Goal: Task Accomplishment & Management: Use online tool/utility

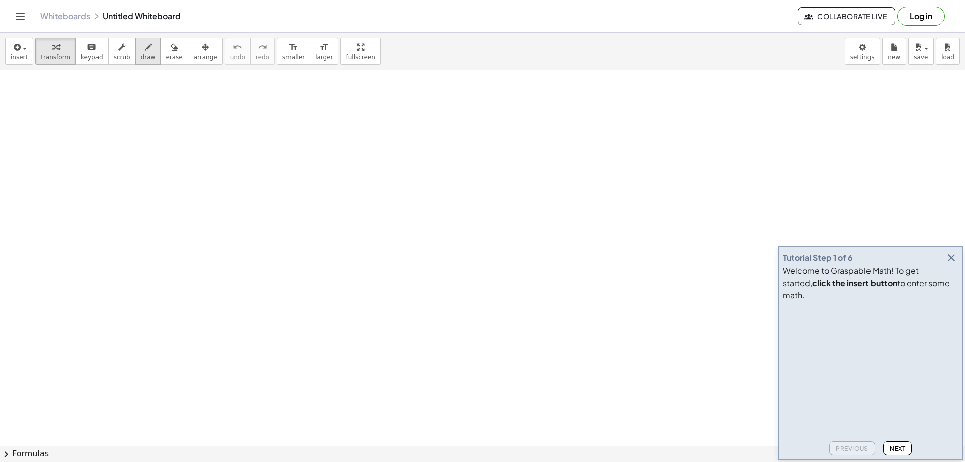
click at [141, 58] on span "draw" at bounding box center [148, 57] width 15 height 7
click at [948, 264] on icon "button" at bounding box center [952, 258] width 12 height 12
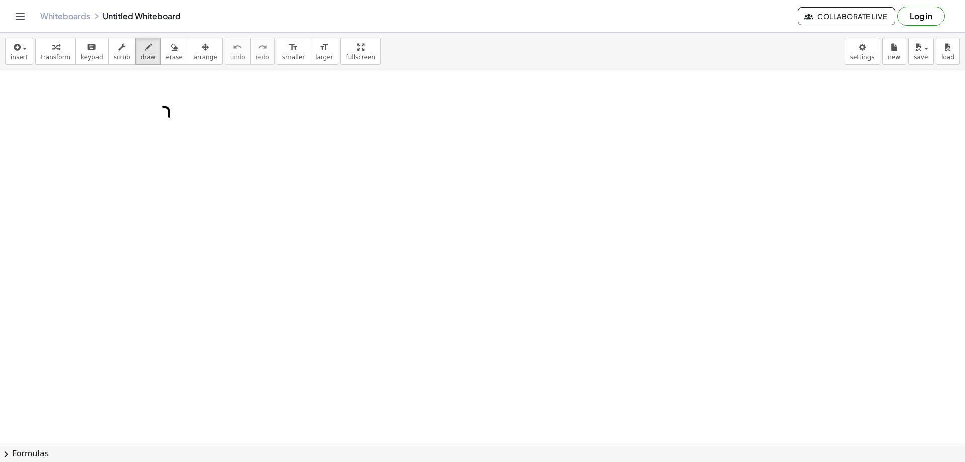
drag, startPoint x: 169, startPoint y: 114, endPoint x: 147, endPoint y: 130, distance: 27.8
drag, startPoint x: 142, startPoint y: 121, endPoint x: 150, endPoint y: 121, distance: 7.6
drag, startPoint x: 181, startPoint y: 109, endPoint x: 179, endPoint y: 132, distance: 22.7
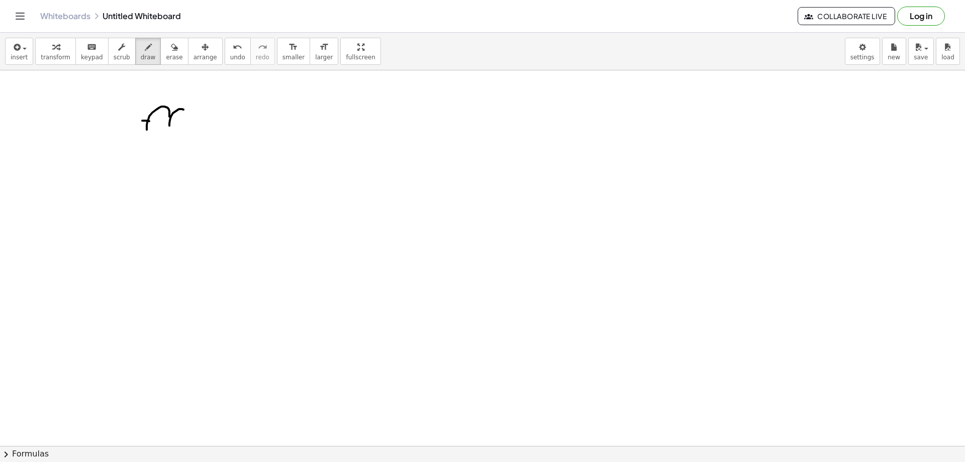
drag, startPoint x: 184, startPoint y: 117, endPoint x: 191, endPoint y: 129, distance: 14.2
drag, startPoint x: 184, startPoint y: 126, endPoint x: 197, endPoint y: 116, distance: 16.9
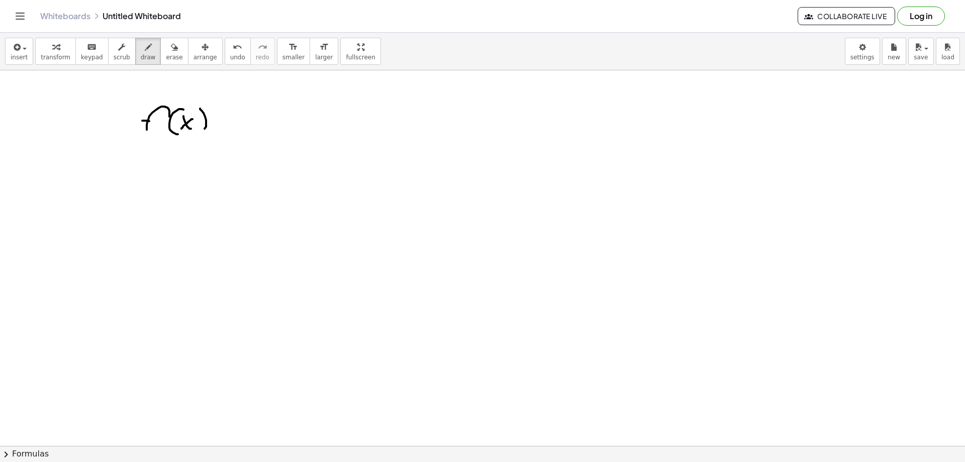
drag, startPoint x: 201, startPoint y: 110, endPoint x: 201, endPoint y: 131, distance: 21.6
drag, startPoint x: 220, startPoint y: 120, endPoint x: 225, endPoint y: 120, distance: 5.6
drag, startPoint x: 219, startPoint y: 126, endPoint x: 244, endPoint y: 129, distance: 25.3
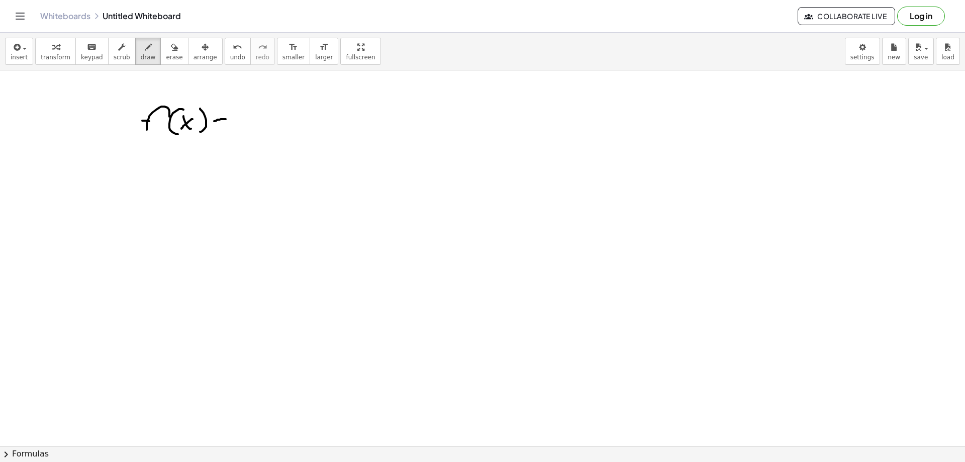
drag, startPoint x: 293, startPoint y: 86, endPoint x: 239, endPoint y: 132, distance: 70.3
drag, startPoint x: 284, startPoint y: 177, endPoint x: 242, endPoint y: 125, distance: 66.8
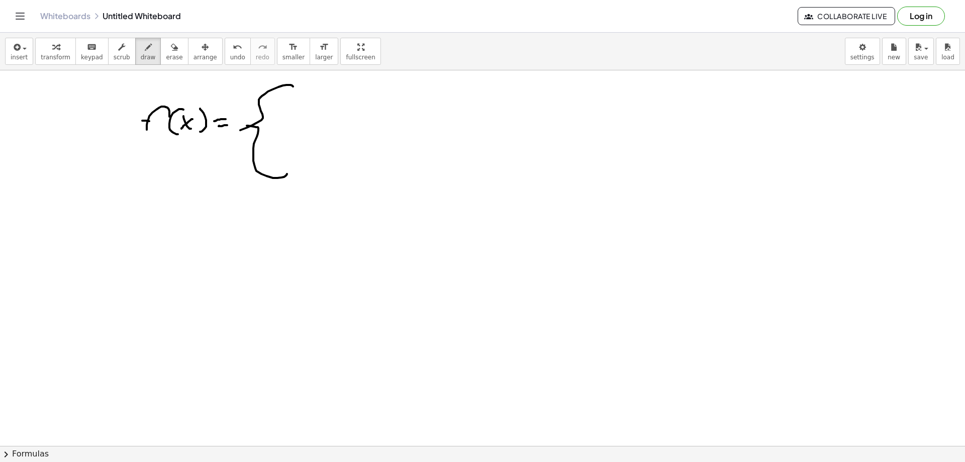
drag, startPoint x: 282, startPoint y: 100, endPoint x: 296, endPoint y: 121, distance: 25.8
drag, startPoint x: 288, startPoint y: 104, endPoint x: 280, endPoint y: 114, distance: 12.6
drag, startPoint x: 288, startPoint y: 106, endPoint x: 294, endPoint y: 110, distance: 7.4
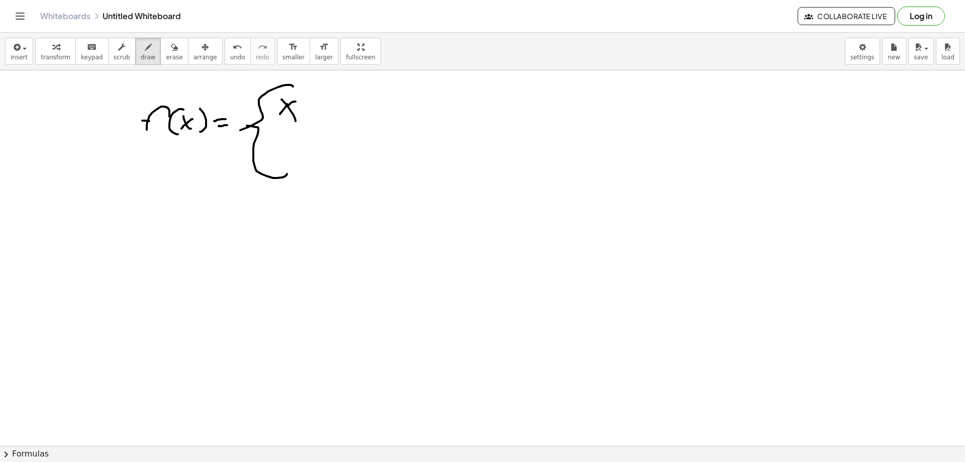
drag, startPoint x: 311, startPoint y: 109, endPoint x: 326, endPoint y: 107, distance: 15.7
drag, startPoint x: 330, startPoint y: 103, endPoint x: 345, endPoint y: 118, distance: 21.3
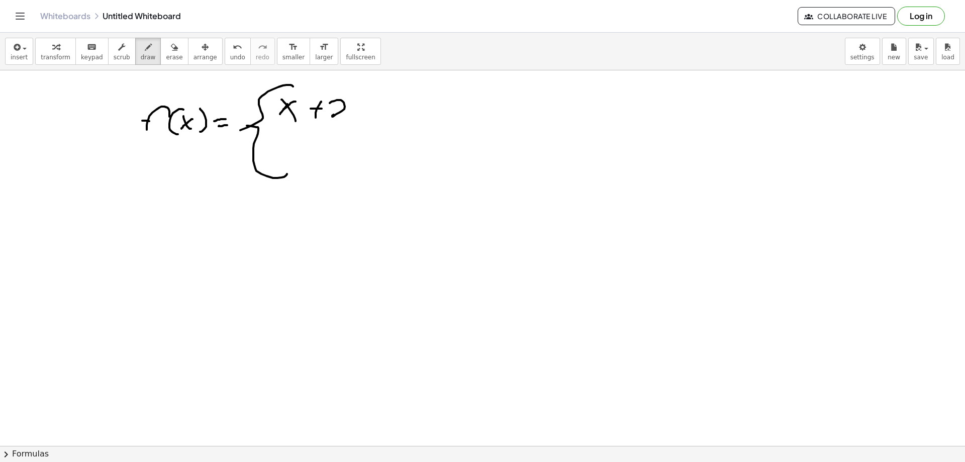
drag, startPoint x: 351, startPoint y: 119, endPoint x: 347, endPoint y: 123, distance: 5.7
drag, startPoint x: 372, startPoint y: 105, endPoint x: 381, endPoint y: 121, distance: 19.1
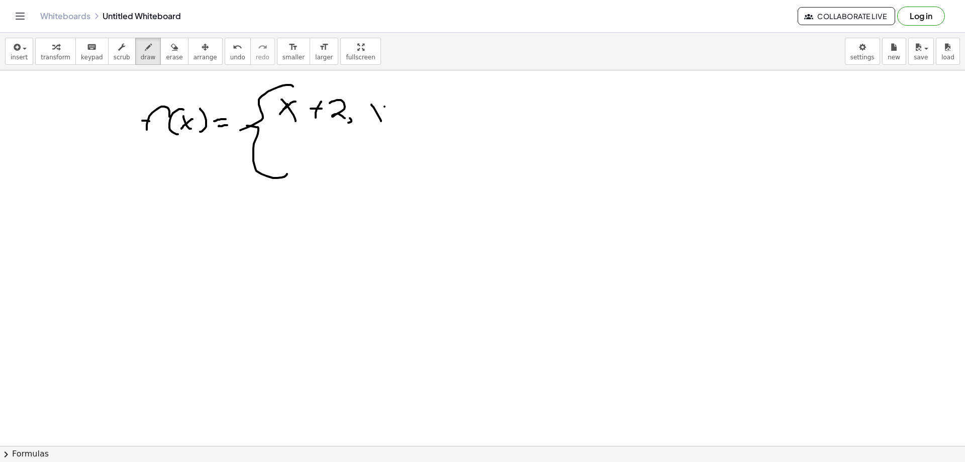
drag, startPoint x: 385, startPoint y: 107, endPoint x: 371, endPoint y: 116, distance: 16.6
drag, startPoint x: 403, startPoint y: 103, endPoint x: 398, endPoint y: 117, distance: 14.5
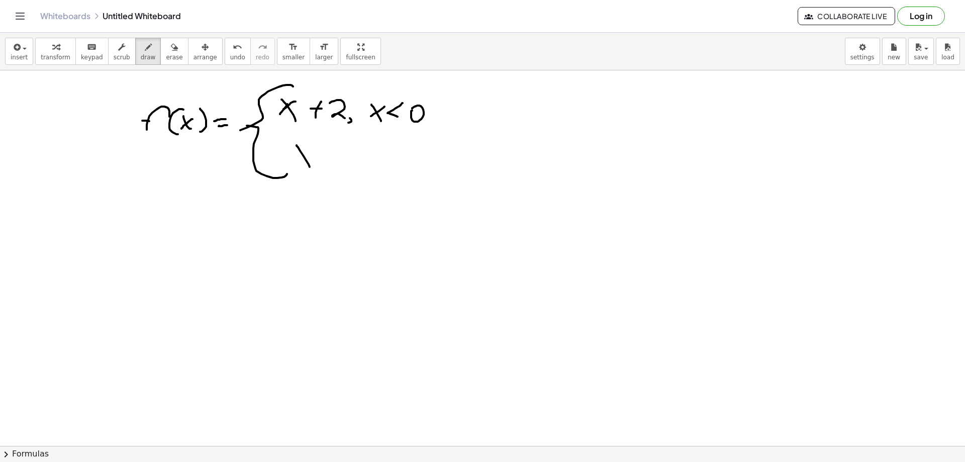
drag, startPoint x: 297, startPoint y: 145, endPoint x: 310, endPoint y: 167, distance: 25.5
drag, startPoint x: 312, startPoint y: 153, endPoint x: 296, endPoint y: 164, distance: 19.1
drag, startPoint x: 324, startPoint y: 144, endPoint x: 341, endPoint y: 151, distance: 18.0
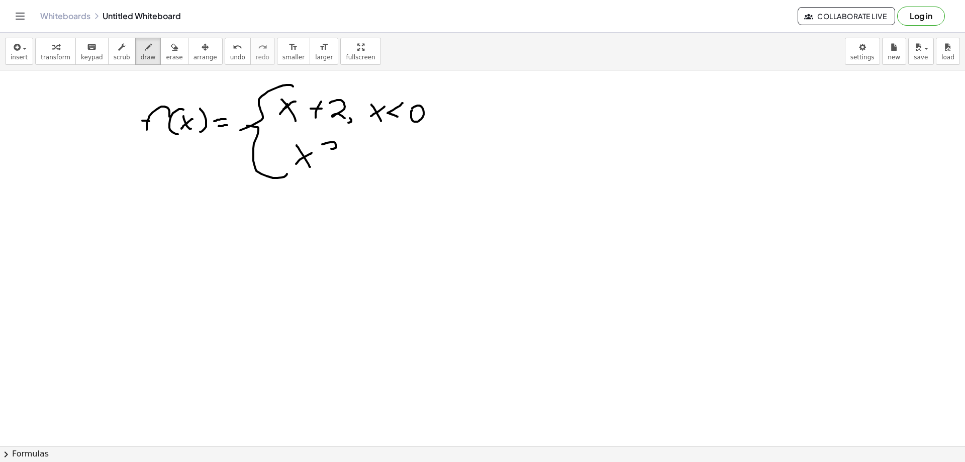
drag, startPoint x: 379, startPoint y: 153, endPoint x: 389, endPoint y: 175, distance: 24.3
drag, startPoint x: 396, startPoint y: 160, endPoint x: 385, endPoint y: 167, distance: 12.7
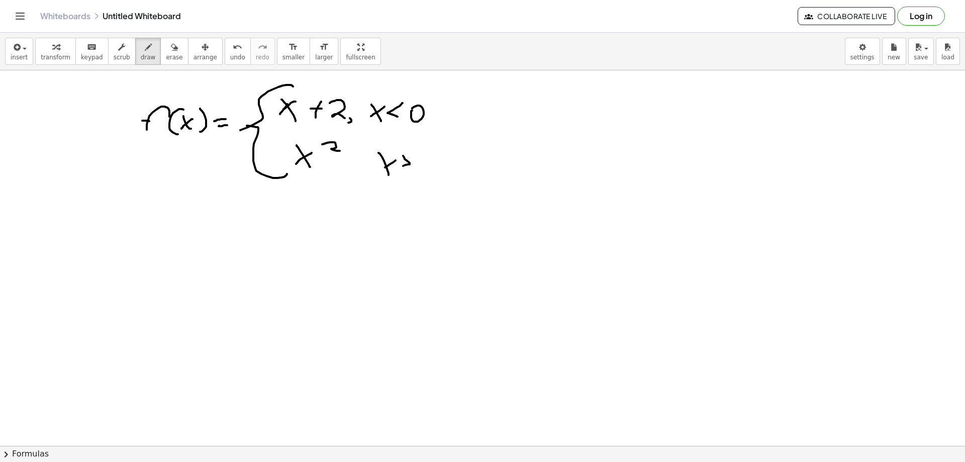
drag, startPoint x: 403, startPoint y: 156, endPoint x: 398, endPoint y: 167, distance: 12.6
drag, startPoint x: 410, startPoint y: 172, endPoint x: 416, endPoint y: 172, distance: 6.6
drag, startPoint x: 432, startPoint y: 162, endPoint x: 426, endPoint y: 164, distance: 6.4
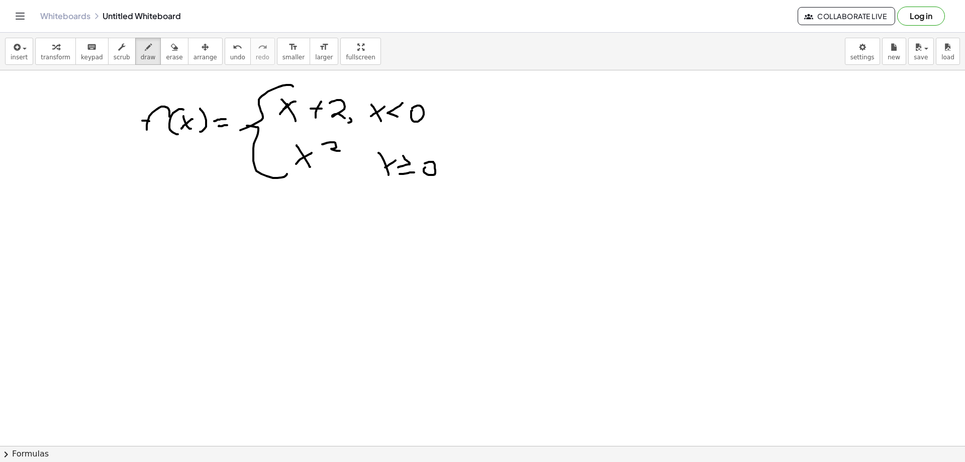
drag, startPoint x: 386, startPoint y: 167, endPoint x: 371, endPoint y: 177, distance: 18.3
drag, startPoint x: 144, startPoint y: 121, endPoint x: 155, endPoint y: 121, distance: 11.1
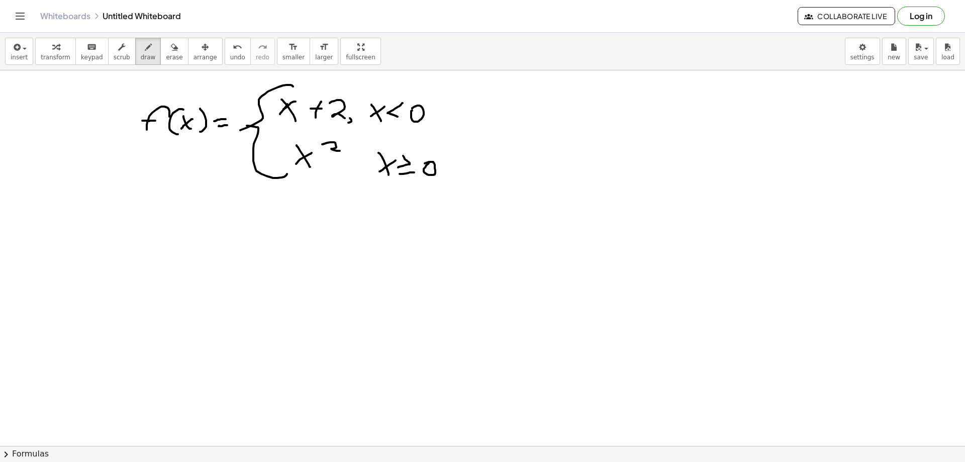
scroll to position [50, 0]
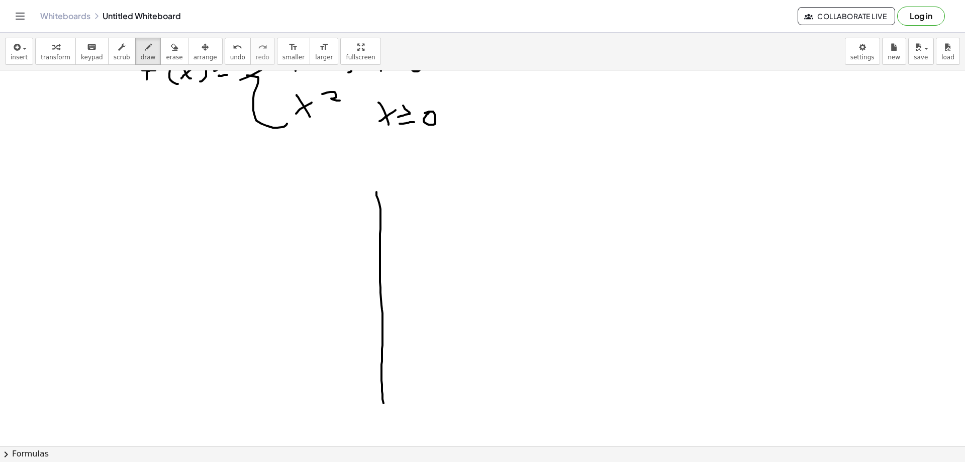
drag, startPoint x: 377, startPoint y: 192, endPoint x: 384, endPoint y: 407, distance: 214.8
click at [384, 407] on div at bounding box center [482, 428] width 965 height 817
drag
click at [574, 292] on div at bounding box center [482, 428] width 965 height 817
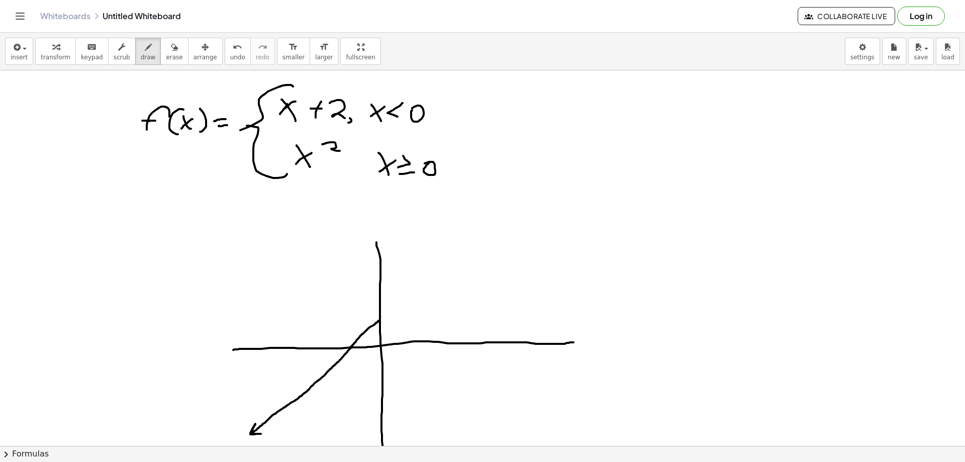
drag, startPoint x: 379, startPoint y: 321, endPoint x: 263, endPoint y: 433, distance: 161.8
drag, startPoint x: 382, startPoint y: 345, endPoint x: 415, endPoint y: 234, distance: 116.1
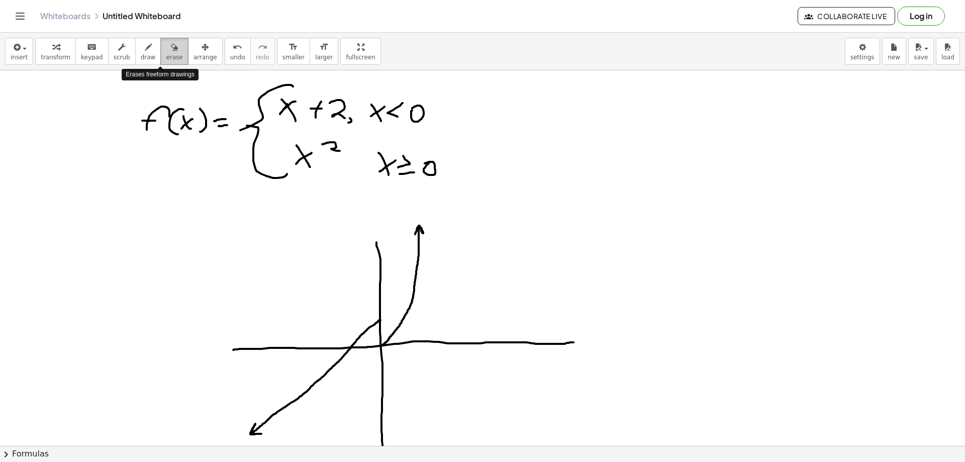
click at [166, 58] on span "erase" at bounding box center [174, 57] width 17 height 7
drag, startPoint x: 404, startPoint y: 190, endPoint x: 417, endPoint y: 166, distance: 26.6
click at [141, 50] on div "button" at bounding box center [148, 47] width 15 height 12
drag, startPoint x: 371, startPoint y: 145, endPoint x: 383, endPoint y: 157, distance: 16.7
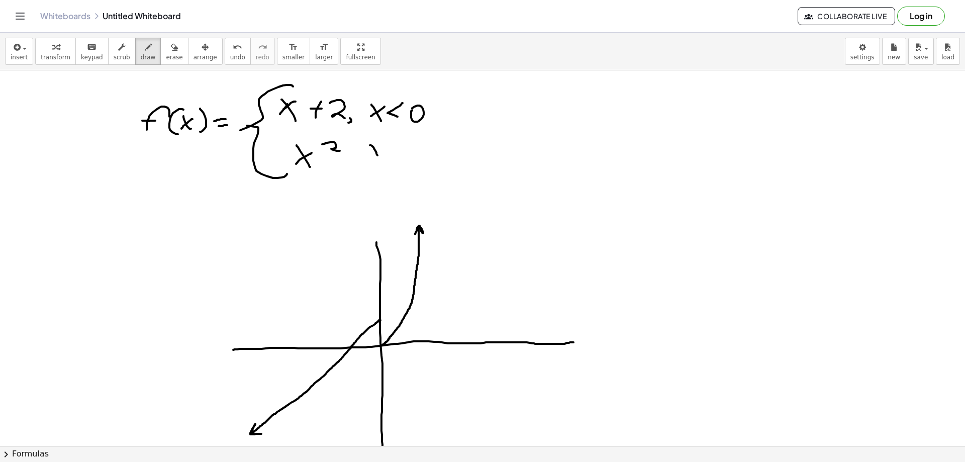
drag, startPoint x: 386, startPoint y: 150, endPoint x: 370, endPoint y: 159, distance: 18.7
drag, startPoint x: 391, startPoint y: 147, endPoint x: 392, endPoint y: 158, distance: 11.7
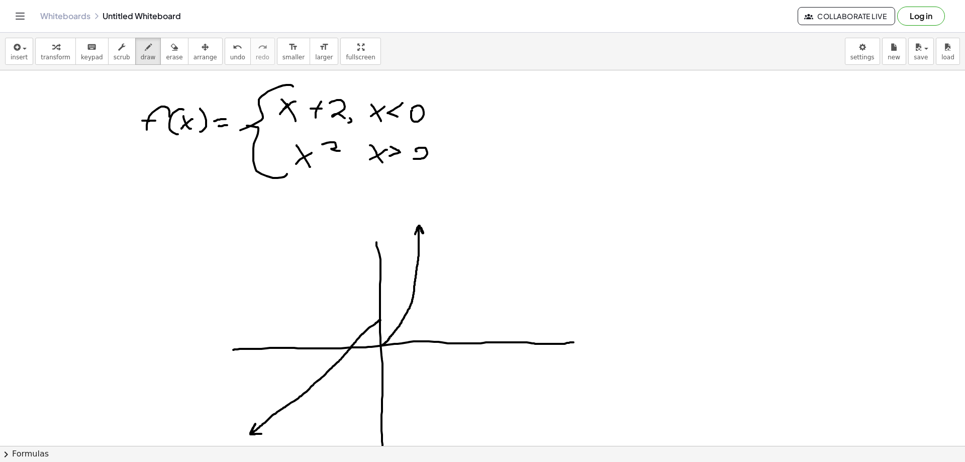
drag, startPoint x: 418, startPoint y: 148, endPoint x: 428, endPoint y: 158, distance: 13.9
drag, startPoint x: 379, startPoint y: 341, endPoint x: 388, endPoint y: 343, distance: 8.8
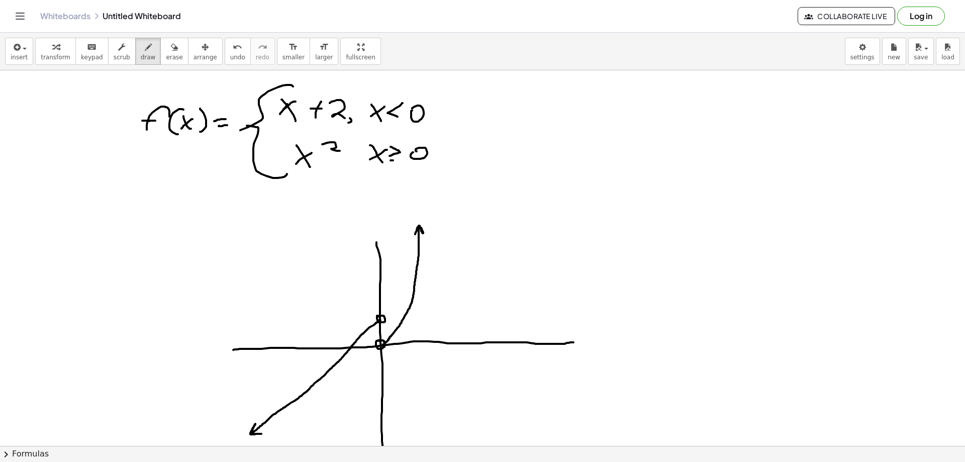
drag, startPoint x: 391, startPoint y: 160, endPoint x: 401, endPoint y: 159, distance: 10.1
click at [230, 57] on span "undo" at bounding box center [237, 57] width 15 height 7
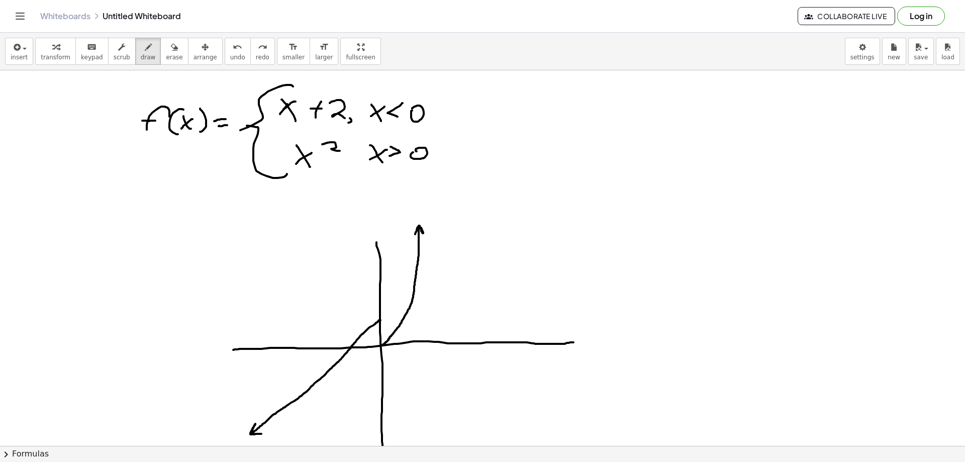
drag, startPoint x: 395, startPoint y: 161, endPoint x: 409, endPoint y: 157, distance: 14.5
drag, startPoint x: 509, startPoint y: 110, endPoint x: 494, endPoint y: 128, distance: 24.3
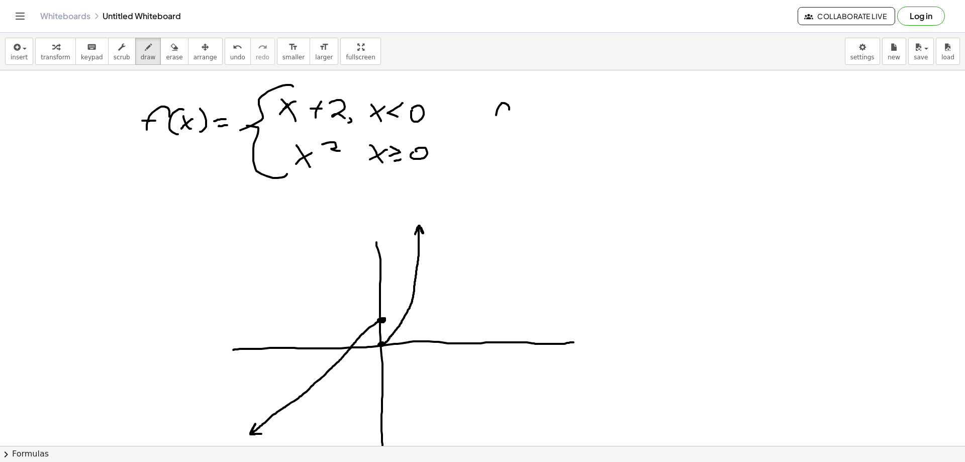
drag, startPoint x: 494, startPoint y: 119, endPoint x: 503, endPoint y: 120, distance: 8.6
drag, startPoint x: 527, startPoint y: 104, endPoint x: 520, endPoint y: 129, distance: 25.5
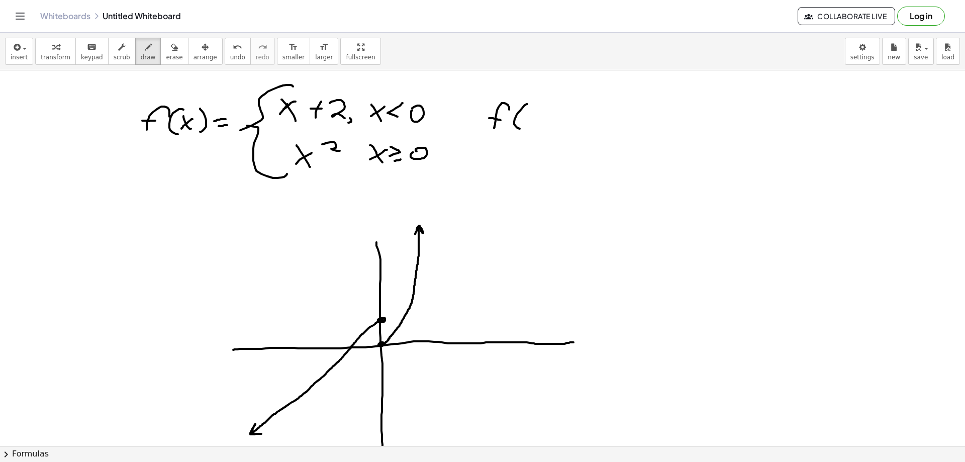
drag, startPoint x: 526, startPoint y: 121, endPoint x: 534, endPoint y: 121, distance: 8.0
drag, startPoint x: 540, startPoint y: 112, endPoint x: 544, endPoint y: 129, distance: 17.5
drag, startPoint x: 558, startPoint y: 103, endPoint x: 558, endPoint y: 135, distance: 32.2
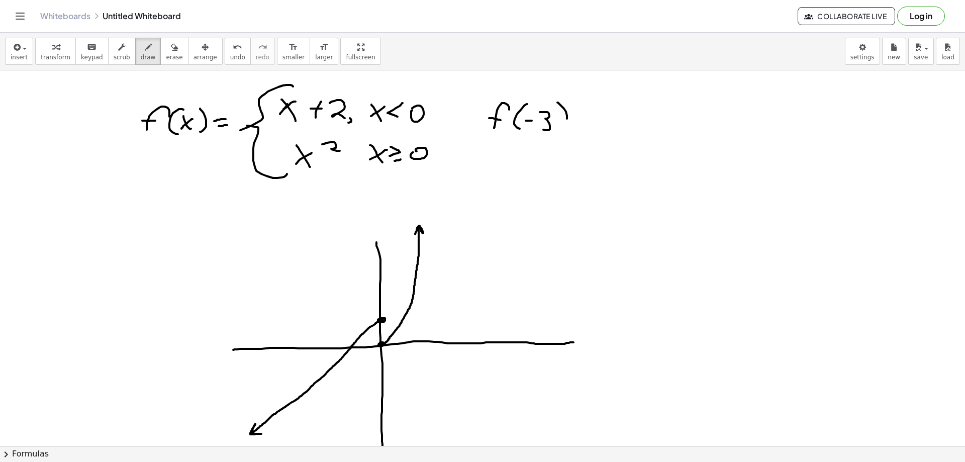
drag, startPoint x: 527, startPoint y: 129, endPoint x: 541, endPoint y: 138, distance: 16.0
drag, startPoint x: 558, startPoint y: 133, endPoint x: 539, endPoint y: 139, distance: 19.4
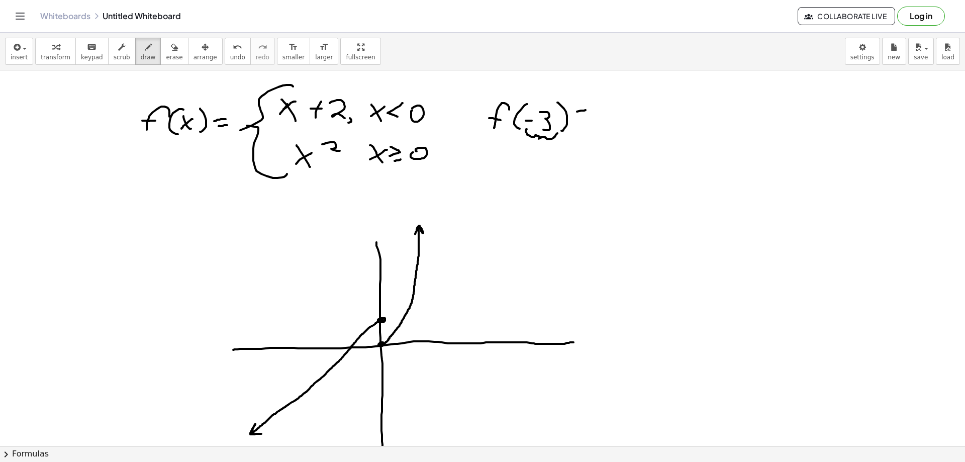
drag, startPoint x: 579, startPoint y: 111, endPoint x: 587, endPoint y: 110, distance: 8.1
drag, startPoint x: 581, startPoint y: 116, endPoint x: 590, endPoint y: 117, distance: 9.1
drag, startPoint x: 607, startPoint y: 115, endPoint x: 615, endPoint y: 115, distance: 8.6
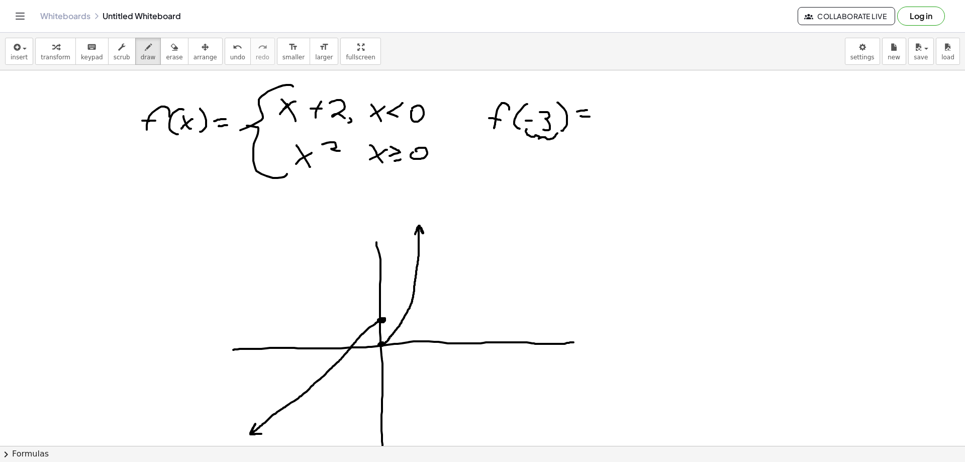
drag, startPoint x: 623, startPoint y: 104, endPoint x: 619, endPoint y: 130, distance: 26.9
drag, startPoint x: 336, startPoint y: 361, endPoint x: 341, endPoint y: 360, distance: 5.1
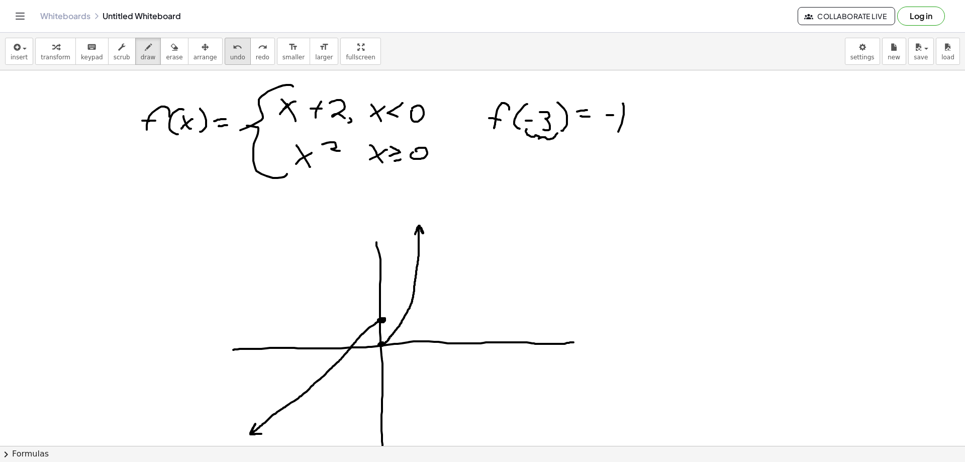
click at [233, 50] on icon "undo" at bounding box center [238, 47] width 10 height 12
drag, startPoint x: 517, startPoint y: 166, endPoint x: 506, endPoint y: 185, distance: 21.6
drag, startPoint x: 536, startPoint y: 163, endPoint x: 536, endPoint y: 177, distance: 13.6
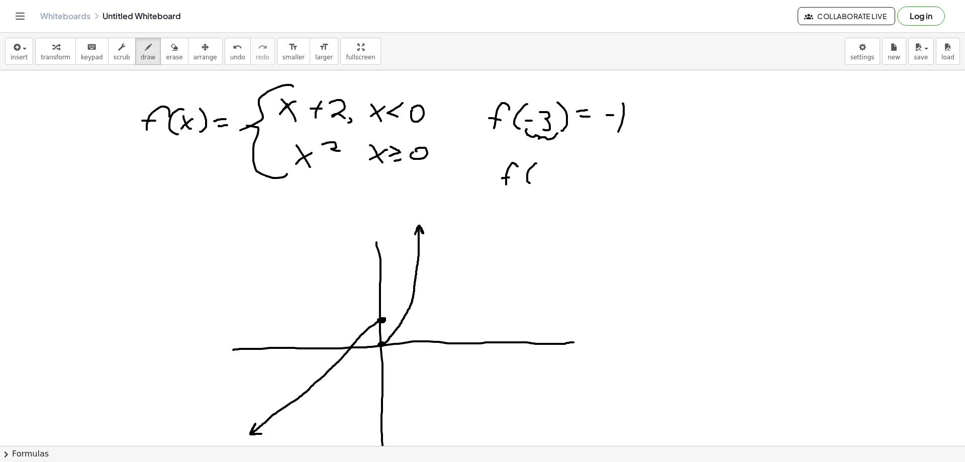
drag, startPoint x: 541, startPoint y: 168, endPoint x: 552, endPoint y: 177, distance: 14.4
drag, startPoint x: 557, startPoint y: 164, endPoint x: 558, endPoint y: 185, distance: 20.6
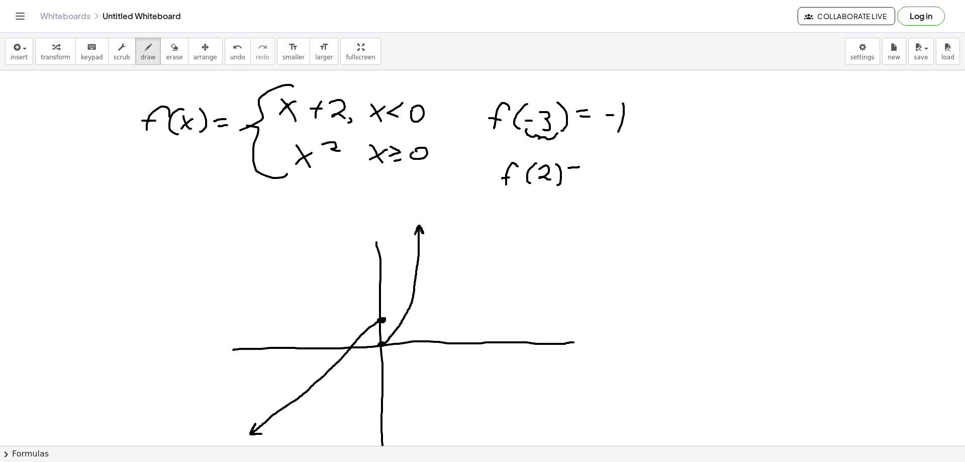
drag, startPoint x: 569, startPoint y: 168, endPoint x: 572, endPoint y: 175, distance: 7.9
drag, startPoint x: 568, startPoint y: 177, endPoint x: 580, endPoint y: 176, distance: 11.6
drag, startPoint x: 592, startPoint y: 158, endPoint x: 602, endPoint y: 165, distance: 12.3
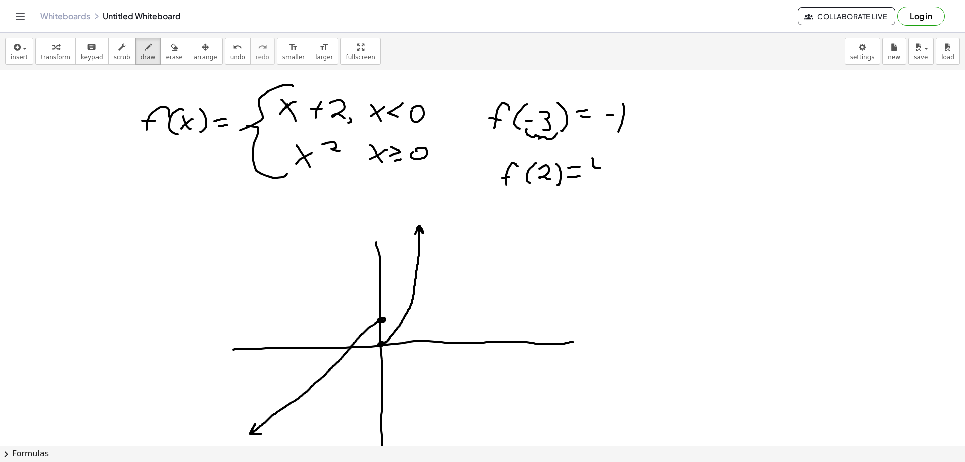
drag, startPoint x: 602, startPoint y: 162, endPoint x: 602, endPoint y: 176, distance: 14.1
drag, startPoint x: 635, startPoint y: 165, endPoint x: 669, endPoint y: 136, distance: 45.3
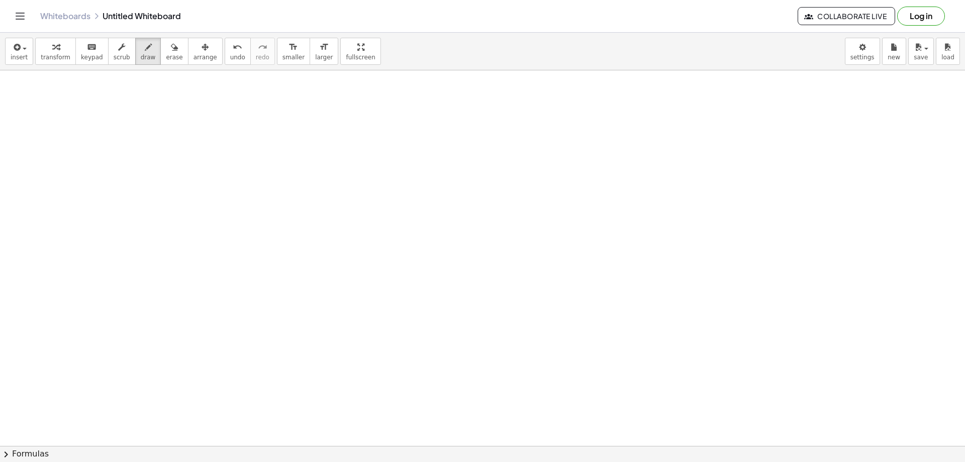
scroll to position [402, 0]
drag, startPoint x: 164, startPoint y: 120, endPoint x: 149, endPoint y: 136, distance: 21.7
click at [149, 136] on div at bounding box center [482, 76] width 965 height 817
drag, startPoint x: 143, startPoint y: 129, endPoint x: 165, endPoint y: 129, distance: 21.6
click at [156, 131] on div at bounding box center [482, 76] width 965 height 817
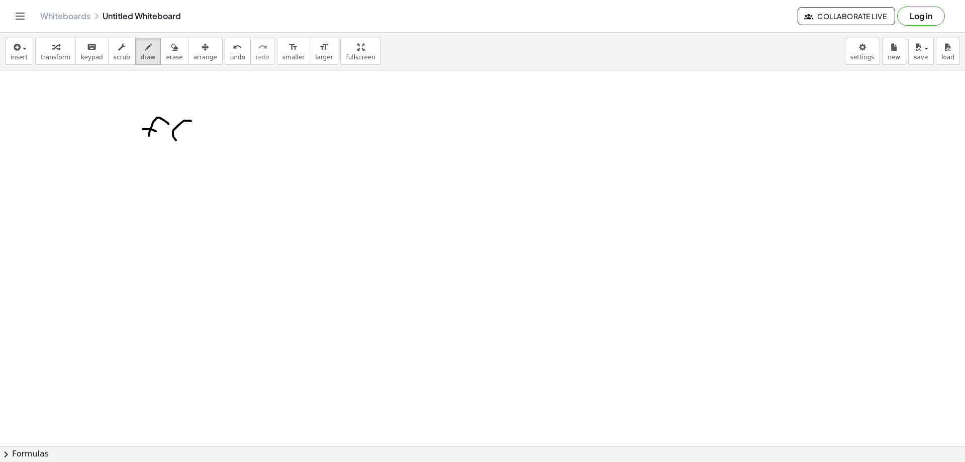
drag, startPoint x: 191, startPoint y: 121, endPoint x: 180, endPoint y: 143, distance: 24.3
click at [180, 143] on div at bounding box center [482, 76] width 965 height 817
click at [193, 138] on div at bounding box center [482, 76] width 965 height 817
click at [185, 137] on div at bounding box center [482, 76] width 965 height 817
drag, startPoint x: 204, startPoint y: 122, endPoint x: 197, endPoint y: 141, distance: 20.8
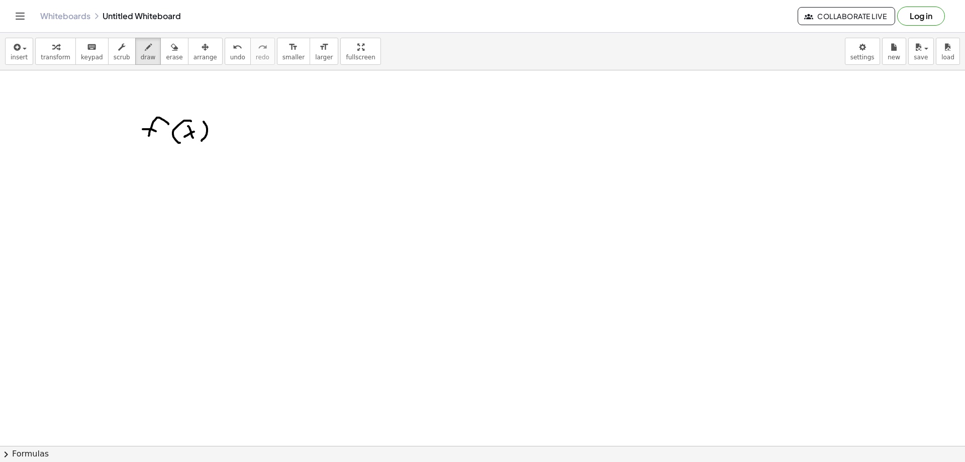
click at [200, 141] on div at bounding box center [482, 76] width 965 height 817
click at [224, 127] on div at bounding box center [482, 76] width 965 height 817
click at [227, 132] on div at bounding box center [482, 76] width 965 height 817
drag, startPoint x: 283, startPoint y: 102, endPoint x: 240, endPoint y: 172, distance: 82.1
click at [240, 172] on div at bounding box center [482, 76] width 965 height 817
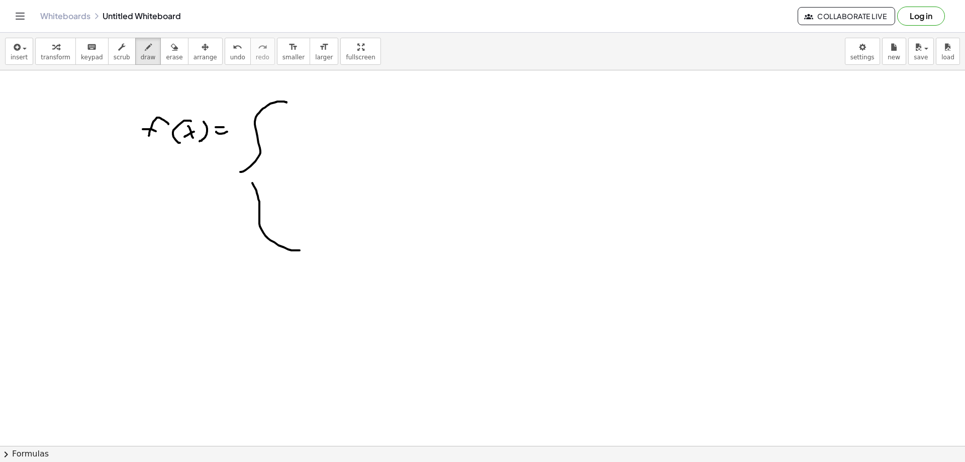
drag, startPoint x: 279, startPoint y: 245, endPoint x: 232, endPoint y: 169, distance: 88.9
click at [236, 171] on div at bounding box center [482, 76] width 965 height 817
drag, startPoint x: 287, startPoint y: 114, endPoint x: 297, endPoint y: 132, distance: 20.5
click at [297, 132] on div at bounding box center [482, 76] width 965 height 817
drag, startPoint x: 293, startPoint y: 122, endPoint x: 285, endPoint y: 127, distance: 9.8
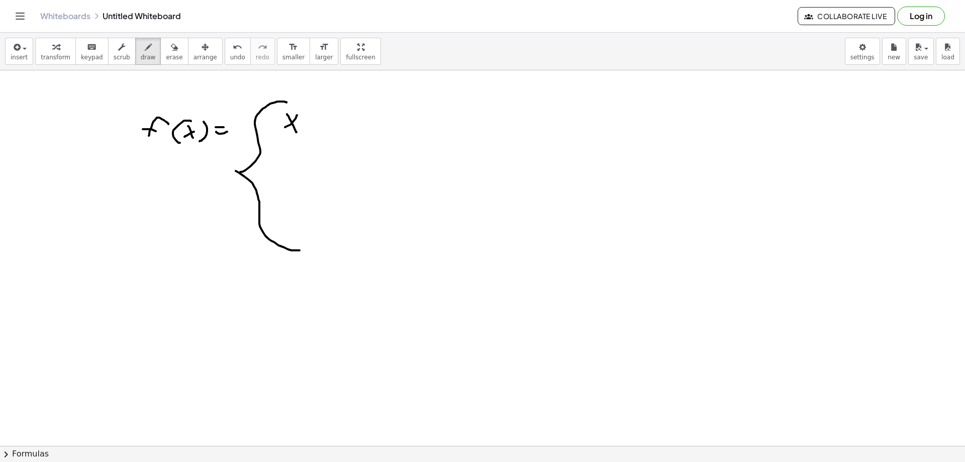
click at [285, 127] on div at bounding box center [482, 76] width 965 height 817
drag, startPoint x: 305, startPoint y: 123, endPoint x: 313, endPoint y: 124, distance: 8.1
click at [313, 124] on div at bounding box center [482, 76] width 965 height 817
drag, startPoint x: 322, startPoint y: 130, endPoint x: 333, endPoint y: 131, distance: 10.6
click at [321, 134] on div at bounding box center [482, 76] width 965 height 817
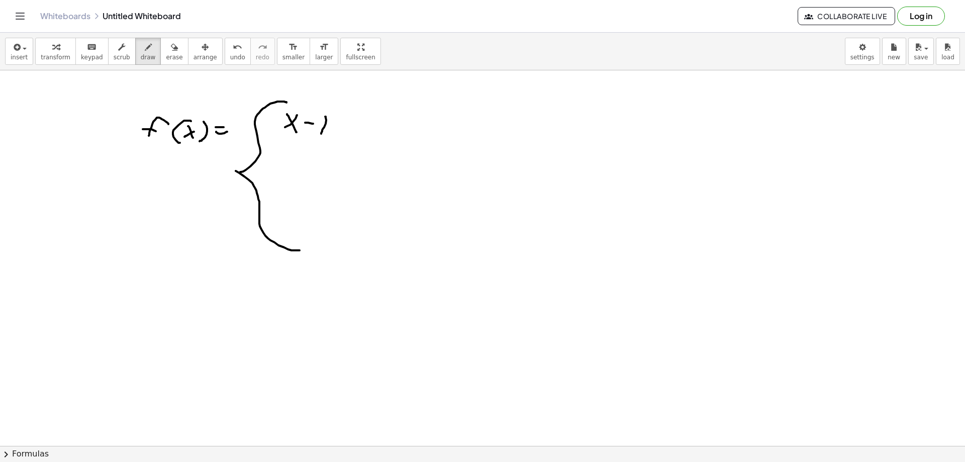
drag, startPoint x: 345, startPoint y: 128, endPoint x: 349, endPoint y: 138, distance: 10.8
click at [349, 138] on div at bounding box center [482, 76] width 965 height 817
drag, startPoint x: 368, startPoint y: 120, endPoint x: 378, endPoint y: 137, distance: 19.6
click at [378, 137] on div at bounding box center [482, 76] width 965 height 817
drag, startPoint x: 380, startPoint y: 125, endPoint x: 366, endPoint y: 137, distance: 19.3
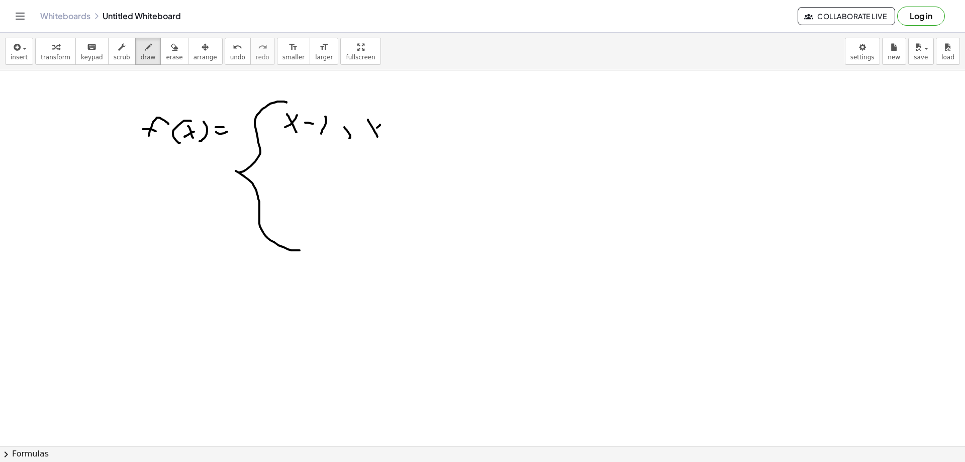
click at [366, 137] on div at bounding box center [482, 76] width 965 height 817
drag, startPoint x: 389, startPoint y: 130, endPoint x: 397, endPoint y: 133, distance: 9.1
click at [395, 133] on div at bounding box center [482, 76] width 965 height 817
drag, startPoint x: 409, startPoint y: 122, endPoint x: 401, endPoint y: 140, distance: 19.8
click at [401, 140] on div at bounding box center [482, 76] width 965 height 817
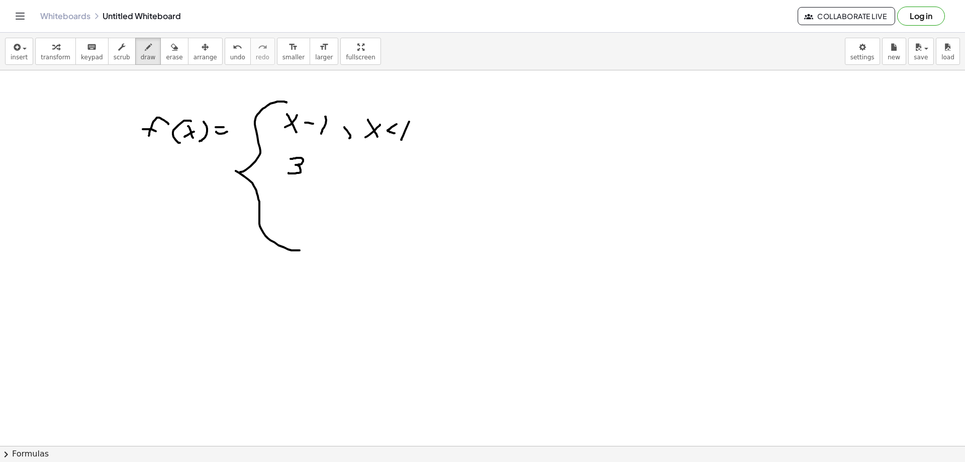
drag, startPoint x: 291, startPoint y: 159, endPoint x: 289, endPoint y: 173, distance: 14.2
click at [289, 173] on div at bounding box center [482, 76] width 965 height 817
drag, startPoint x: 331, startPoint y: 176, endPoint x: 341, endPoint y: 171, distance: 11.5
click at [330, 176] on div at bounding box center [482, 76] width 965 height 817
drag, startPoint x: 353, startPoint y: 161, endPoint x: 357, endPoint y: 172, distance: 11.3
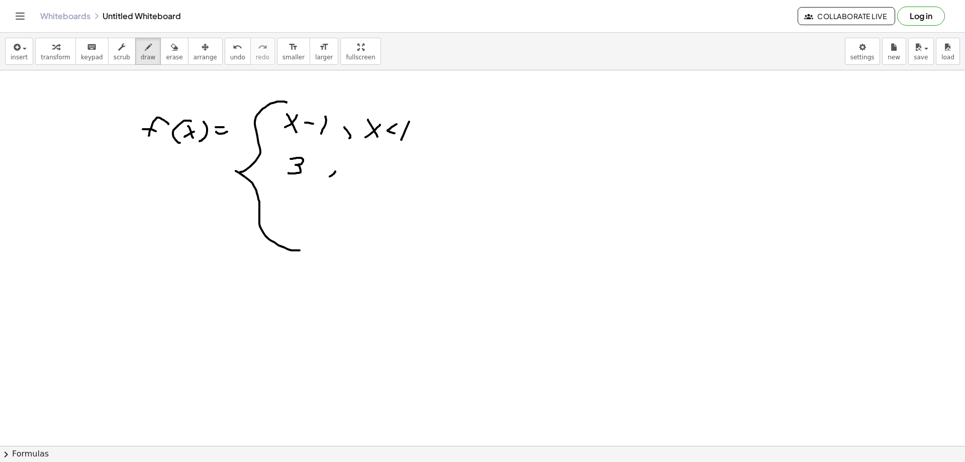
click at [357, 172] on div at bounding box center [482, 76] width 965 height 817
drag, startPoint x: 363, startPoint y: 163, endPoint x: 352, endPoint y: 172, distance: 13.5
click at [352, 172] on div at bounding box center [482, 76] width 965 height 817
click at [377, 163] on div at bounding box center [482, 76] width 965 height 817
drag, startPoint x: 369, startPoint y: 167, endPoint x: 379, endPoint y: 166, distance: 10.1
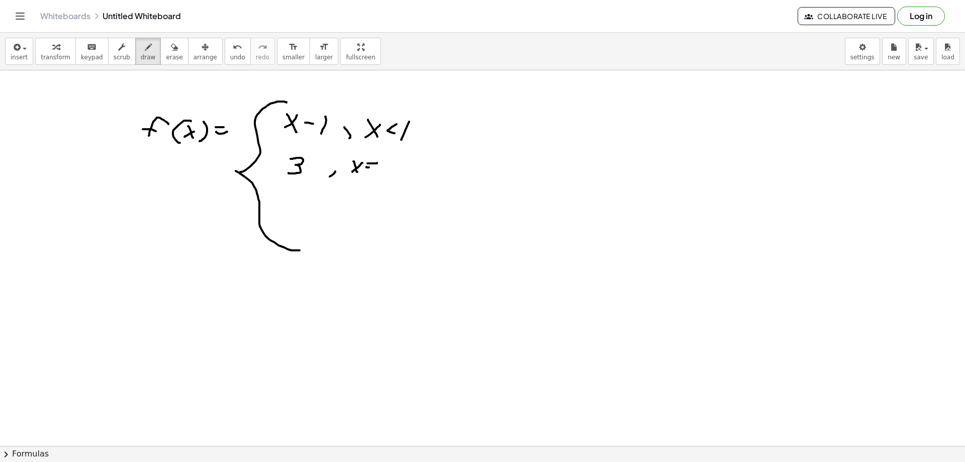
click at [378, 167] on div at bounding box center [482, 76] width 965 height 817
drag, startPoint x: 384, startPoint y: 168, endPoint x: 384, endPoint y: 176, distance: 8.0
click at [384, 176] on div at bounding box center [482, 76] width 965 height 817
click at [299, 224] on div at bounding box center [482, 76] width 965 height 817
click at [286, 224] on div at bounding box center [482, 76] width 965 height 817
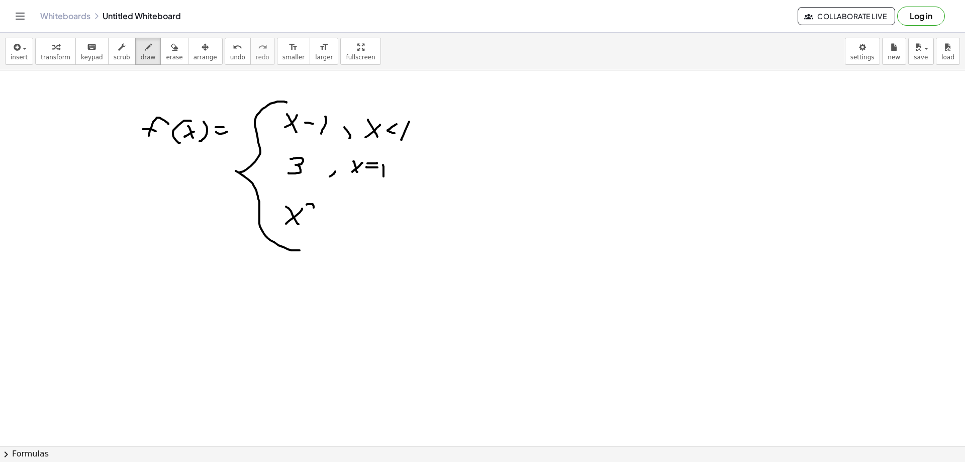
click at [319, 212] on div at bounding box center [482, 76] width 965 height 817
click at [324, 234] on div at bounding box center [482, 76] width 965 height 817
click at [364, 227] on div at bounding box center [482, 76] width 965 height 817
click at [354, 227] on div at bounding box center [482, 76] width 965 height 817
click at [371, 226] on div at bounding box center [482, 76] width 965 height 817
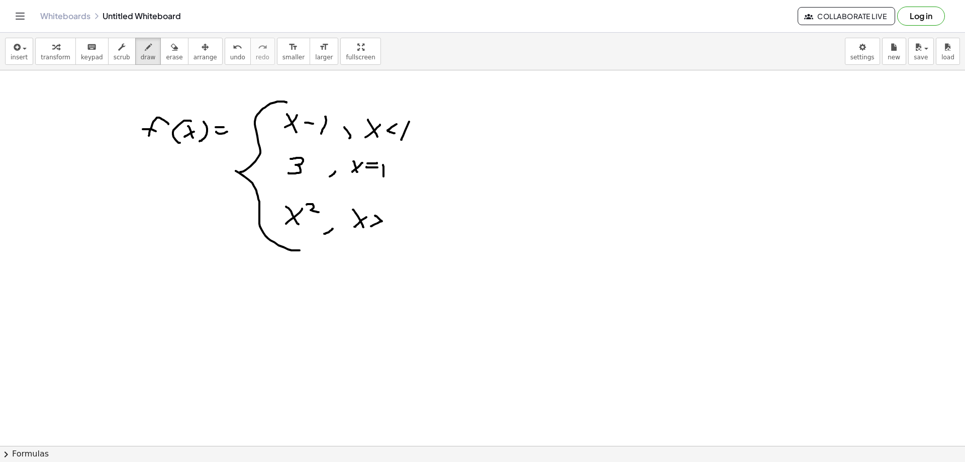
click at [390, 230] on div at bounding box center [482, 76] width 965 height 817
click at [418, 178] on div at bounding box center [482, 76] width 965 height 817
click at [427, 173] on div at bounding box center [482, 76] width 965 height 817
click at [233, 52] on icon "undo" at bounding box center [238, 47] width 10 height 12
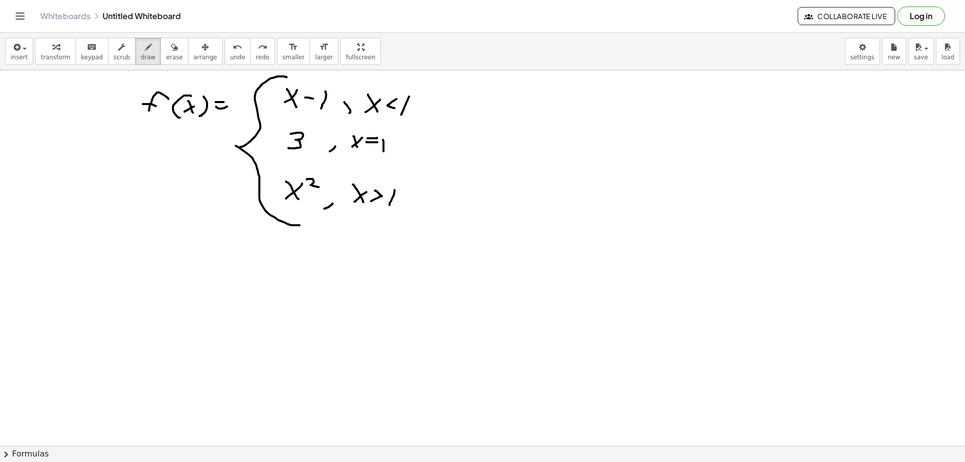
scroll to position [441, 0]
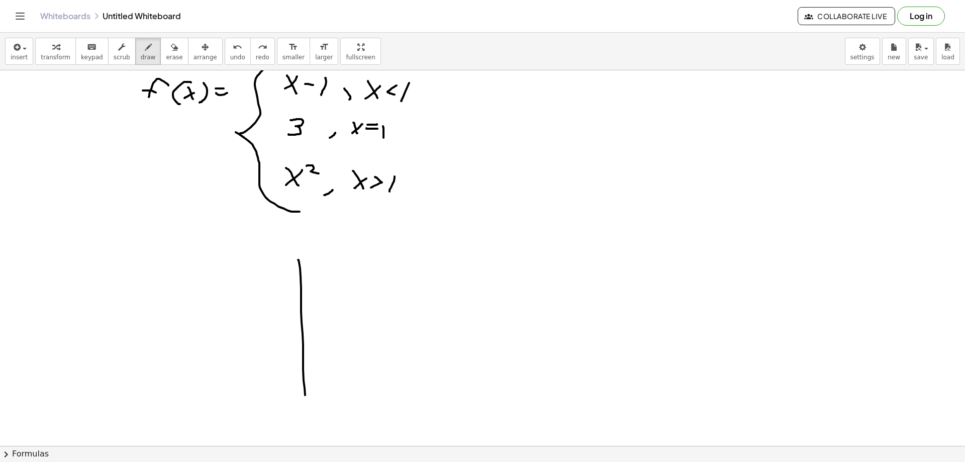
click at [311, 411] on div at bounding box center [482, 192] width 965 height 1127
click at [434, 335] on div at bounding box center [482, 192] width 965 height 1127
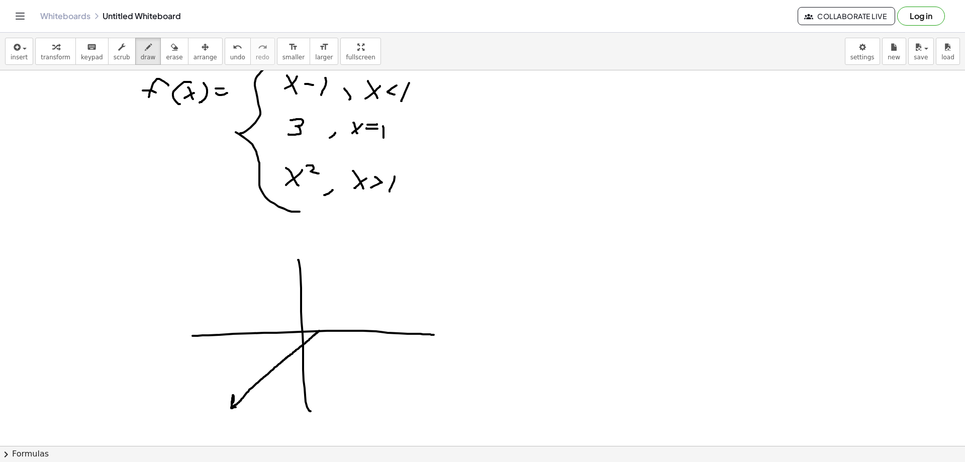
click at [242, 407] on div at bounding box center [482, 192] width 965 height 1127
click at [317, 303] on div at bounding box center [482, 192] width 965 height 1127
click at [319, 331] on div at bounding box center [482, 192] width 965 height 1127
click at [225, 61] on button "undo undo" at bounding box center [238, 51] width 26 height 27
click at [317, 332] on div at bounding box center [482, 192] width 965 height 1127
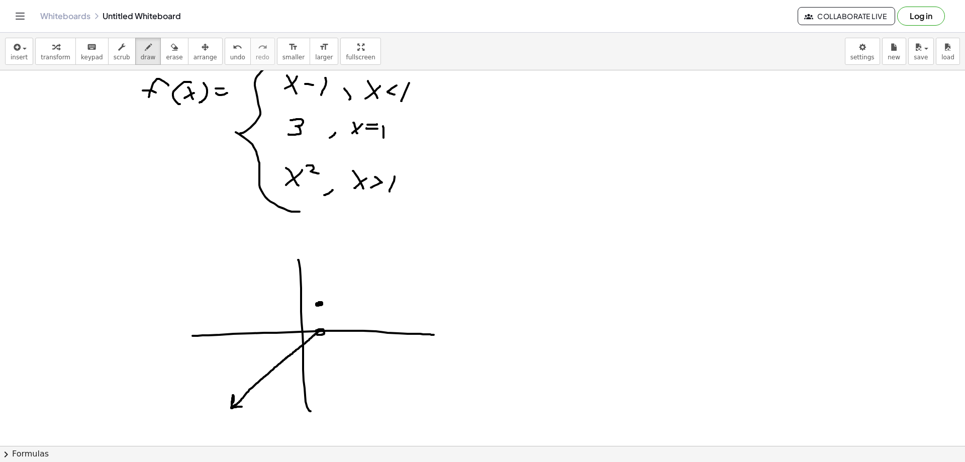
click at [319, 304] on div at bounding box center [482, 192] width 965 height 1127
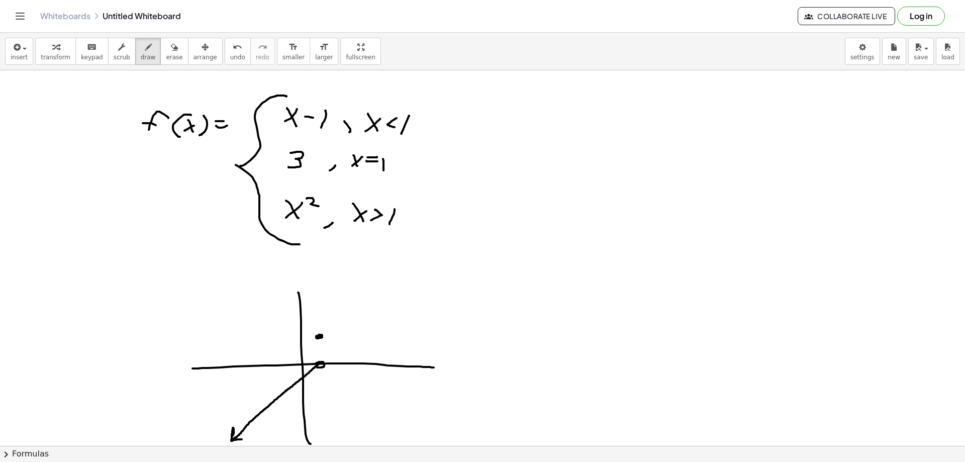
scroll to position [391, 0]
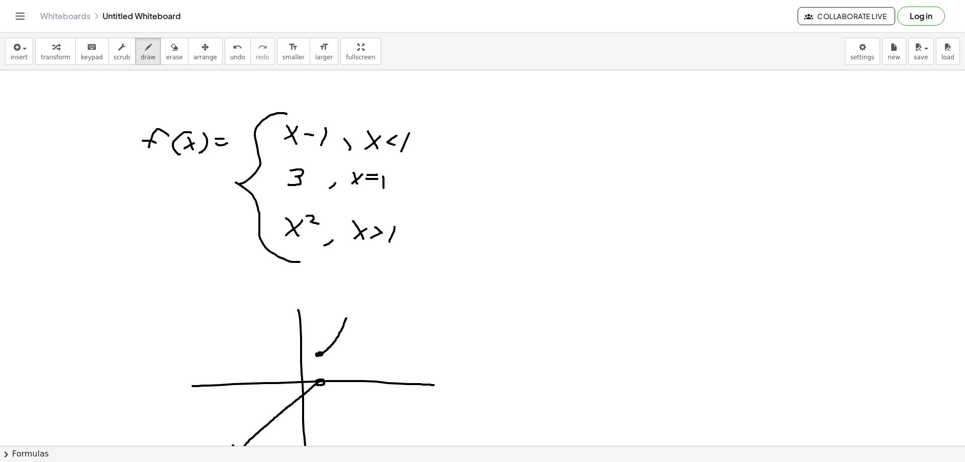
drag, startPoint x: 322, startPoint y: 353, endPoint x: 346, endPoint y: 318, distance: 42.7
click at [346, 318] on div at bounding box center [482, 243] width 965 height 1127
click at [230, 56] on span "undo" at bounding box center [237, 57] width 15 height 7
click at [317, 371] on div at bounding box center [482, 243] width 965 height 1127
drag, startPoint x: 323, startPoint y: 370, endPoint x: 347, endPoint y: 305, distance: 69.7
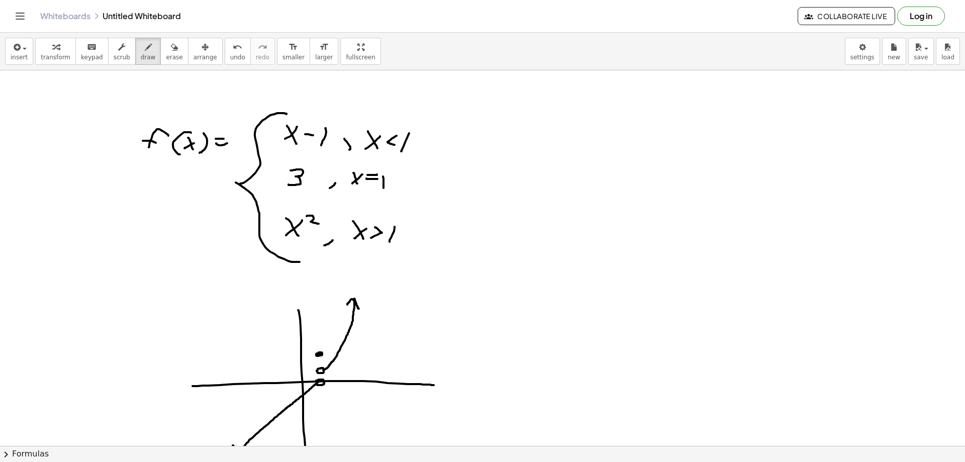
click at [347, 305] on div at bounding box center [482, 243] width 965 height 1127
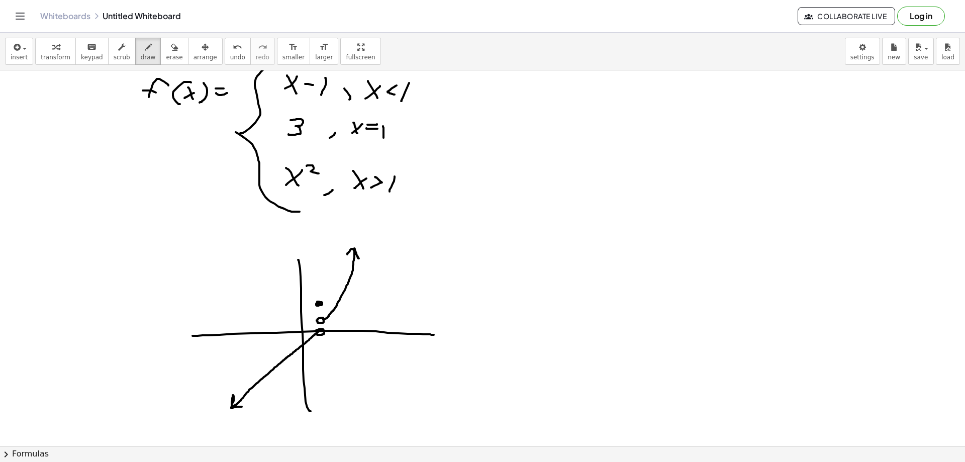
drag, startPoint x: 320, startPoint y: 303, endPoint x: 326, endPoint y: 314, distance: 12.2
click at [319, 303] on div at bounding box center [482, 192] width 965 height 1127
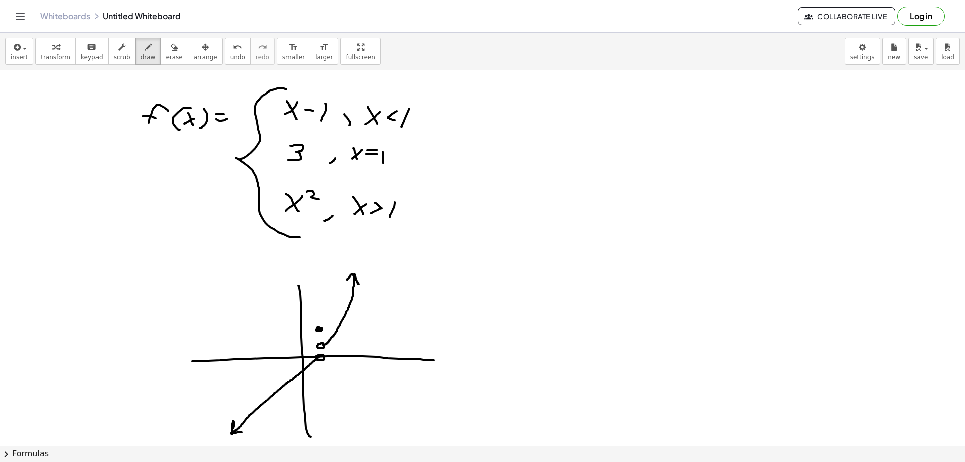
scroll to position [391, 0]
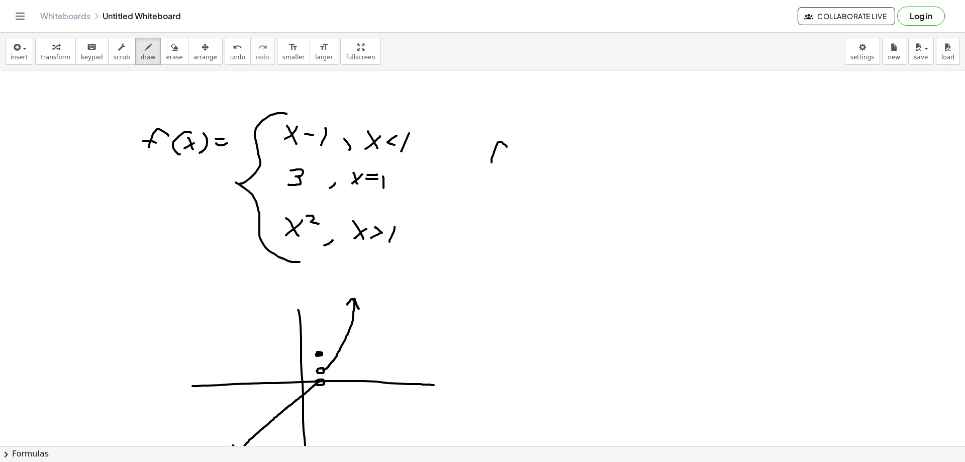
drag, startPoint x: 502, startPoint y: 142, endPoint x: 492, endPoint y: 162, distance: 22.7
click at [492, 162] on div at bounding box center [482, 243] width 965 height 1127
drag, startPoint x: 487, startPoint y: 158, endPoint x: 506, endPoint y: 153, distance: 19.6
click at [498, 157] on div at bounding box center [482, 243] width 965 height 1127
drag, startPoint x: 520, startPoint y: 145, endPoint x: 517, endPoint y: 163, distance: 17.9
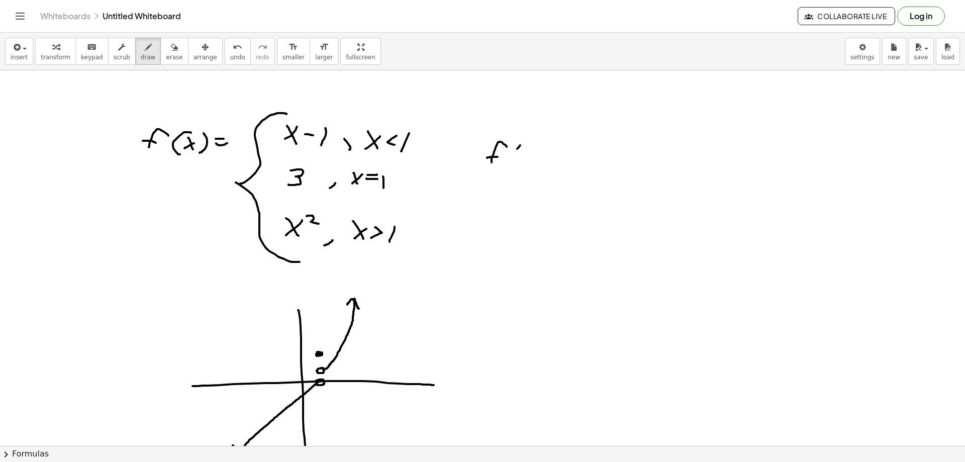
click at [517, 163] on div at bounding box center [482, 243] width 965 height 1127
drag, startPoint x: 521, startPoint y: 155, endPoint x: 531, endPoint y: 153, distance: 9.9
click at [530, 153] on div at bounding box center [482, 243] width 965 height 1127
drag, startPoint x: 539, startPoint y: 147, endPoint x: 534, endPoint y: 160, distance: 13.5
click at [534, 161] on div at bounding box center [482, 243] width 965 height 1127
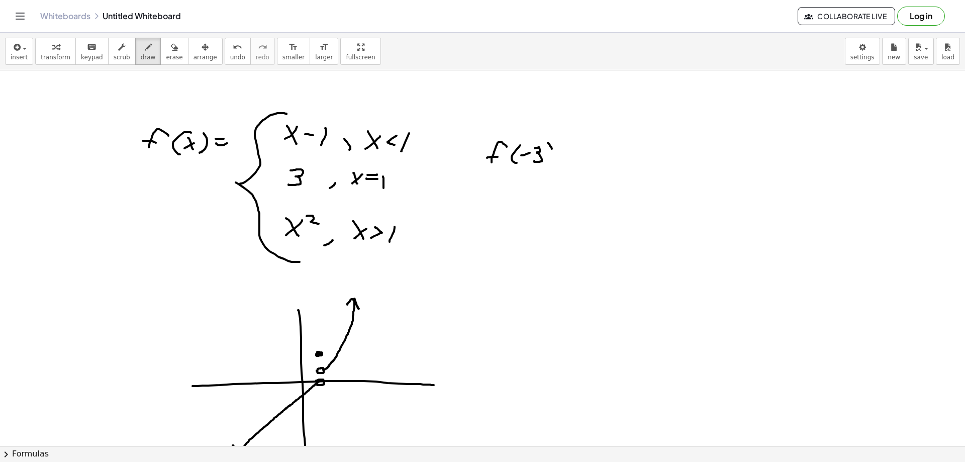
drag, startPoint x: 548, startPoint y: 143, endPoint x: 547, endPoint y: 164, distance: 21.7
click at [547, 164] on div at bounding box center [482, 243] width 965 height 1127
drag, startPoint x: 561, startPoint y: 150, endPoint x: 570, endPoint y: 149, distance: 8.6
click at [570, 149] on div at bounding box center [482, 243] width 965 height 1127
drag, startPoint x: 561, startPoint y: 155, endPoint x: 571, endPoint y: 154, distance: 10.7
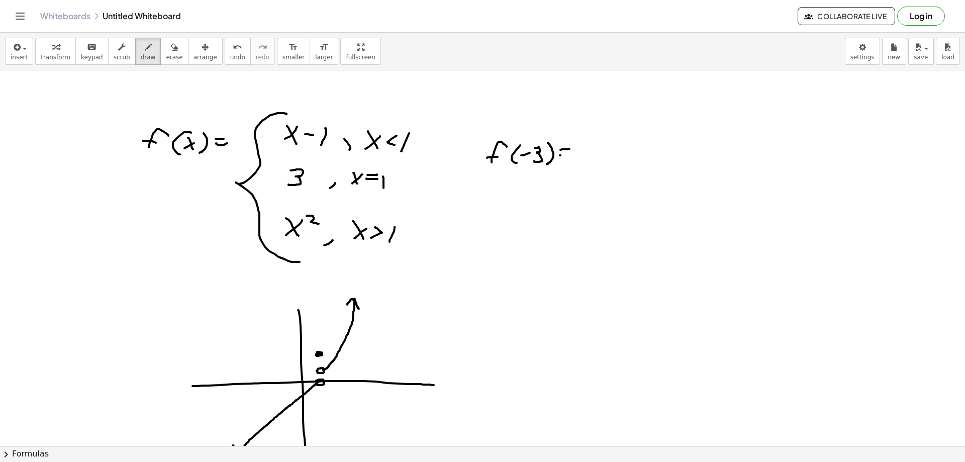
click at [571, 154] on div at bounding box center [482, 243] width 965 height 1127
drag, startPoint x: 584, startPoint y: 151, endPoint x: 592, endPoint y: 151, distance: 8.1
click at [592, 151] on div at bounding box center [482, 243] width 965 height 1127
drag, startPoint x: 603, startPoint y: 142, endPoint x: 612, endPoint y: 152, distance: 12.8
click at [611, 154] on div at bounding box center [482, 243] width 965 height 1127
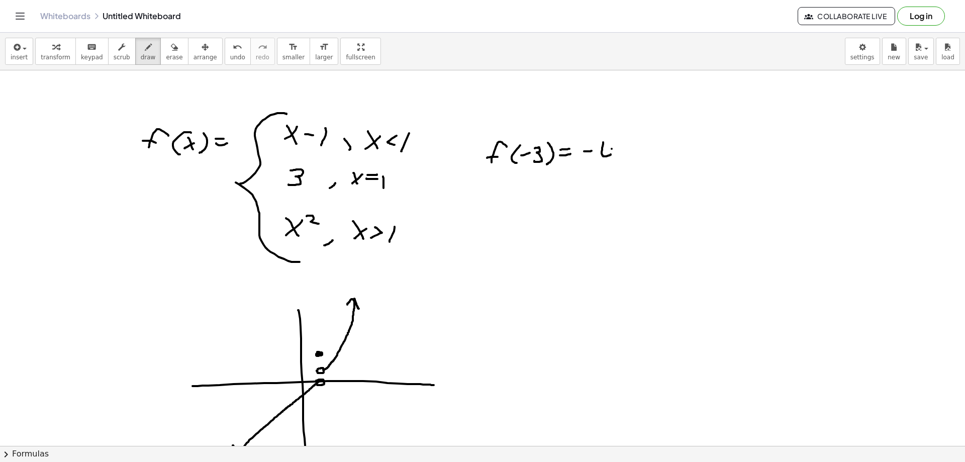
drag, startPoint x: 612, startPoint y: 149, endPoint x: 611, endPoint y: 167, distance: 18.1
click at [612, 166] on div at bounding box center [482, 243] width 965 height 1127
drag, startPoint x: 501, startPoint y: 190, endPoint x: 490, endPoint y: 202, distance: 16.7
click at [490, 202] on div at bounding box center [482, 243] width 965 height 1127
drag, startPoint x: 485, startPoint y: 194, endPoint x: 502, endPoint y: 192, distance: 17.8
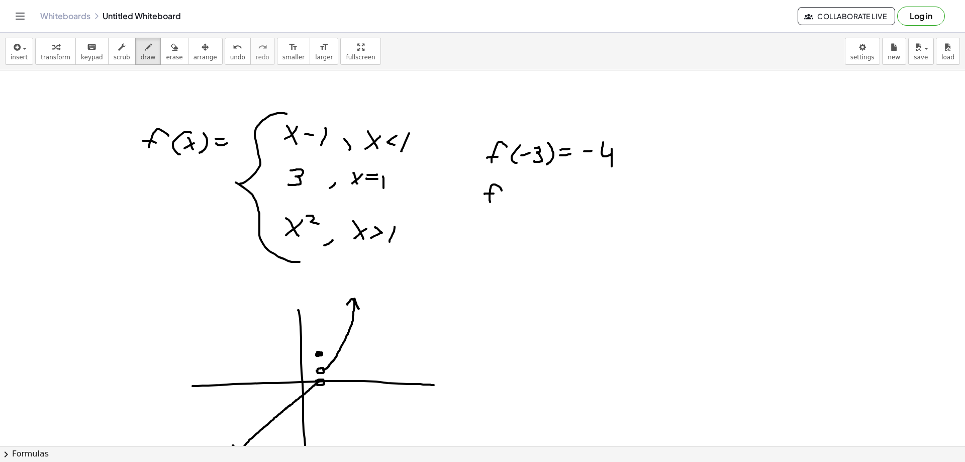
click at [497, 193] on div at bounding box center [482, 243] width 965 height 1127
drag, startPoint x: 518, startPoint y: 185, endPoint x: 516, endPoint y: 201, distance: 15.7
click at [513, 204] on div at bounding box center [482, 243] width 965 height 1127
drag, startPoint x: 522, startPoint y: 192, endPoint x: 523, endPoint y: 199, distance: 7.6
click at [523, 199] on div at bounding box center [482, 243] width 965 height 1127
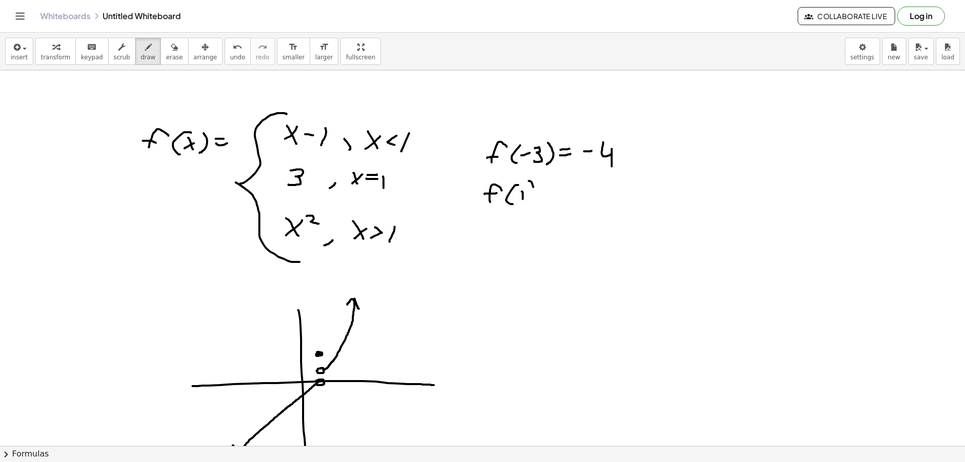
drag, startPoint x: 529, startPoint y: 181, endPoint x: 532, endPoint y: 207, distance: 25.9
click at [533, 207] on div at bounding box center [482, 243] width 965 height 1127
drag, startPoint x: 550, startPoint y: 189, endPoint x: 561, endPoint y: 189, distance: 11.1
click at [561, 189] on div at bounding box center [482, 243] width 965 height 1127
drag, startPoint x: 557, startPoint y: 195, endPoint x: 567, endPoint y: 195, distance: 9.6
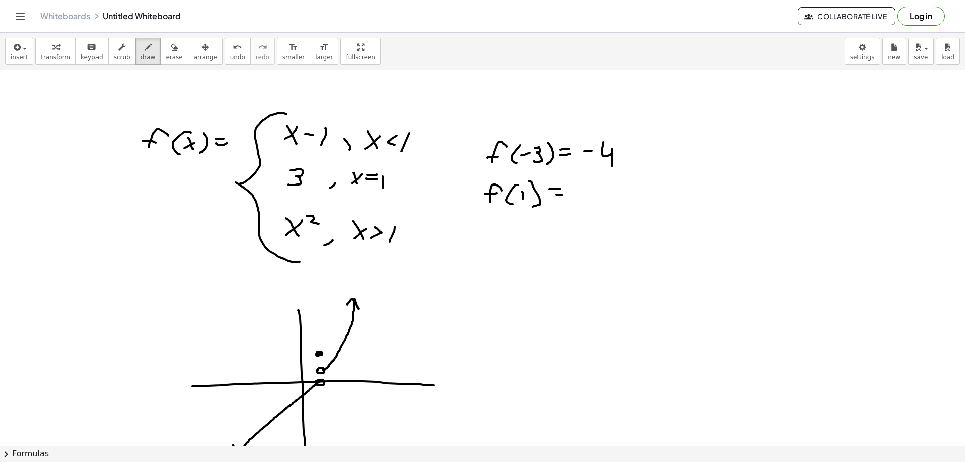
click at [567, 195] on div at bounding box center [482, 243] width 965 height 1127
drag, startPoint x: 582, startPoint y: 187, endPoint x: 566, endPoint y: 208, distance: 26.5
click at [571, 206] on div at bounding box center [482, 243] width 965 height 1127
drag, startPoint x: 513, startPoint y: 224, endPoint x: 500, endPoint y: 246, distance: 25.0
click at [500, 246] on div at bounding box center [482, 243] width 965 height 1127
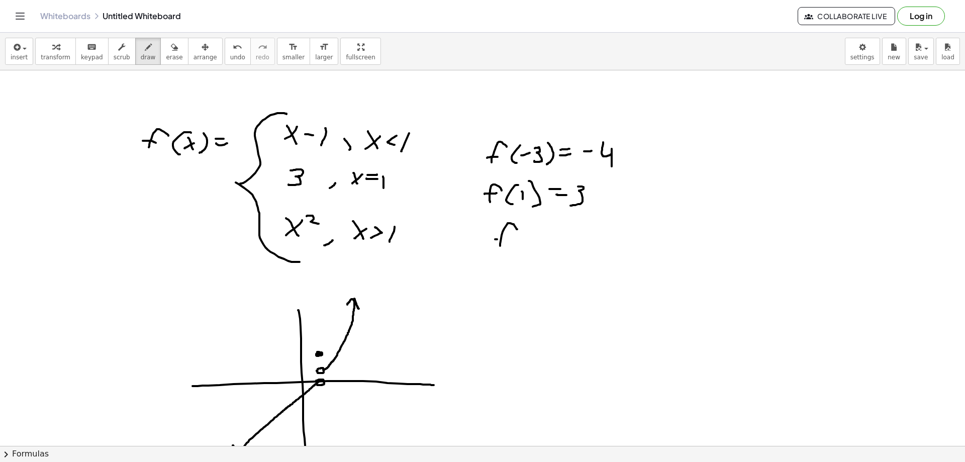
drag, startPoint x: 497, startPoint y: 239, endPoint x: 517, endPoint y: 235, distance: 20.5
click at [509, 239] on div at bounding box center [482, 243] width 965 height 1127
drag, startPoint x: 532, startPoint y: 222, endPoint x: 525, endPoint y: 244, distance: 23.1
click at [523, 244] on div at bounding box center [482, 243] width 965 height 1127
drag, startPoint x: 535, startPoint y: 231, endPoint x: 546, endPoint y: 242, distance: 15.3
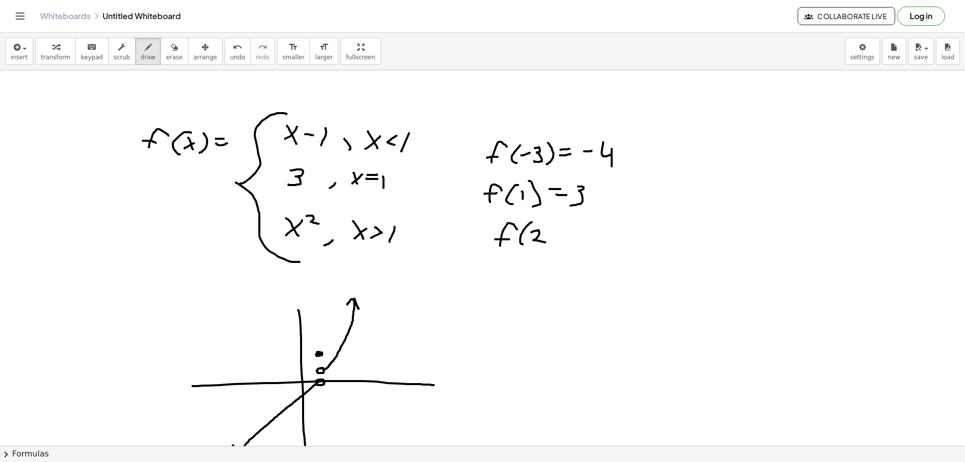
click at [546, 242] on div at bounding box center [482, 243] width 965 height 1127
drag, startPoint x: 552, startPoint y: 226, endPoint x: 549, endPoint y: 245, distance: 19.8
click at [549, 245] on div at bounding box center [482, 243] width 965 height 1127
drag, startPoint x: 565, startPoint y: 231, endPoint x: 580, endPoint y: 228, distance: 16.0
click at [580, 228] on div at bounding box center [482, 243] width 965 height 1127
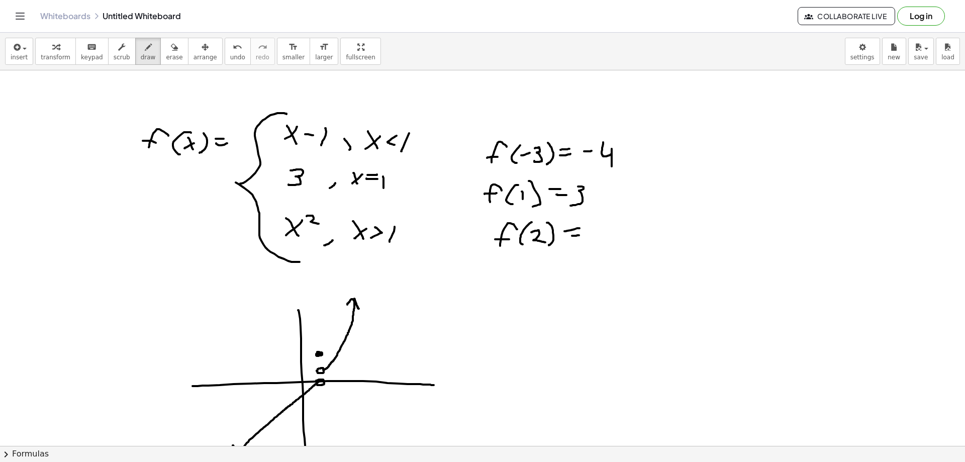
drag, startPoint x: 572, startPoint y: 236, endPoint x: 587, endPoint y: 234, distance: 15.2
click at [582, 235] on div at bounding box center [482, 243] width 965 height 1127
drag, startPoint x: 594, startPoint y: 230, endPoint x: 602, endPoint y: 234, distance: 9.0
click at [602, 234] on div at bounding box center [482, 243] width 965 height 1127
drag, startPoint x: 603, startPoint y: 229, endPoint x: 605, endPoint y: 244, distance: 15.7
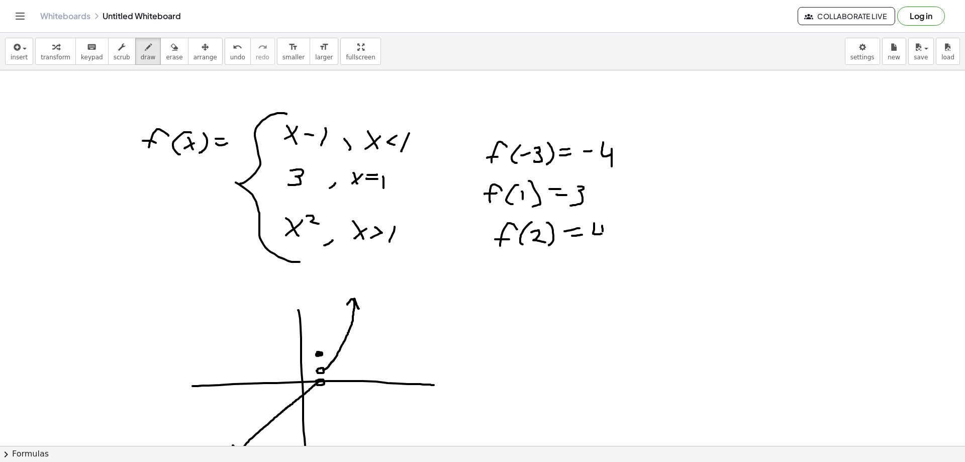
click at [605, 244] on div at bounding box center [482, 243] width 965 height 1127
click at [661, 175] on div at bounding box center [482, 243] width 965 height 1127
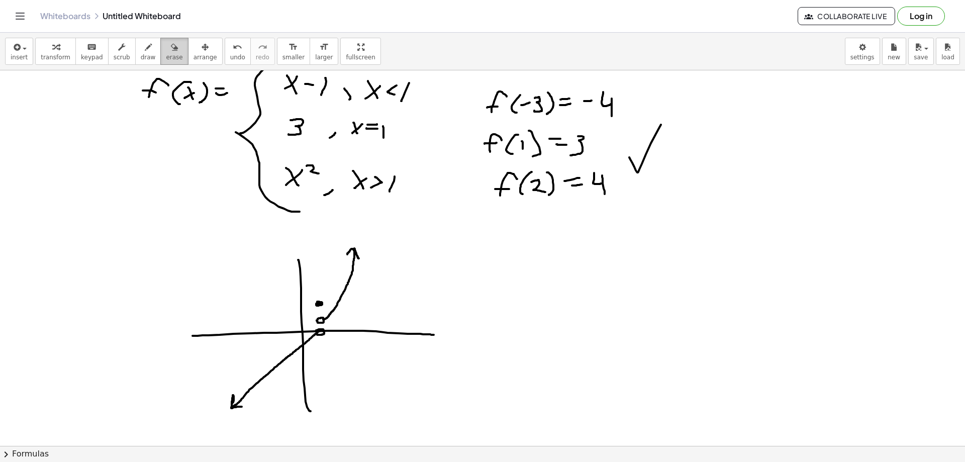
click at [171, 50] on icon "button" at bounding box center [174, 47] width 7 height 12
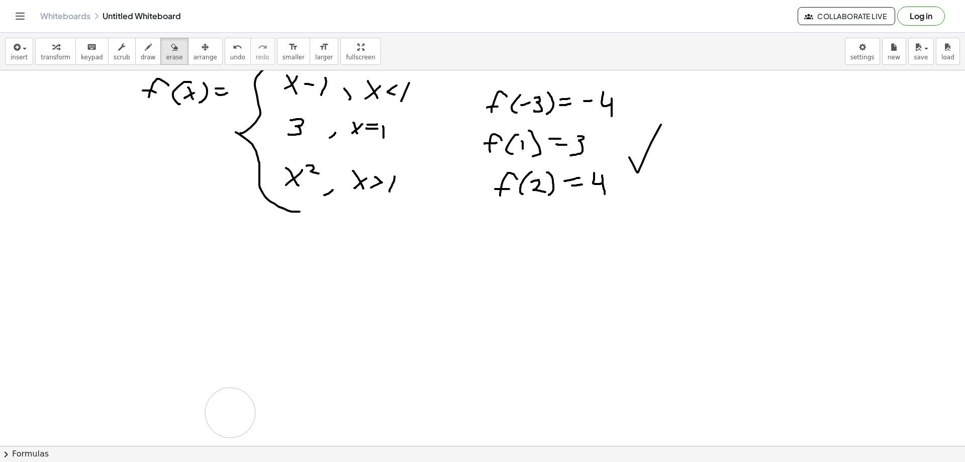
drag, startPoint x: 233, startPoint y: 381, endPoint x: 236, endPoint y: 399, distance: 18.4
click at [217, 412] on div at bounding box center [482, 192] width 965 height 1127
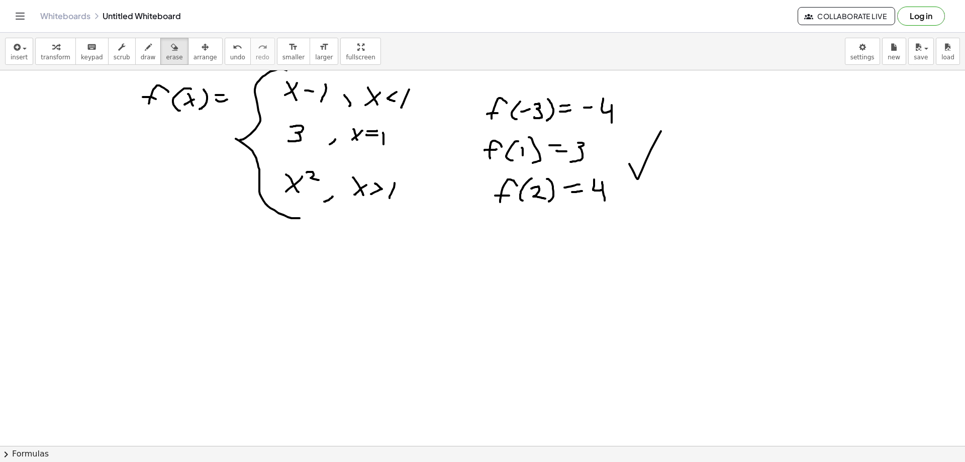
scroll to position [425, 0]
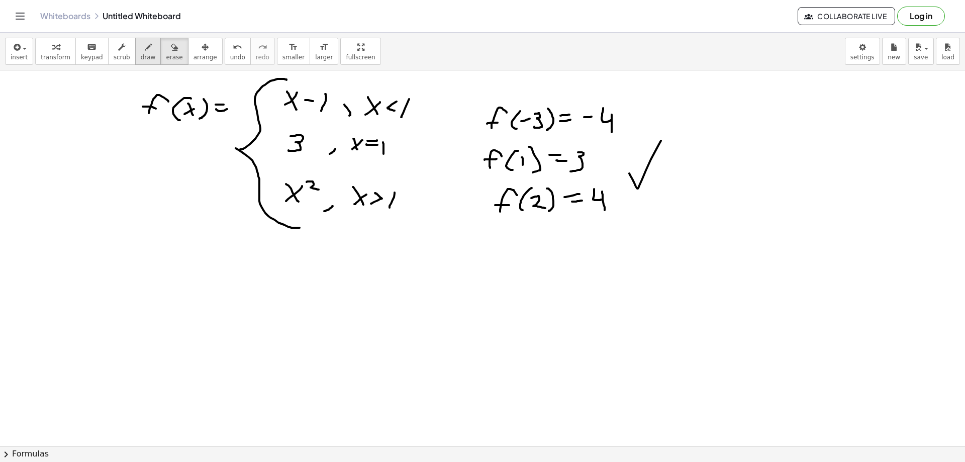
click at [141, 52] on div "button" at bounding box center [148, 47] width 15 height 12
drag, startPoint x: 350, startPoint y: 274, endPoint x: 363, endPoint y: 444, distance: 170.9
click at [363, 444] on div at bounding box center [482, 209] width 965 height 1127
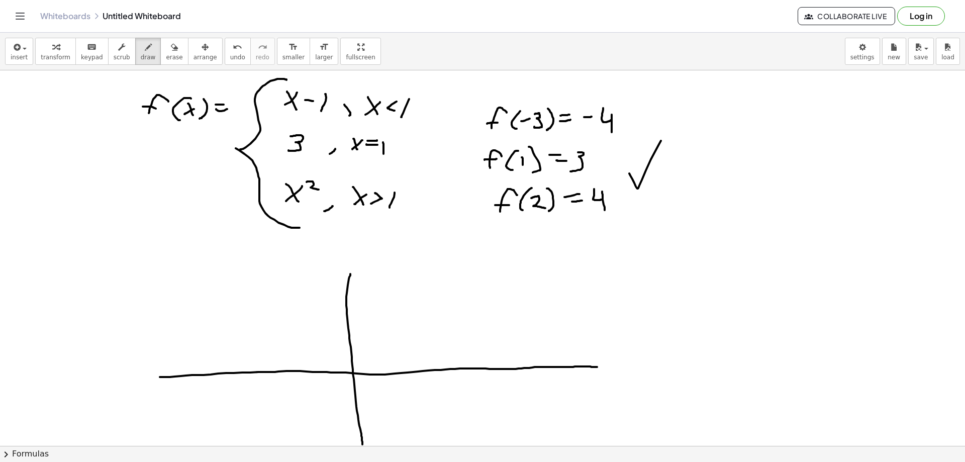
drag, startPoint x: 160, startPoint y: 377, endPoint x: 597, endPoint y: 367, distance: 437.5
click at [597, 367] on div at bounding box center [482, 209] width 965 height 1127
drag, startPoint x: 127, startPoint y: 374, endPoint x: 136, endPoint y: 376, distance: 8.7
click at [133, 384] on div at bounding box center [482, 209] width 965 height 1127
drag, startPoint x: 136, startPoint y: 374, endPoint x: 119, endPoint y: 379, distance: 18.0
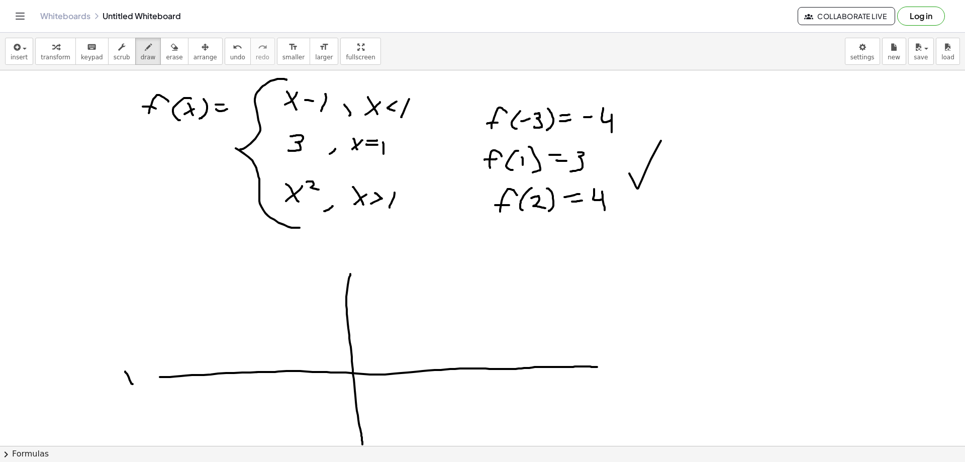
click at [119, 379] on div at bounding box center [482, 209] width 965 height 1127
drag, startPoint x: 334, startPoint y: 250, endPoint x: 333, endPoint y: 260, distance: 10.1
click at [333, 260] on div at bounding box center [482, 209] width 965 height 1127
click at [354, 392] on div at bounding box center [482, 209] width 965 height 1127
click at [339, 405] on div at bounding box center [482, 209] width 965 height 1127
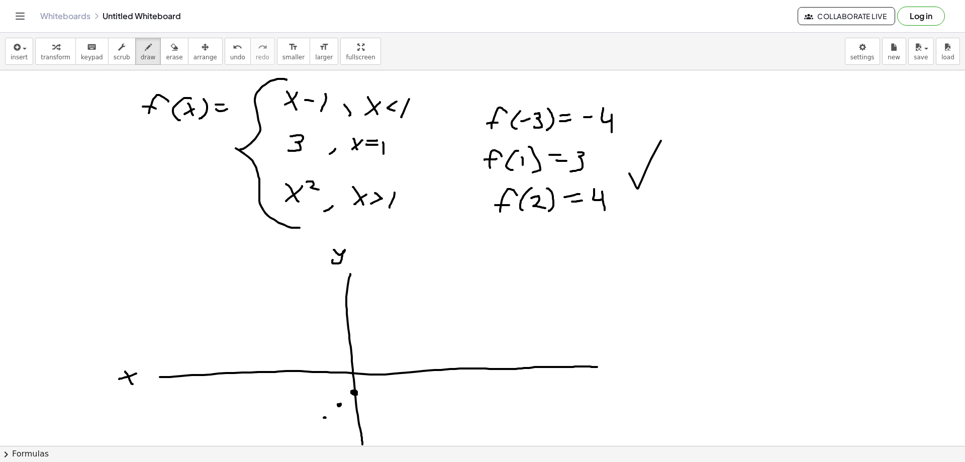
click at [324, 418] on div at bounding box center [482, 209] width 965 height 1127
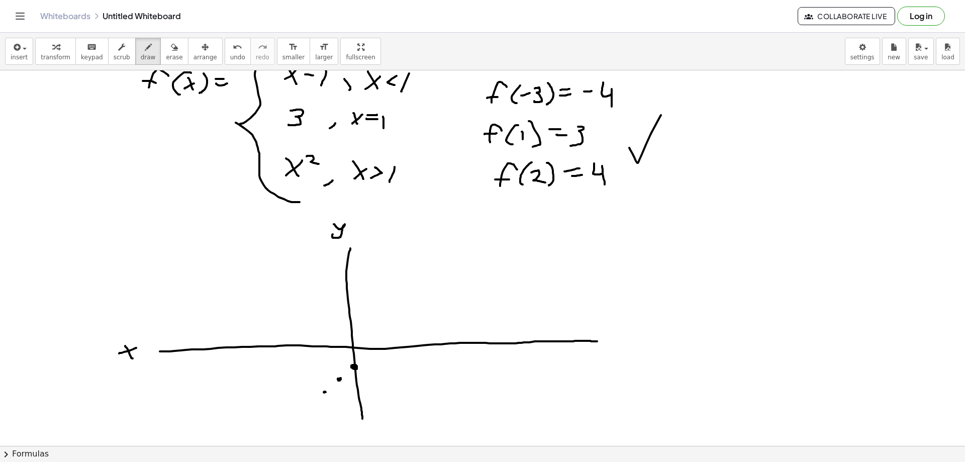
scroll to position [475, 0]
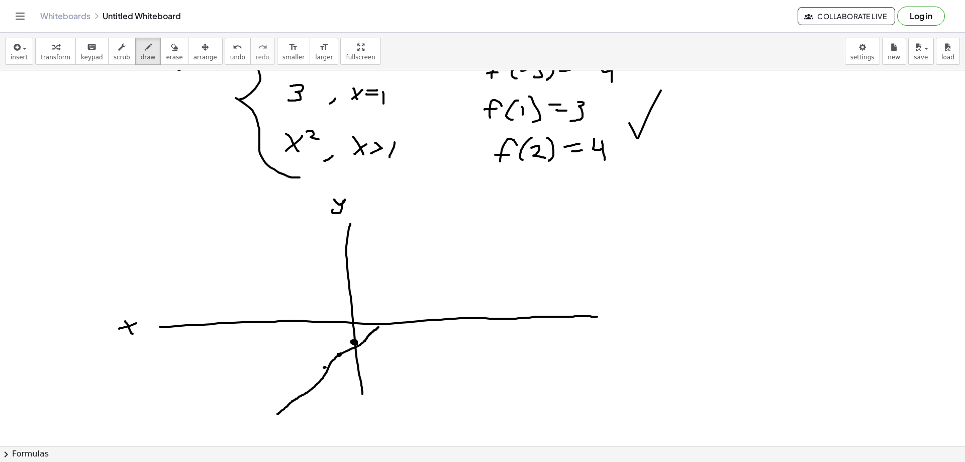
drag, startPoint x: 278, startPoint y: 414, endPoint x: 379, endPoint y: 327, distance: 133.3
click at [379, 327] on div at bounding box center [482, 158] width 965 height 1127
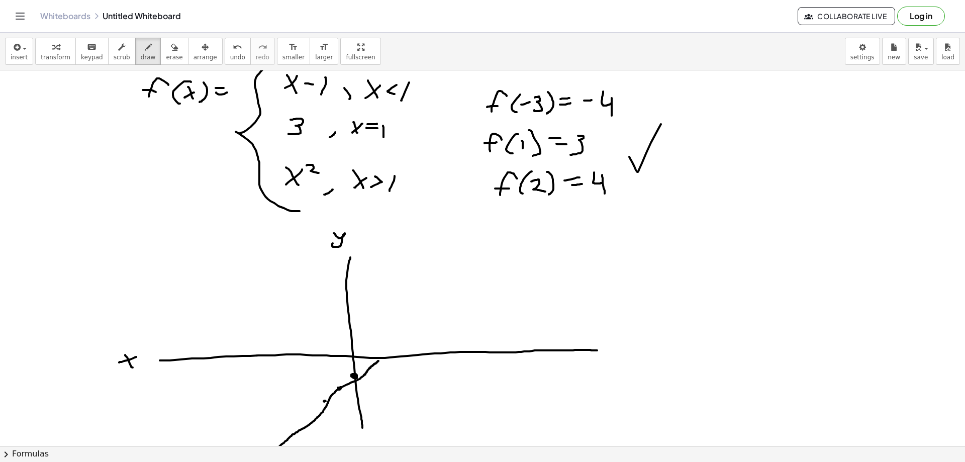
scroll to position [425, 0]
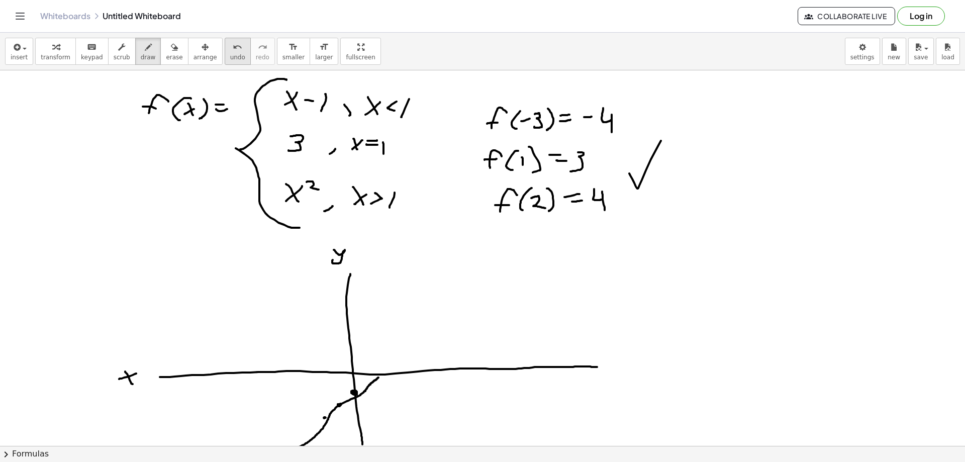
click at [229, 55] on button "undo undo" at bounding box center [238, 51] width 26 height 27
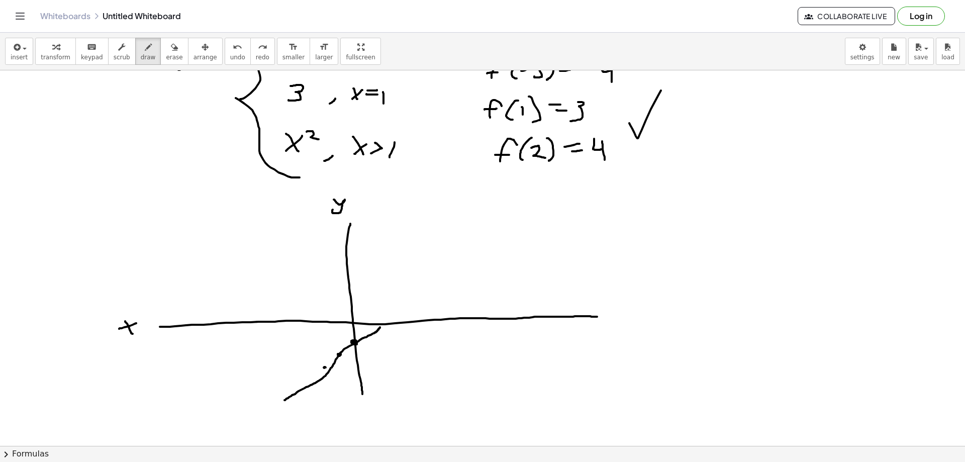
drag, startPoint x: 285, startPoint y: 400, endPoint x: 380, endPoint y: 327, distance: 120.2
click at [380, 327] on div at bounding box center [482, 158] width 965 height 1127
click at [381, 321] on div at bounding box center [482, 158] width 965 height 1127
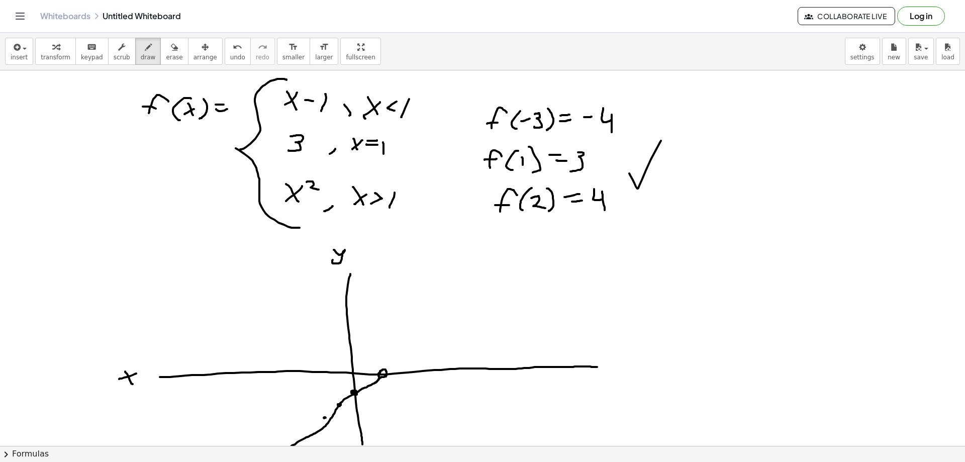
click at [366, 119] on div at bounding box center [482, 209] width 965 height 1127
click at [227, 57] on button "undo undo" at bounding box center [238, 51] width 26 height 27
click at [381, 324] on div at bounding box center [482, 209] width 965 height 1127
drag, startPoint x: 373, startPoint y: 326, endPoint x: 367, endPoint y: 327, distance: 6.1
click at [371, 326] on div at bounding box center [482, 209] width 965 height 1127
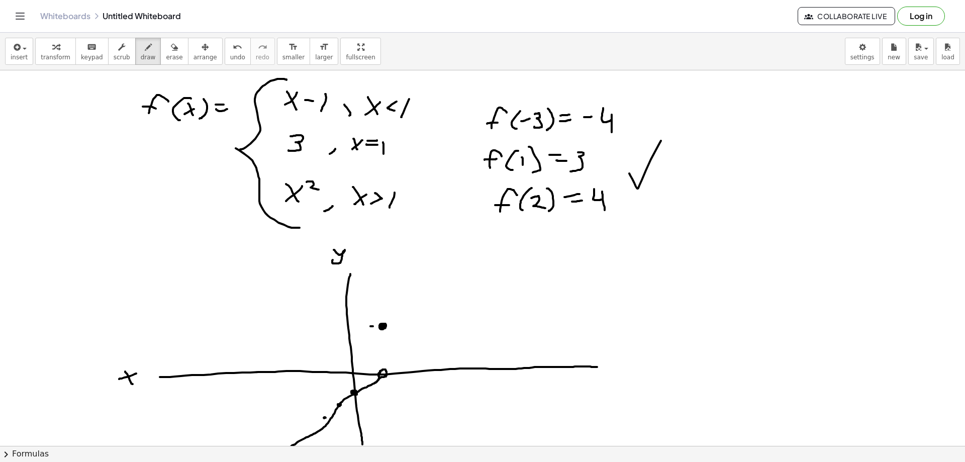
click at [362, 328] on div at bounding box center [482, 209] width 965 height 1127
drag, startPoint x: 358, startPoint y: 328, endPoint x: 350, endPoint y: 328, distance: 8.5
click at [358, 328] on div at bounding box center [482, 209] width 965 height 1127
click at [227, 56] on button "undo undo" at bounding box center [238, 51] width 26 height 27
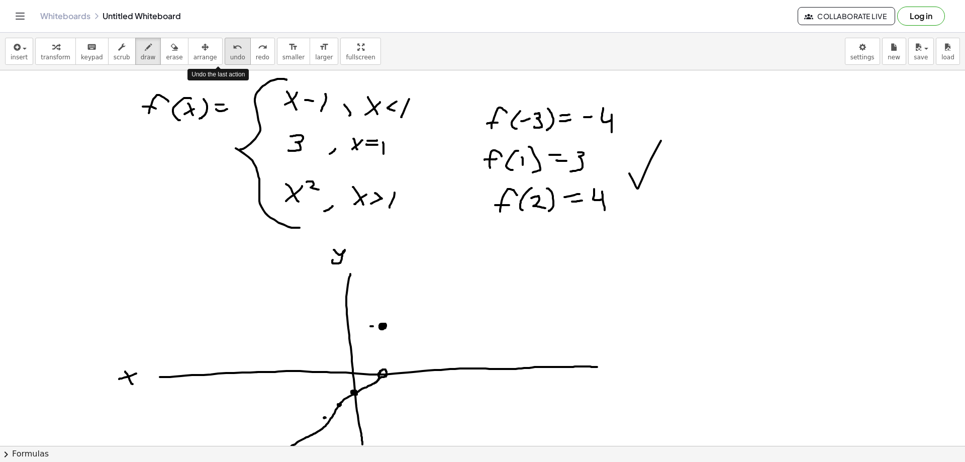
click at [227, 56] on button "undo undo" at bounding box center [238, 51] width 26 height 27
click at [379, 355] on div at bounding box center [482, 209] width 965 height 1127
drag, startPoint x: 388, startPoint y: 356, endPoint x: 431, endPoint y: 268, distance: 97.4
click at [431, 268] on div at bounding box center [482, 209] width 965 height 1127
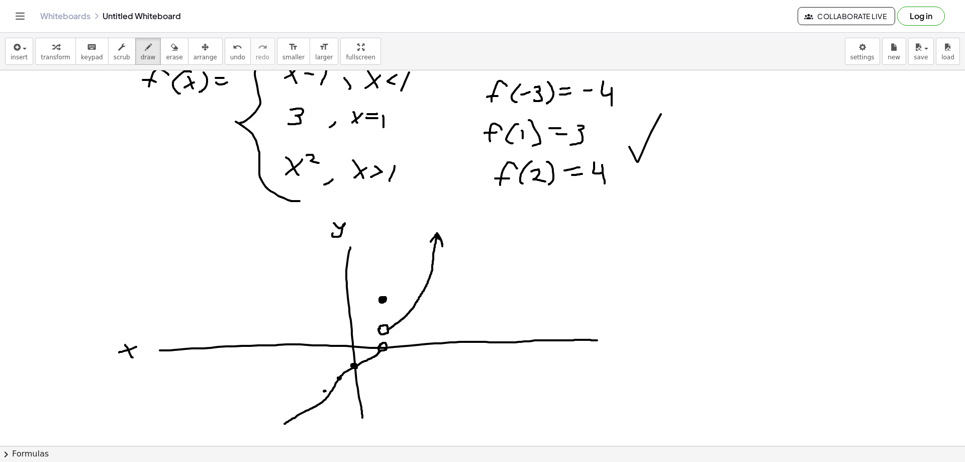
scroll to position [475, 0]
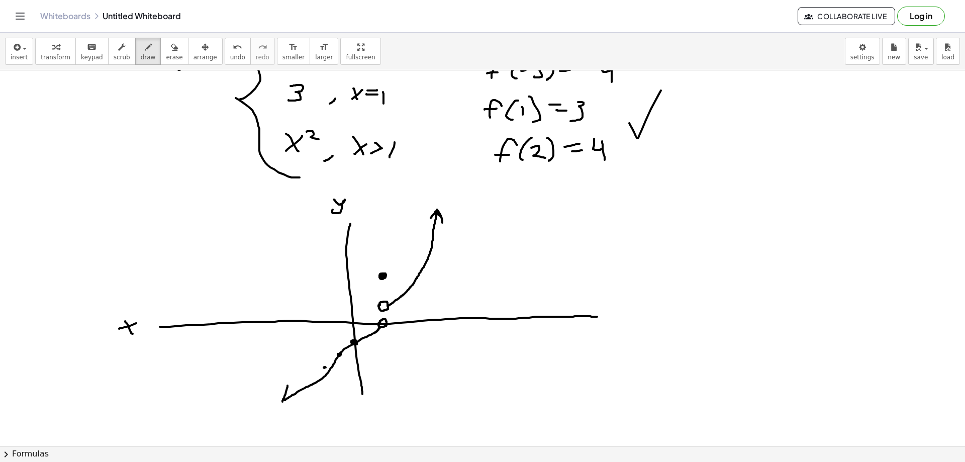
drag, startPoint x: 288, startPoint y: 386, endPoint x: 306, endPoint y: 405, distance: 26.3
click at [306, 405] on div at bounding box center [482, 158] width 965 height 1127
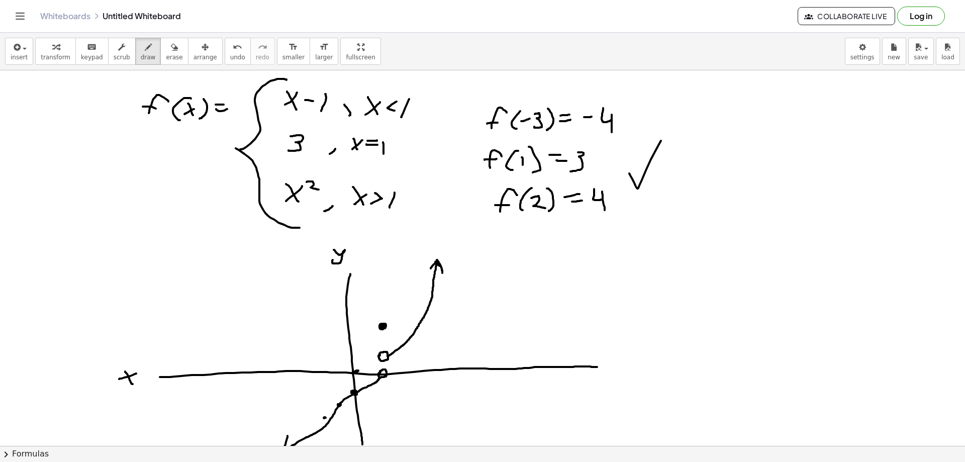
click at [356, 371] on div at bounding box center [482, 209] width 965 height 1127
click at [230, 56] on span "undo" at bounding box center [237, 57] width 15 height 7
drag, startPoint x: 353, startPoint y: 181, endPoint x: 349, endPoint y: 187, distance: 7.7
click at [349, 179] on div at bounding box center [482, 209] width 965 height 1127
click at [227, 53] on button "undo undo" at bounding box center [238, 51] width 26 height 27
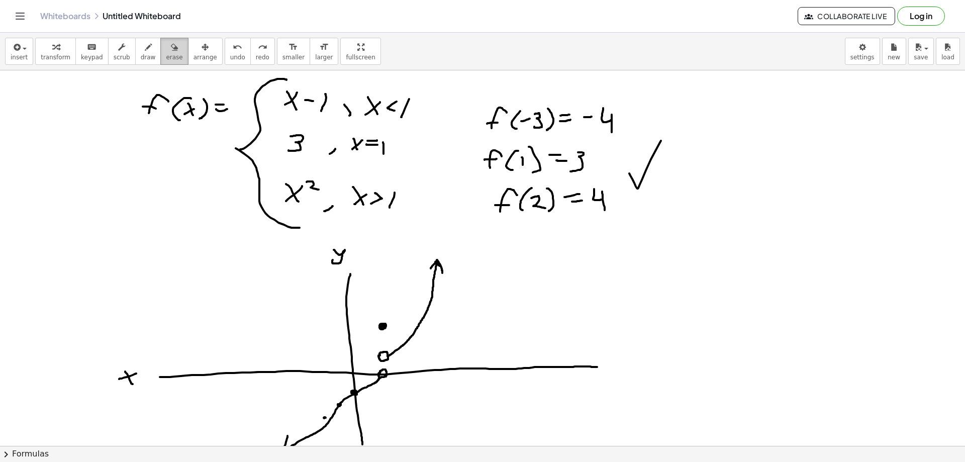
click at [166, 57] on span "erase" at bounding box center [174, 57] width 17 height 7
drag, startPoint x: 320, startPoint y: 256, endPoint x: 329, endPoint y: 253, distance: 10.0
click at [329, 253] on div at bounding box center [482, 209] width 965 height 1127
click at [141, 58] on span "draw" at bounding box center [148, 57] width 15 height 7
drag, startPoint x: 326, startPoint y: 246, endPoint x: 318, endPoint y: 259, distance: 15.5
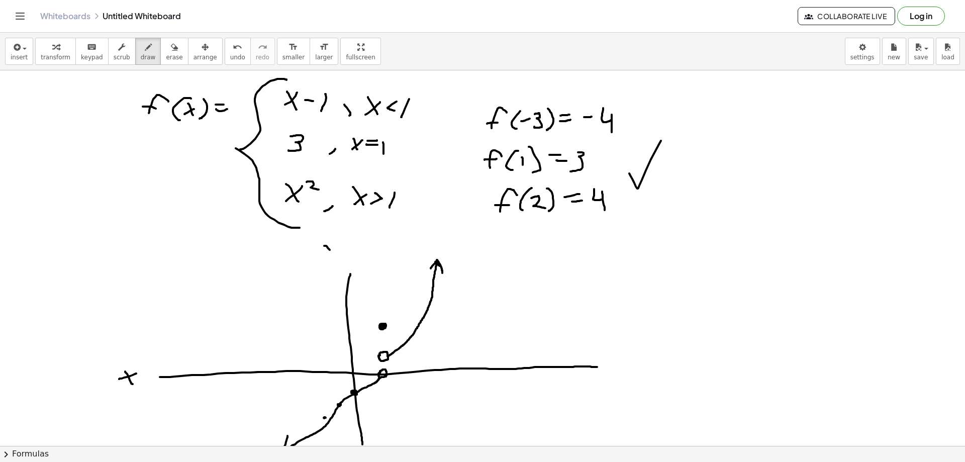
click at [318, 259] on div at bounding box center [482, 209] width 965 height 1127
drag, startPoint x: 318, startPoint y: 256, endPoint x: 327, endPoint y: 254, distance: 9.4
click at [323, 256] on div at bounding box center [482, 209] width 965 height 1127
drag, startPoint x: 337, startPoint y: 248, endPoint x: 337, endPoint y: 261, distance: 13.6
click at [335, 262] on div at bounding box center [482, 209] width 965 height 1127
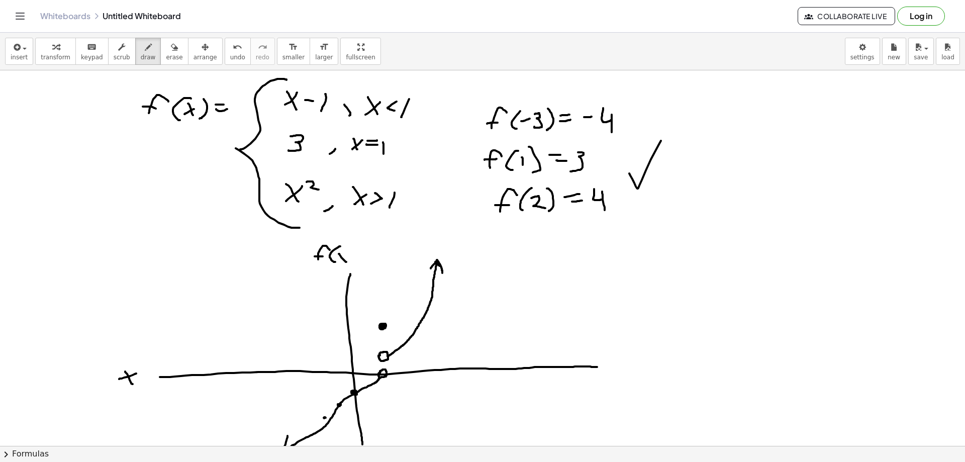
click at [346, 262] on div at bounding box center [482, 209] width 965 height 1127
drag, startPoint x: 343, startPoint y: 257, endPoint x: 338, endPoint y: 261, distance: 6.1
click at [336, 262] on div at bounding box center [482, 209] width 965 height 1127
drag, startPoint x: 351, startPoint y: 247, endPoint x: 348, endPoint y: 264, distance: 17.5
click at [348, 264] on div at bounding box center [482, 209] width 965 height 1127
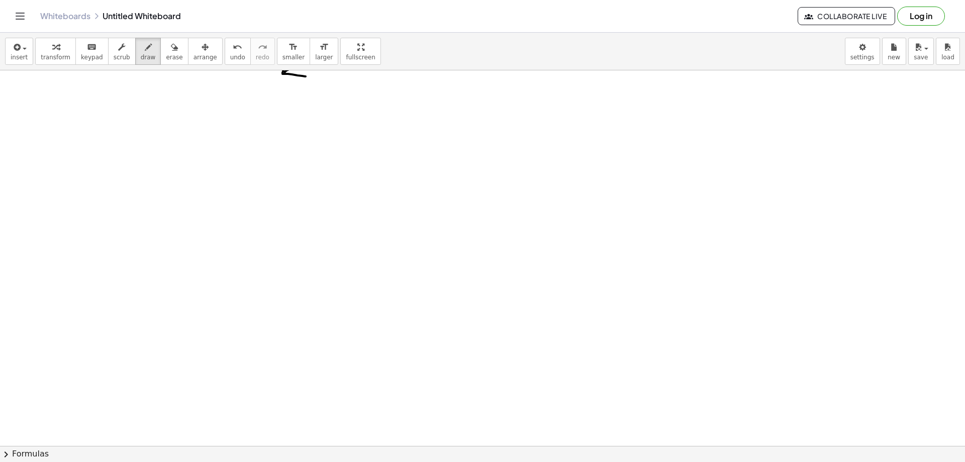
scroll to position [852, 0]
drag, startPoint x: 215, startPoint y: 97, endPoint x: 228, endPoint y: 109, distance: 17.8
drag, startPoint x: 231, startPoint y: 106, endPoint x: 223, endPoint y: 122, distance: 18.0
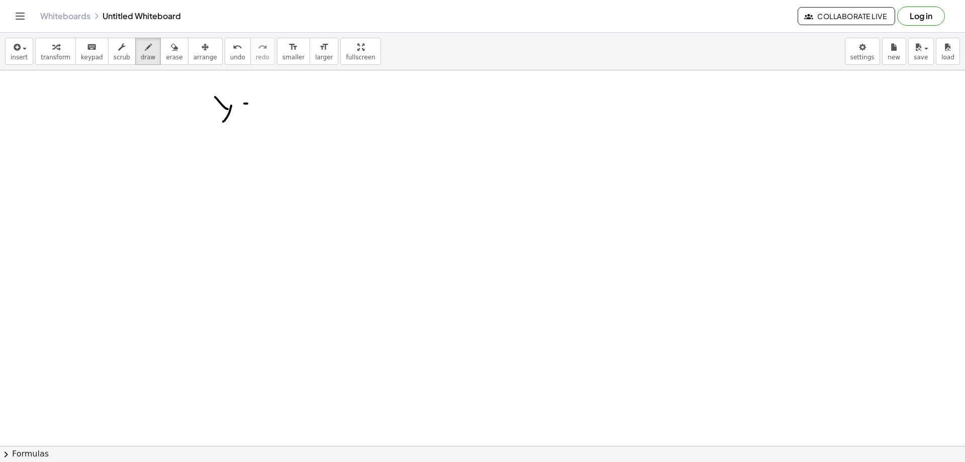
drag, startPoint x: 247, startPoint y: 104, endPoint x: 254, endPoint y: 106, distance: 7.5
drag, startPoint x: 259, startPoint y: 109, endPoint x: 269, endPoint y: 109, distance: 10.1
drag, startPoint x: 285, startPoint y: 103, endPoint x: 285, endPoint y: 145, distance: 41.7
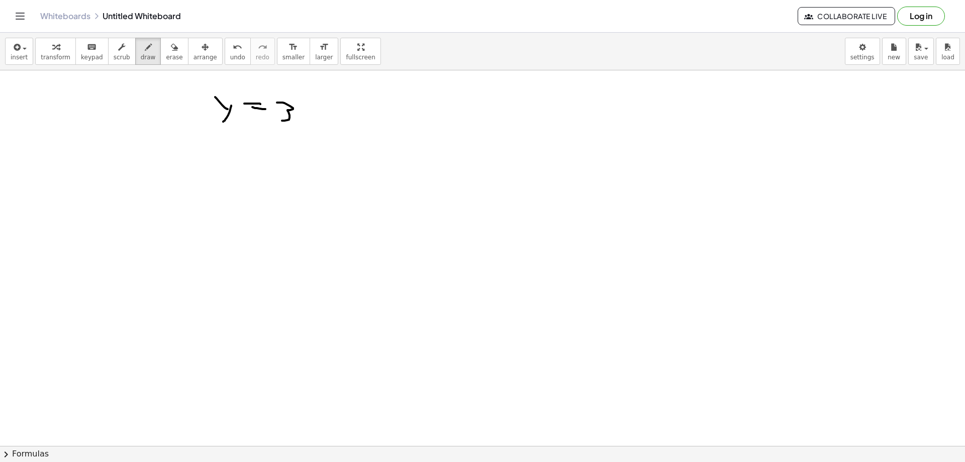
drag, startPoint x: 321, startPoint y: 182, endPoint x: 329, endPoint y: 298, distance: 115.9
drag, startPoint x: 229, startPoint y: 243, endPoint x: 406, endPoint y: 241, distance: 177.0
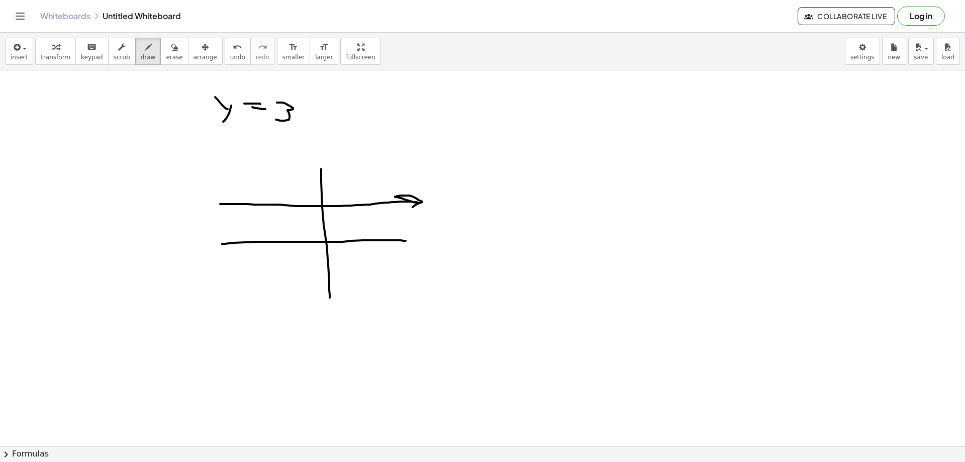
drag, startPoint x: 220, startPoint y: 204, endPoint x: 398, endPoint y: 214, distance: 177.7
drag, startPoint x: 233, startPoint y: 196, endPoint x: 229, endPoint y: 218, distance: 22.4
drag, startPoint x: 215, startPoint y: 205, endPoint x: 222, endPoint y: 203, distance: 6.8
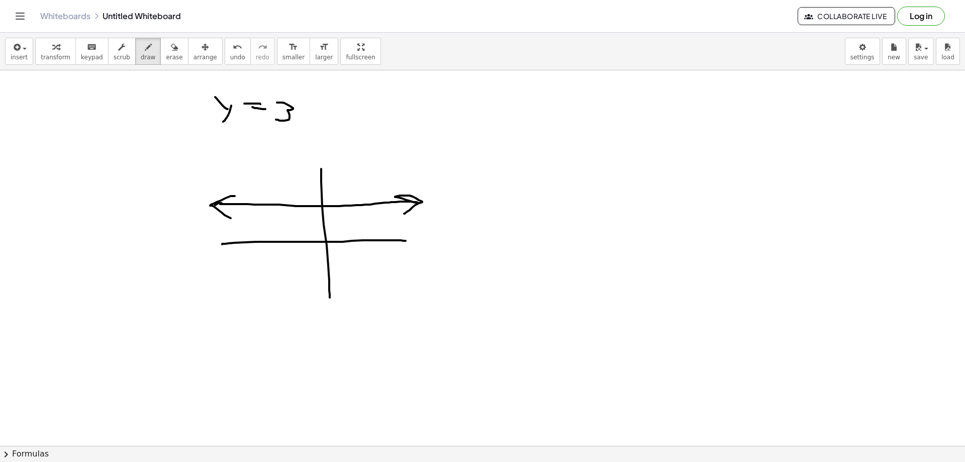
drag, startPoint x: 422, startPoint y: 238, endPoint x: 429, endPoint y: 247, distance: 11.5
drag, startPoint x: 431, startPoint y: 237, endPoint x: 418, endPoint y: 246, distance: 15.9
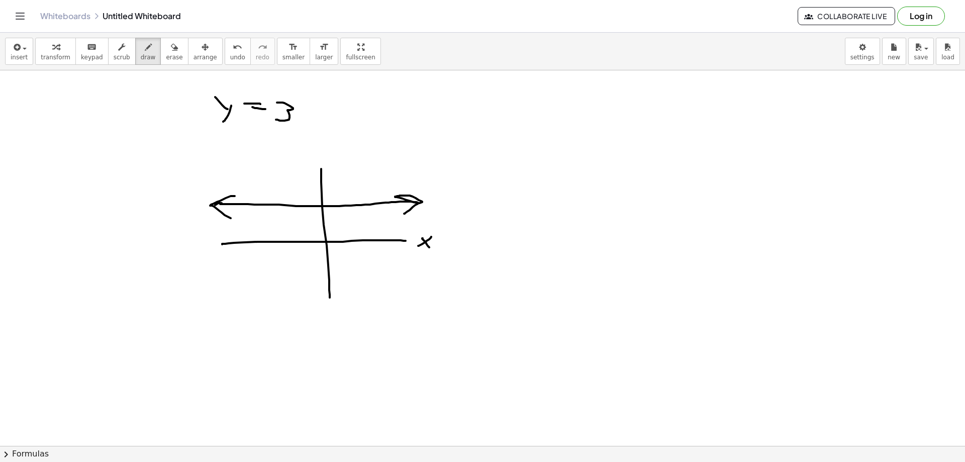
drag, startPoint x: 328, startPoint y: 156, endPoint x: 335, endPoint y: 163, distance: 10.0
drag, startPoint x: 338, startPoint y: 157, endPoint x: 324, endPoint y: 174, distance: 22.1
click at [168, 50] on button "erase" at bounding box center [174, 51] width 28 height 27
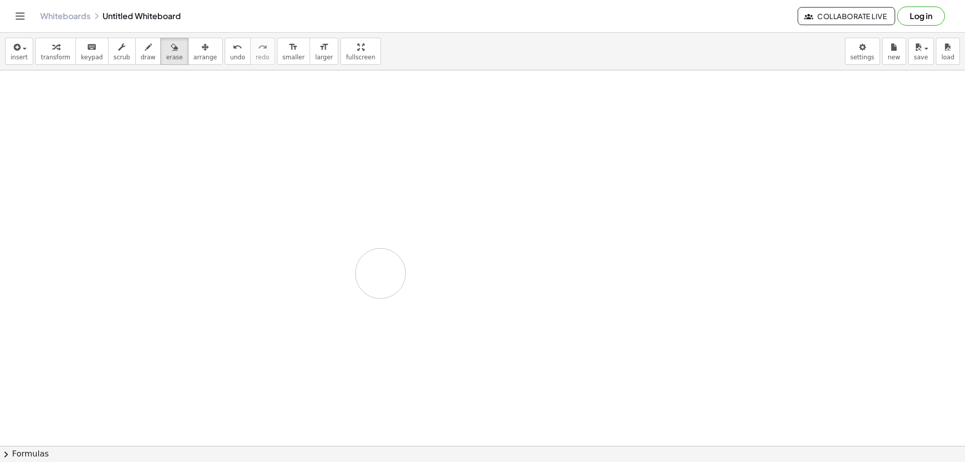
drag, startPoint x: 185, startPoint y: 105, endPoint x: 237, endPoint y: 142, distance: 64.5
click at [141, 60] on span "draw" at bounding box center [148, 57] width 15 height 7
drag, startPoint x: 275, startPoint y: 121, endPoint x: 284, endPoint y: 134, distance: 16.0
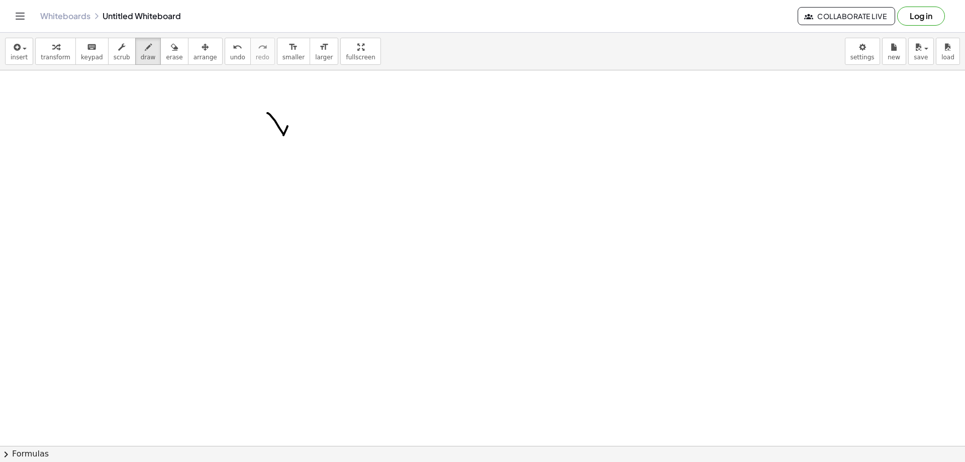
drag, startPoint x: 287, startPoint y: 129, endPoint x: 265, endPoint y: 160, distance: 38.1
drag, startPoint x: 330, startPoint y: 127, endPoint x: 336, endPoint y: 127, distance: 5.5
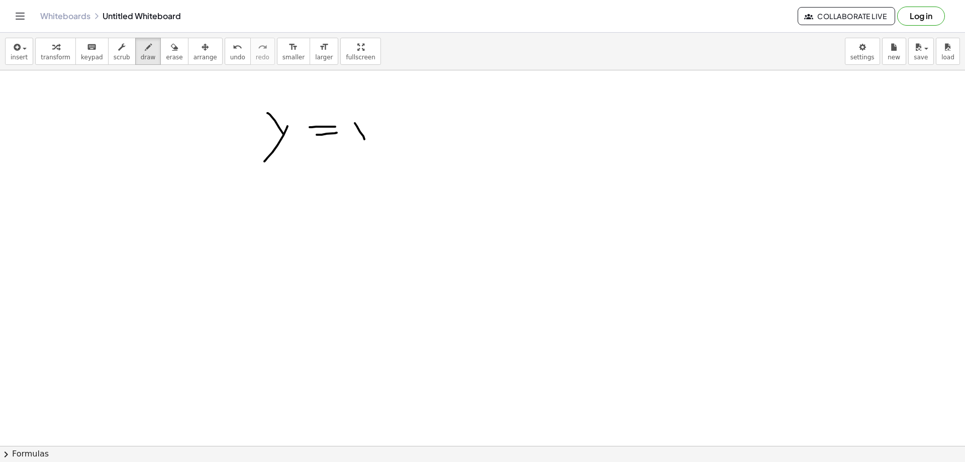
drag, startPoint x: 360, startPoint y: 132, endPoint x: 367, endPoint y: 143, distance: 13.5
drag, startPoint x: 373, startPoint y: 128, endPoint x: 358, endPoint y: 143, distance: 20.6
drag, startPoint x: 386, startPoint y: 116, endPoint x: 395, endPoint y: 126, distance: 13.2
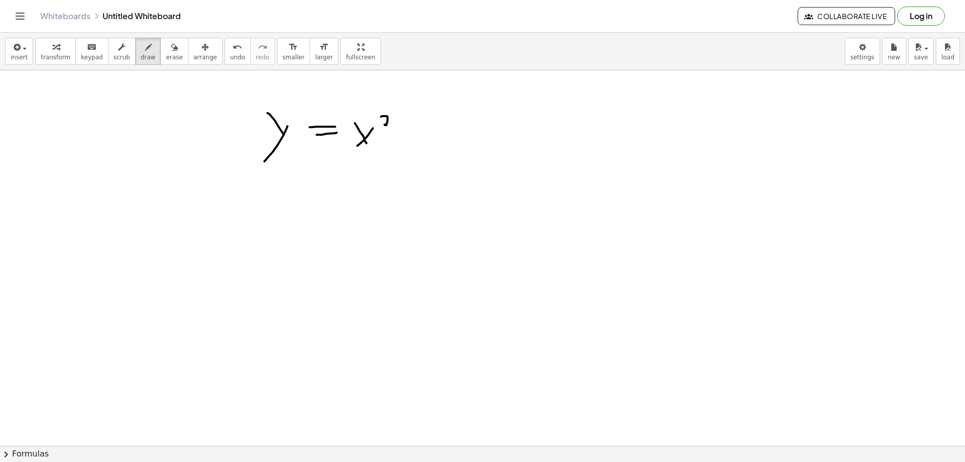
drag, startPoint x: 403, startPoint y: 130, endPoint x: 407, endPoint y: 139, distance: 9.9
drag, startPoint x: 408, startPoint y: 134, endPoint x: 417, endPoint y: 133, distance: 9.6
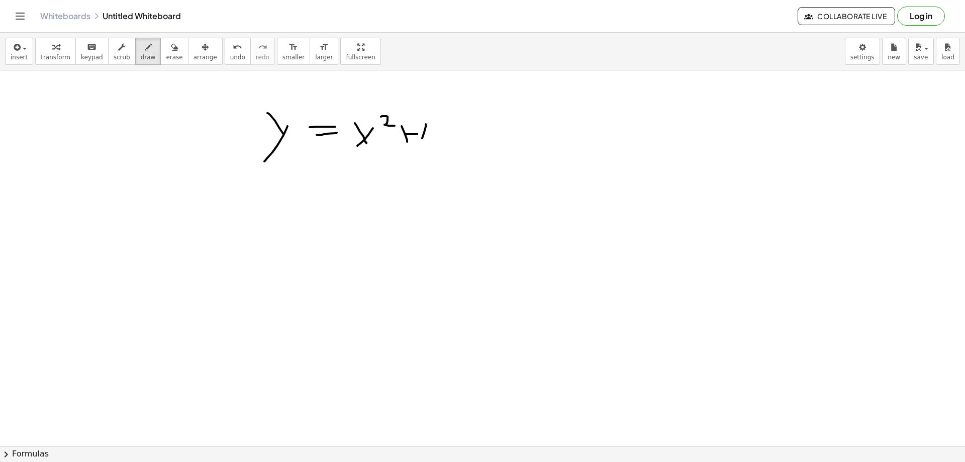
drag, startPoint x: 422, startPoint y: 138, endPoint x: 406, endPoint y: 185, distance: 49.0
drag, startPoint x: 394, startPoint y: 259, endPoint x: 399, endPoint y: 319, distance: 60.5
drag, startPoint x: 304, startPoint y: 274, endPoint x: 470, endPoint y: 257, distance: 166.2
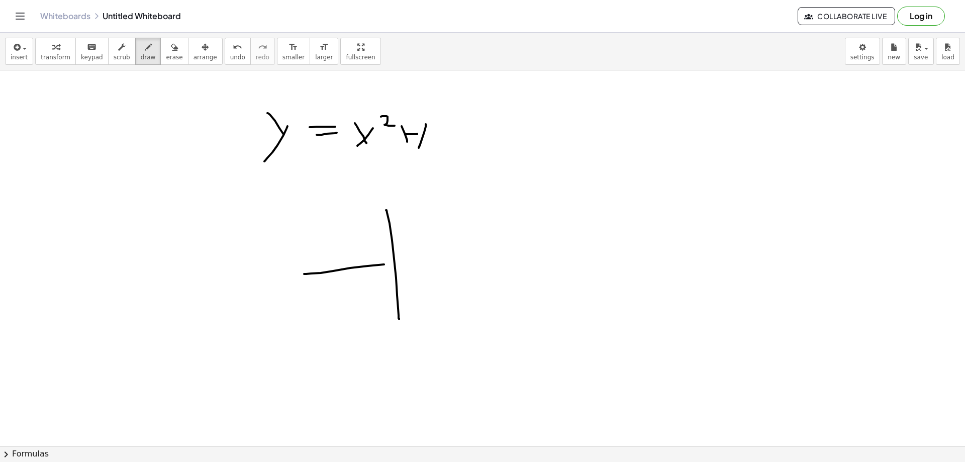
drag, startPoint x: 355, startPoint y: 211, endPoint x: 411, endPoint y: 210, distance: 56.3
drag, startPoint x: 358, startPoint y: 209, endPoint x: 367, endPoint y: 213, distance: 9.4
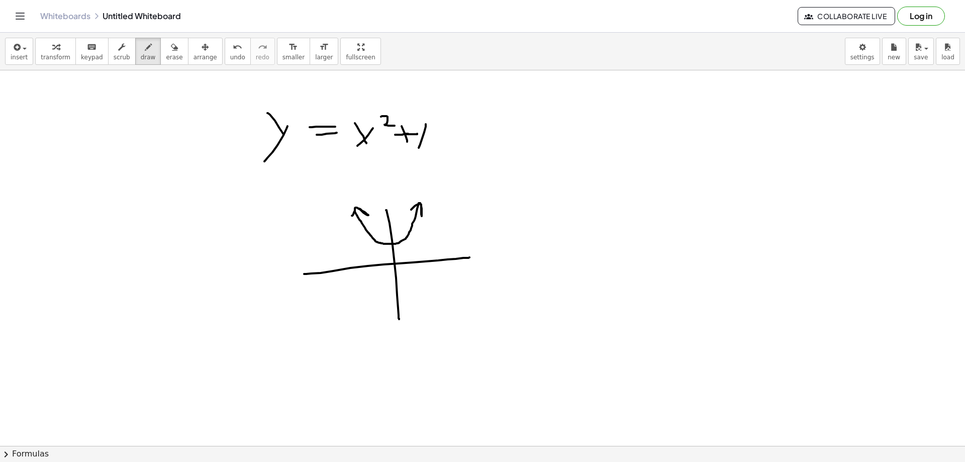
drag, startPoint x: 395, startPoint y: 135, endPoint x: 408, endPoint y: 134, distance: 13.1
drag, startPoint x: 293, startPoint y: 115, endPoint x: 287, endPoint y: 133, distance: 19.6
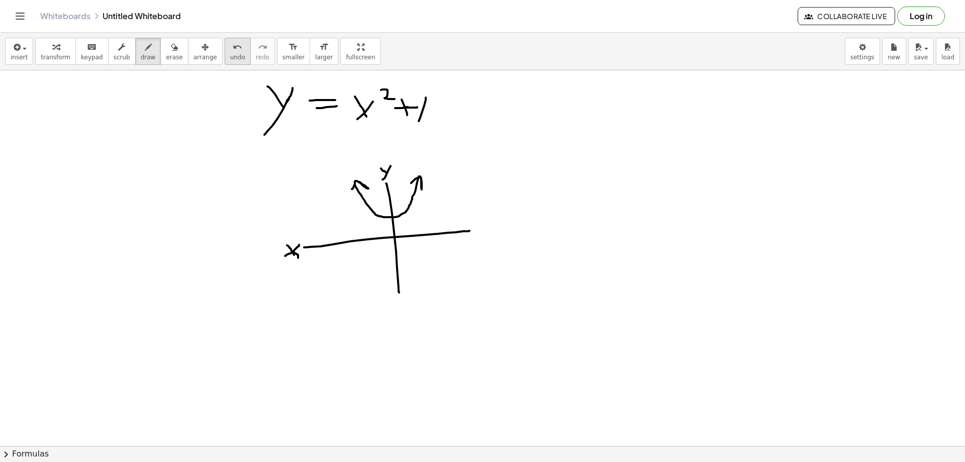
scroll to position [881, 0]
click at [166, 45] on div "button" at bounding box center [174, 47] width 17 height 12
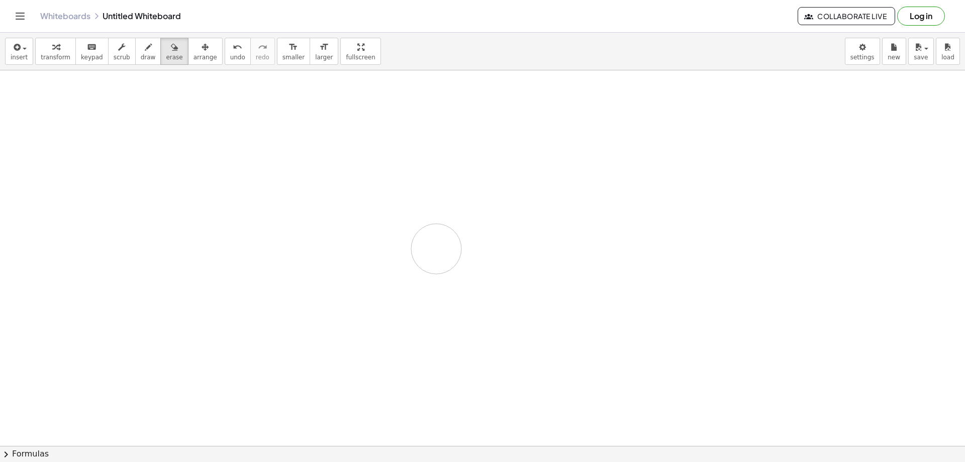
drag, startPoint x: 266, startPoint y: 117, endPoint x: 451, endPoint y: 242, distance: 222.9
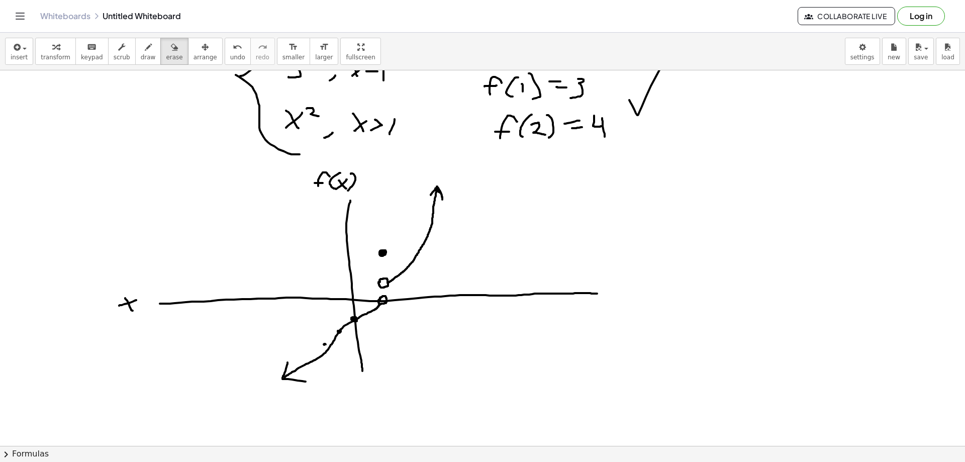
scroll to position [428, 0]
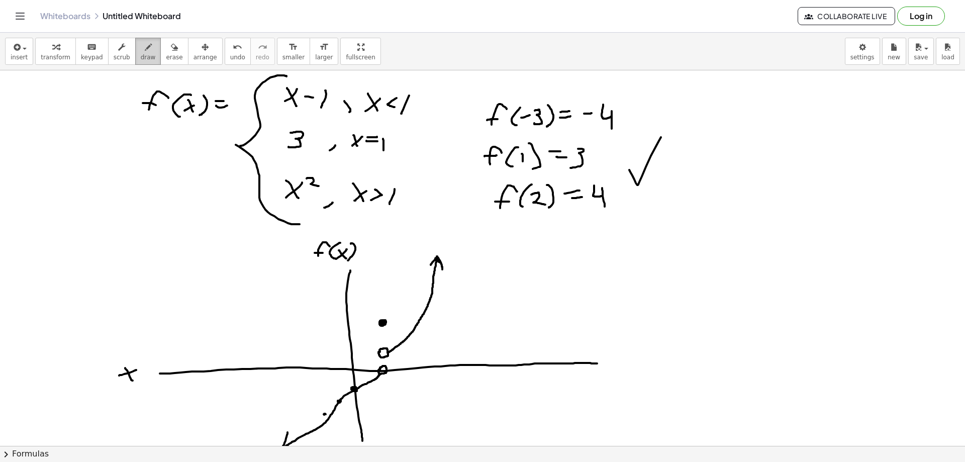
click at [141, 58] on span "draw" at bounding box center [148, 57] width 15 height 7
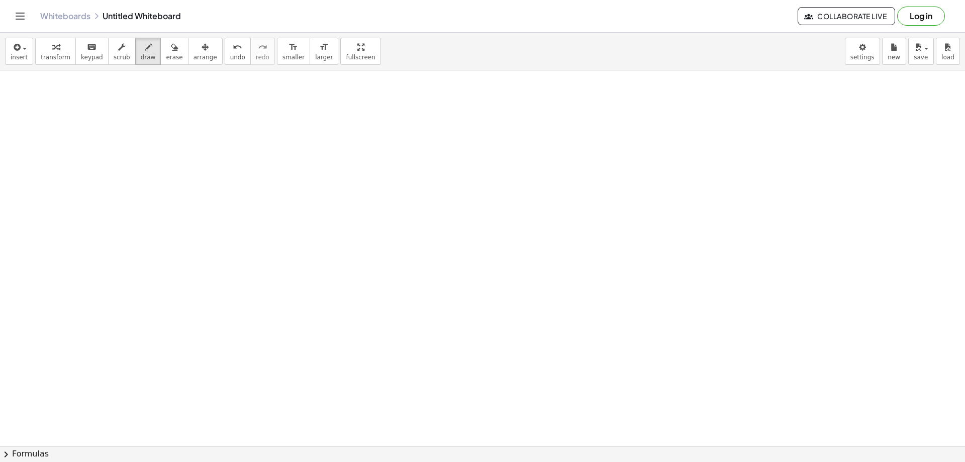
scroll to position [831, 0]
drag, startPoint x: 364, startPoint y: 96, endPoint x: 372, endPoint y: 330, distance: 234.4
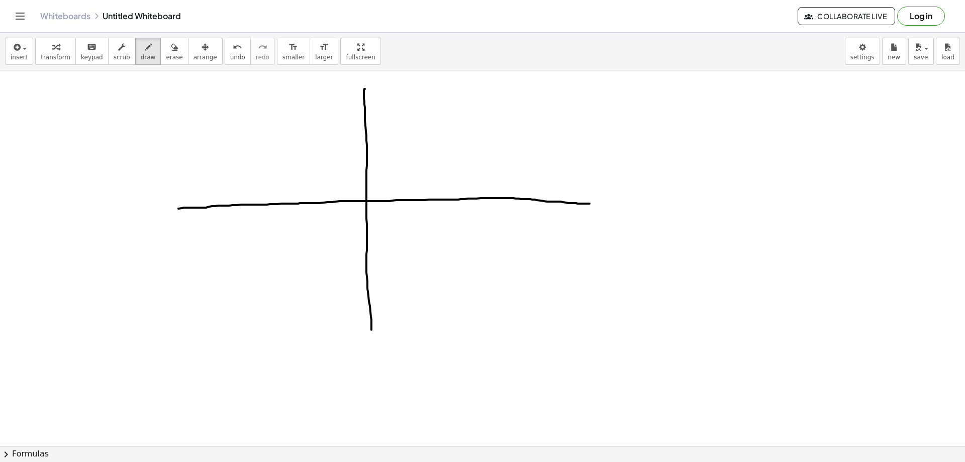
drag, startPoint x: 178, startPoint y: 209, endPoint x: 590, endPoint y: 204, distance: 411.3
drag, startPoint x: 175, startPoint y: 208, endPoint x: 198, endPoint y: 207, distance: 22.1
click at [141, 58] on span "draw" at bounding box center [148, 57] width 15 height 7
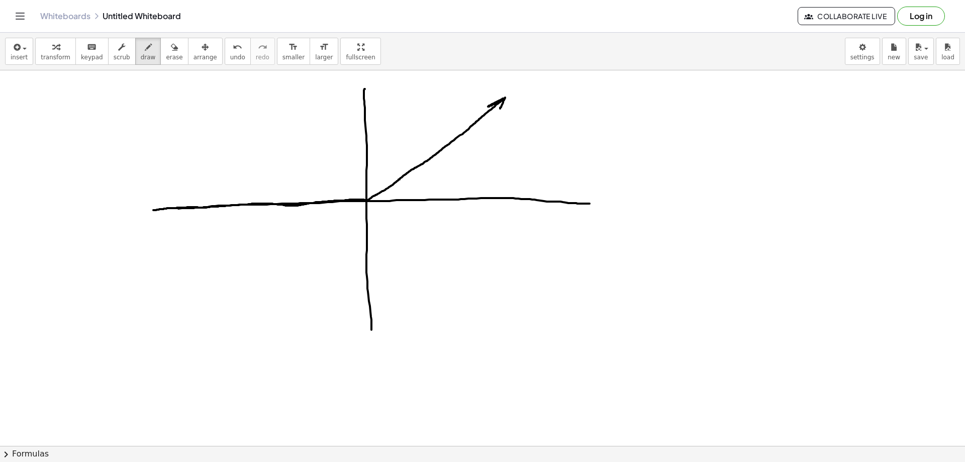
drag, startPoint x: 153, startPoint y: 210, endPoint x: 500, endPoint y: 109, distance: 361.5
drag, startPoint x: 162, startPoint y: 201, endPoint x: 171, endPoint y: 217, distance: 18.7
drag, startPoint x: 234, startPoint y: 371, endPoint x: 219, endPoint y: 394, distance: 27.2
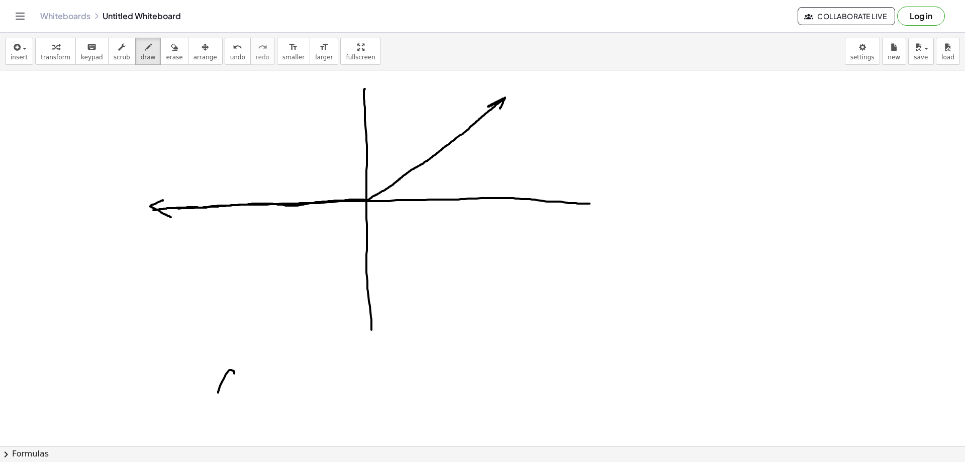
drag, startPoint x: 211, startPoint y: 381, endPoint x: 226, endPoint y: 382, distance: 14.6
drag, startPoint x: 236, startPoint y: 382, endPoint x: 249, endPoint y: 388, distance: 14.6
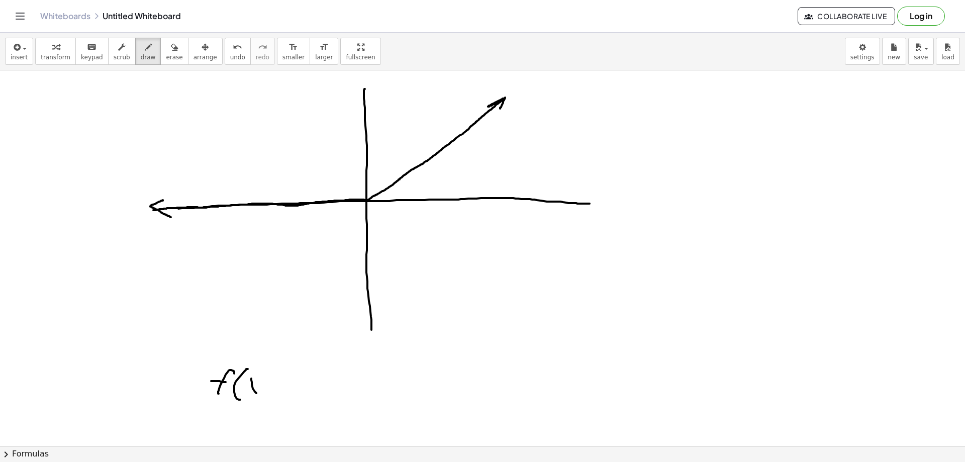
drag, startPoint x: 252, startPoint y: 384, endPoint x: 256, endPoint y: 393, distance: 10.1
drag, startPoint x: 246, startPoint y: 393, endPoint x: 262, endPoint y: 371, distance: 26.9
drag, startPoint x: 266, startPoint y: 368, endPoint x: 251, endPoint y: 395, distance: 30.6
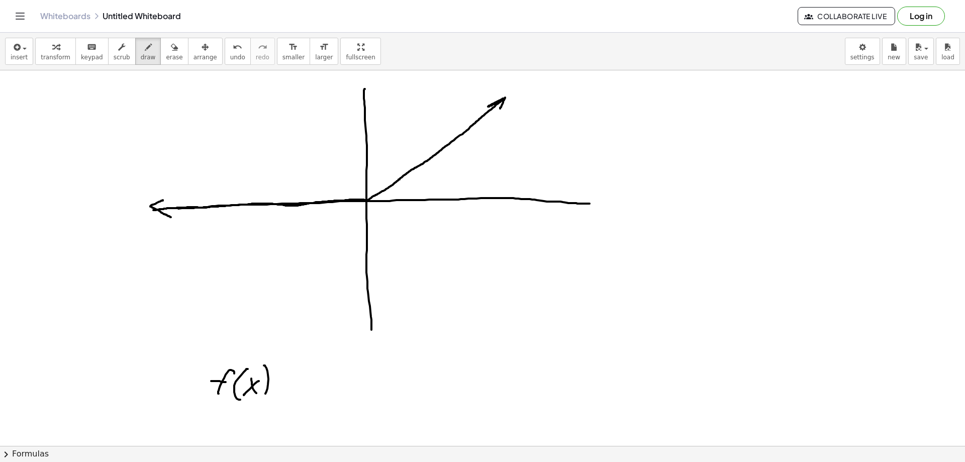
drag, startPoint x: 279, startPoint y: 376, endPoint x: 286, endPoint y: 379, distance: 7.5
drag, startPoint x: 287, startPoint y: 381, endPoint x: 300, endPoint y: 379, distance: 13.2
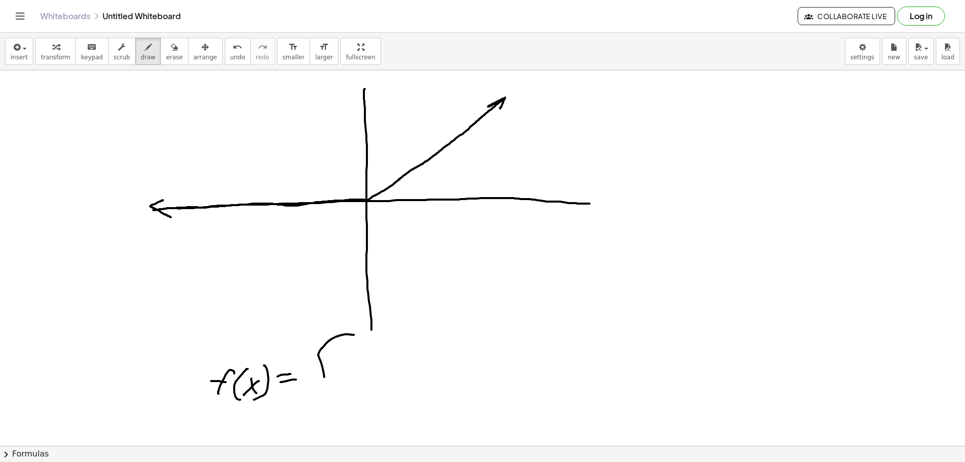
drag, startPoint x: 345, startPoint y: 334, endPoint x: 307, endPoint y: 395, distance: 71.2
drag, startPoint x: 356, startPoint y: 440, endPoint x: 273, endPoint y: 406, distance: 90.0
drag, startPoint x: 364, startPoint y: 75, endPoint x: 352, endPoint y: 83, distance: 14.1
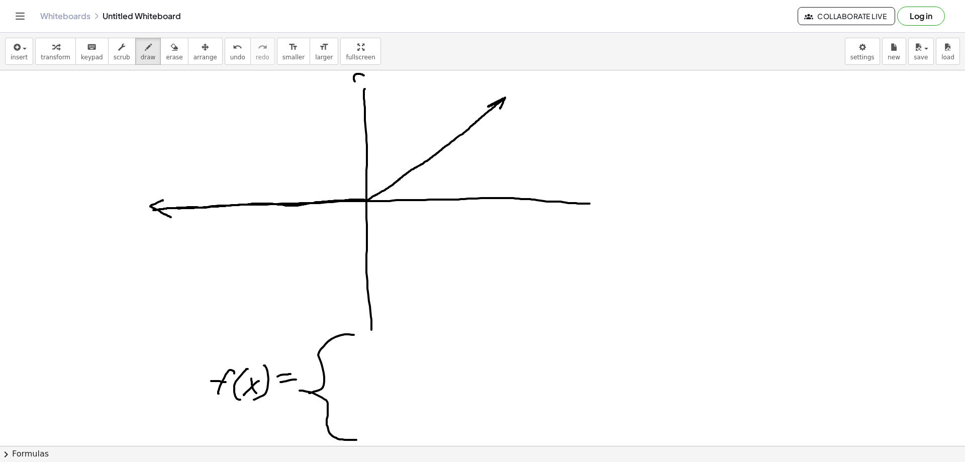
drag, startPoint x: 356, startPoint y: 79, endPoint x: 362, endPoint y: 79, distance: 5.5
drag, startPoint x: 367, startPoint y: 77, endPoint x: 373, endPoint y: 85, distance: 9.4
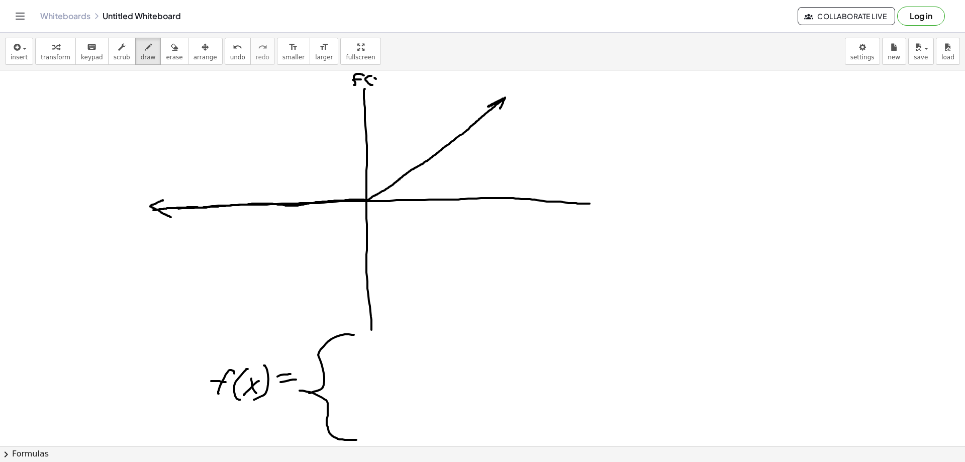
drag, startPoint x: 375, startPoint y: 78, endPoint x: 379, endPoint y: 81, distance: 5.3
drag, startPoint x: 388, startPoint y: 76, endPoint x: 385, endPoint y: 82, distance: 6.1
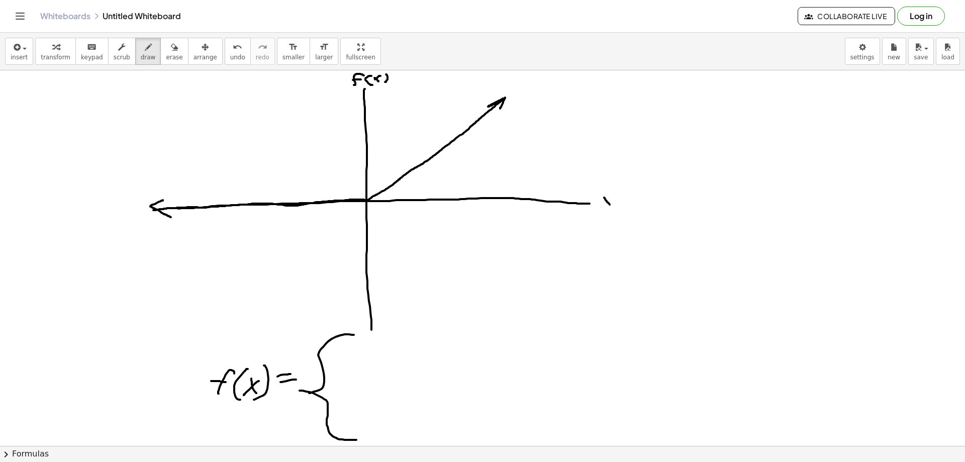
drag, startPoint x: 605, startPoint y: 198, endPoint x: 611, endPoint y: 204, distance: 8.9
drag, startPoint x: 612, startPoint y: 196, endPoint x: 605, endPoint y: 205, distance: 11.2
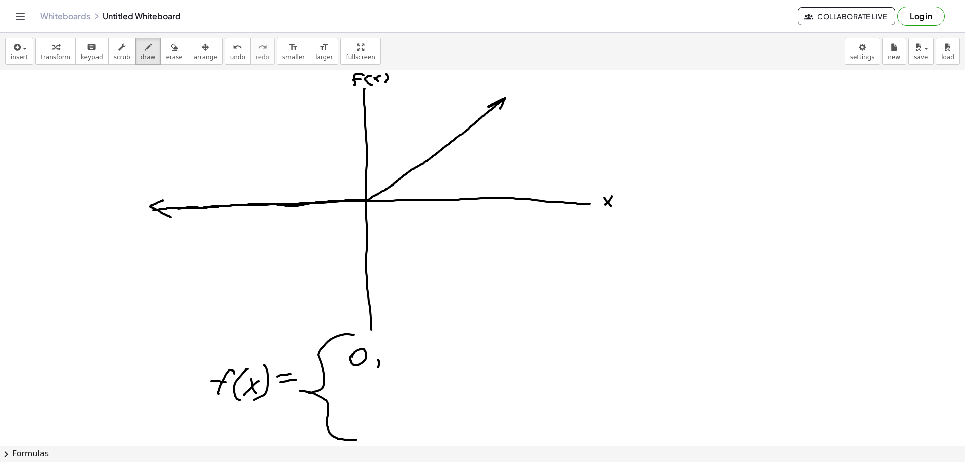
drag, startPoint x: 378, startPoint y: 360, endPoint x: 376, endPoint y: 369, distance: 8.8
drag, startPoint x: 401, startPoint y: 347, endPoint x: 408, endPoint y: 361, distance: 15.3
drag, startPoint x: 412, startPoint y: 347, endPoint x: 409, endPoint y: 355, distance: 7.9
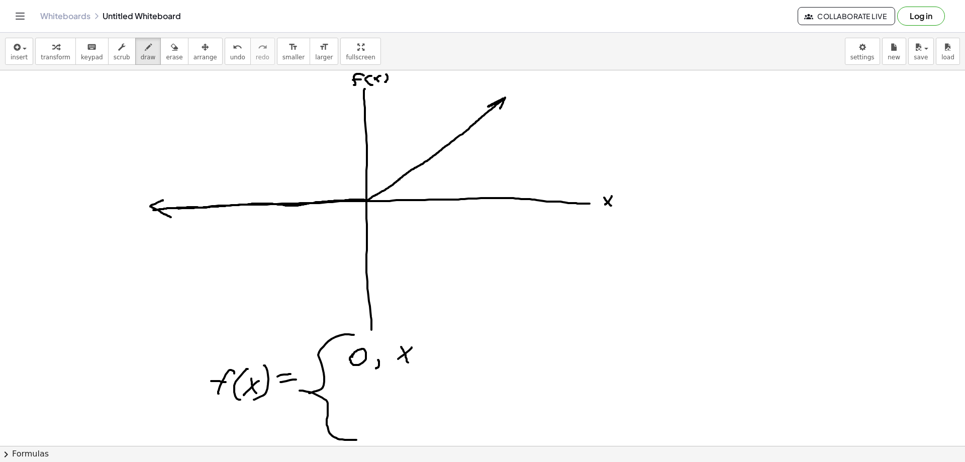
drag, startPoint x: 423, startPoint y: 346, endPoint x: 425, endPoint y: 354, distance: 8.4
drag, startPoint x: 415, startPoint y: 359, endPoint x: 427, endPoint y: 358, distance: 12.6
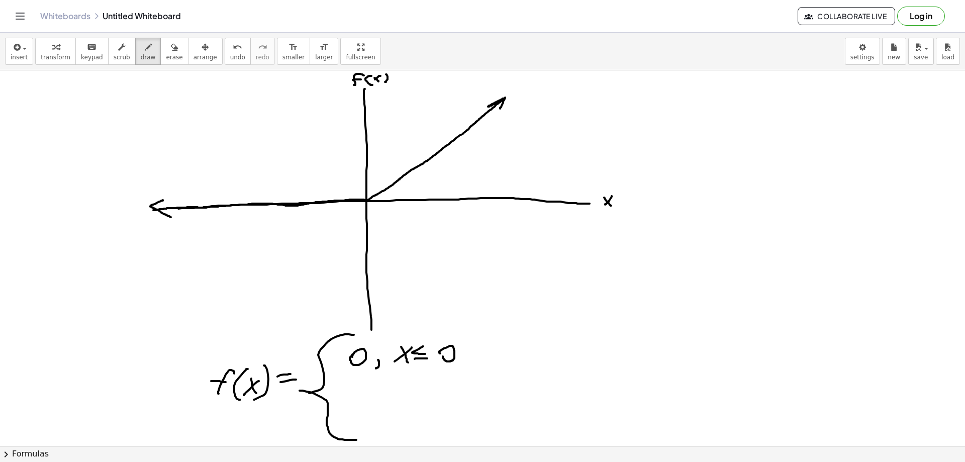
drag, startPoint x: 440, startPoint y: 353, endPoint x: 444, endPoint y: 350, distance: 5.3
click at [230, 57] on span "undo" at bounding box center [237, 57] width 15 height 7
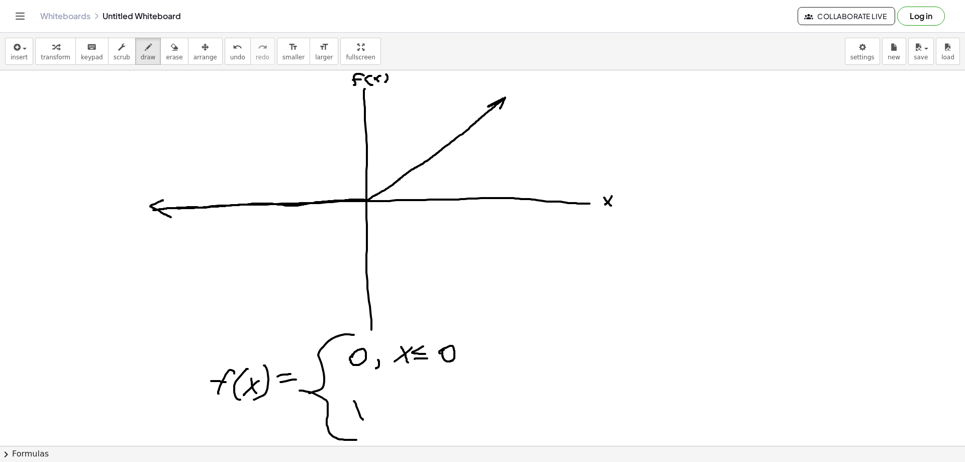
drag, startPoint x: 364, startPoint y: 406, endPoint x: 347, endPoint y: 418, distance: 20.5
drag, startPoint x: 384, startPoint y: 422, endPoint x: 376, endPoint y: 426, distance: 9.0
drag, startPoint x: 404, startPoint y: 401, endPoint x: 413, endPoint y: 410, distance: 13.2
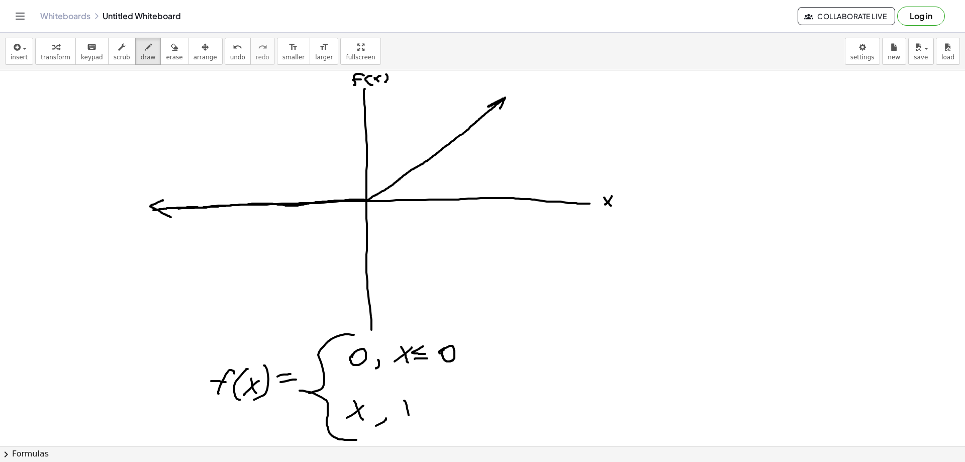
drag, startPoint x: 405, startPoint y: 415, endPoint x: 400, endPoint y: 419, distance: 6.8
drag, startPoint x: 422, startPoint y: 403, endPoint x: 423, endPoint y: 418, distance: 15.1
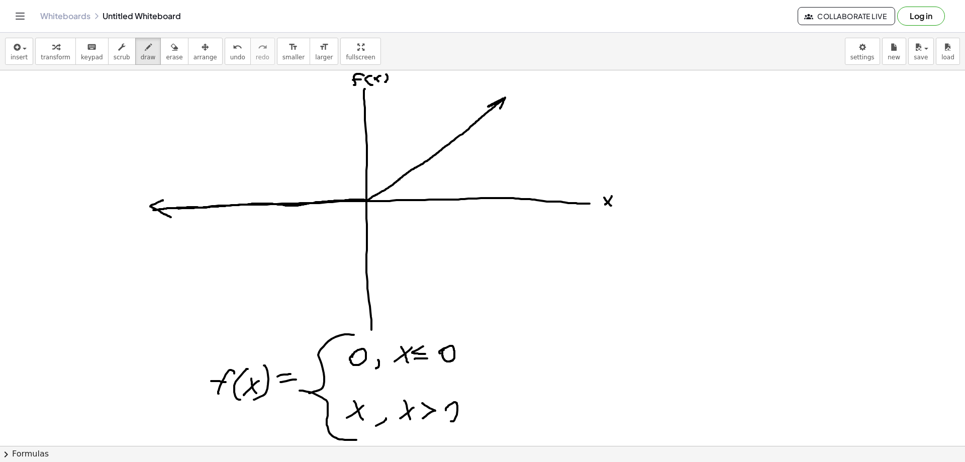
drag, startPoint x: 448, startPoint y: 406, endPoint x: 475, endPoint y: 414, distance: 27.4
drag, startPoint x: 513, startPoint y: 285, endPoint x: 511, endPoint y: 297, distance: 12.3
drag, startPoint x: 512, startPoint y: 288, endPoint x: 524, endPoint y: 305, distance: 21.2
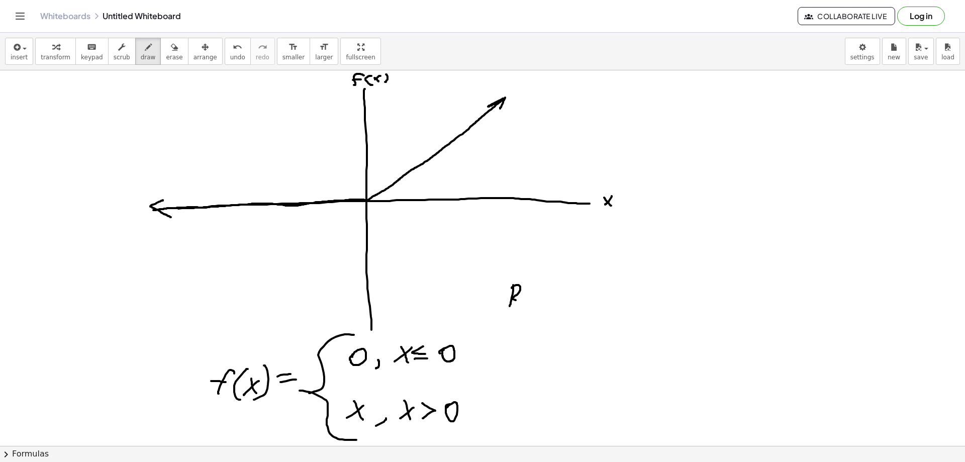
drag, startPoint x: 527, startPoint y: 303, endPoint x: 544, endPoint y: 296, distance: 18.2
drag, startPoint x: 546, startPoint y: 284, endPoint x: 554, endPoint y: 307, distance: 24.5
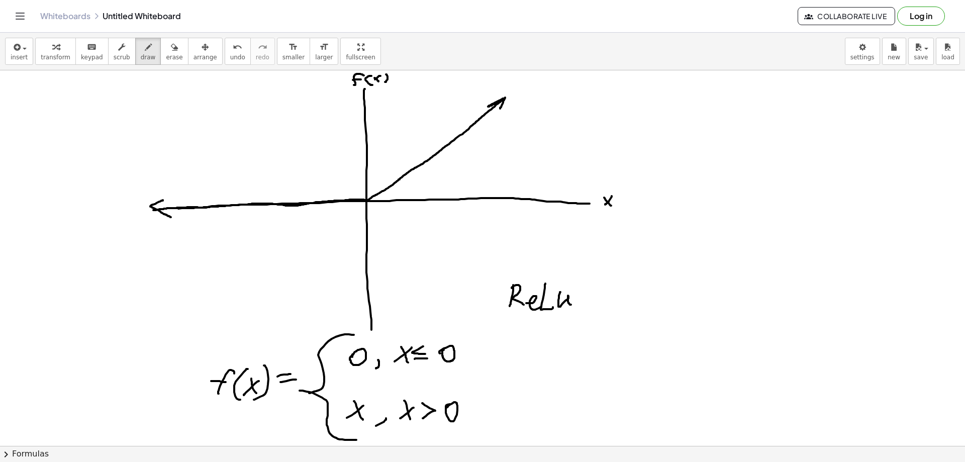
drag, startPoint x: 559, startPoint y: 305, endPoint x: 577, endPoint y: 304, distance: 18.7
click at [166, 60] on span "erase" at bounding box center [174, 57] width 17 height 7
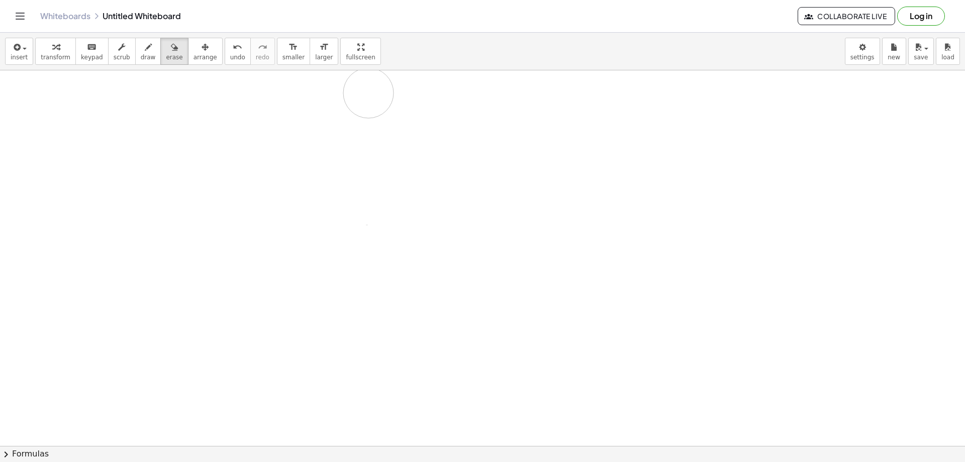
drag, startPoint x: 150, startPoint y: 186, endPoint x: 323, endPoint y: 179, distance: 173.1
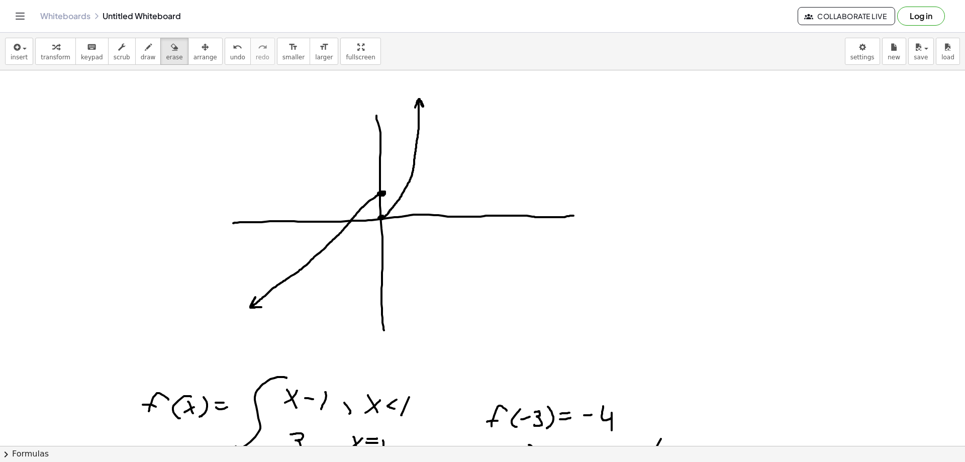
scroll to position [0, 0]
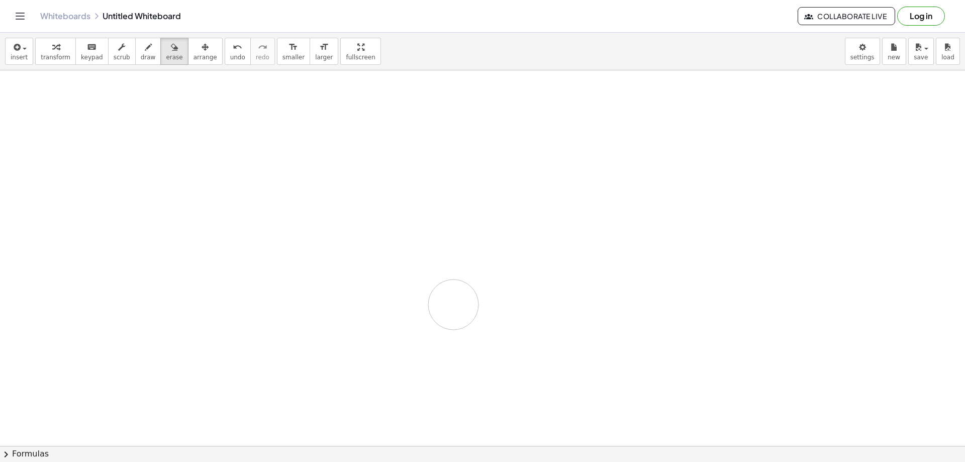
drag, startPoint x: 155, startPoint y: 109, endPoint x: 427, endPoint y: 305, distance: 335.0
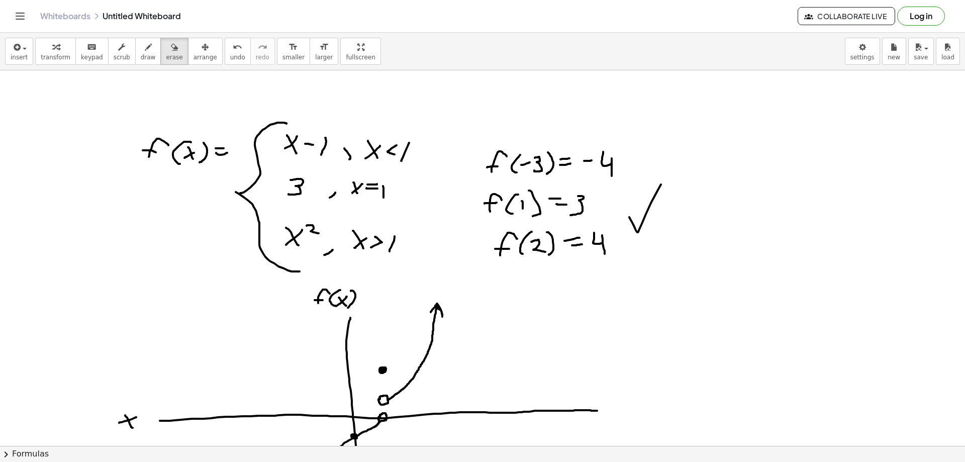
scroll to position [402, 0]
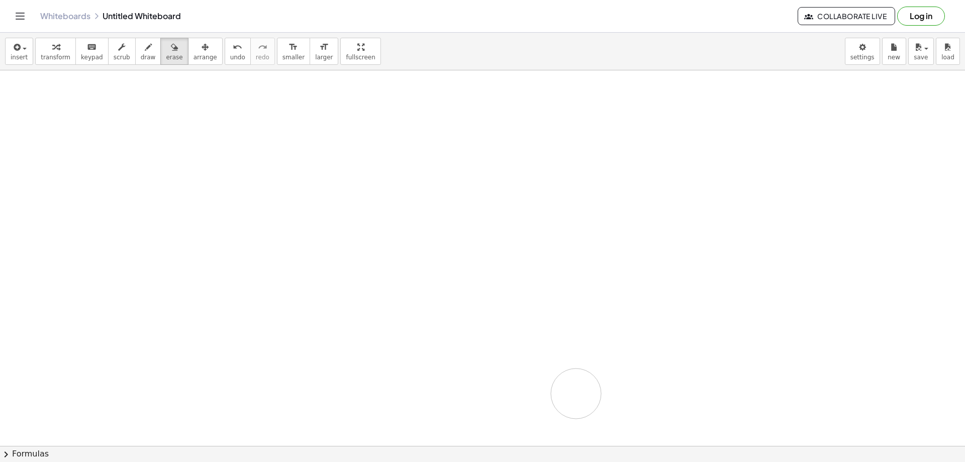
drag, startPoint x: 191, startPoint y: 159, endPoint x: 545, endPoint y: 390, distance: 422.3
click at [543, 411] on div at bounding box center [482, 419] width 965 height 1502
drag, startPoint x: 328, startPoint y: 282, endPoint x: 343, endPoint y: 250, distance: 34.9
click at [343, 250] on div at bounding box center [482, 218] width 965 height 1502
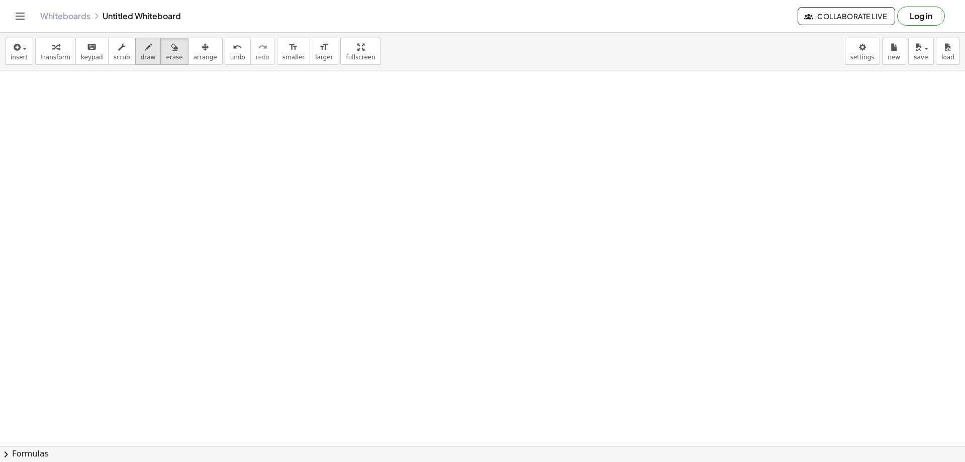
click at [135, 52] on button "draw" at bounding box center [148, 51] width 26 height 27
drag, startPoint x: 131, startPoint y: 121, endPoint x: 116, endPoint y: 139, distance: 23.2
click at [117, 139] on div at bounding box center [482, 445] width 965 height 751
drag, startPoint x: 116, startPoint y: 132, endPoint x: 125, endPoint y: 130, distance: 9.3
click at [121, 132] on div at bounding box center [482, 445] width 965 height 751
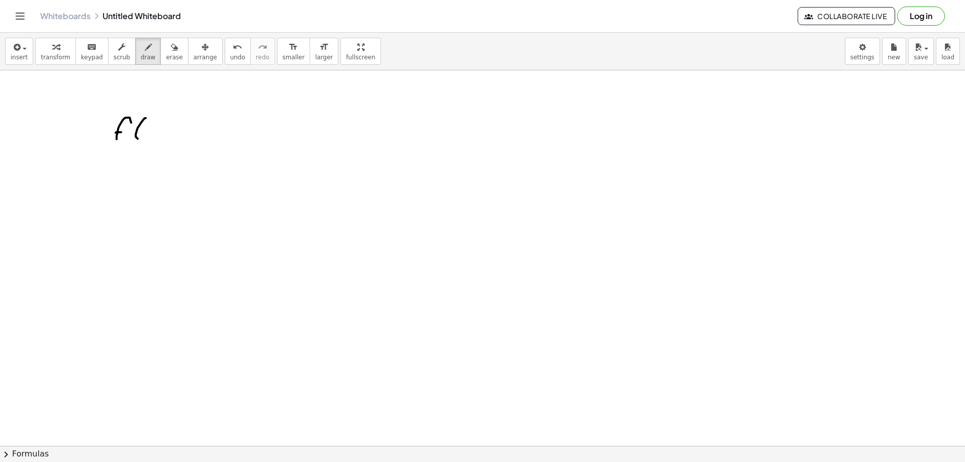
drag, startPoint x: 146, startPoint y: 118, endPoint x: 141, endPoint y: 138, distance: 20.6
click at [140, 139] on div at bounding box center [482, 445] width 965 height 751
drag, startPoint x: 146, startPoint y: 125, endPoint x: 151, endPoint y: 137, distance: 12.6
click at [151, 137] on div at bounding box center [482, 445] width 965 height 751
drag, startPoint x: 154, startPoint y: 123, endPoint x: 147, endPoint y: 132, distance: 11.1
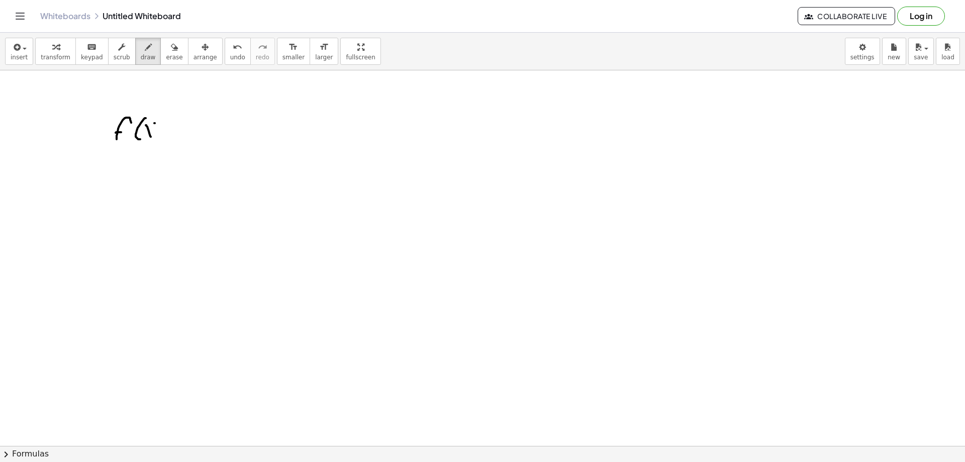
click at [140, 138] on div at bounding box center [482, 445] width 965 height 751
drag, startPoint x: 160, startPoint y: 116, endPoint x: 150, endPoint y: 142, distance: 28.0
click at [150, 142] on div at bounding box center [482, 445] width 965 height 751
click at [183, 122] on div at bounding box center [482, 445] width 965 height 751
drag, startPoint x: 177, startPoint y: 129, endPoint x: 200, endPoint y: 127, distance: 22.7
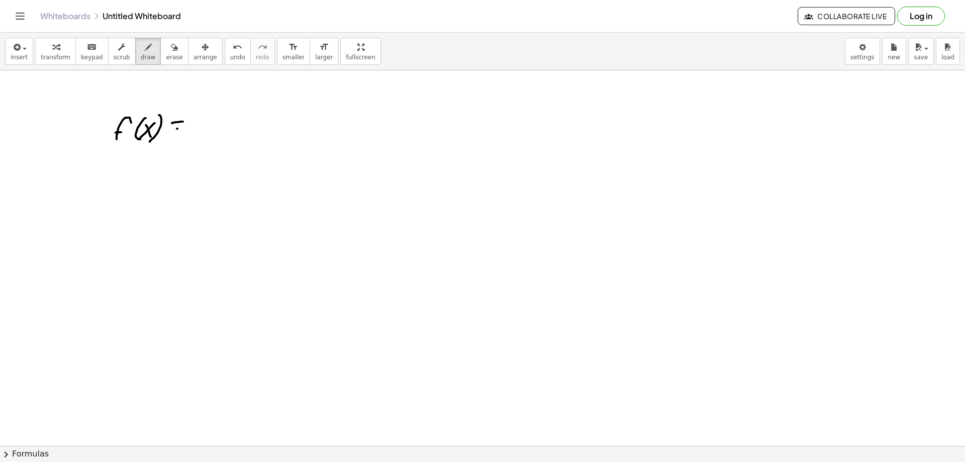
click at [191, 127] on div at bounding box center [482, 445] width 965 height 751
drag, startPoint x: 262, startPoint y: 84, endPoint x: 206, endPoint y: 143, distance: 81.8
click at [207, 143] on div at bounding box center [482, 445] width 965 height 751
drag, startPoint x: 261, startPoint y: 231, endPoint x: 208, endPoint y: 144, distance: 101.8
click at [211, 145] on div at bounding box center [482, 445] width 965 height 751
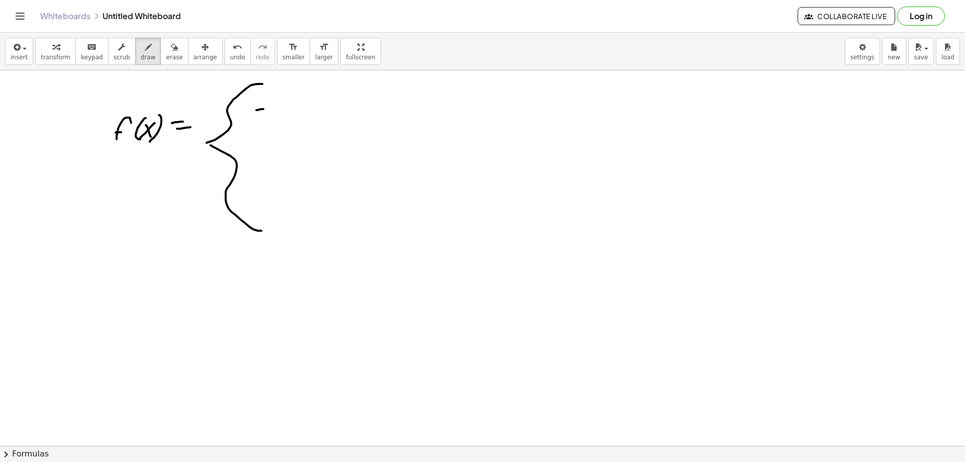
drag, startPoint x: 256, startPoint y: 110, endPoint x: 267, endPoint y: 108, distance: 10.7
click at [264, 109] on div at bounding box center [482, 445] width 965 height 751
drag, startPoint x: 278, startPoint y: 107, endPoint x: 284, endPoint y: 119, distance: 13.7
click at [284, 119] on div at bounding box center [482, 445] width 965 height 751
drag, startPoint x: 287, startPoint y: 101, endPoint x: 278, endPoint y: 115, distance: 16.9
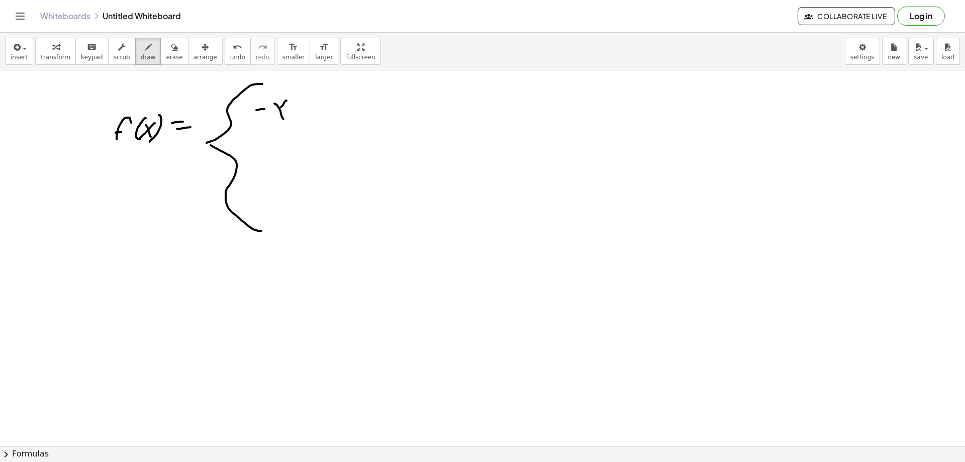
click at [276, 115] on div at bounding box center [482, 445] width 965 height 751
drag, startPoint x: 293, startPoint y: 119, endPoint x: 288, endPoint y: 127, distance: 10.2
click at [288, 127] on div at bounding box center [482, 445] width 965 height 751
drag, startPoint x: 320, startPoint y: 109, endPoint x: 323, endPoint y: 116, distance: 7.7
click at [323, 116] on div at bounding box center [482, 445] width 965 height 751
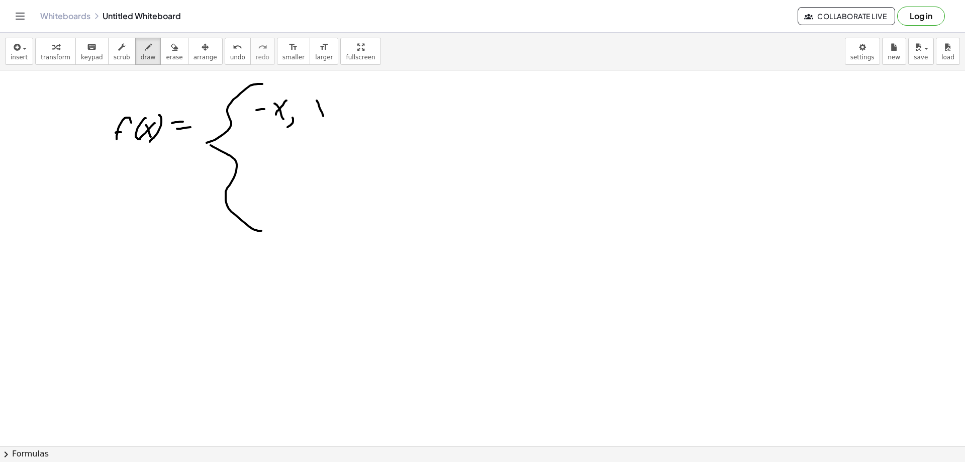
click at [314, 116] on div at bounding box center [482, 445] width 965 height 751
drag, startPoint x: 334, startPoint y: 103, endPoint x: 338, endPoint y: 113, distance: 10.4
click at [335, 113] on div at bounding box center [482, 445] width 965 height 751
click at [350, 106] on div at bounding box center [482, 445] width 965 height 751
drag, startPoint x: 277, startPoint y: 182, endPoint x: 285, endPoint y: 191, distance: 12.8
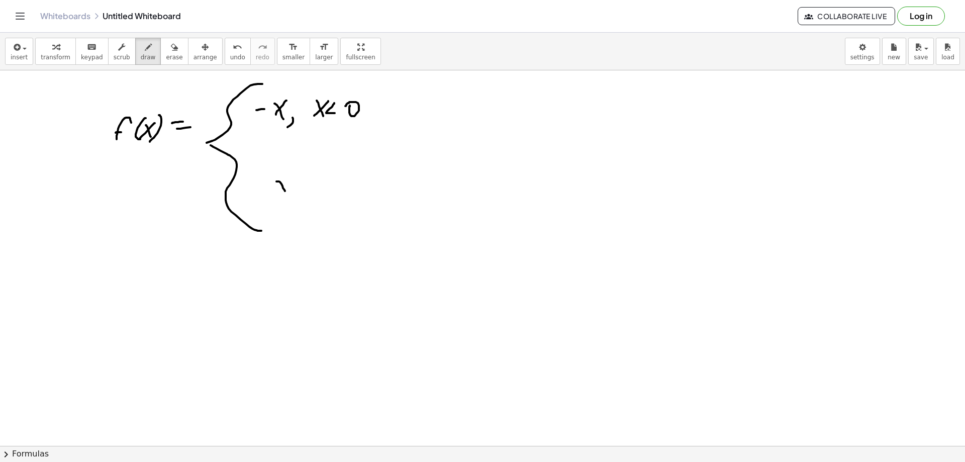
click at [285, 191] on div at bounding box center [482, 445] width 965 height 751
drag, startPoint x: 288, startPoint y: 179, endPoint x: 274, endPoint y: 193, distance: 19.6
click at [274, 193] on div at bounding box center [482, 445] width 965 height 751
drag, startPoint x: 310, startPoint y: 190, endPoint x: 306, endPoint y: 198, distance: 9.0
click at [306, 198] on div at bounding box center [482, 445] width 965 height 751
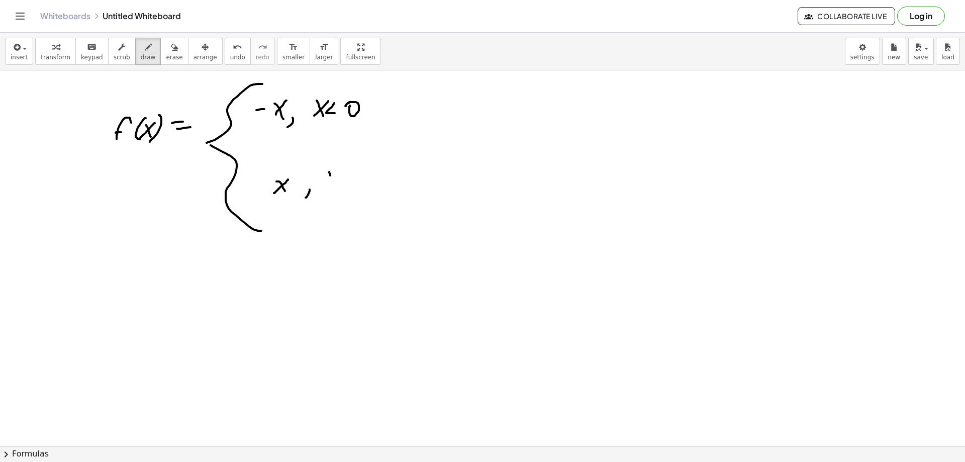
drag, startPoint x: 329, startPoint y: 172, endPoint x: 334, endPoint y: 189, distance: 17.3
click at [333, 193] on div at bounding box center [482, 445] width 965 height 751
drag, startPoint x: 338, startPoint y: 179, endPoint x: 326, endPoint y: 191, distance: 17.1
click at [326, 191] on div at bounding box center [482, 445] width 965 height 751
drag, startPoint x: 343, startPoint y: 176, endPoint x: 342, endPoint y: 190, distance: 14.1
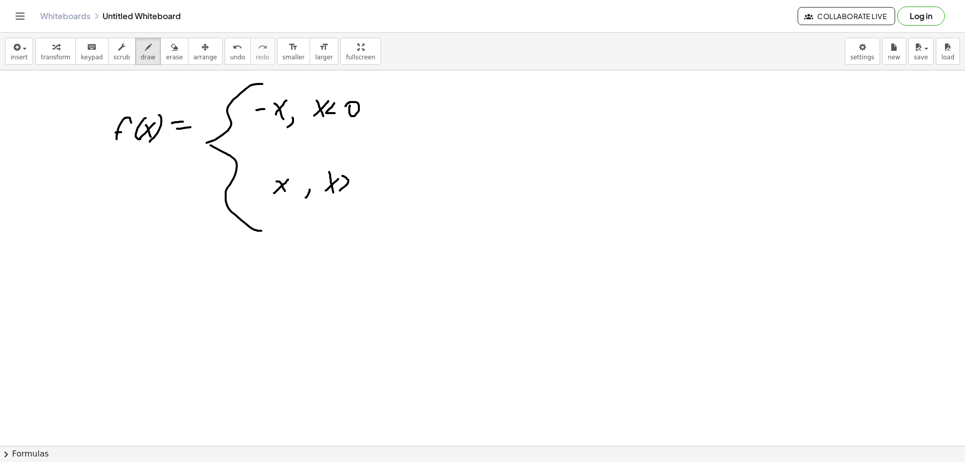
click at [339, 192] on div at bounding box center [482, 445] width 965 height 751
drag, startPoint x: 360, startPoint y: 175, endPoint x: 397, endPoint y: 173, distance: 37.3
click at [364, 173] on div at bounding box center [482, 445] width 965 height 751
drag, startPoint x: 593, startPoint y: 122, endPoint x: 621, endPoint y: 361, distance: 241.0
click at [621, 361] on div at bounding box center [482, 445] width 965 height 751
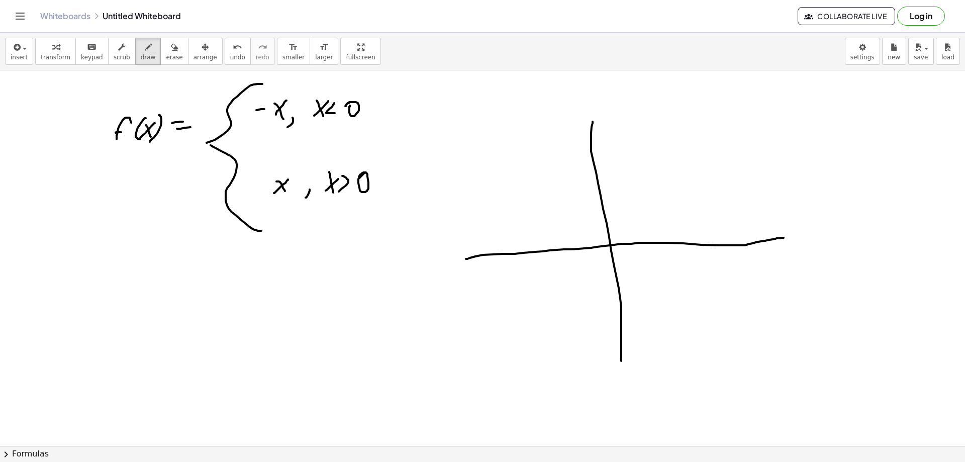
drag, startPoint x: 466, startPoint y: 259, endPoint x: 784, endPoint y: 238, distance: 318.5
click at [784, 238] on div at bounding box center [482, 445] width 965 height 751
drag, startPoint x: 611, startPoint y: 238, endPoint x: 605, endPoint y: 243, distance: 7.1
click at [605, 243] on div at bounding box center [482, 445] width 965 height 751
drag, startPoint x: 605, startPoint y: 242, endPoint x: 509, endPoint y: 154, distance: 131.0
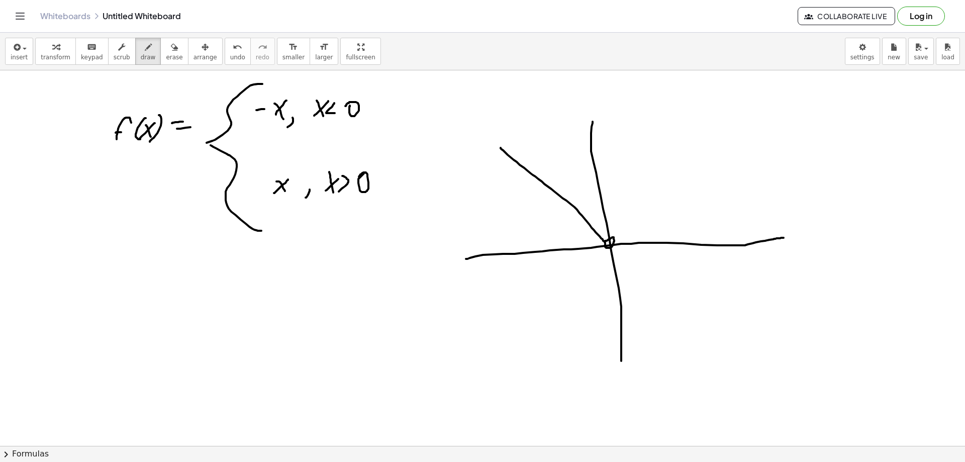
click at [498, 146] on div at bounding box center [482, 445] width 965 height 751
drag, startPoint x: 614, startPoint y: 232, endPoint x: 676, endPoint y: 123, distance: 125.4
click at [676, 123] on div at bounding box center [482, 445] width 965 height 751
drag, startPoint x: 345, startPoint y: 196, endPoint x: 354, endPoint y: 189, distance: 11.5
click at [354, 189] on div at bounding box center [482, 445] width 965 height 751
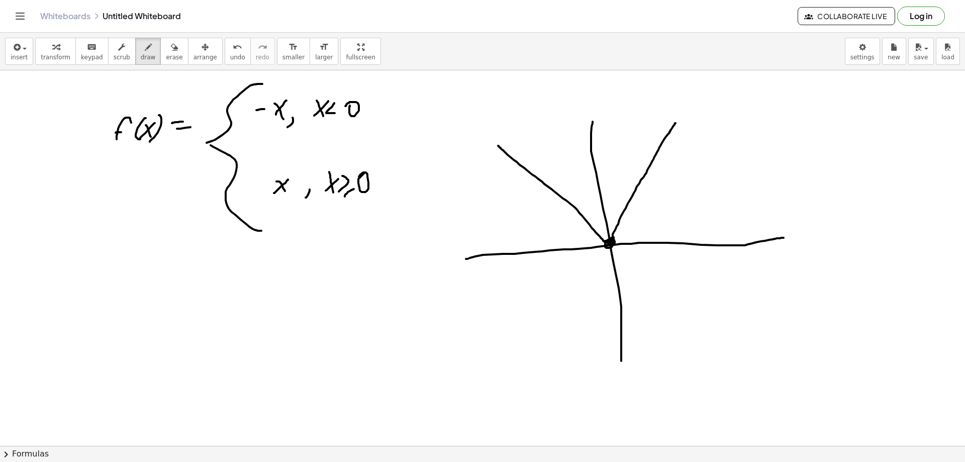
drag, startPoint x: 610, startPoint y: 240, endPoint x: 609, endPoint y: 245, distance: 5.1
click at [609, 245] on div at bounding box center [482, 445] width 965 height 751
drag, startPoint x: 266, startPoint y: 308, endPoint x: 267, endPoint y: 327, distance: 18.6
click at [267, 327] on div at bounding box center [482, 445] width 965 height 751
drag, startPoint x: 279, startPoint y: 306, endPoint x: 292, endPoint y: 321, distance: 20.3
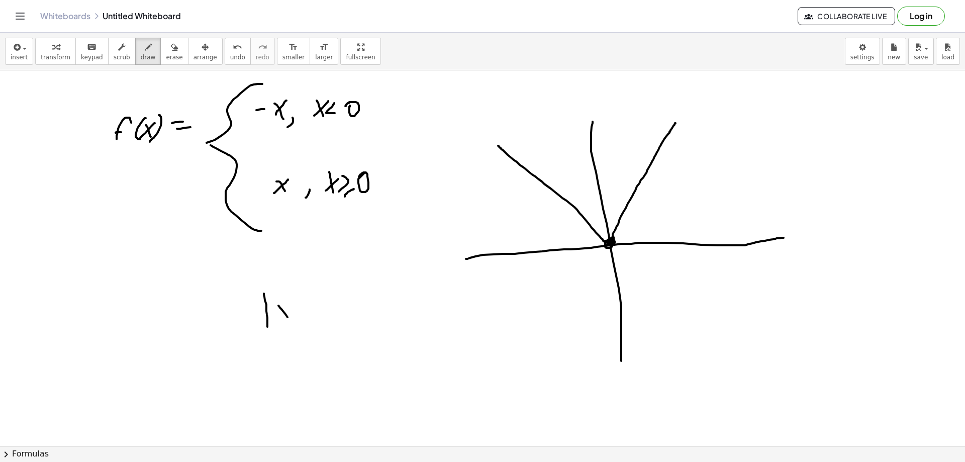
click at [292, 321] on div at bounding box center [482, 445] width 965 height 751
drag, startPoint x: 286, startPoint y: 314, endPoint x: 277, endPoint y: 321, distance: 11.5
click at [277, 321] on div at bounding box center [482, 445] width 965 height 751
drag, startPoint x: 306, startPoint y: 297, endPoint x: 300, endPoint y: 337, distance: 41.2
click at [307, 322] on div at bounding box center [482, 445] width 965 height 751
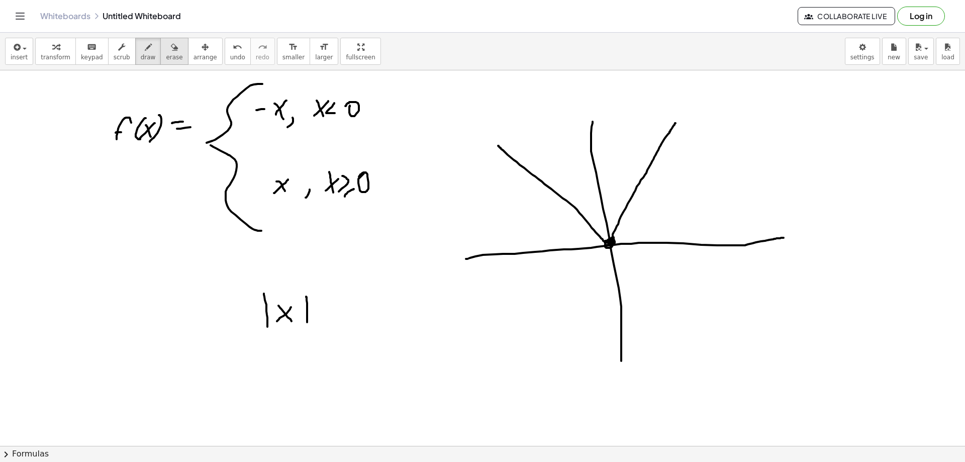
click at [166, 60] on span "erase" at bounding box center [174, 57] width 17 height 7
drag, startPoint x: 230, startPoint y: 295, endPoint x: 272, endPoint y: 309, distance: 44.5
click at [272, 309] on div at bounding box center [482, 445] width 965 height 751
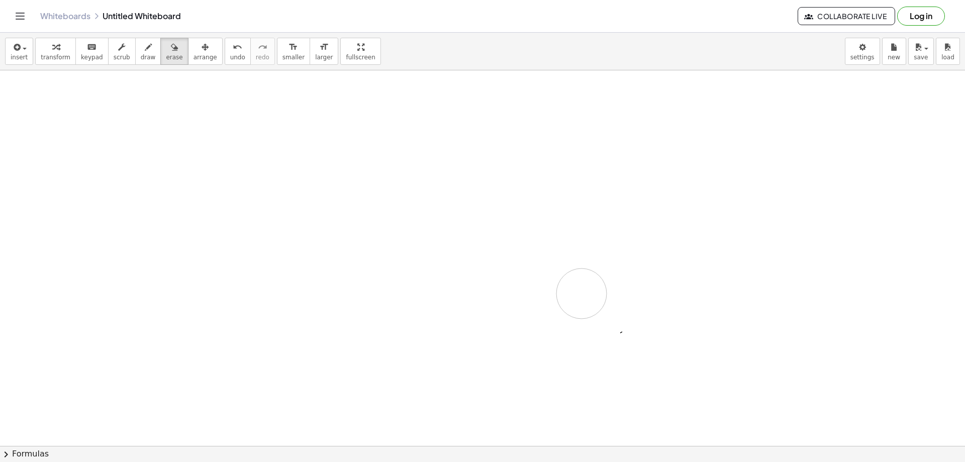
drag, startPoint x: 124, startPoint y: 168, endPoint x: 466, endPoint y: 259, distance: 353.8
click at [541, 326] on div at bounding box center [482, 445] width 965 height 751
click at [145, 45] on icon "button" at bounding box center [148, 47] width 7 height 12
drag, startPoint x: 272, startPoint y: 119, endPoint x: 264, endPoint y: 322, distance: 203.3
click at [264, 322] on div at bounding box center [482, 445] width 965 height 751
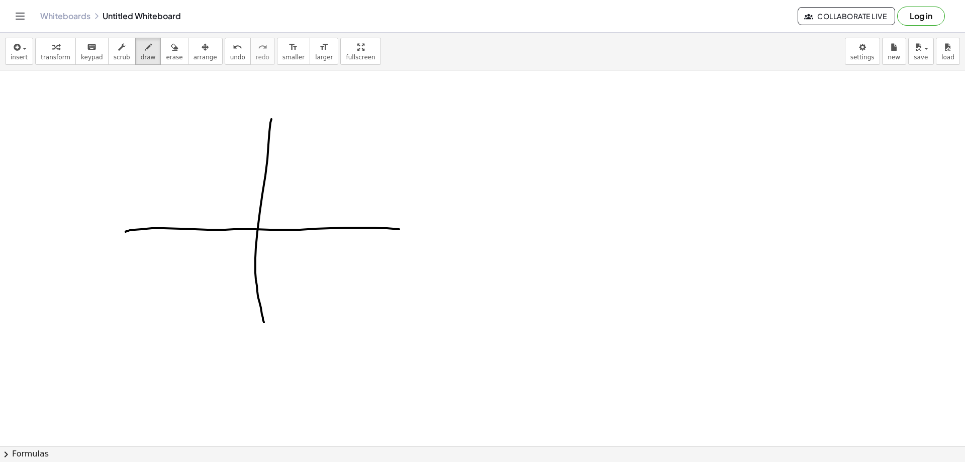
drag, startPoint x: 126, startPoint y: 232, endPoint x: 421, endPoint y: 230, distance: 295.6
click at [421, 230] on div at bounding box center [482, 445] width 965 height 751
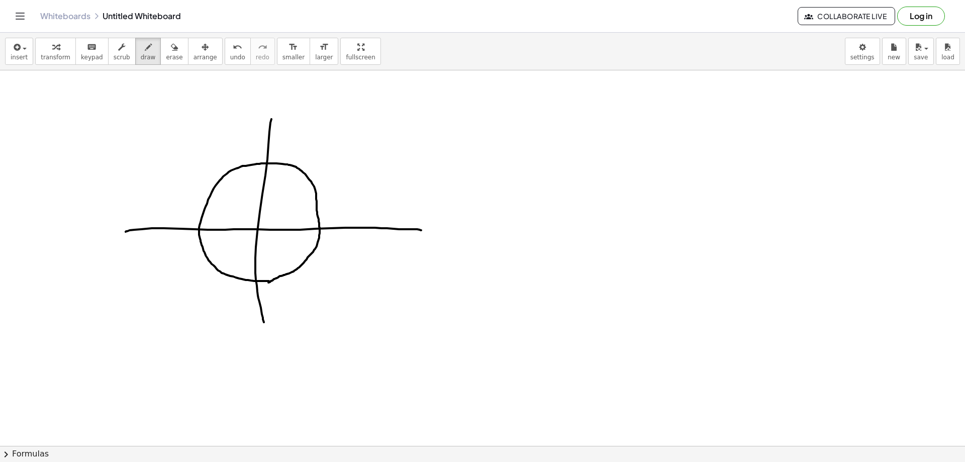
click at [268, 283] on div at bounding box center [482, 445] width 965 height 751
drag, startPoint x: 256, startPoint y: 228, endPoint x: 212, endPoint y: 194, distance: 56.3
click at [212, 194] on div at bounding box center [482, 445] width 965 height 751
drag, startPoint x: 397, startPoint y: 112, endPoint x: 390, endPoint y: 130, distance: 19.9
click at [383, 133] on div at bounding box center [482, 445] width 965 height 751
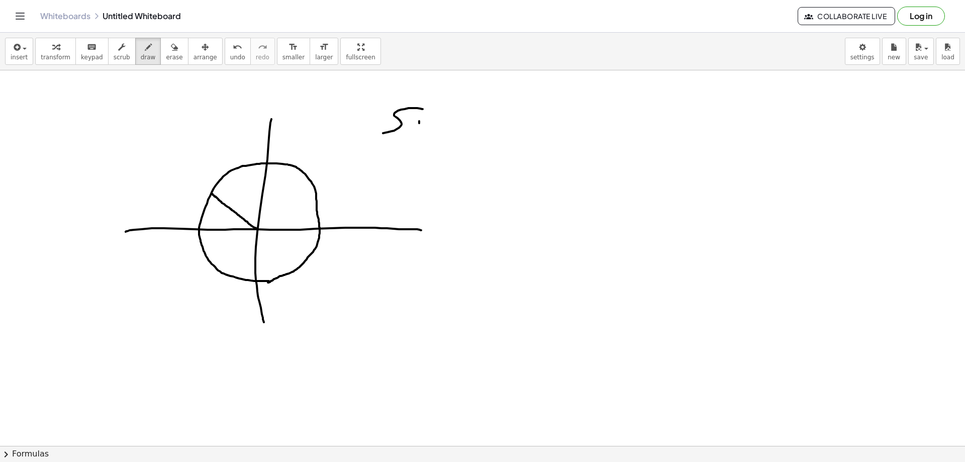
drag, startPoint x: 419, startPoint y: 123, endPoint x: 419, endPoint y: 131, distance: 7.6
click at [418, 132] on div at bounding box center [482, 445] width 965 height 751
click at [425, 113] on div at bounding box center [482, 445] width 965 height 751
drag, startPoint x: 429, startPoint y: 137, endPoint x: 438, endPoint y: 136, distance: 8.6
click at [438, 136] on div at bounding box center [482, 445] width 965 height 751
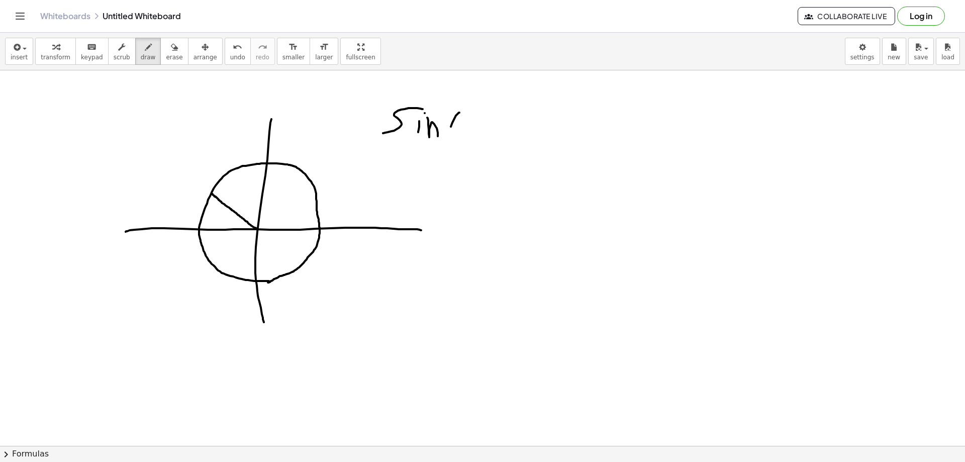
drag, startPoint x: 454, startPoint y: 120, endPoint x: 467, endPoint y: 135, distance: 19.6
click at [454, 141] on div at bounding box center [482, 445] width 965 height 751
drag, startPoint x: 467, startPoint y: 127, endPoint x: 465, endPoint y: 135, distance: 8.4
click at [463, 135] on div at bounding box center [482, 445] width 965 height 751
drag, startPoint x: 482, startPoint y: 123, endPoint x: 494, endPoint y: 121, distance: 12.7
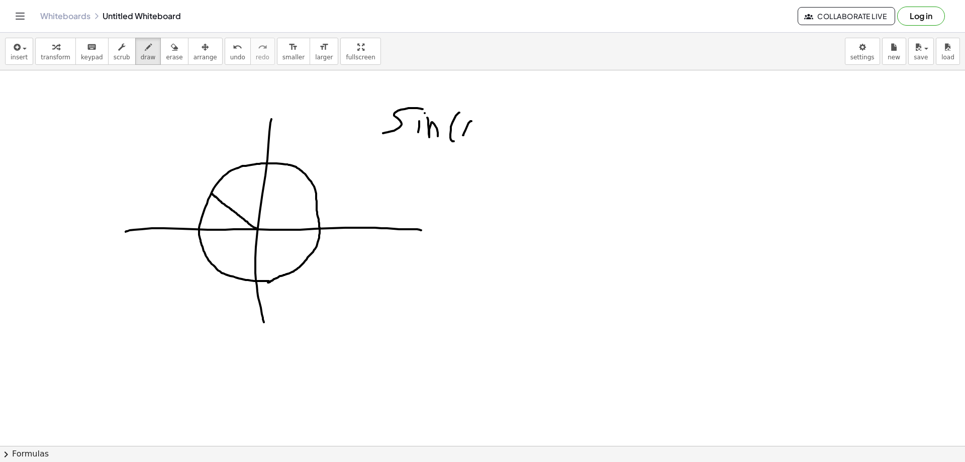
click at [494, 121] on div at bounding box center [482, 445] width 965 height 751
drag, startPoint x: 478, startPoint y: 129, endPoint x: 478, endPoint y: 139, distance: 10.6
click at [478, 139] on div at bounding box center [482, 445] width 965 height 751
drag, startPoint x: 505, startPoint y: 124, endPoint x: 511, endPoint y: 123, distance: 6.1
click at [503, 126] on div at bounding box center [482, 445] width 965 height 751
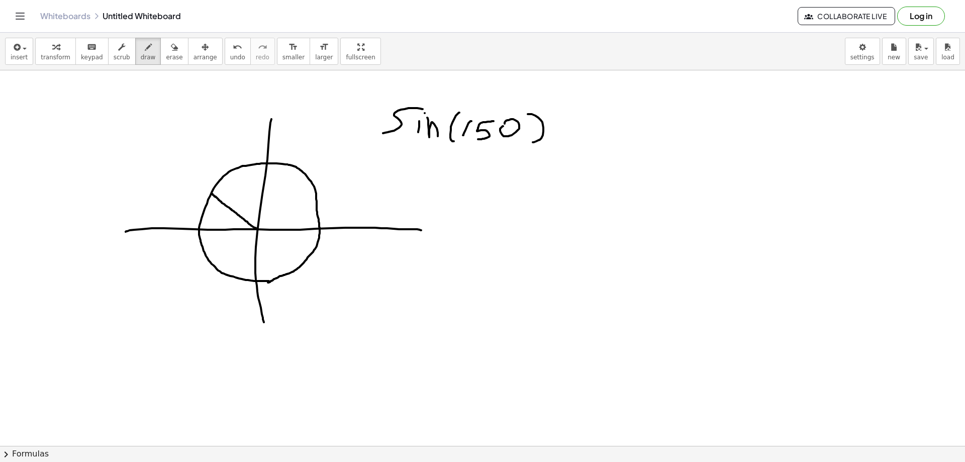
drag, startPoint x: 529, startPoint y: 114, endPoint x: 530, endPoint y: 137, distance: 23.2
click at [532, 143] on div at bounding box center [482, 445] width 965 height 751
click at [526, 121] on div at bounding box center [482, 445] width 965 height 751
drag, startPoint x: 246, startPoint y: 220, endPoint x: 282, endPoint y: 226, distance: 36.1
click at [282, 226] on div at bounding box center [482, 445] width 965 height 751
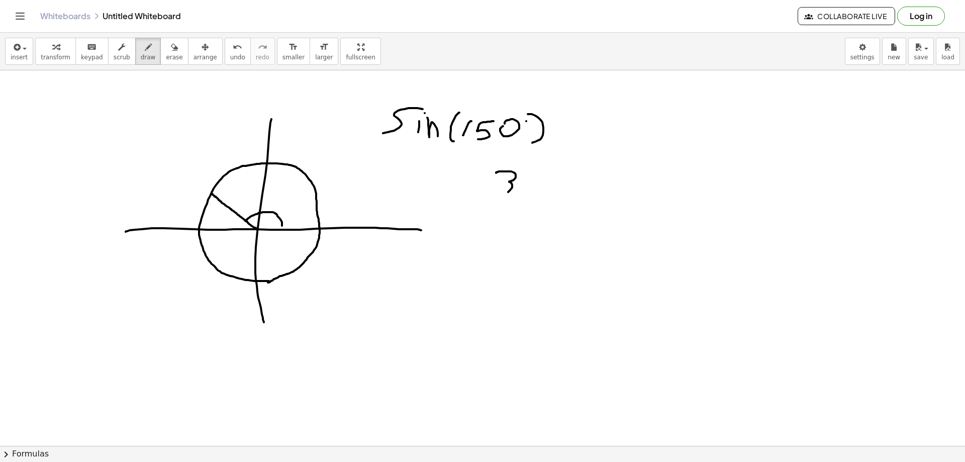
drag, startPoint x: 496, startPoint y: 173, endPoint x: 508, endPoint y: 185, distance: 17.1
click at [500, 193] on div at bounding box center [482, 445] width 965 height 751
click at [529, 173] on div at bounding box center [482, 445] width 965 height 751
click at [542, 169] on div at bounding box center [482, 445] width 965 height 751
drag, startPoint x: 193, startPoint y: 172, endPoint x: 190, endPoint y: 182, distance: 10.2
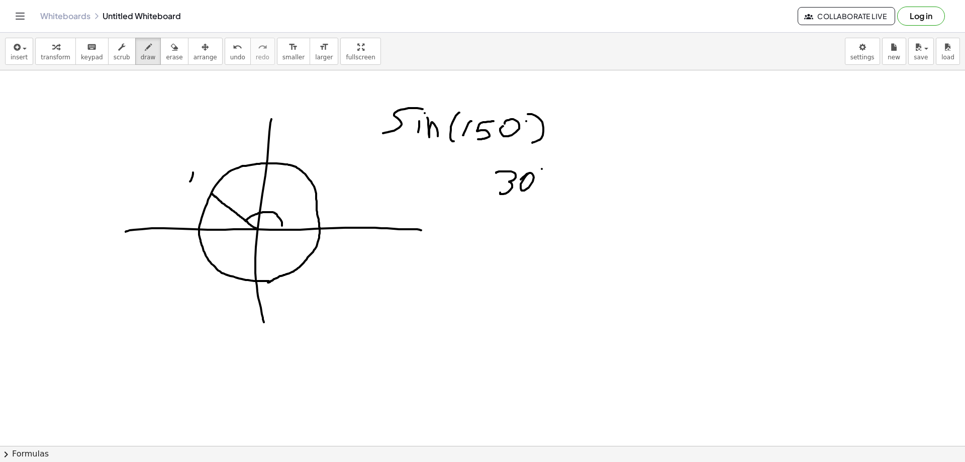
click at [190, 182] on div at bounding box center [482, 445] width 965 height 751
drag, startPoint x: 183, startPoint y: 185, endPoint x: 196, endPoint y: 187, distance: 13.2
click at [196, 187] on div at bounding box center [482, 445] width 965 height 751
drag, startPoint x: 188, startPoint y: 196, endPoint x: 203, endPoint y: 202, distance: 16.9
click at [194, 203] on div at bounding box center [482, 445] width 965 height 751
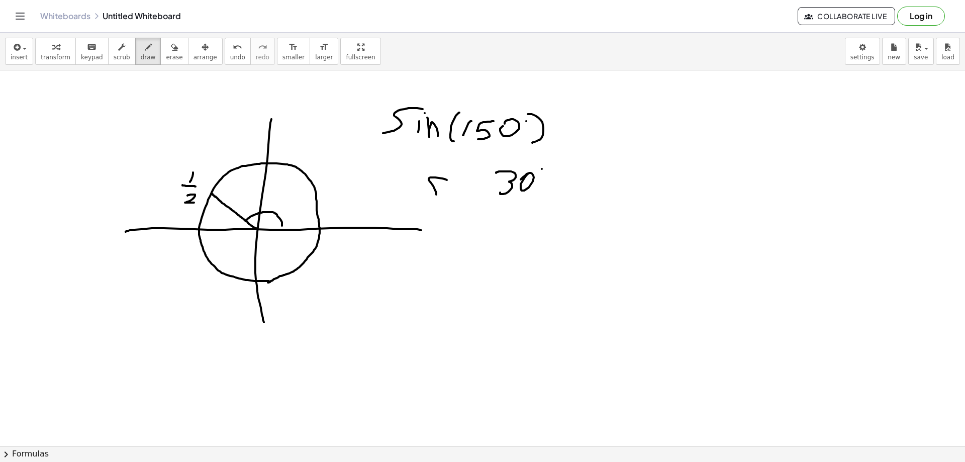
drag, startPoint x: 444, startPoint y: 179, endPoint x: 422, endPoint y: 195, distance: 27.8
click at [422, 197] on div at bounding box center [482, 445] width 965 height 751
drag, startPoint x: 445, startPoint y: 186, endPoint x: 447, endPoint y: 199, distance: 13.2
click at [448, 200] on div at bounding box center [482, 445] width 965 height 751
click at [447, 185] on div at bounding box center [482, 445] width 965 height 751
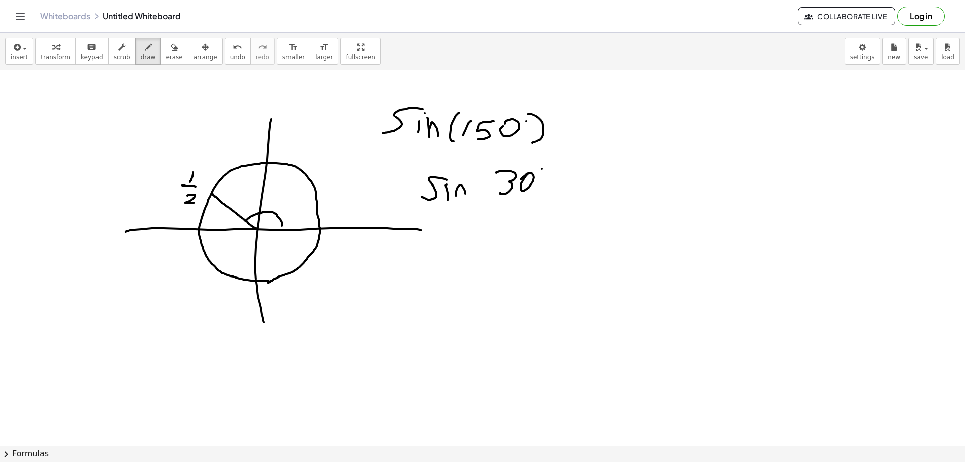
drag, startPoint x: 457, startPoint y: 196, endPoint x: 466, endPoint y: 195, distance: 9.1
click at [466, 195] on div at bounding box center [482, 445] width 965 height 751
drag, startPoint x: 478, startPoint y: 175, endPoint x: 479, endPoint y: 196, distance: 20.2
click at [478, 195] on div at bounding box center [482, 445] width 965 height 751
drag, startPoint x: 553, startPoint y: 160, endPoint x: 538, endPoint y: 195, distance: 37.6
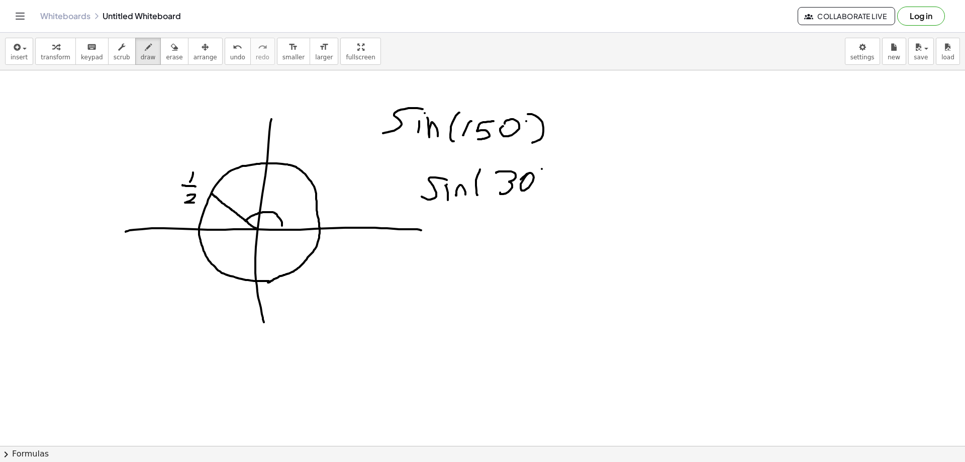
click at [546, 191] on div at bounding box center [482, 445] width 965 height 751
drag, startPoint x: 481, startPoint y: 154, endPoint x: 490, endPoint y: 150, distance: 9.7
click at [490, 149] on div at bounding box center [482, 445] width 965 height 751
drag, startPoint x: 485, startPoint y: 158, endPoint x: 495, endPoint y: 158, distance: 9.6
click at [491, 158] on div at bounding box center [482, 445] width 965 height 751
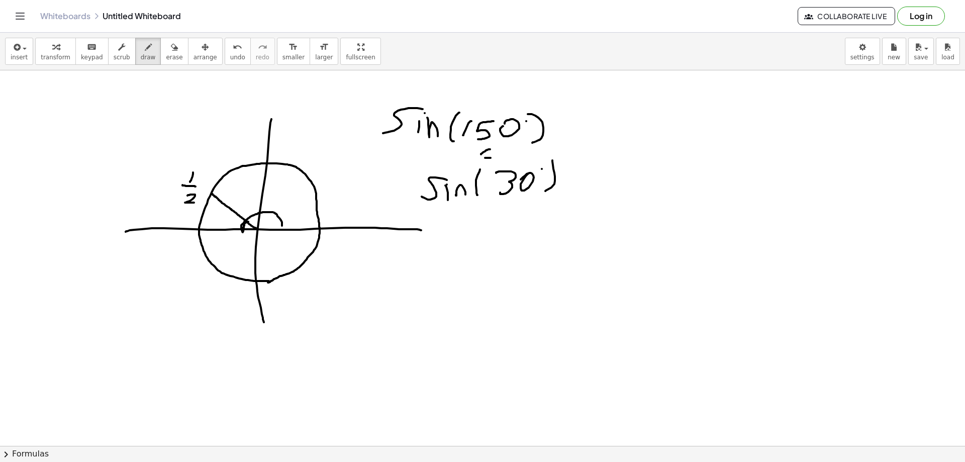
drag, startPoint x: 244, startPoint y: 222, endPoint x: 243, endPoint y: 230, distance: 7.7
click at [243, 230] on div at bounding box center [482, 445] width 965 height 751
drag, startPoint x: 320, startPoint y: 225, endPoint x: 269, endPoint y: 164, distance: 80.0
click at [269, 164] on div at bounding box center [482, 445] width 965 height 751
click at [230, 59] on span "undo" at bounding box center [237, 57] width 15 height 7
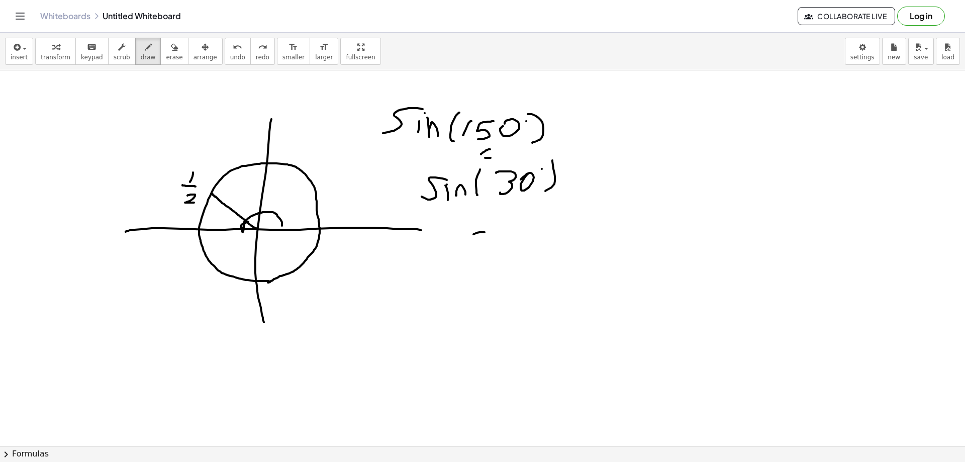
drag, startPoint x: 474, startPoint y: 234, endPoint x: 474, endPoint y: 250, distance: 16.1
click at [474, 250] on div at bounding box center [482, 445] width 965 height 751
drag, startPoint x: 497, startPoint y: 239, endPoint x: 490, endPoint y: 241, distance: 7.3
click at [485, 243] on div at bounding box center [482, 445] width 965 height 751
click at [488, 248] on div at bounding box center [482, 445] width 965 height 751
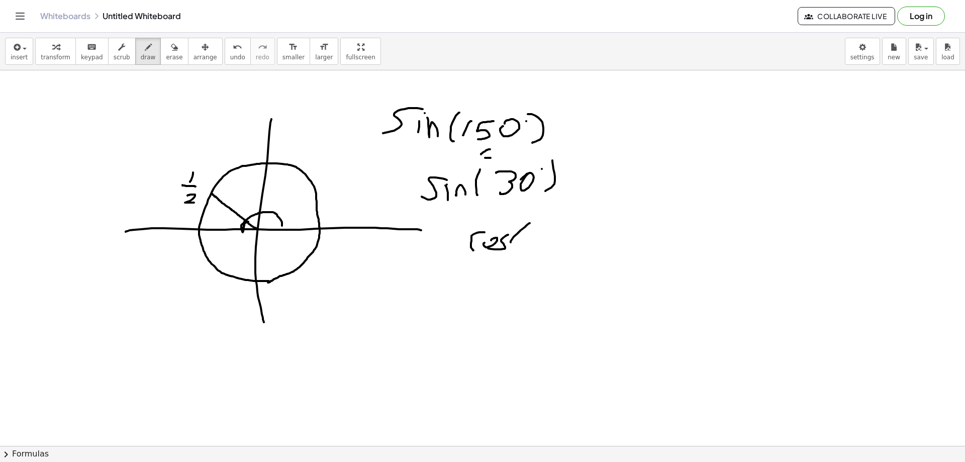
drag, startPoint x: 530, startPoint y: 223, endPoint x: 523, endPoint y: 246, distance: 24.2
click at [519, 248] on div at bounding box center [482, 445] width 965 height 751
drag, startPoint x: 534, startPoint y: 231, endPoint x: 527, endPoint y: 241, distance: 11.9
click at [527, 241] on div at bounding box center [482, 445] width 965 height 751
click at [546, 229] on div at bounding box center [482, 445] width 965 height 751
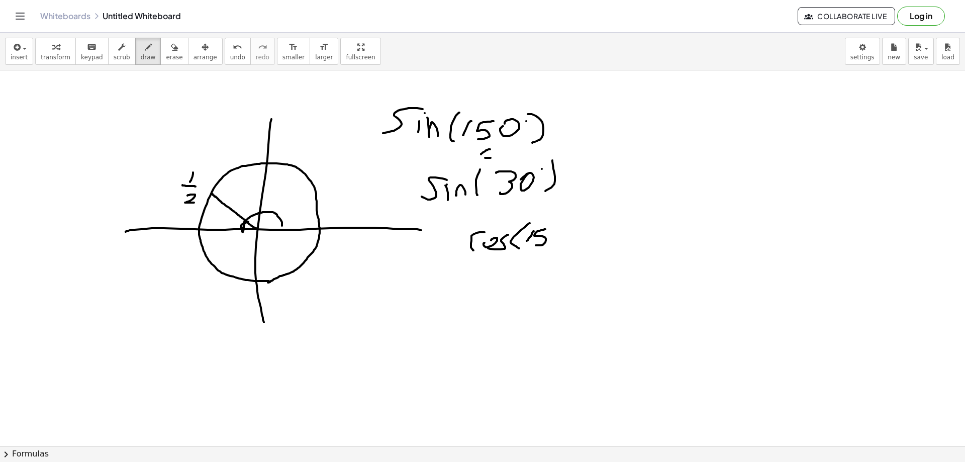
drag, startPoint x: 534, startPoint y: 235, endPoint x: 541, endPoint y: 240, distance: 7.9
click at [535, 245] on div at bounding box center [482, 445] width 965 height 751
drag, startPoint x: 559, startPoint y: 229, endPoint x: 553, endPoint y: 233, distance: 7.0
click at [552, 234] on div at bounding box center [482, 445] width 965 height 751
drag, startPoint x: 573, startPoint y: 222, endPoint x: 537, endPoint y: 261, distance: 52.7
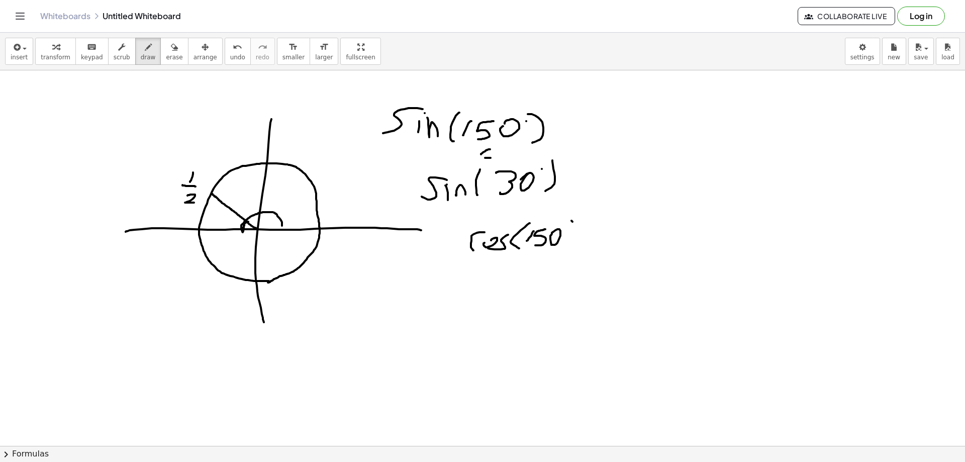
click at [560, 251] on div at bounding box center [482, 445] width 965 height 751
drag, startPoint x: 466, startPoint y: 272, endPoint x: 480, endPoint y: 269, distance: 14.3
click at [478, 270] on div at bounding box center [482, 445] width 965 height 751
drag, startPoint x: 488, startPoint y: 273, endPoint x: 514, endPoint y: 261, distance: 28.1
click at [514, 261] on div at bounding box center [482, 445] width 965 height 751
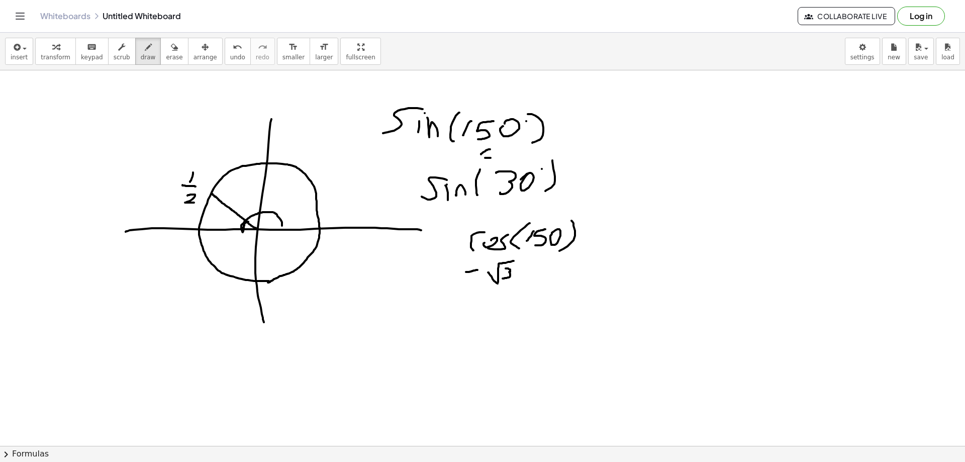
drag, startPoint x: 506, startPoint y: 268, endPoint x: 492, endPoint y: 284, distance: 20.3
click at [502, 279] on div at bounding box center [482, 445] width 965 height 751
drag, startPoint x: 473, startPoint y: 288, endPoint x: 521, endPoint y: 289, distance: 48.8
click at [528, 287] on div at bounding box center [482, 445] width 965 height 751
drag, startPoint x: 500, startPoint y: 293, endPoint x: 517, endPoint y: 297, distance: 17.7
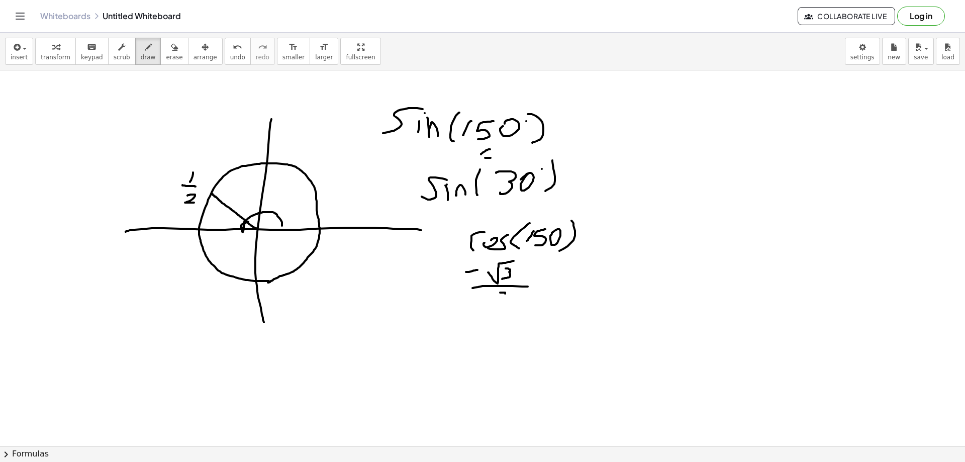
click at [511, 297] on div at bounding box center [482, 445] width 965 height 751
drag, startPoint x: 257, startPoint y: 231, endPoint x: 217, endPoint y: 267, distance: 54.5
click at [217, 267] on div at bounding box center [482, 445] width 965 height 751
drag, startPoint x: 463, startPoint y: 330, endPoint x: 449, endPoint y: 349, distance: 23.3
click at [449, 349] on div at bounding box center [482, 445] width 965 height 751
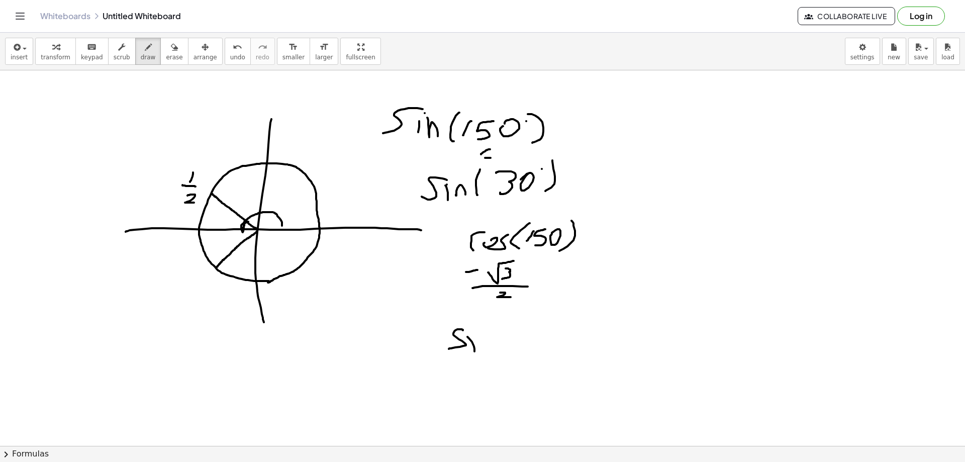
click at [475, 351] on div at bounding box center [482, 445] width 965 height 751
click at [473, 328] on div at bounding box center [482, 445] width 965 height 751
drag, startPoint x: 484, startPoint y: 349, endPoint x: 495, endPoint y: 339, distance: 15.3
click at [489, 343] on div at bounding box center [482, 445] width 965 height 751
drag, startPoint x: 498, startPoint y: 339, endPoint x: 493, endPoint y: 352, distance: 13.7
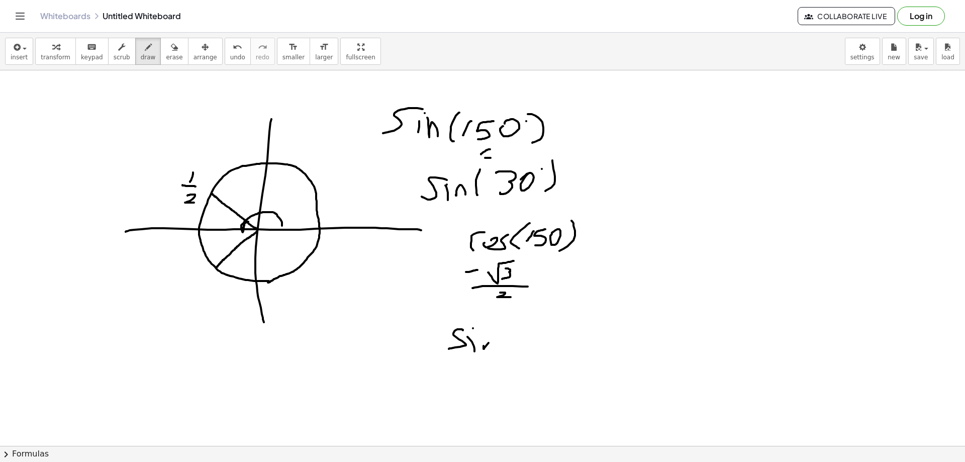
click at [502, 348] on div at bounding box center [482, 445] width 965 height 751
drag, startPoint x: 492, startPoint y: 339, endPoint x: 488, endPoint y: 345, distance: 6.8
click at [488, 345] on div at bounding box center [482, 445] width 965 height 751
click at [240, 231] on div at bounding box center [482, 445] width 965 height 751
drag, startPoint x: 525, startPoint y: 324, endPoint x: 524, endPoint y: 354, distance: 30.7
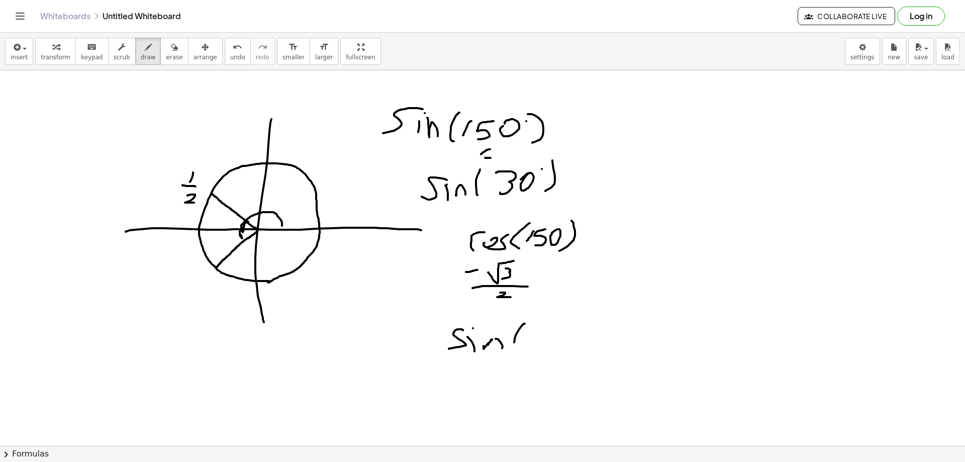
click at [523, 353] on div at bounding box center [482, 445] width 965 height 751
drag, startPoint x: 534, startPoint y: 325, endPoint x: 542, endPoint y: 337, distance: 14.2
click at [542, 337] on div at bounding box center [482, 445] width 965 height 751
drag, startPoint x: 543, startPoint y: 332, endPoint x: 539, endPoint y: 346, distance: 14.6
click at [539, 346] on div at bounding box center [482, 445] width 965 height 751
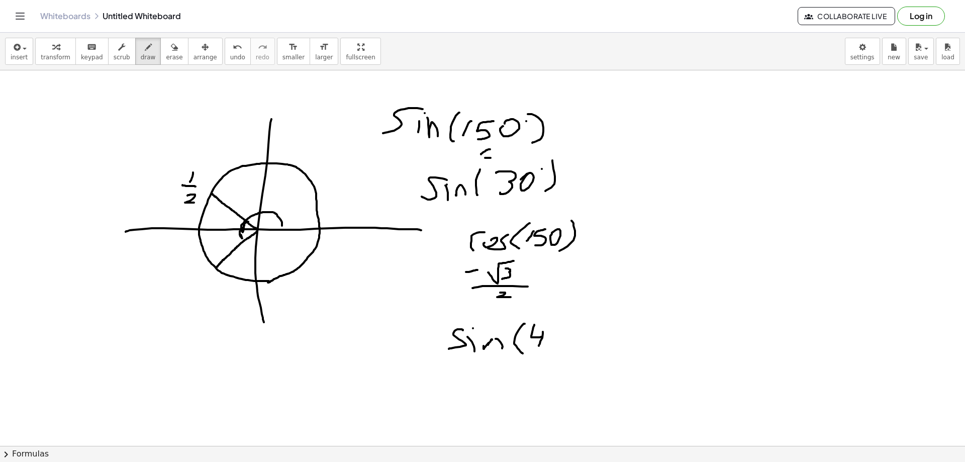
drag, startPoint x: 553, startPoint y: 331, endPoint x: 563, endPoint y: 329, distance: 9.8
click at [563, 329] on div at bounding box center [482, 445] width 965 height 751
drag, startPoint x: 553, startPoint y: 331, endPoint x: 552, endPoint y: 344, distance: 12.6
click at [552, 346] on div at bounding box center [482, 445] width 965 height 751
drag, startPoint x: 570, startPoint y: 320, endPoint x: 556, endPoint y: 353, distance: 35.4
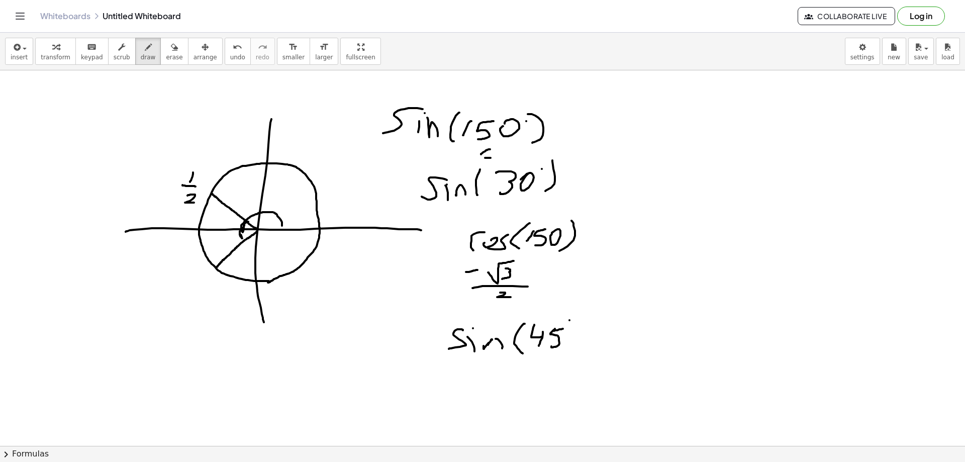
click at [560, 351] on div at bounding box center [482, 445] width 965 height 751
drag, startPoint x: 434, startPoint y: 360, endPoint x: 581, endPoint y: 342, distance: 147.4
click at [581, 342] on div at bounding box center [482, 445] width 965 height 751
drag, startPoint x: 472, startPoint y: 370, endPoint x: 461, endPoint y: 381, distance: 15.6
click at [458, 380] on div at bounding box center [482, 445] width 965 height 751
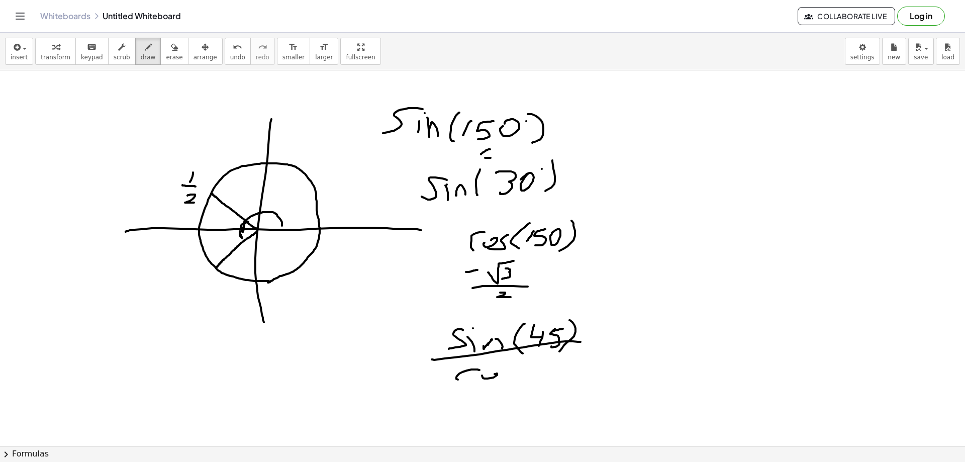
drag, startPoint x: 496, startPoint y: 376, endPoint x: 504, endPoint y: 374, distance: 8.9
click at [484, 373] on div at bounding box center [482, 445] width 965 height 751
drag, startPoint x: 508, startPoint y: 374, endPoint x: 508, endPoint y: 381, distance: 7.5
click at [501, 386] on div at bounding box center [482, 445] width 965 height 751
drag, startPoint x: 536, startPoint y: 364, endPoint x: 535, endPoint y: 384, distance: 20.2
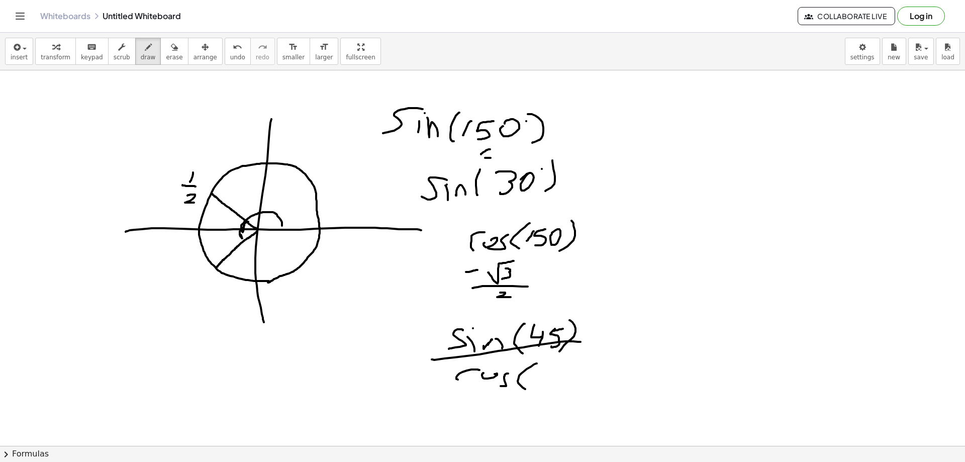
click at [529, 389] on div at bounding box center [482, 445] width 965 height 751
drag, startPoint x: 537, startPoint y: 373, endPoint x: 549, endPoint y: 374, distance: 11.7
click at [549, 375] on div at bounding box center [482, 445] width 965 height 751
click at [543, 387] on div at bounding box center [482, 445] width 965 height 751
drag, startPoint x: 558, startPoint y: 372, endPoint x: 568, endPoint y: 370, distance: 10.9
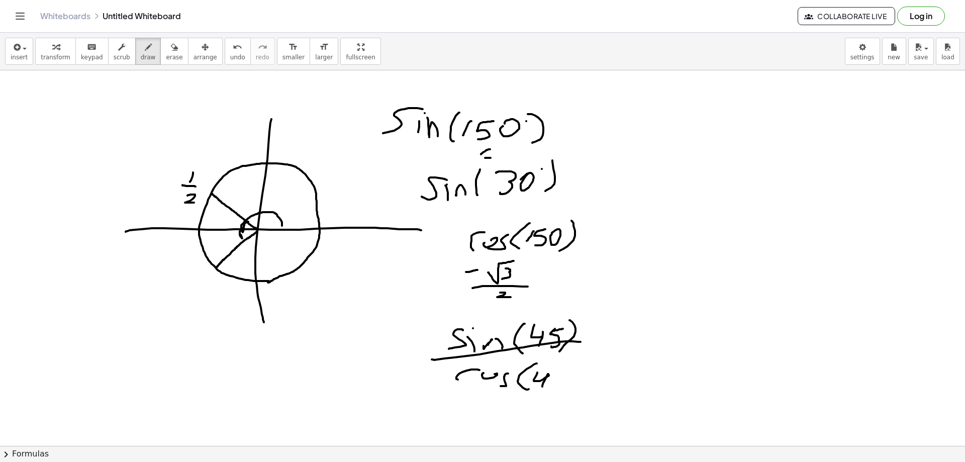
click at [568, 370] on div at bounding box center [482, 445] width 965 height 751
click at [553, 386] on div at bounding box center [482, 445] width 965 height 751
drag, startPoint x: 569, startPoint y: 361, endPoint x: 564, endPoint y: 390, distance: 29.7
click at [564, 390] on div at bounding box center [482, 445] width 965 height 751
click at [607, 342] on div at bounding box center [482, 445] width 965 height 751
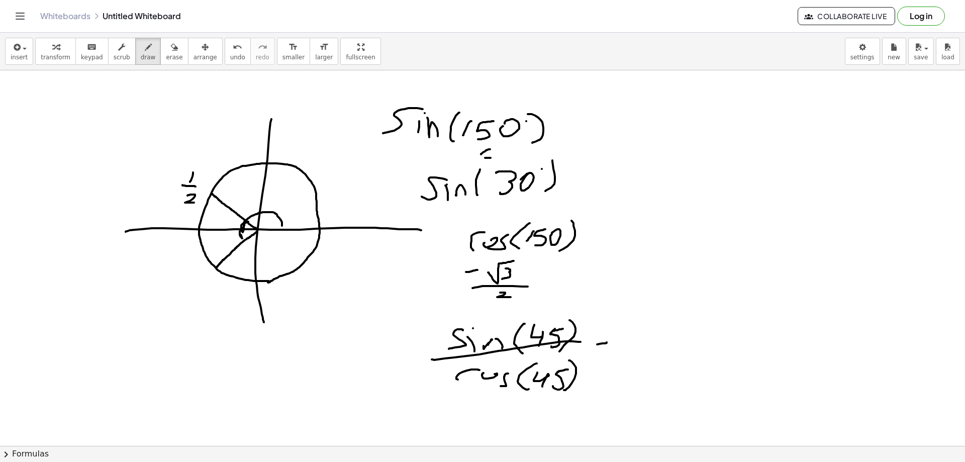
drag, startPoint x: 596, startPoint y: 350, endPoint x: 622, endPoint y: 347, distance: 25.8
click at [612, 349] on div at bounding box center [482, 445] width 965 height 751
drag, startPoint x: 633, startPoint y: 336, endPoint x: 641, endPoint y: 349, distance: 15.3
click at [641, 349] on div at bounding box center [482, 445] width 965 height 751
drag, startPoint x: 626, startPoint y: 353, endPoint x: 663, endPoint y: 352, distance: 36.2
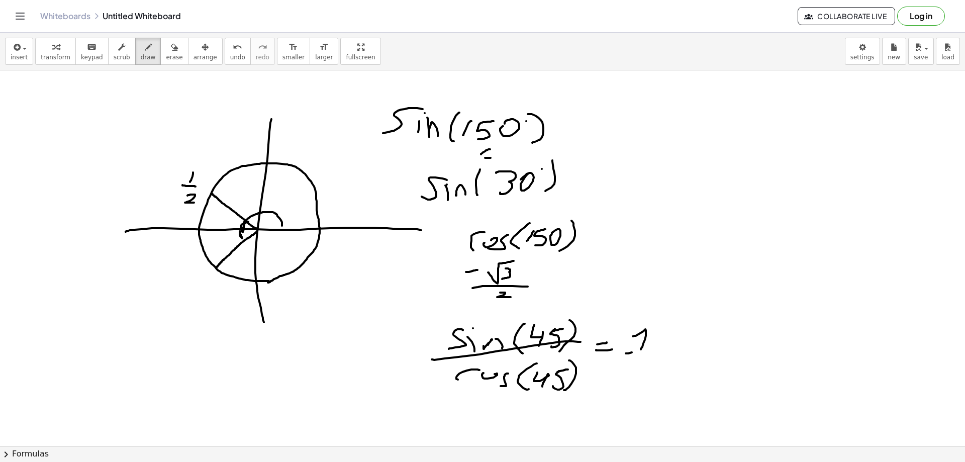
click at [657, 351] on div at bounding box center [482, 445] width 965 height 751
click at [171, 44] on icon "button" at bounding box center [174, 47] width 7 height 12
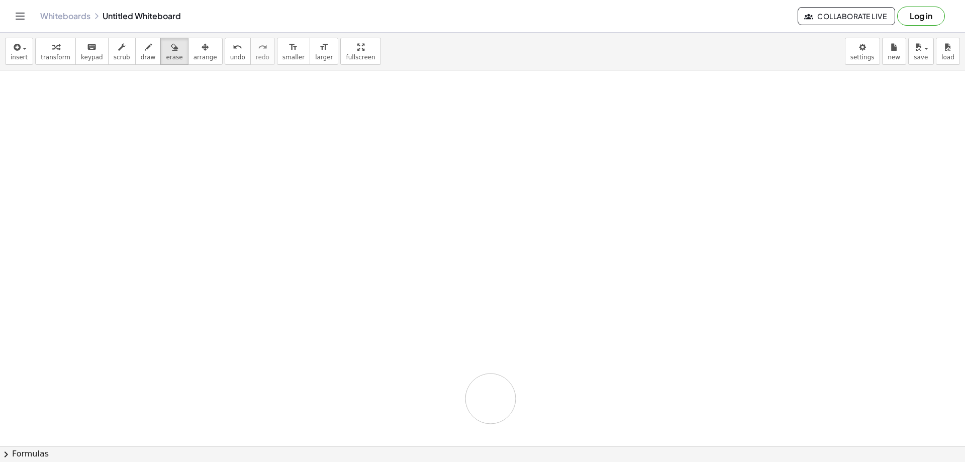
drag, startPoint x: 162, startPoint y: 234, endPoint x: 263, endPoint y: 100, distance: 168.0
click at [604, 356] on div at bounding box center [482, 445] width 965 height 751
click at [145, 50] on icon "button" at bounding box center [148, 47] width 7 height 12
drag, startPoint x: 144, startPoint y: 98, endPoint x: 132, endPoint y: 266, distance: 169.4
click at [132, 271] on div at bounding box center [482, 445] width 965 height 751
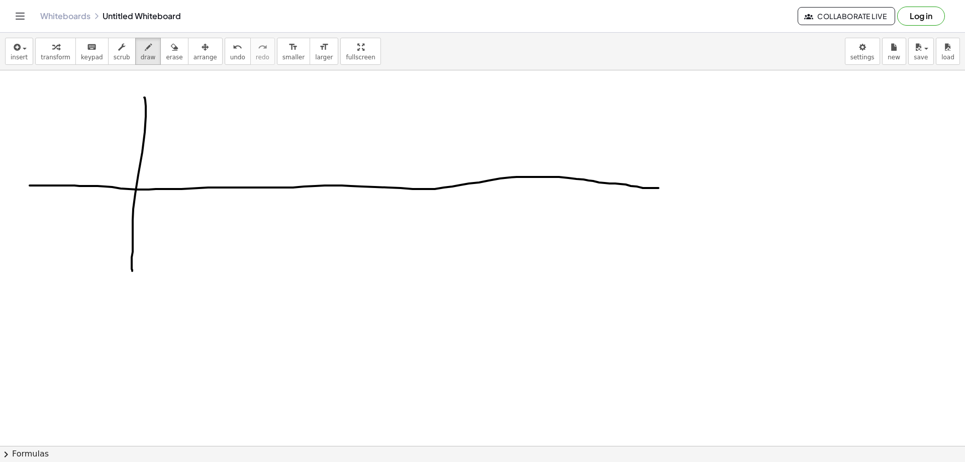
drag, startPoint x: 30, startPoint y: 186, endPoint x: 659, endPoint y: 188, distance: 629.0
click at [659, 188] on div at bounding box center [482, 445] width 965 height 751
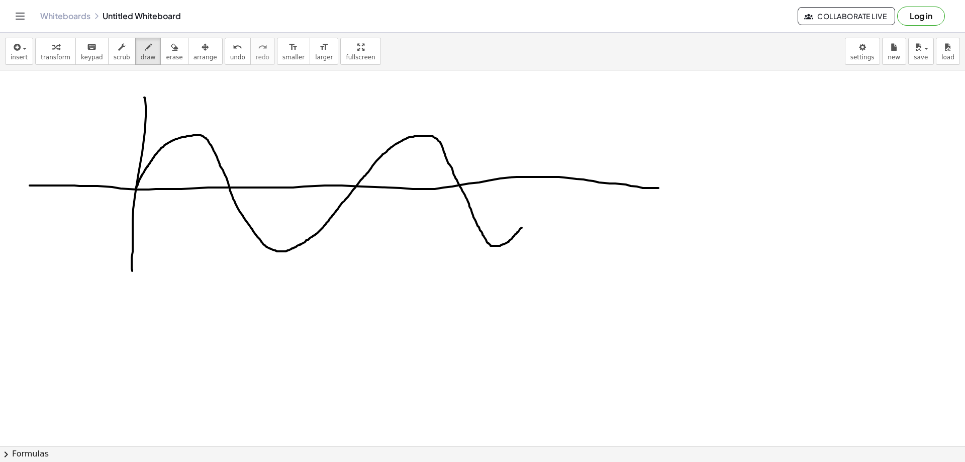
drag, startPoint x: 136, startPoint y: 189, endPoint x: 537, endPoint y: 216, distance: 402.6
click at [523, 226] on div at bounding box center [482, 445] width 965 height 751
drag, startPoint x: 555, startPoint y: 209, endPoint x: 568, endPoint y: 208, distance: 13.6
click at [555, 209] on div at bounding box center [482, 445] width 965 height 751
click at [592, 210] on div at bounding box center [482, 445] width 965 height 751
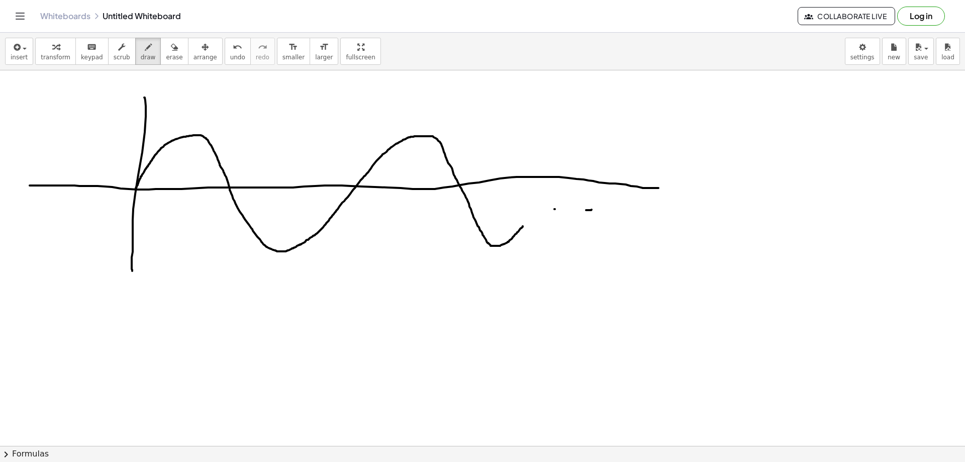
drag, startPoint x: 624, startPoint y: 211, endPoint x: 640, endPoint y: 210, distance: 15.7
click at [630, 210] on div at bounding box center [482, 445] width 965 height 751
click at [116, 208] on div at bounding box center [482, 445] width 965 height 751
drag, startPoint x: 81, startPoint y: 206, endPoint x: 60, endPoint y: 208, distance: 21.7
click at [79, 207] on div at bounding box center [482, 445] width 965 height 751
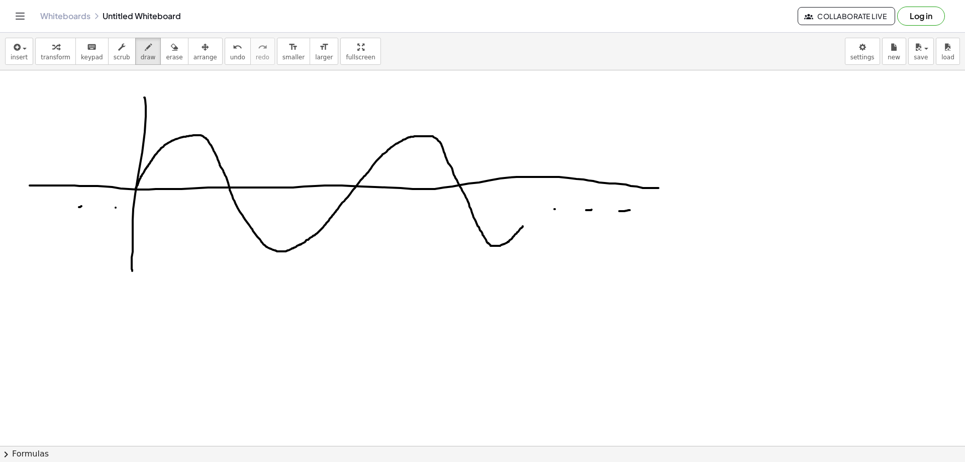
click at [28, 211] on div at bounding box center [482, 445] width 965 height 751
drag, startPoint x: 196, startPoint y: 184, endPoint x: 193, endPoint y: 147, distance: 37.3
click at [193, 147] on div at bounding box center [482, 445] width 965 height 751
click at [136, 189] on div at bounding box center [482, 445] width 965 height 751
click at [354, 187] on div at bounding box center [482, 445] width 965 height 751
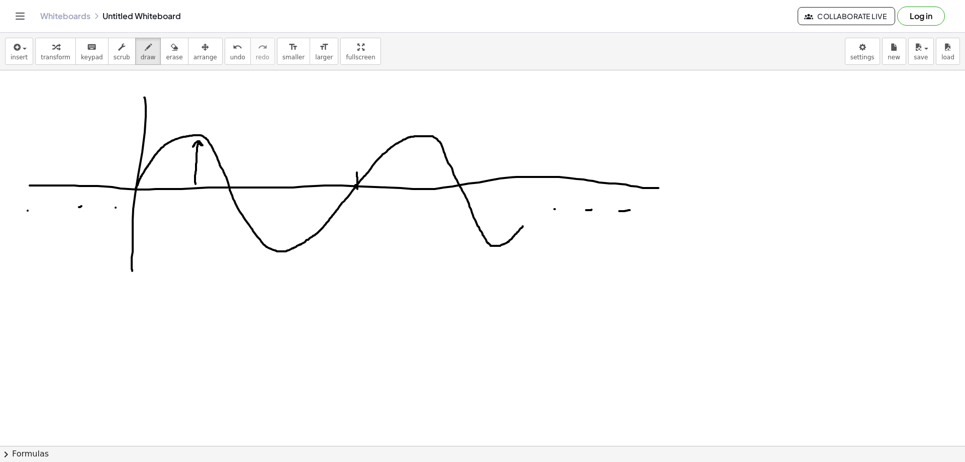
drag, startPoint x: 357, startPoint y: 172, endPoint x: 357, endPoint y: 189, distance: 16.6
click at [357, 189] on div at bounding box center [482, 445] width 965 height 751
drag, startPoint x: 200, startPoint y: 283, endPoint x: 205, endPoint y: 292, distance: 10.4
click at [205, 292] on div at bounding box center [482, 445] width 965 height 751
drag, startPoint x: 211, startPoint y: 287, endPoint x: 214, endPoint y: 294, distance: 7.5
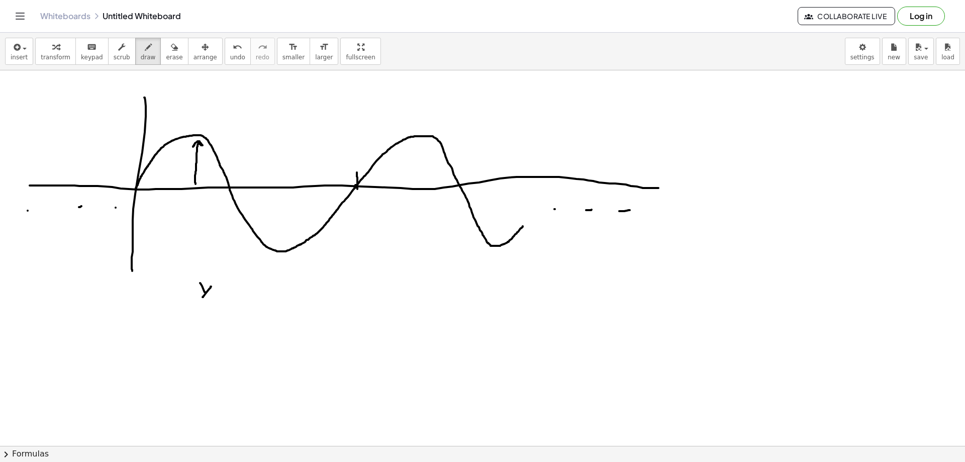
click at [202, 297] on div at bounding box center [482, 445] width 965 height 751
click at [229, 288] on div at bounding box center [482, 445] width 965 height 751
drag, startPoint x: 222, startPoint y: 292, endPoint x: 230, endPoint y: 292, distance: 8.0
click at [229, 292] on div at bounding box center [482, 445] width 965 height 751
drag, startPoint x: 242, startPoint y: 289, endPoint x: 238, endPoint y: 298, distance: 9.7
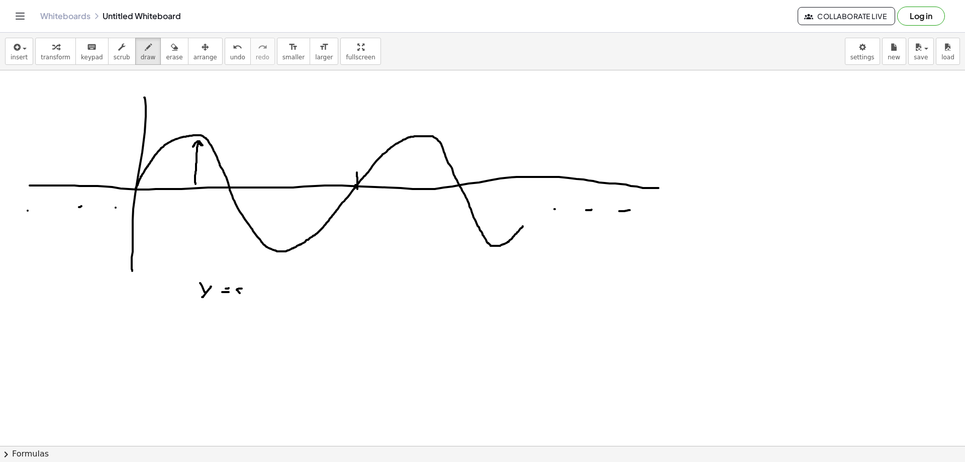
click at [239, 298] on div at bounding box center [482, 445] width 965 height 751
click at [251, 296] on div at bounding box center [482, 445] width 965 height 751
click at [254, 284] on div at bounding box center [482, 445] width 965 height 751
drag, startPoint x: 255, startPoint y: 298, endPoint x: 261, endPoint y: 300, distance: 6.7
click at [261, 300] on div at bounding box center [482, 445] width 965 height 751
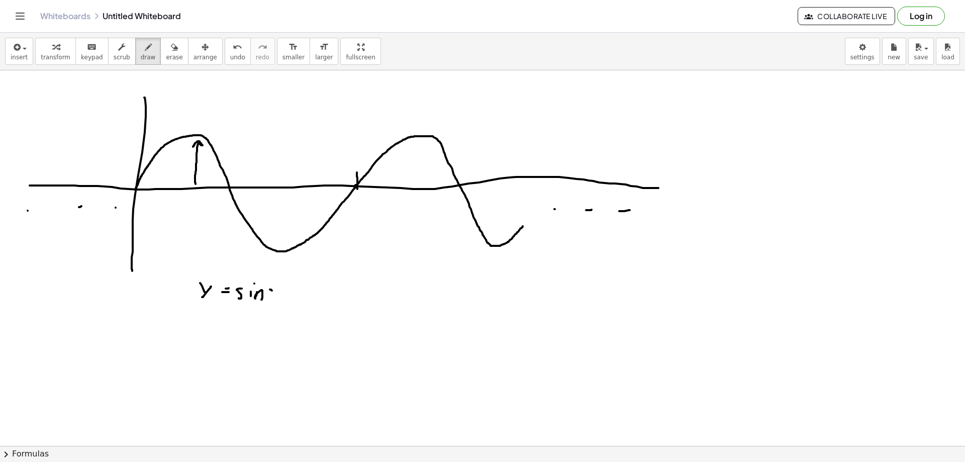
drag, startPoint x: 270, startPoint y: 290, endPoint x: 276, endPoint y: 296, distance: 8.2
click at [276, 296] on div at bounding box center [482, 445] width 965 height 751
drag, startPoint x: 279, startPoint y: 288, endPoint x: 268, endPoint y: 299, distance: 15.3
click at [268, 298] on div at bounding box center [482, 445] width 965 height 751
drag, startPoint x: 357, startPoint y: 327, endPoint x: 364, endPoint y: 414, distance: 86.7
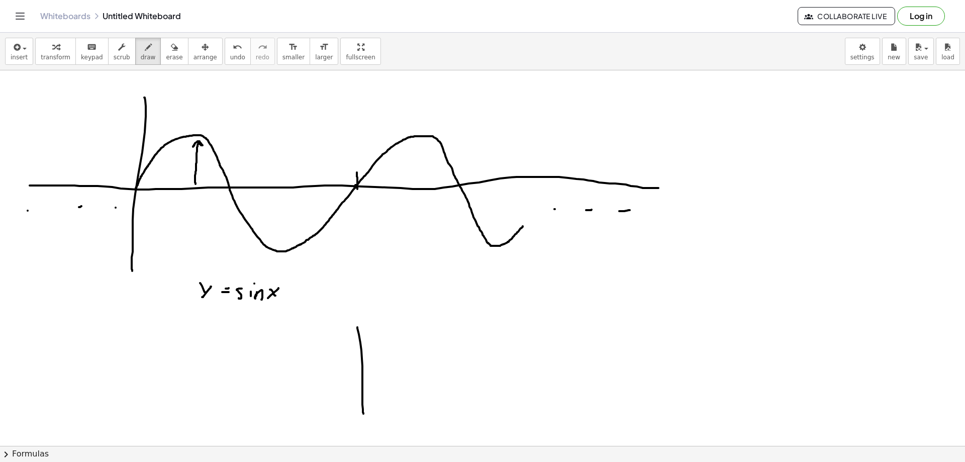
click at [364, 414] on div at bounding box center [482, 445] width 965 height 751
drag, startPoint x: 316, startPoint y: 375, endPoint x: 395, endPoint y: 368, distance: 79.3
click at [395, 368] on div at bounding box center [482, 445] width 965 height 751
click at [335, 373] on div at bounding box center [482, 445] width 965 height 751
click at [166, 58] on span "erase" at bounding box center [174, 57] width 17 height 7
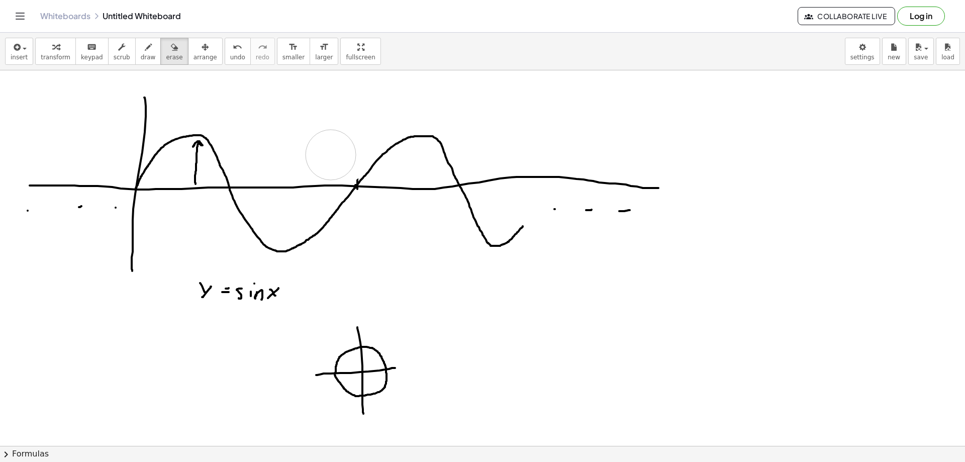
drag, startPoint x: 313, startPoint y: 137, endPoint x: 308, endPoint y: 146, distance: 10.6
click at [330, 155] on div at bounding box center [482, 445] width 965 height 751
click at [141, 58] on span "draw" at bounding box center [148, 57] width 15 height 7
click at [356, 184] on div at bounding box center [482, 445] width 965 height 751
drag, startPoint x: 356, startPoint y: 182, endPoint x: 357, endPoint y: 192, distance: 10.6
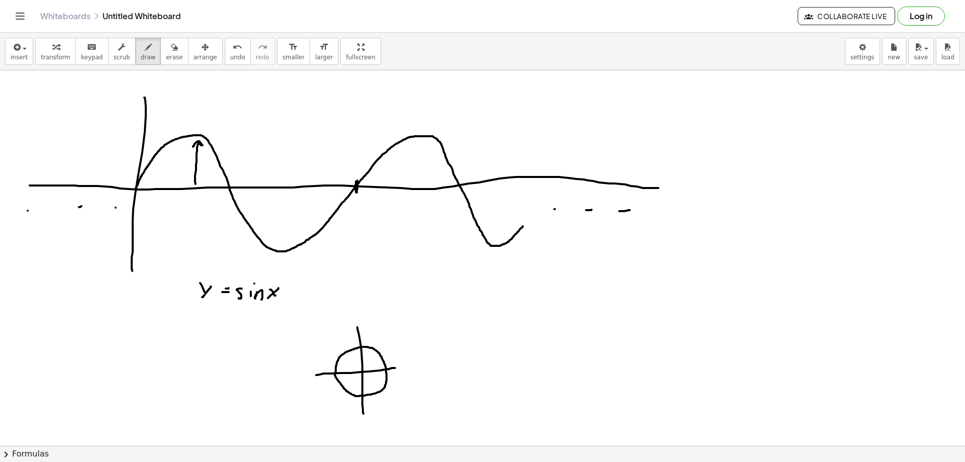
click at [357, 192] on div at bounding box center [482, 445] width 965 height 751
drag, startPoint x: 194, startPoint y: 276, endPoint x: 191, endPoint y: 272, distance: 5.2
click at [191, 272] on div at bounding box center [482, 445] width 965 height 751
drag, startPoint x: 349, startPoint y: 209, endPoint x: 357, endPoint y: 216, distance: 10.7
click at [357, 216] on div at bounding box center [482, 445] width 965 height 751
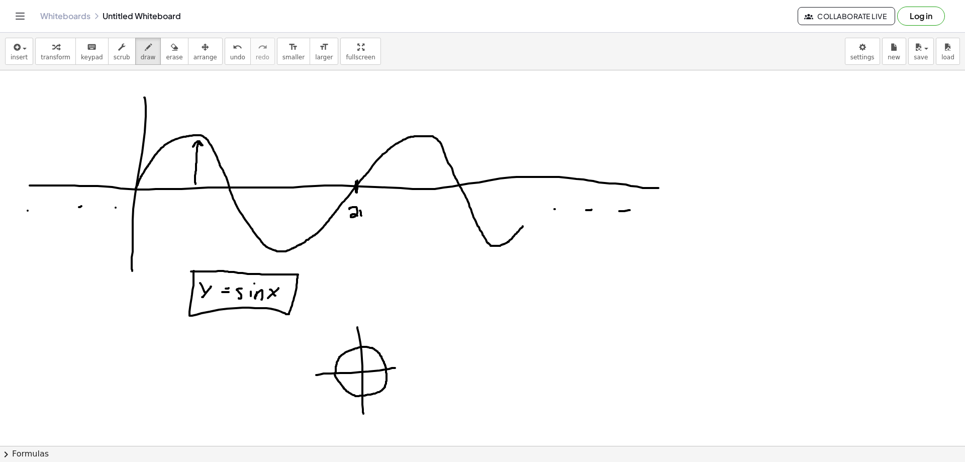
click at [362, 216] on div at bounding box center [482, 445] width 965 height 751
drag, startPoint x: 368, startPoint y: 209, endPoint x: 368, endPoint y: 217, distance: 8.6
click at [368, 217] on div at bounding box center [482, 445] width 965 height 751
drag, startPoint x: 358, startPoint y: 211, endPoint x: 372, endPoint y: 209, distance: 13.7
click at [372, 209] on div at bounding box center [482, 445] width 965 height 751
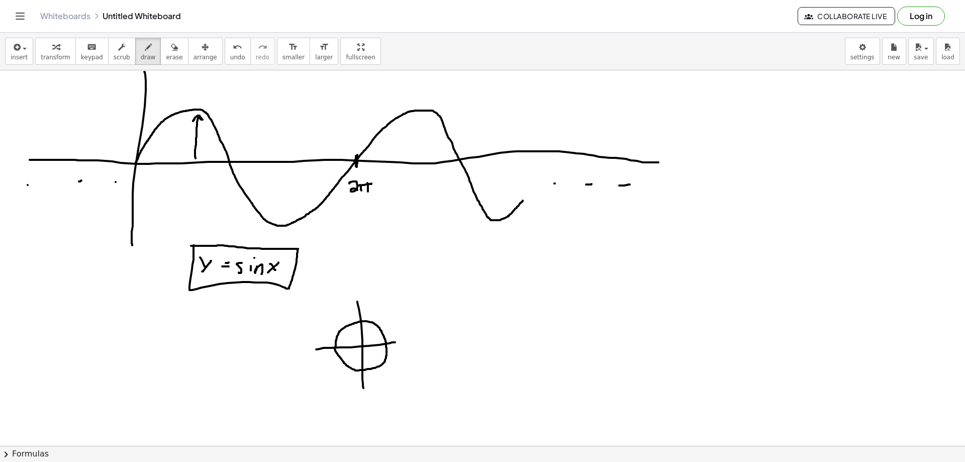
scroll to position [50, 0]
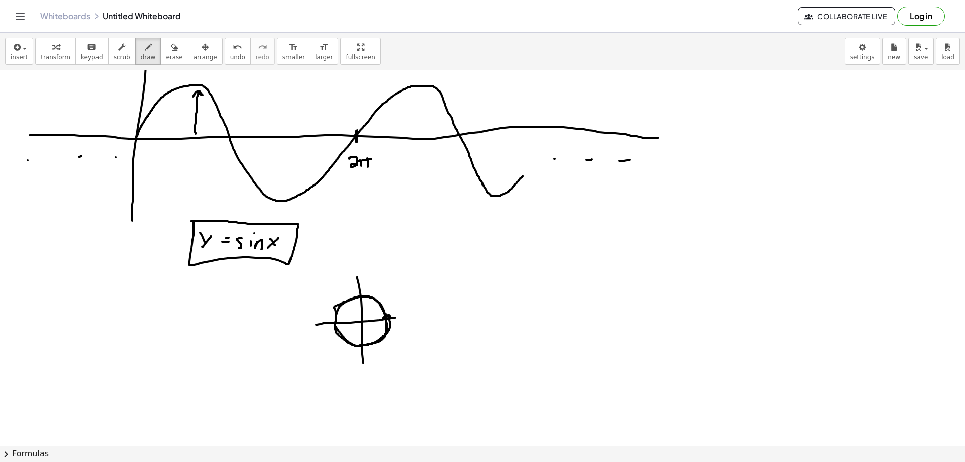
click at [389, 319] on div at bounding box center [482, 395] width 965 height 751
drag, startPoint x: 405, startPoint y: 313, endPoint x: 412, endPoint y: 320, distance: 10.0
click at [412, 320] on div at bounding box center [482, 395] width 965 height 751
drag, startPoint x: 416, startPoint y: 315, endPoint x: 417, endPoint y: 322, distance: 6.6
click at [417, 322] on div at bounding box center [482, 395] width 965 height 751
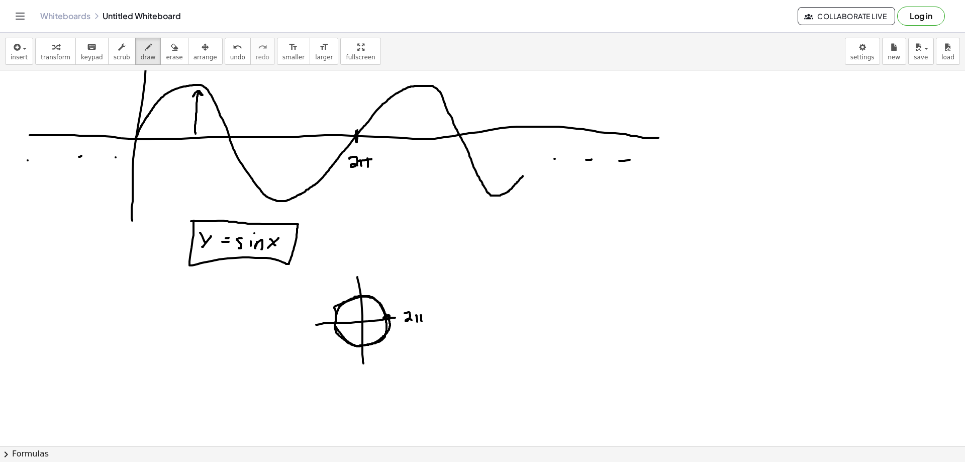
drag, startPoint x: 421, startPoint y: 315, endPoint x: 422, endPoint y: 321, distance: 6.1
click at [422, 321] on div at bounding box center [482, 395] width 965 height 751
drag, startPoint x: 413, startPoint y: 316, endPoint x: 426, endPoint y: 314, distance: 13.2
click at [426, 314] on div at bounding box center [482, 395] width 965 height 751
drag, startPoint x: 431, startPoint y: 322, endPoint x: 429, endPoint y: 327, distance: 5.2
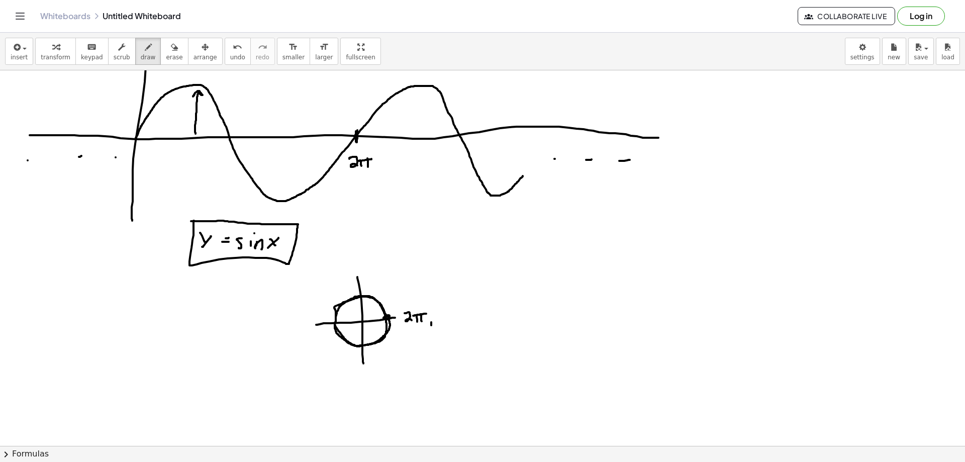
click at [429, 327] on div at bounding box center [482, 395] width 965 height 751
drag, startPoint x: 440, startPoint y: 309, endPoint x: 441, endPoint y: 320, distance: 10.6
click at [440, 321] on div at bounding box center [482, 395] width 965 height 751
drag, startPoint x: 457, startPoint y: 305, endPoint x: 455, endPoint y: 314, distance: 9.3
click at [453, 314] on div at bounding box center [482, 395] width 965 height 751
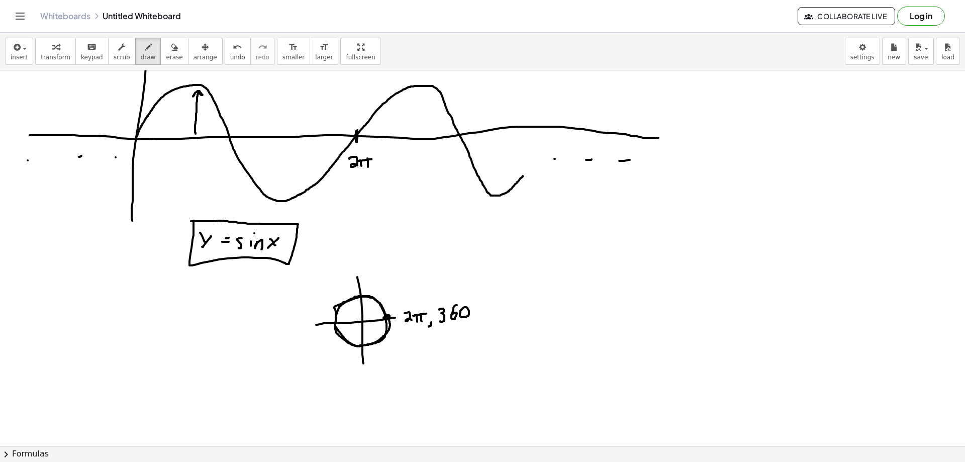
click at [462, 311] on div at bounding box center [482, 395] width 965 height 751
click at [475, 301] on div at bounding box center [482, 395] width 965 height 751
drag, startPoint x: 436, startPoint y: 227, endPoint x: 419, endPoint y: 247, distance: 26.1
click at [422, 251] on div at bounding box center [482, 395] width 965 height 751
drag, startPoint x: 420, startPoint y: 243, endPoint x: 442, endPoint y: 232, distance: 24.5
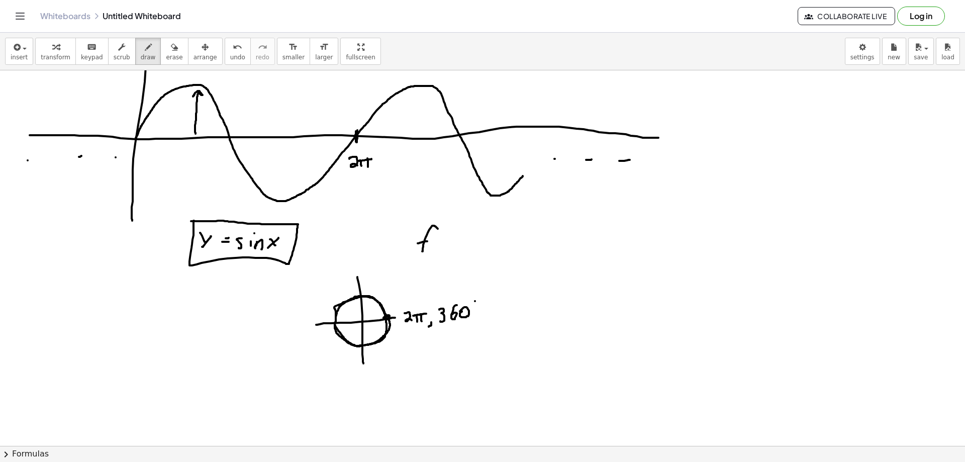
click at [429, 241] on div at bounding box center [482, 395] width 965 height 751
drag, startPoint x: 449, startPoint y: 228, endPoint x: 444, endPoint y: 250, distance: 22.6
click at [444, 250] on div at bounding box center [482, 395] width 965 height 751
drag, startPoint x: 451, startPoint y: 235, endPoint x: 459, endPoint y: 248, distance: 15.8
click at [459, 251] on div at bounding box center [482, 395] width 965 height 751
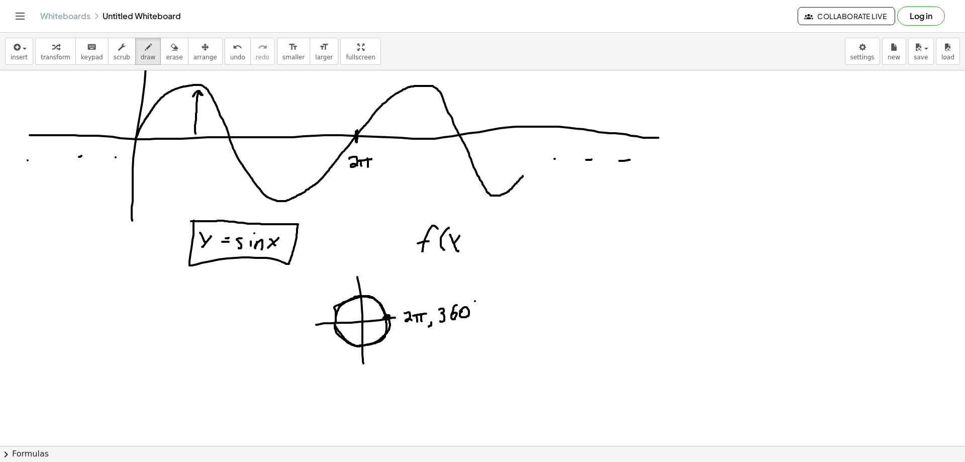
drag, startPoint x: 459, startPoint y: 238, endPoint x: 450, endPoint y: 248, distance: 13.6
click at [450, 248] on div at bounding box center [482, 395] width 965 height 751
drag, startPoint x: 466, startPoint y: 230, endPoint x: 464, endPoint y: 251, distance: 21.2
click at [464, 251] on div at bounding box center [482, 395] width 965 height 751
drag, startPoint x: 480, startPoint y: 236, endPoint x: 489, endPoint y: 236, distance: 9.1
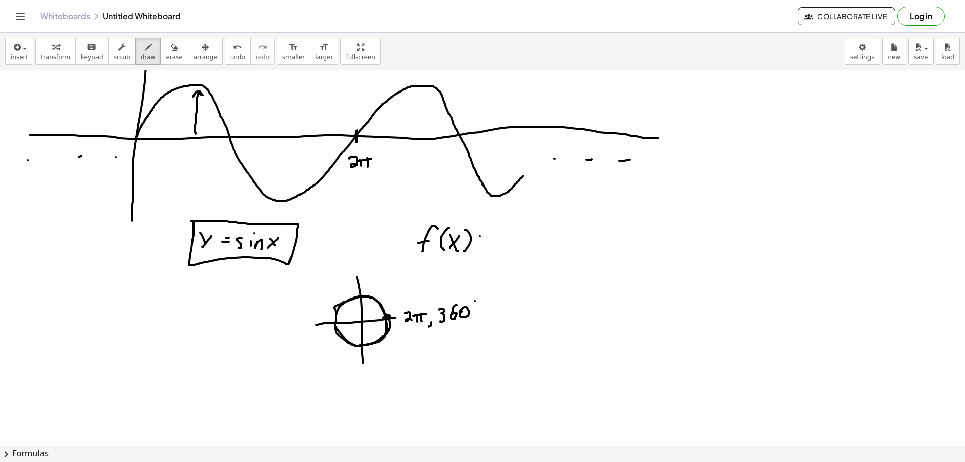
click at [489, 236] on div at bounding box center [482, 395] width 965 height 751
drag, startPoint x: 479, startPoint y: 243, endPoint x: 491, endPoint y: 241, distance: 12.7
click at [490, 242] on div at bounding box center [482, 395] width 965 height 751
drag, startPoint x: 506, startPoint y: 237, endPoint x: 501, endPoint y: 248, distance: 12.8
click at [501, 248] on div at bounding box center [482, 395] width 965 height 751
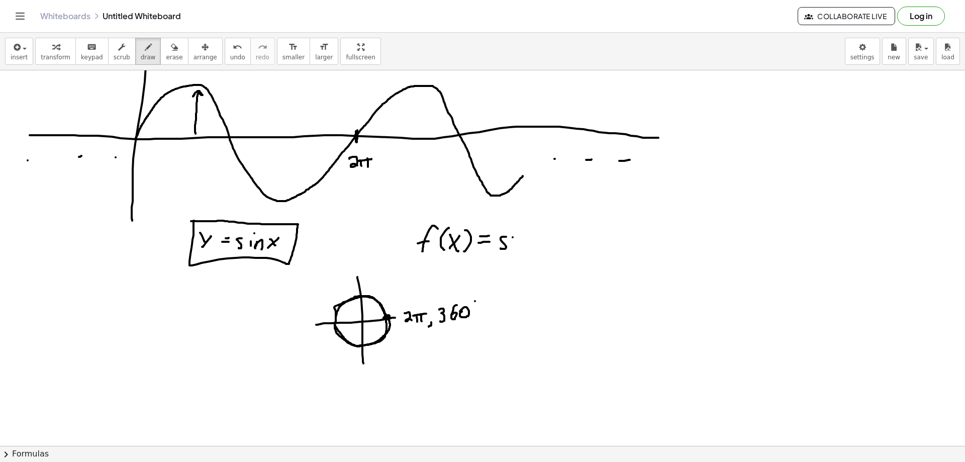
click at [511, 246] on div at bounding box center [482, 395] width 965 height 751
click at [517, 231] on div at bounding box center [482, 395] width 965 height 751
drag, startPoint x: 518, startPoint y: 244, endPoint x: 523, endPoint y: 250, distance: 7.5
click at [524, 251] on div at bounding box center [482, 395] width 965 height 751
drag, startPoint x: 542, startPoint y: 235, endPoint x: 541, endPoint y: 252, distance: 17.1
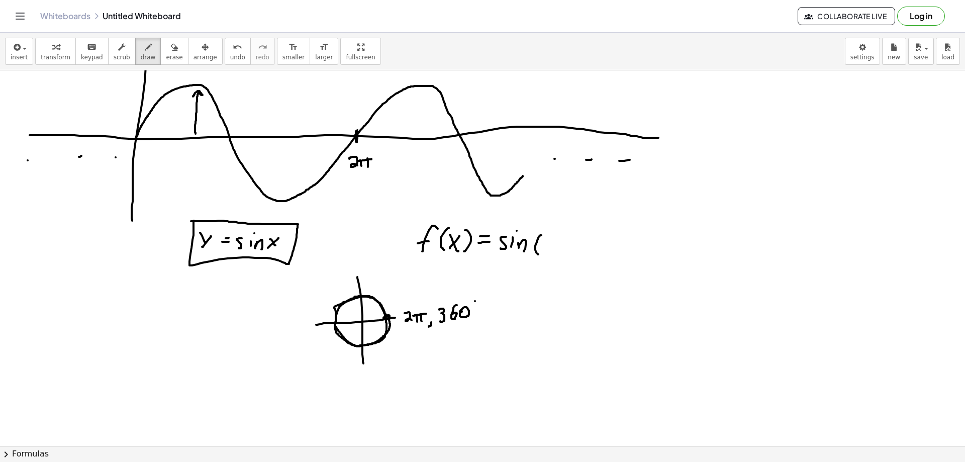
click at [539, 254] on div at bounding box center [482, 395] width 965 height 751
drag, startPoint x: 543, startPoint y: 241, endPoint x: 549, endPoint y: 251, distance: 12.0
click at [549, 251] on div at bounding box center [482, 395] width 965 height 751
drag, startPoint x: 550, startPoint y: 242, endPoint x: 541, endPoint y: 250, distance: 12.1
click at [541, 250] on div at bounding box center [482, 395] width 965 height 751
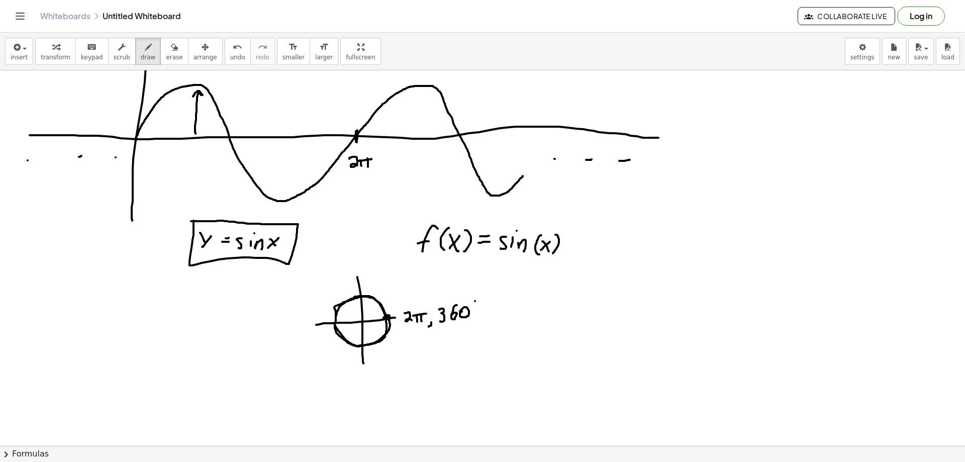
drag, startPoint x: 556, startPoint y: 235, endPoint x: 541, endPoint y: 260, distance: 29.1
click at [553, 253] on div at bounding box center [482, 395] width 965 height 751
drag, startPoint x: 545, startPoint y: 280, endPoint x: 531, endPoint y: 301, distance: 24.4
click at [532, 303] on div at bounding box center [482, 395] width 965 height 751
drag, startPoint x: 530, startPoint y: 294, endPoint x: 542, endPoint y: 292, distance: 11.8
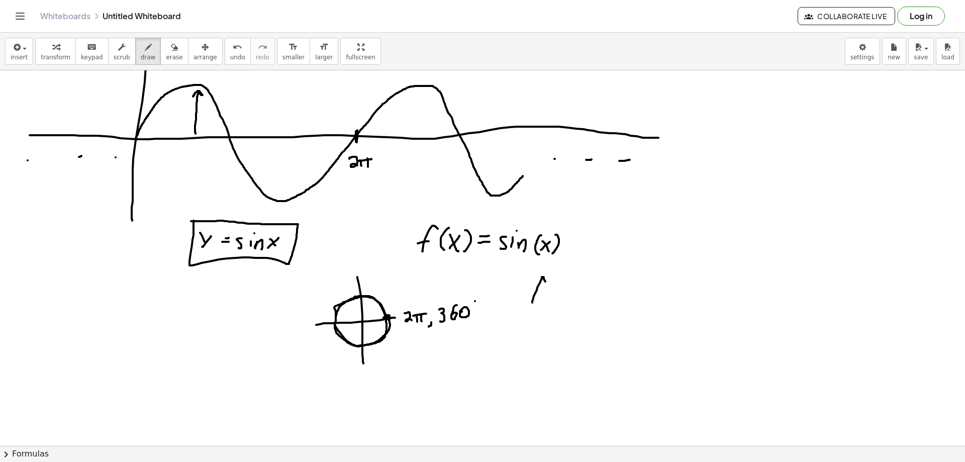
click at [542, 292] on div at bounding box center [482, 395] width 965 height 751
drag, startPoint x: 566, startPoint y: 278, endPoint x: 556, endPoint y: 305, distance: 29.4
click at [556, 305] on div at bounding box center [482, 395] width 965 height 751
drag, startPoint x: 570, startPoint y: 280, endPoint x: 570, endPoint y: 291, distance: 11.1
click at [570, 291] on div at bounding box center [482, 395] width 965 height 751
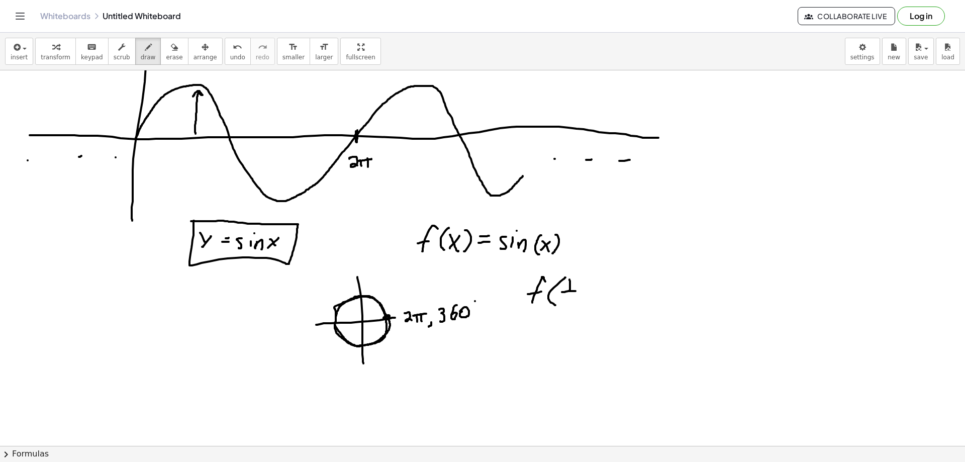
drag, startPoint x: 563, startPoint y: 292, endPoint x: 573, endPoint y: 294, distance: 10.2
click at [577, 291] on div at bounding box center [482, 395] width 965 height 751
drag, startPoint x: 568, startPoint y: 298, endPoint x: 579, endPoint y: 296, distance: 11.2
click at [565, 304] on div at bounding box center [482, 395] width 965 height 751
drag, startPoint x: 583, startPoint y: 291, endPoint x: 591, endPoint y: 304, distance: 15.2
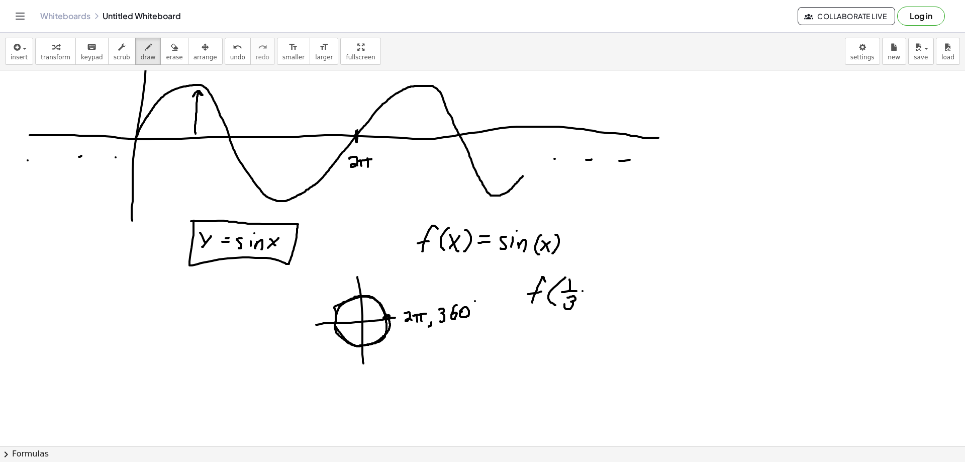
click at [591, 304] on div at bounding box center [482, 395] width 965 height 751
drag, startPoint x: 594, startPoint y: 294, endPoint x: 582, endPoint y: 305, distance: 16.4
click at [582, 305] on div at bounding box center [482, 395] width 965 height 751
drag, startPoint x: 598, startPoint y: 278, endPoint x: 601, endPoint y: 302, distance: 24.4
click at [601, 302] on div at bounding box center [482, 395] width 965 height 751
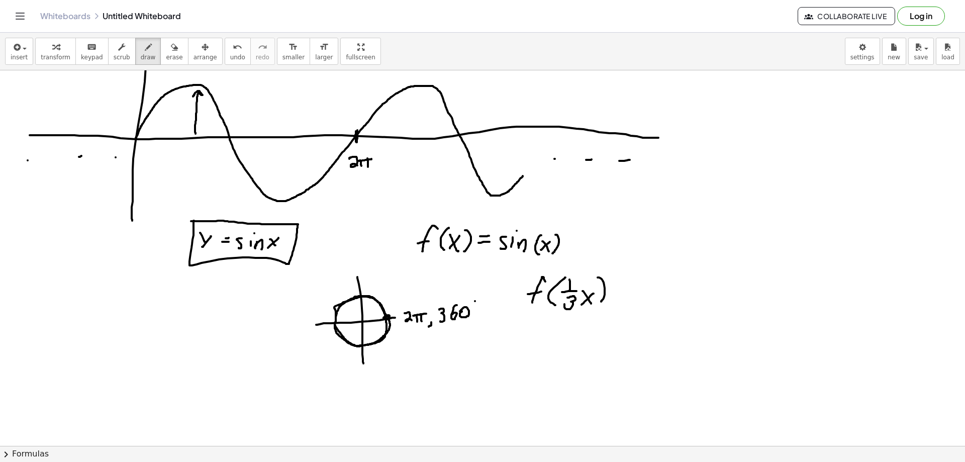
click at [620, 284] on div at bounding box center [482, 395] width 965 height 751
click at [620, 290] on div at bounding box center [482, 395] width 965 height 751
click at [638, 298] on div at bounding box center [482, 395] width 965 height 751
click at [653, 297] on div at bounding box center [482, 395] width 965 height 751
click at [657, 281] on div at bounding box center [482, 395] width 965 height 751
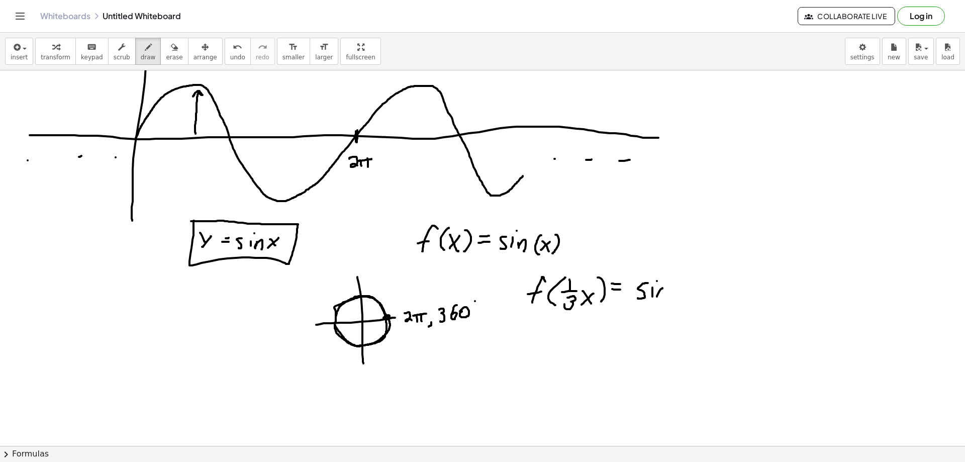
click at [664, 298] on div at bounding box center [482, 395] width 965 height 751
click at [676, 304] on div at bounding box center [482, 395] width 965 height 751
click at [694, 288] on div at bounding box center [482, 395] width 965 height 751
click at [684, 288] on div at bounding box center [482, 395] width 965 height 751
click at [696, 290] on div at bounding box center [482, 395] width 965 height 751
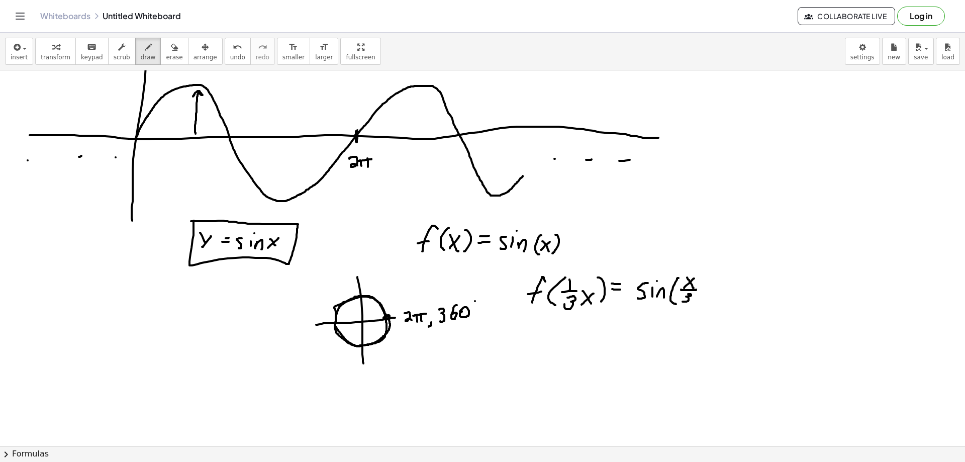
click at [683, 301] on div at bounding box center [482, 395] width 965 height 751
click at [698, 306] on div at bounding box center [482, 395] width 965 height 751
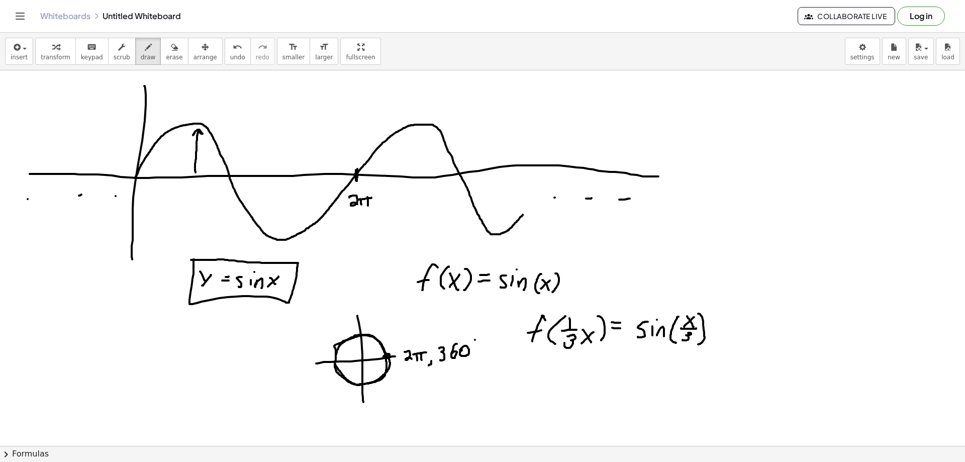
scroll to position [0, 0]
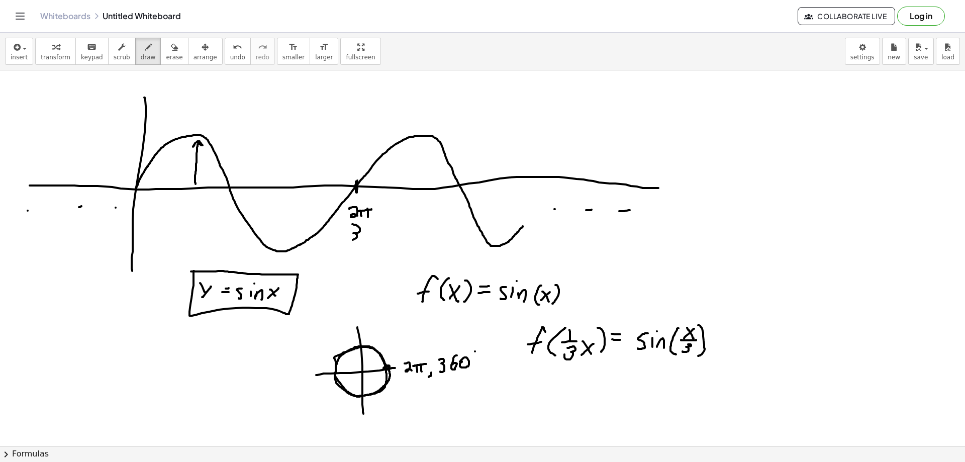
click at [351, 238] on div at bounding box center [482, 445] width 965 height 751
click at [364, 238] on div at bounding box center [482, 445] width 965 height 751
click at [380, 232] on div at bounding box center [482, 445] width 965 height 751
click at [387, 228] on div at bounding box center [482, 445] width 965 height 751
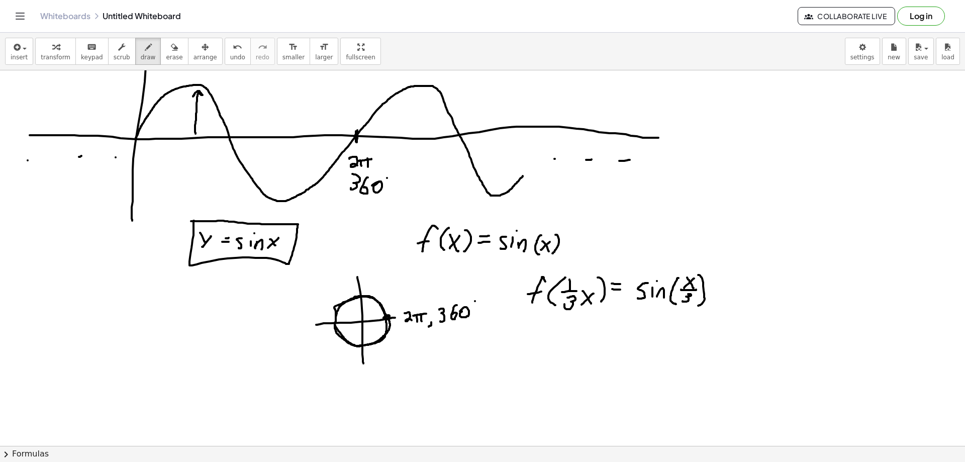
click at [724, 285] on div at bounding box center [482, 395] width 965 height 751
click at [724, 292] on div at bounding box center [482, 395] width 965 height 751
click at [736, 296] on div at bounding box center [482, 395] width 965 height 751
click at [755, 296] on div at bounding box center [482, 395] width 965 height 751
click at [759, 283] on div at bounding box center [482, 395] width 965 height 751
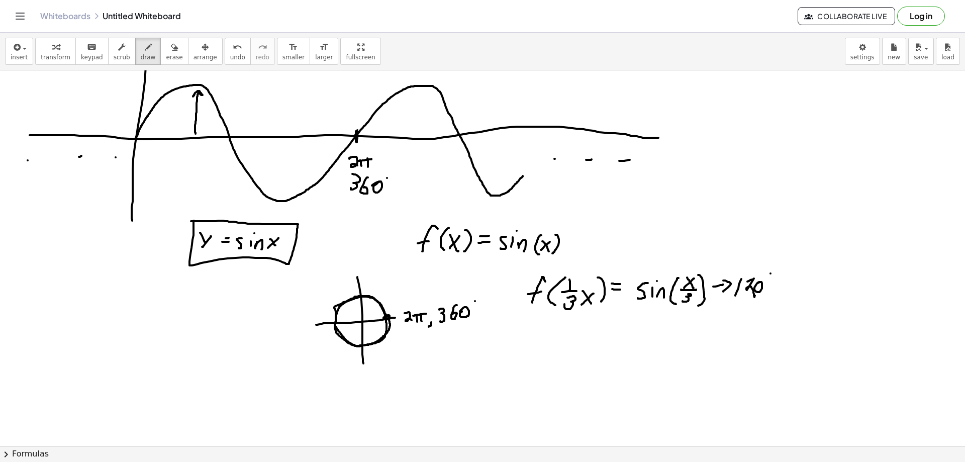
click at [771, 274] on div at bounding box center [482, 395] width 965 height 751
click at [168, 58] on button "erase" at bounding box center [174, 51] width 28 height 27
drag, startPoint x: 774, startPoint y: 273, endPoint x: 736, endPoint y: 289, distance: 41.3
click at [736, 289] on div at bounding box center [482, 395] width 965 height 751
click at [141, 57] on span "draw" at bounding box center [148, 57] width 15 height 7
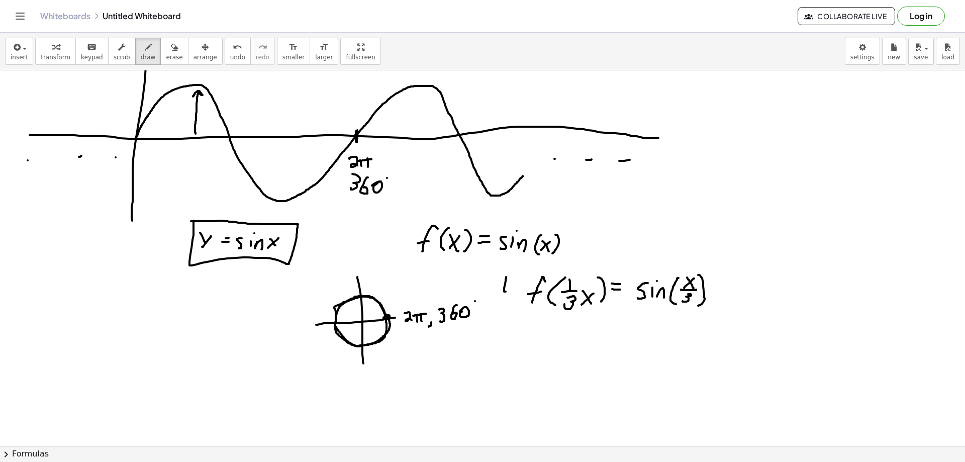
drag, startPoint x: 506, startPoint y: 278, endPoint x: 519, endPoint y: 291, distance: 18.5
click at [519, 291] on div at bounding box center [482, 395] width 965 height 751
drag, startPoint x: 523, startPoint y: 280, endPoint x: 517, endPoint y: 302, distance: 23.4
click at [517, 302] on div at bounding box center [482, 395] width 965 height 751
drag, startPoint x: 713, startPoint y: 288, endPoint x: 743, endPoint y: 286, distance: 29.3
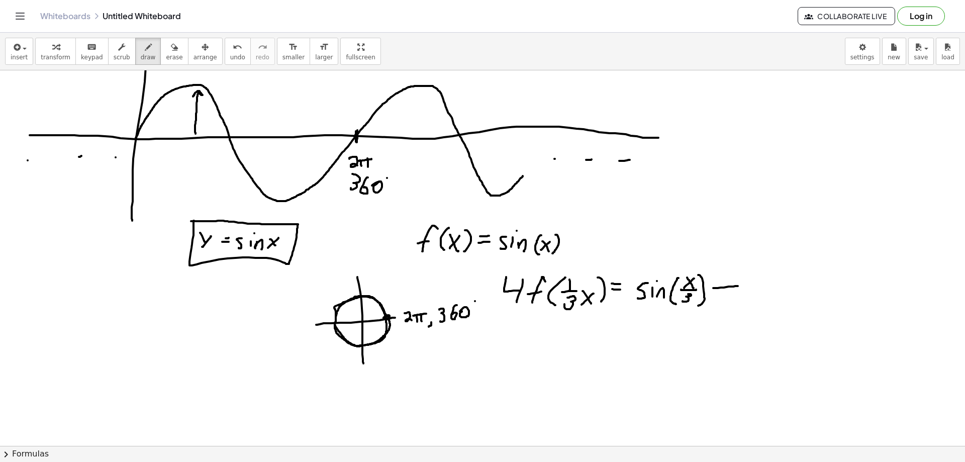
click at [743, 286] on div at bounding box center [482, 395] width 965 height 751
drag, startPoint x: 738, startPoint y: 281, endPoint x: 740, endPoint y: 298, distance: 17.2
click at [740, 292] on div at bounding box center [482, 395] width 965 height 751
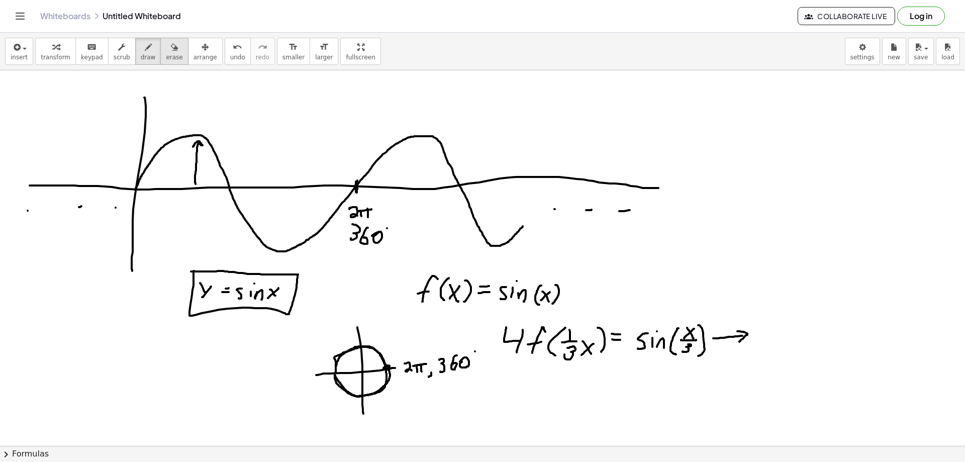
click at [169, 55] on button "erase" at bounding box center [174, 51] width 28 height 27
click at [142, 55] on span "draw" at bounding box center [148, 57] width 15 height 7
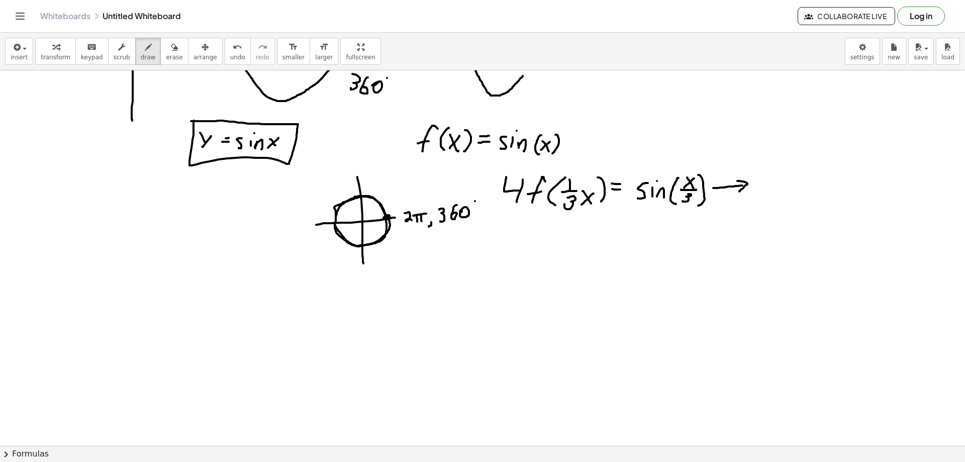
scroll to position [151, 0]
drag, startPoint x: 438, startPoint y: 275, endPoint x: 448, endPoint y: 282, distance: 12.6
click at [448, 287] on div at bounding box center [482, 295] width 965 height 751
drag, startPoint x: 450, startPoint y: 281, endPoint x: 449, endPoint y: 300, distance: 19.6
click at [449, 300] on div at bounding box center [482, 295] width 965 height 751
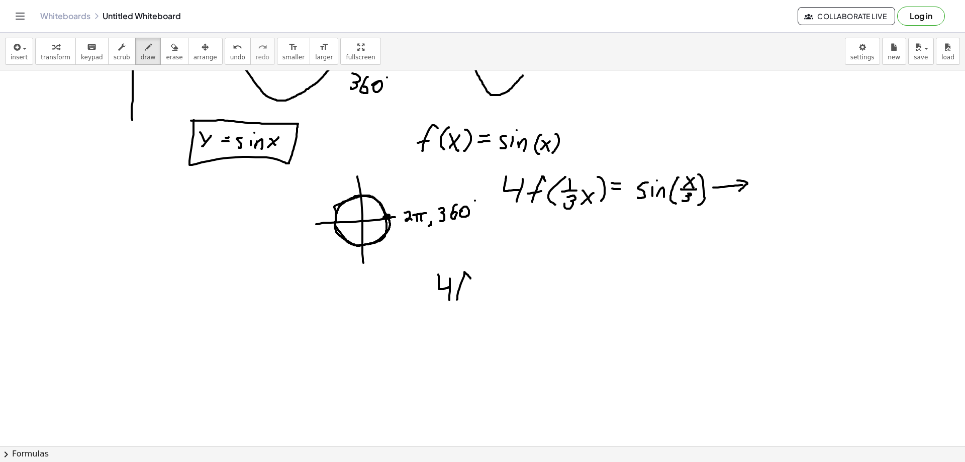
drag, startPoint x: 467, startPoint y: 274, endPoint x: 457, endPoint y: 300, distance: 27.4
click at [457, 300] on div at bounding box center [482, 295] width 965 height 751
drag, startPoint x: 456, startPoint y: 291, endPoint x: 464, endPoint y: 291, distance: 7.5
click at [463, 291] on div at bounding box center [482, 295] width 965 height 751
drag, startPoint x: 484, startPoint y: 278, endPoint x: 485, endPoint y: 298, distance: 20.1
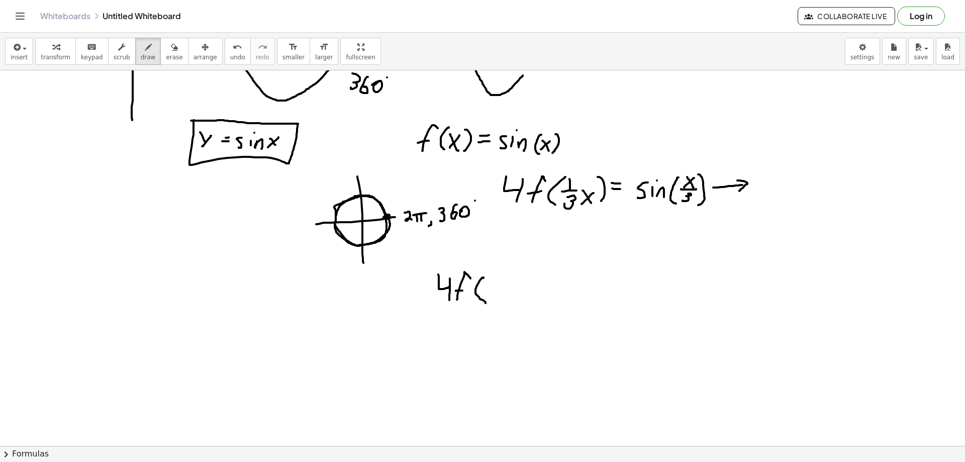
click at [486, 303] on div at bounding box center [482, 295] width 965 height 751
drag, startPoint x: 494, startPoint y: 278, endPoint x: 495, endPoint y: 287, distance: 9.1
click at [495, 287] on div at bounding box center [482, 295] width 965 height 751
drag, startPoint x: 490, startPoint y: 287, endPoint x: 509, endPoint y: 287, distance: 19.1
click at [509, 287] on div at bounding box center [482, 295] width 965 height 751
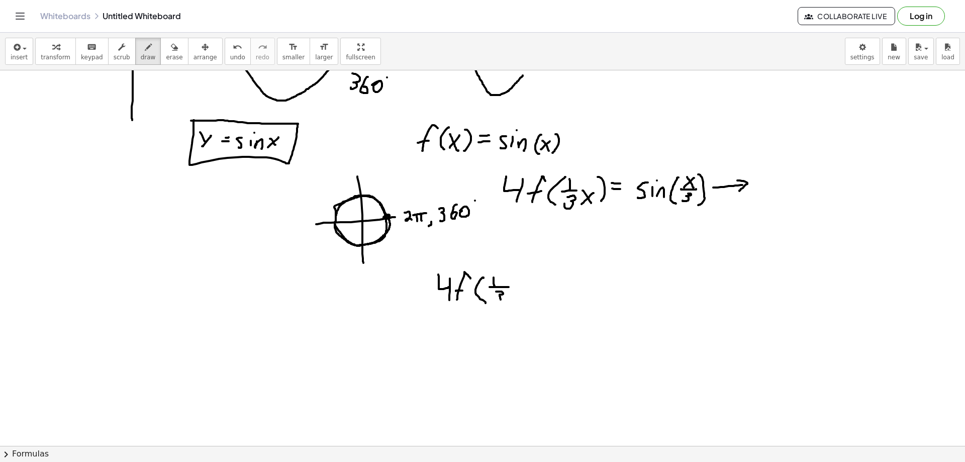
drag, startPoint x: 497, startPoint y: 292, endPoint x: 495, endPoint y: 300, distance: 8.7
click at [495, 300] on div at bounding box center [482, 295] width 965 height 751
drag, startPoint x: 520, startPoint y: 288, endPoint x: 527, endPoint y: 300, distance: 13.5
click at [527, 300] on div at bounding box center [482, 295] width 965 height 751
drag, startPoint x: 529, startPoint y: 289, endPoint x: 515, endPoint y: 299, distance: 17.3
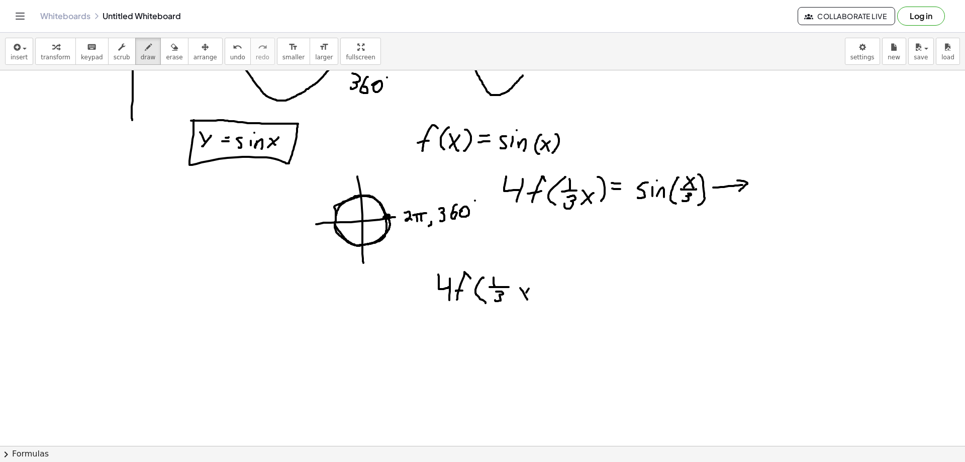
click at [515, 299] on div at bounding box center [482, 295] width 965 height 751
drag, startPoint x: 549, startPoint y: 284, endPoint x: 551, endPoint y: 295, distance: 11.7
click at [551, 295] on div at bounding box center [482, 295] width 965 height 751
drag, startPoint x: 546, startPoint y: 292, endPoint x: 559, endPoint y: 288, distance: 13.1
click at [559, 288] on div at bounding box center [482, 295] width 965 height 751
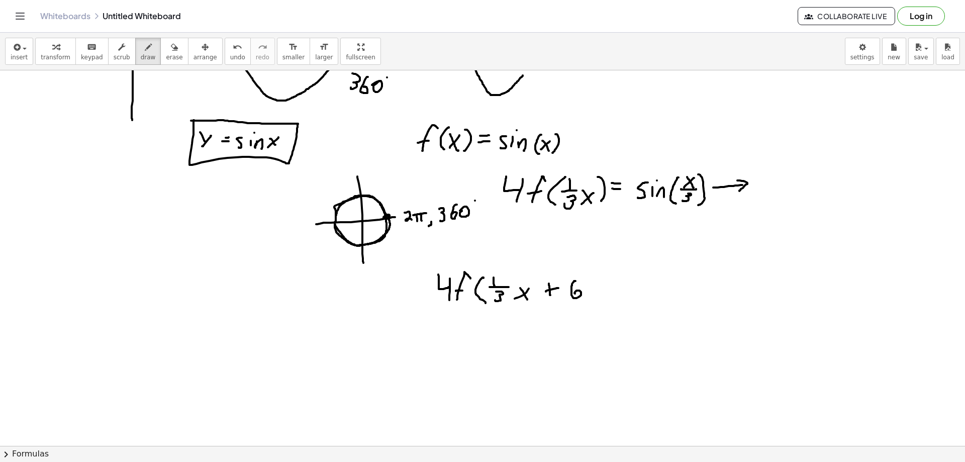
drag, startPoint x: 572, startPoint y: 284, endPoint x: 575, endPoint y: 294, distance: 10.0
click at [575, 294] on div at bounding box center [482, 295] width 965 height 751
click at [589, 288] on div at bounding box center [482, 295] width 965 height 751
drag, startPoint x: 602, startPoint y: 274, endPoint x: 599, endPoint y: 301, distance: 27.9
click at [601, 303] on div at bounding box center [482, 295] width 965 height 751
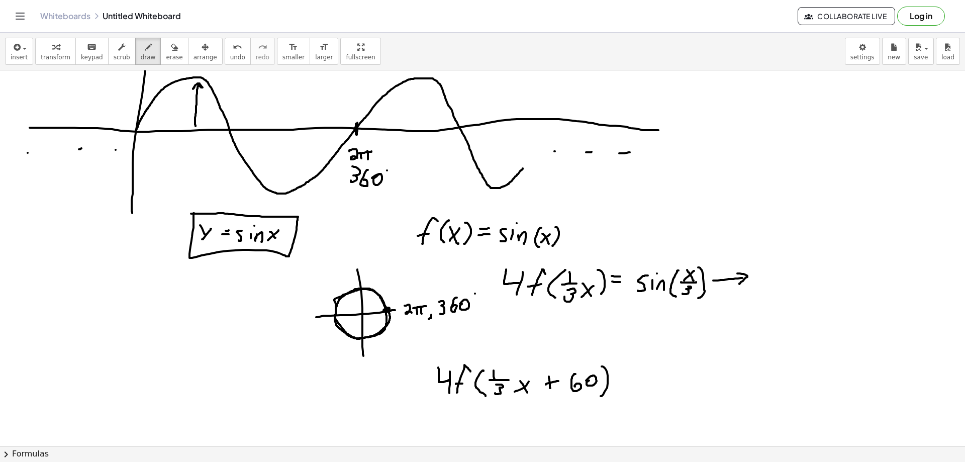
scroll to position [50, 0]
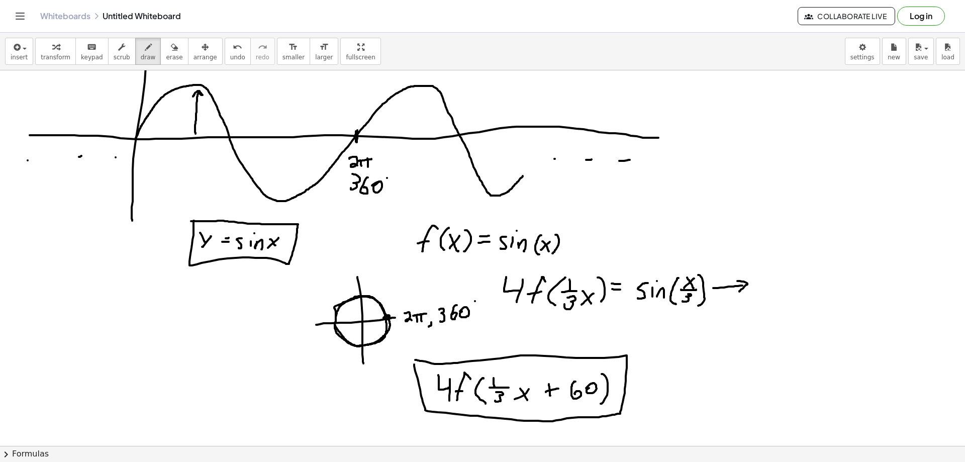
click at [415, 360] on div at bounding box center [482, 395] width 965 height 751
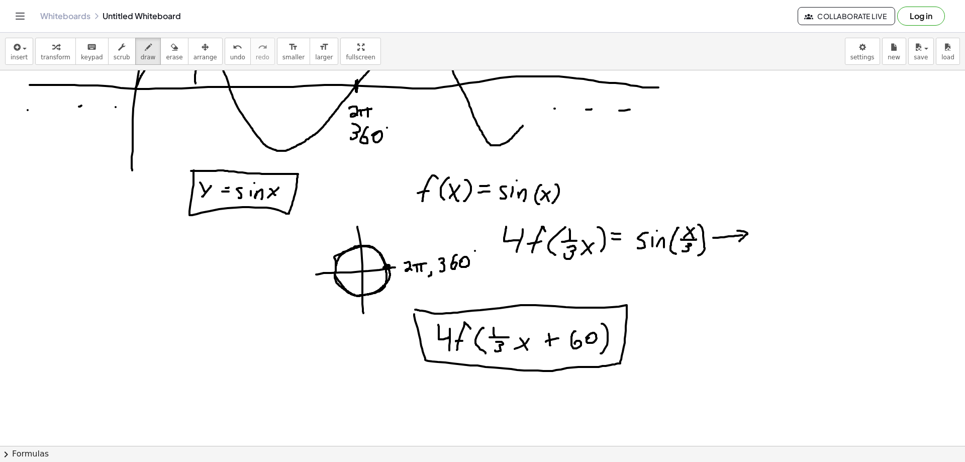
scroll to position [0, 0]
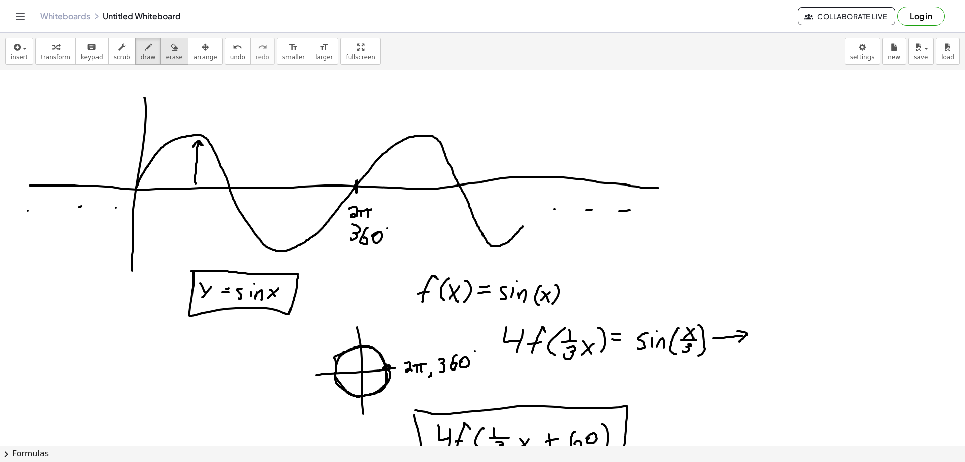
click at [171, 50] on icon "button" at bounding box center [174, 47] width 7 height 12
click at [141, 58] on span "draw" at bounding box center [148, 57] width 15 height 7
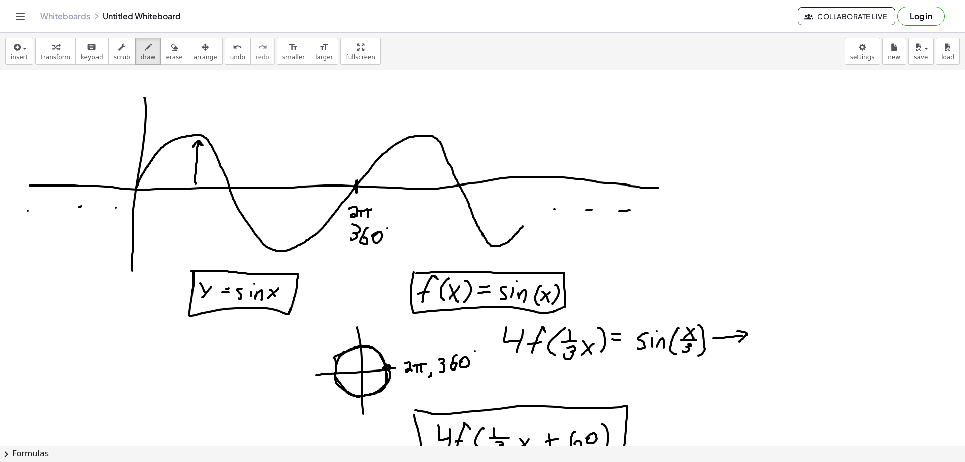
click at [416, 274] on div at bounding box center [482, 445] width 965 height 751
click at [171, 52] on icon "button" at bounding box center [174, 47] width 7 height 12
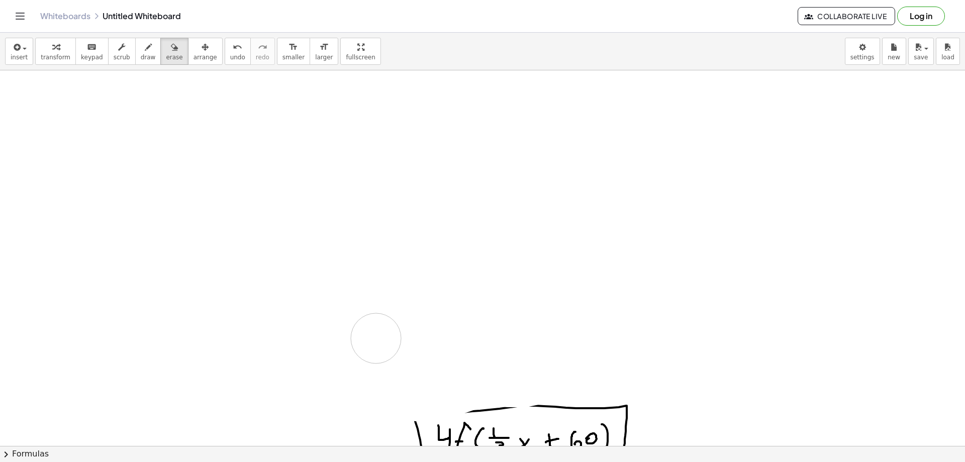
drag, startPoint x: 107, startPoint y: 139, endPoint x: 417, endPoint y: 377, distance: 390.9
click at [403, 370] on div at bounding box center [482, 445] width 965 height 751
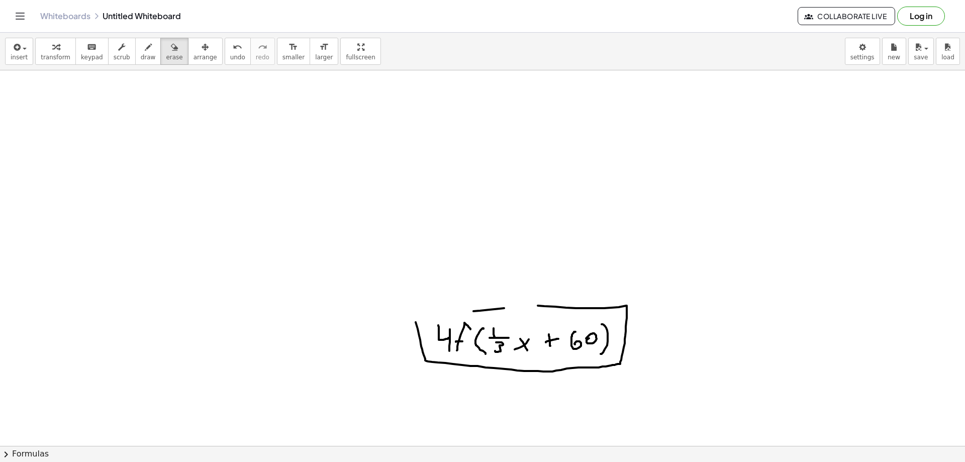
scroll to position [101, 0]
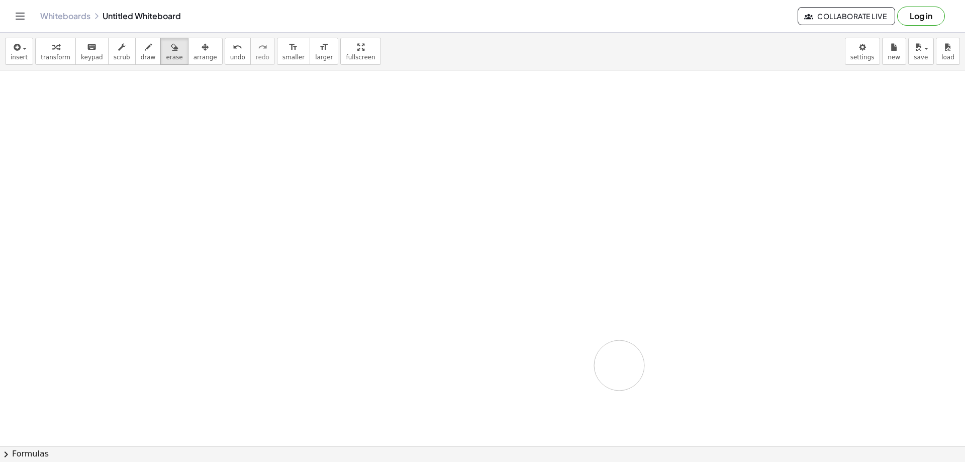
drag, startPoint x: 430, startPoint y: 326, endPoint x: 619, endPoint y: 366, distance: 193.2
click at [619, 366] on div at bounding box center [482, 345] width 965 height 751
click at [141, 56] on span "draw" at bounding box center [148, 57] width 15 height 7
drag, startPoint x: 158, startPoint y: 127, endPoint x: 170, endPoint y: 206, distance: 80.4
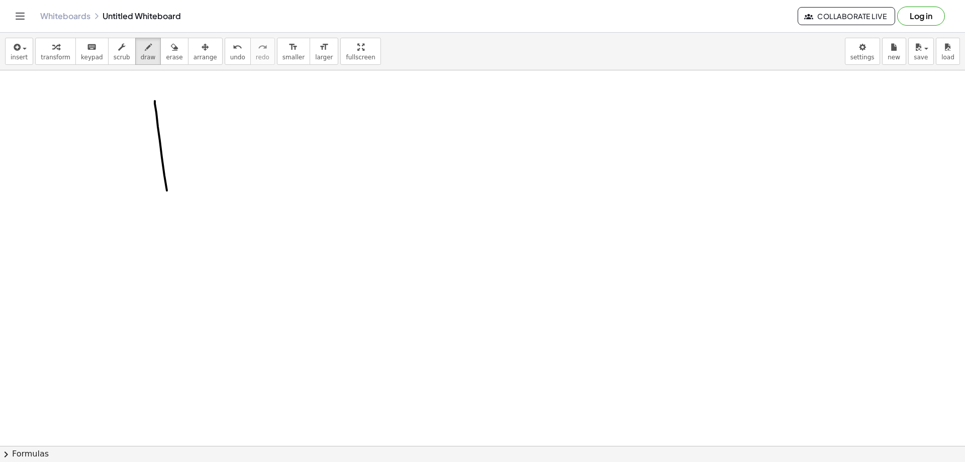
click at [170, 206] on div at bounding box center [482, 445] width 965 height 751
drag, startPoint x: 105, startPoint y: 169, endPoint x: 325, endPoint y: 185, distance: 220.3
click at [325, 185] on div at bounding box center [482, 445] width 965 height 751
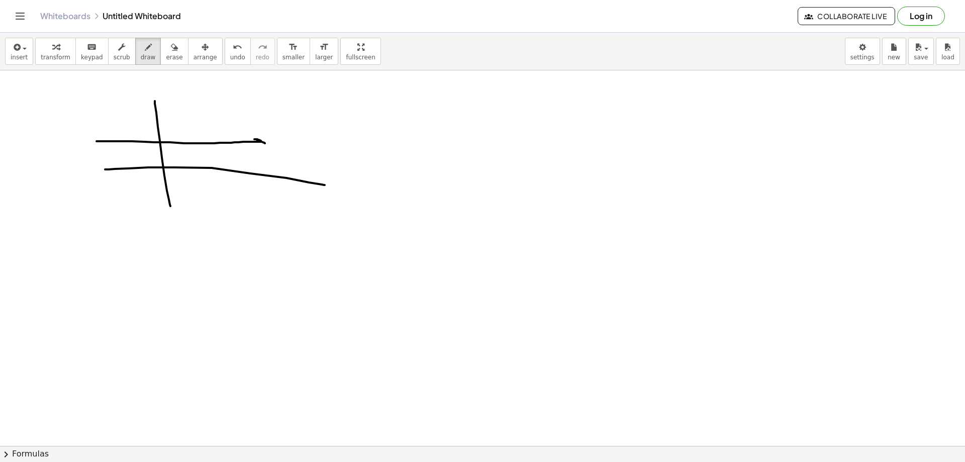
drag, startPoint x: 97, startPoint y: 141, endPoint x: 229, endPoint y: 147, distance: 132.9
click at [251, 147] on div at bounding box center [482, 445] width 965 height 751
drag, startPoint x: 100, startPoint y: 133, endPoint x: 115, endPoint y: 146, distance: 19.6
click at [114, 146] on div at bounding box center [482, 445] width 965 height 751
drag, startPoint x: 444, startPoint y: 157, endPoint x: 440, endPoint y: 199, distance: 41.4
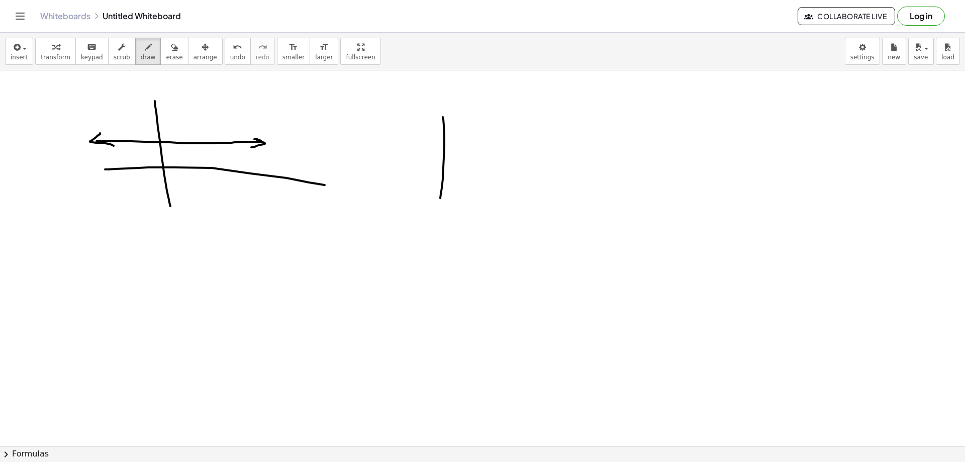
click at [440, 199] on div at bounding box center [482, 445] width 965 height 751
drag, startPoint x: 397, startPoint y: 167, endPoint x: 582, endPoint y: 157, distance: 185.8
click at [582, 157] on div at bounding box center [482, 445] width 965 height 751
drag, startPoint x: 444, startPoint y: 164, endPoint x: 585, endPoint y: 159, distance: 140.9
click at [585, 159] on div at bounding box center [482, 445] width 965 height 751
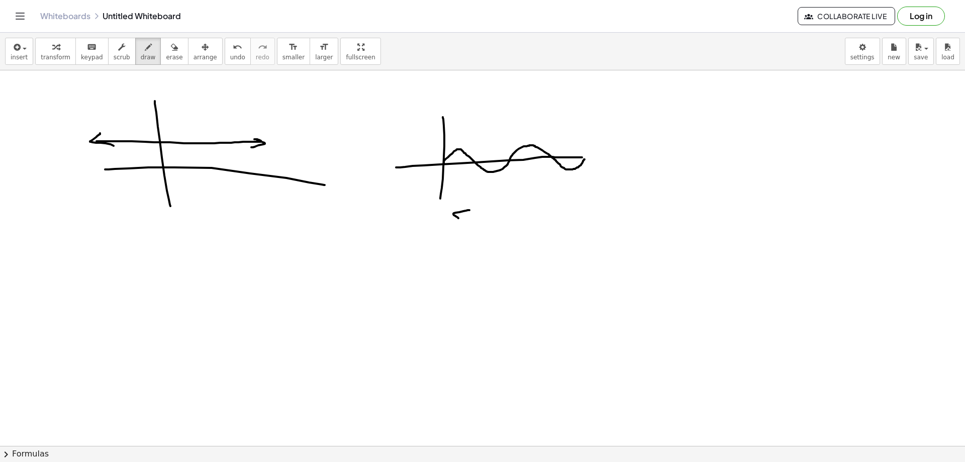
drag, startPoint x: 470, startPoint y: 210, endPoint x: 457, endPoint y: 223, distance: 17.8
click at [454, 224] on div at bounding box center [482, 445] width 965 height 751
click at [472, 220] on div at bounding box center [482, 445] width 965 height 751
click at [477, 210] on div at bounding box center [482, 445] width 965 height 751
drag, startPoint x: 478, startPoint y: 221, endPoint x: 458, endPoint y: 240, distance: 28.1
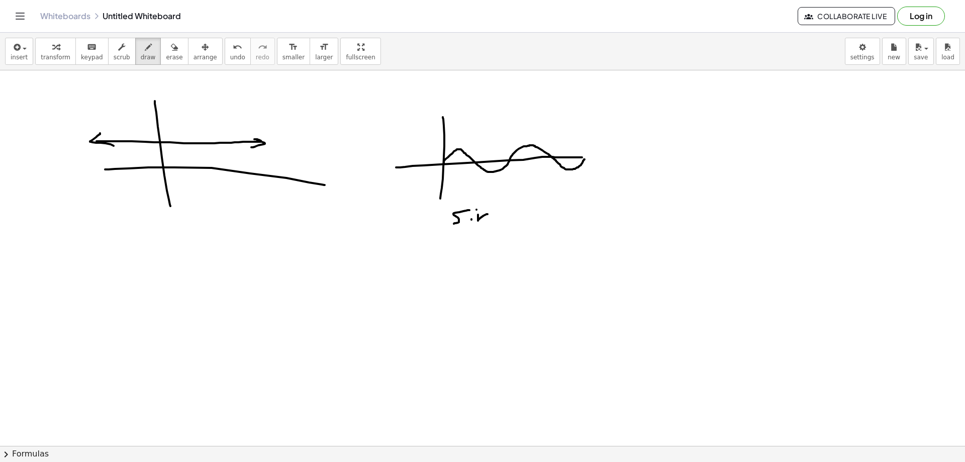
click at [486, 221] on div at bounding box center [482, 445] width 965 height 751
click at [166, 50] on div "button" at bounding box center [174, 47] width 17 height 12
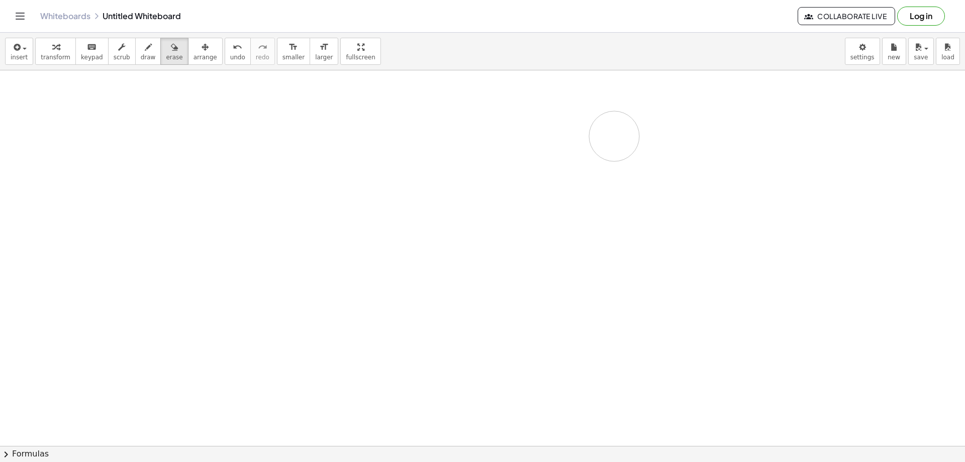
drag, startPoint x: 125, startPoint y: 139, endPoint x: 549, endPoint y: 137, distance: 423.9
click at [614, 137] on div at bounding box center [482, 445] width 965 height 751
click at [147, 42] on button "draw" at bounding box center [148, 51] width 26 height 27
drag, startPoint x: 178, startPoint y: 214, endPoint x: 162, endPoint y: 266, distance: 54.2
click at [192, 281] on div at bounding box center [482, 445] width 965 height 751
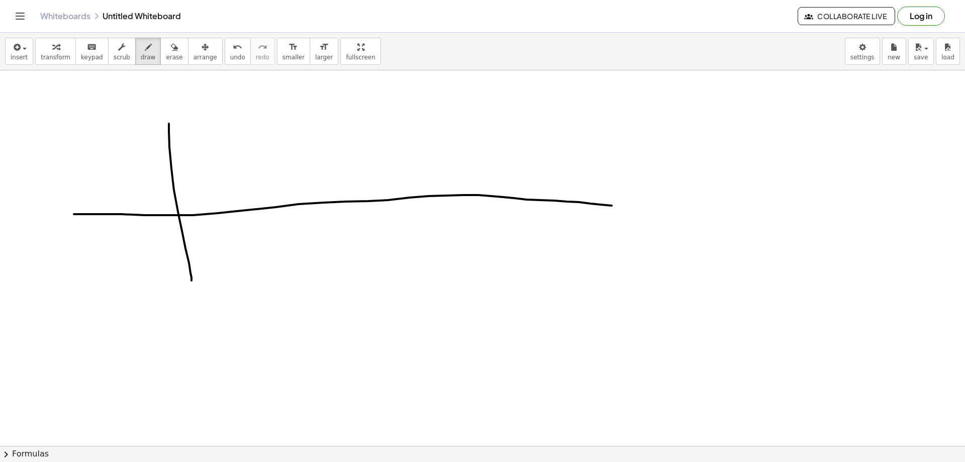
drag, startPoint x: 74, startPoint y: 214, endPoint x: 638, endPoint y: 208, distance: 563.7
click at [642, 208] on div at bounding box center [482, 445] width 965 height 751
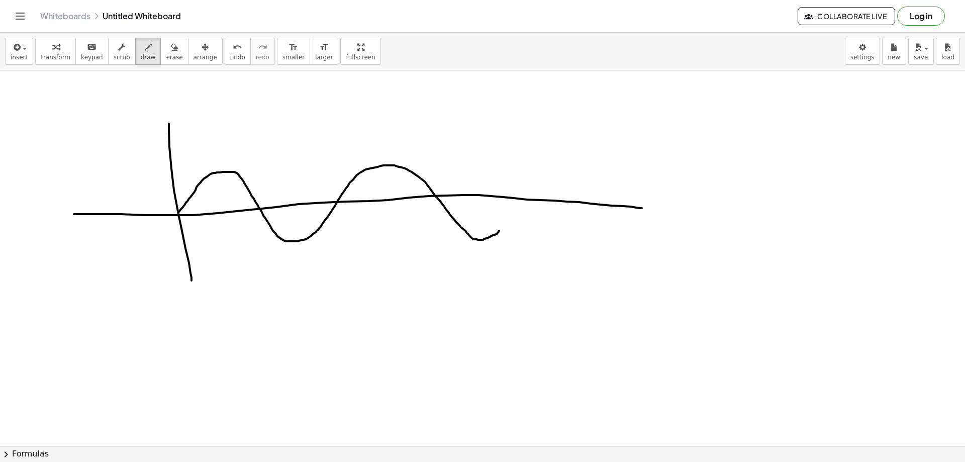
drag, startPoint x: 178, startPoint y: 214, endPoint x: 506, endPoint y: 223, distance: 327.4
click at [506, 223] on div at bounding box center [482, 445] width 965 height 751
click at [534, 217] on div at bounding box center [482, 445] width 965 height 751
click at [564, 219] on div at bounding box center [482, 445] width 965 height 751
click at [622, 229] on div at bounding box center [482, 445] width 965 height 751
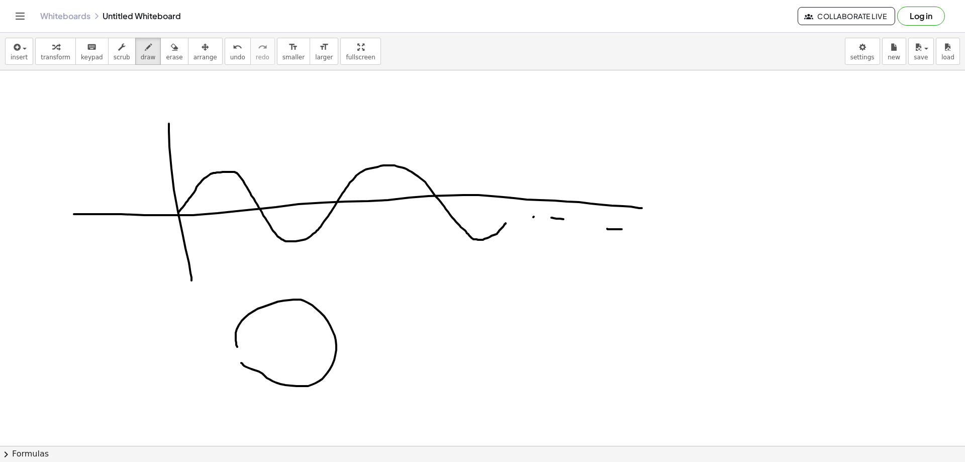
drag, startPoint x: 236, startPoint y: 340, endPoint x: 241, endPoint y: 337, distance: 6.3
click at [240, 340] on div at bounding box center [482, 445] width 965 height 751
drag, startPoint x: 290, startPoint y: 279, endPoint x: 257, endPoint y: 383, distance: 109.1
click at [303, 415] on div at bounding box center [482, 445] width 965 height 751
drag, startPoint x: 210, startPoint y: 352, endPoint x: 382, endPoint y: 344, distance: 172.1
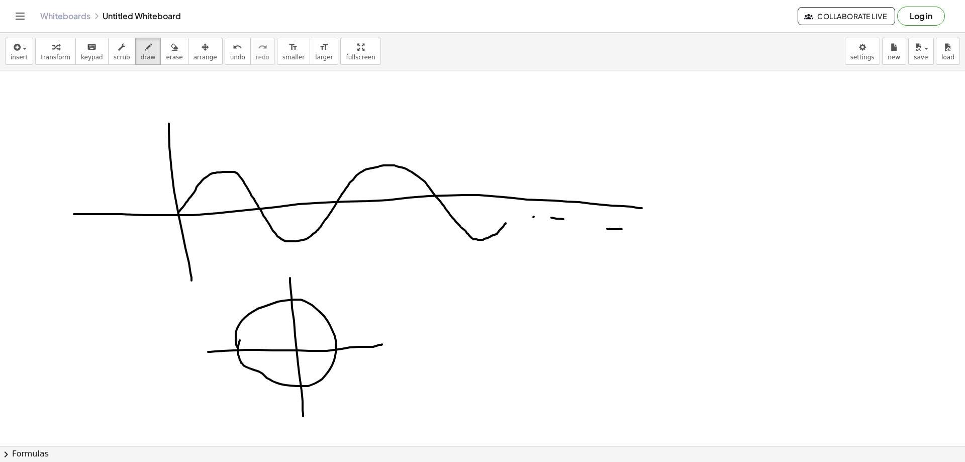
click at [382, 344] on div at bounding box center [482, 445] width 965 height 751
click at [171, 177] on div at bounding box center [482, 445] width 965 height 751
click at [335, 348] on div at bounding box center [482, 445] width 965 height 751
click at [173, 176] on div at bounding box center [482, 445] width 965 height 751
drag, startPoint x: 338, startPoint y: 348, endPoint x: 294, endPoint y: 299, distance: 66.3
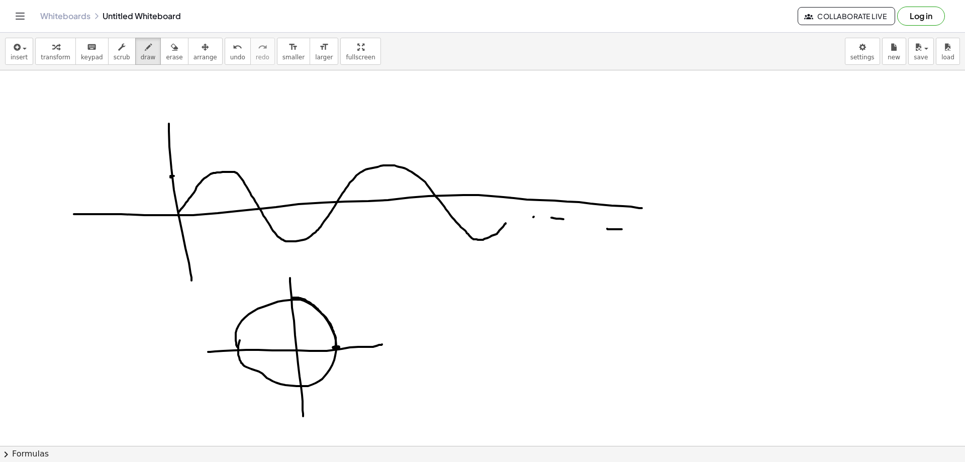
click at [294, 299] on div at bounding box center [482, 445] width 965 height 751
drag, startPoint x: 170, startPoint y: 176, endPoint x: 229, endPoint y: 214, distance: 70.1
click at [229, 214] on div at bounding box center [482, 445] width 965 height 751
drag, startPoint x: 291, startPoint y: 299, endPoint x: 243, endPoint y: 320, distance: 52.0
click at [241, 323] on div at bounding box center [482, 445] width 965 height 751
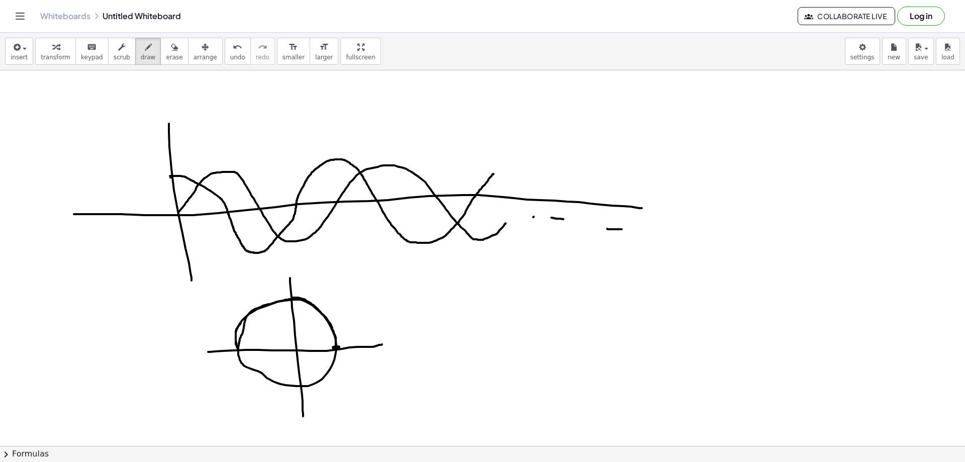
drag, startPoint x: 227, startPoint y: 211, endPoint x: 495, endPoint y: 171, distance: 270.9
click at [495, 171] on div at bounding box center [482, 445] width 965 height 751
drag, startPoint x: 504, startPoint y: 223, endPoint x: 521, endPoint y: 200, distance: 28.1
click at [521, 200] on div at bounding box center [482, 445] width 965 height 751
drag, startPoint x: 476, startPoint y: 302, endPoint x: 465, endPoint y: 322, distance: 23.4
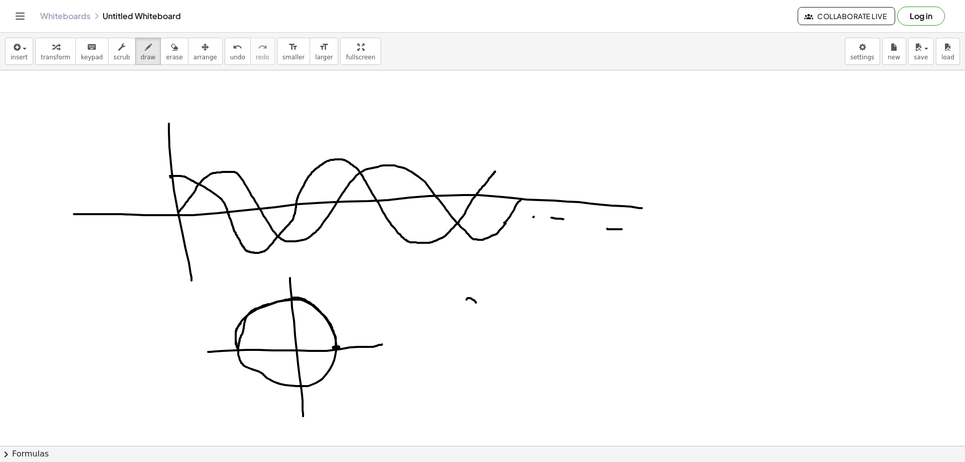
click at [465, 322] on div at bounding box center [482, 445] width 965 height 751
drag, startPoint x: 461, startPoint y: 317, endPoint x: 484, endPoint y: 309, distance: 24.5
click at [471, 315] on div at bounding box center [482, 445] width 965 height 751
drag, startPoint x: 487, startPoint y: 304, endPoint x: 492, endPoint y: 324, distance: 20.1
click at [493, 328] on div at bounding box center [482, 445] width 965 height 751
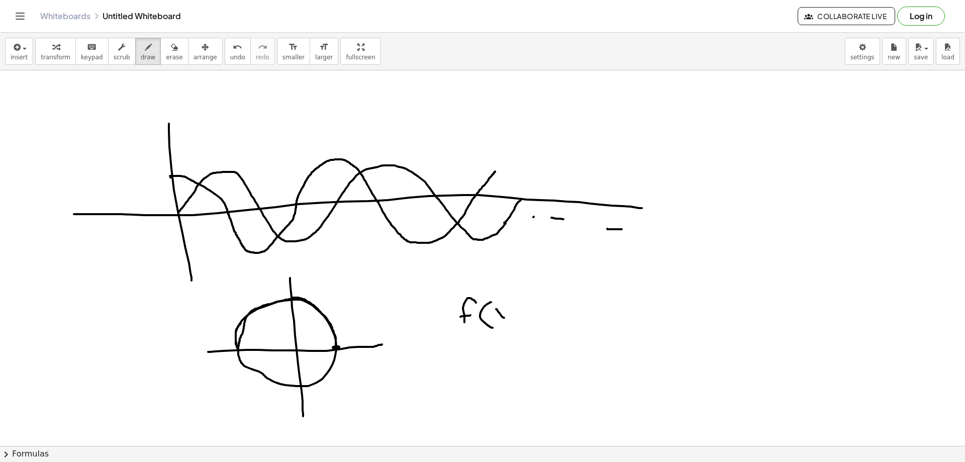
drag, startPoint x: 497, startPoint y: 309, endPoint x: 505, endPoint y: 311, distance: 8.8
click at [504, 318] on div at bounding box center [482, 445] width 965 height 751
drag, startPoint x: 500, startPoint y: 317, endPoint x: 495, endPoint y: 322, distance: 6.8
click at [495, 322] on div at bounding box center [482, 445] width 965 height 751
drag, startPoint x: 514, startPoint y: 312, endPoint x: 508, endPoint y: 323, distance: 12.4
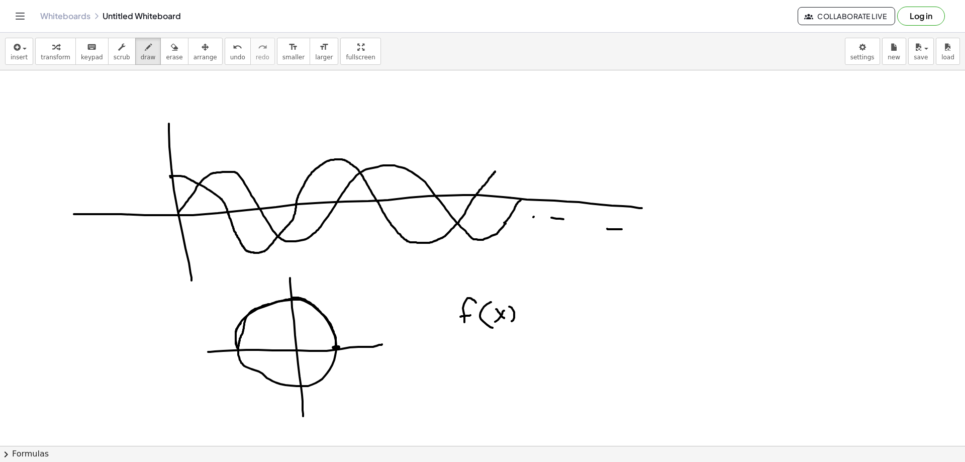
click at [508, 323] on div at bounding box center [482, 445] width 965 height 751
drag, startPoint x: 523, startPoint y: 312, endPoint x: 532, endPoint y: 312, distance: 8.5
click at [531, 312] on div at bounding box center [482, 445] width 965 height 751
drag, startPoint x: 527, startPoint y: 315, endPoint x: 538, endPoint y: 316, distance: 11.1
click at [537, 316] on div at bounding box center [482, 445] width 965 height 751
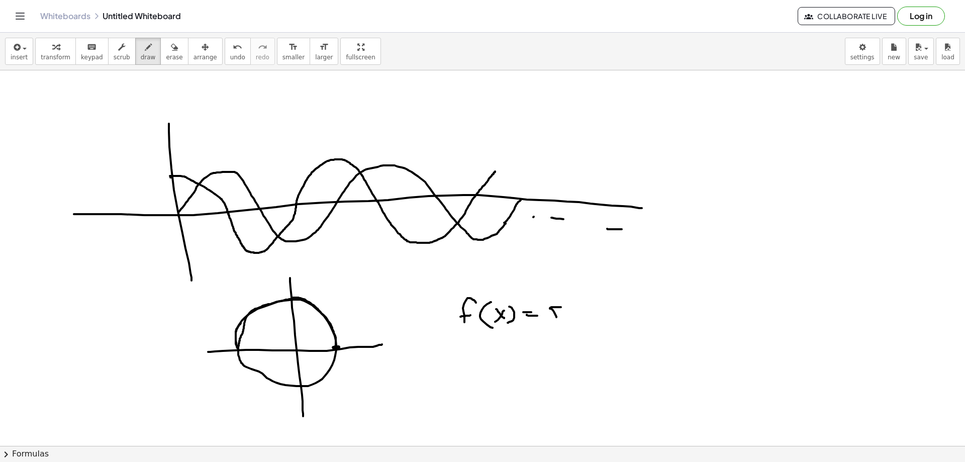
drag, startPoint x: 554, startPoint y: 307, endPoint x: 556, endPoint y: 316, distance: 9.3
click at [550, 318] on div at bounding box center [482, 445] width 965 height 751
drag, startPoint x: 566, startPoint y: 314, endPoint x: 569, endPoint y: 304, distance: 10.7
click at [566, 316] on div at bounding box center [482, 445] width 965 height 751
click at [569, 304] on div at bounding box center [482, 445] width 965 height 751
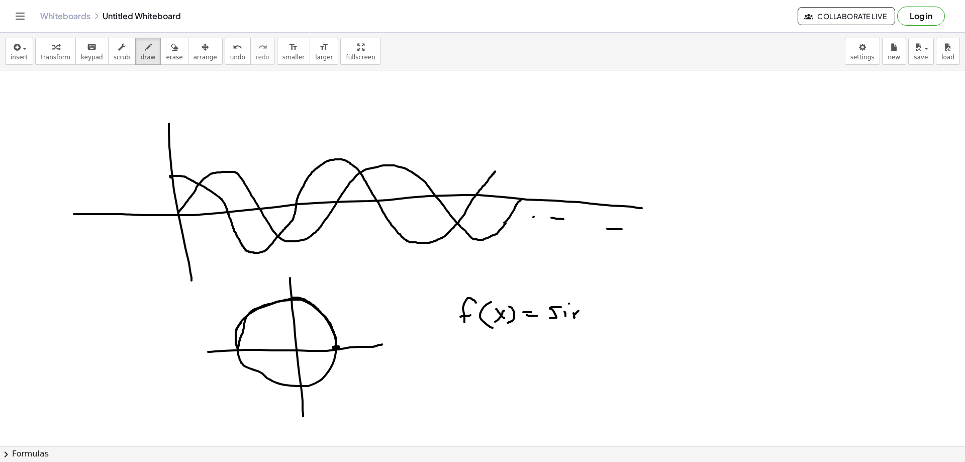
drag, startPoint x: 575, startPoint y: 318, endPoint x: 583, endPoint y: 318, distance: 8.1
click at [583, 318] on div at bounding box center [482, 445] width 965 height 751
drag, startPoint x: 598, startPoint y: 305, endPoint x: 595, endPoint y: 315, distance: 11.0
click at [594, 321] on div at bounding box center [482, 445] width 965 height 751
drag, startPoint x: 599, startPoint y: 314, endPoint x: 602, endPoint y: 319, distance: 6.3
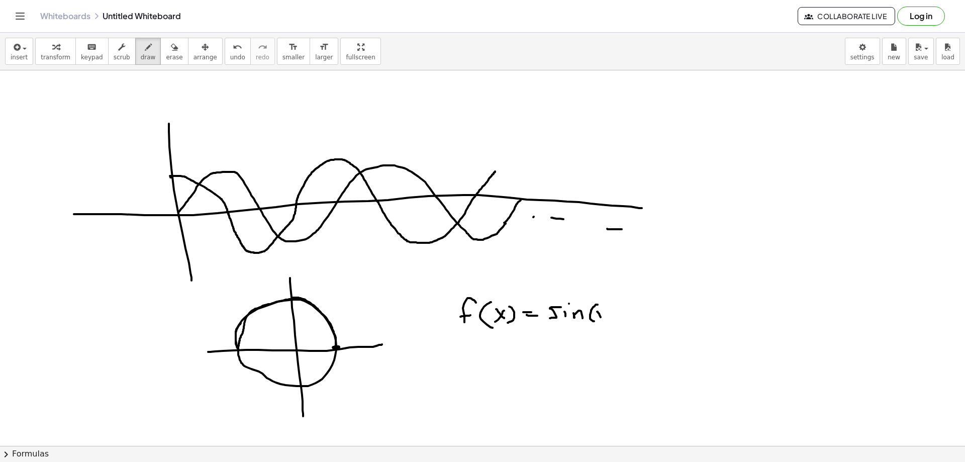
click at [602, 319] on div at bounding box center [482, 445] width 965 height 751
drag, startPoint x: 605, startPoint y: 311, endPoint x: 595, endPoint y: 319, distance: 12.5
click at [595, 319] on div at bounding box center [482, 445] width 965 height 751
drag, startPoint x: 610, startPoint y: 304, endPoint x: 604, endPoint y: 322, distance: 19.1
click at [605, 322] on div at bounding box center [482, 445] width 965 height 751
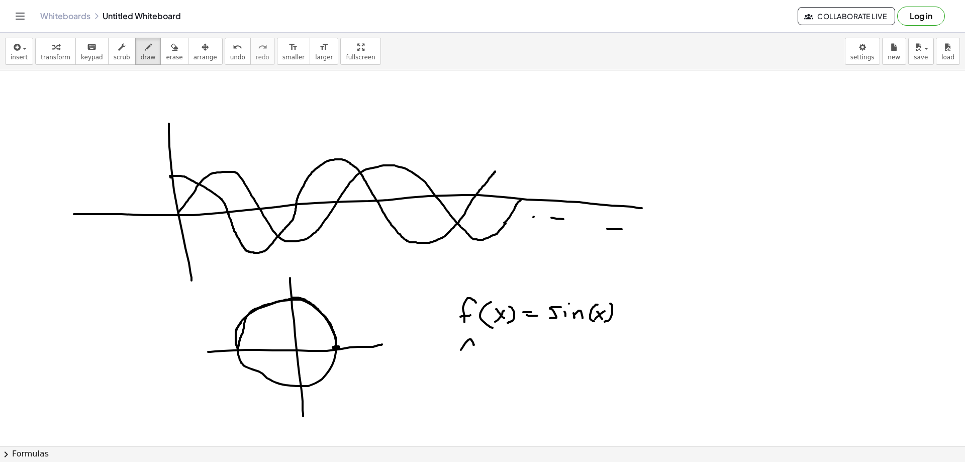
drag, startPoint x: 474, startPoint y: 345, endPoint x: 462, endPoint y: 360, distance: 19.6
click at [462, 360] on div at bounding box center [482, 445] width 965 height 751
drag, startPoint x: 458, startPoint y: 354, endPoint x: 466, endPoint y: 354, distance: 7.6
click at [466, 354] on div at bounding box center [482, 445] width 965 height 751
drag, startPoint x: 487, startPoint y: 343, endPoint x: 481, endPoint y: 362, distance: 19.1
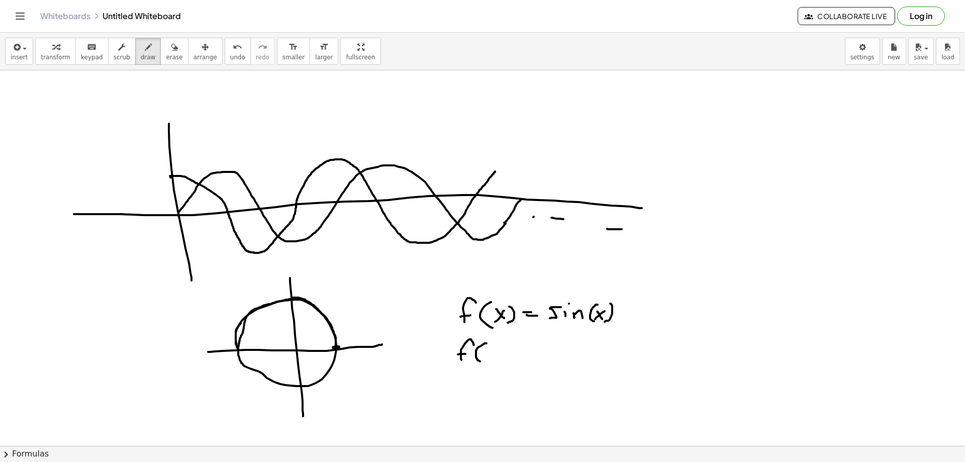
click at [481, 362] on div at bounding box center [482, 445] width 965 height 751
drag, startPoint x: 485, startPoint y: 349, endPoint x: 491, endPoint y: 358, distance: 10.9
click at [493, 360] on div at bounding box center [482, 445] width 965 height 751
drag, startPoint x: 486, startPoint y: 353, endPoint x: 496, endPoint y: 349, distance: 11.5
click at [497, 353] on div at bounding box center [482, 445] width 965 height 751
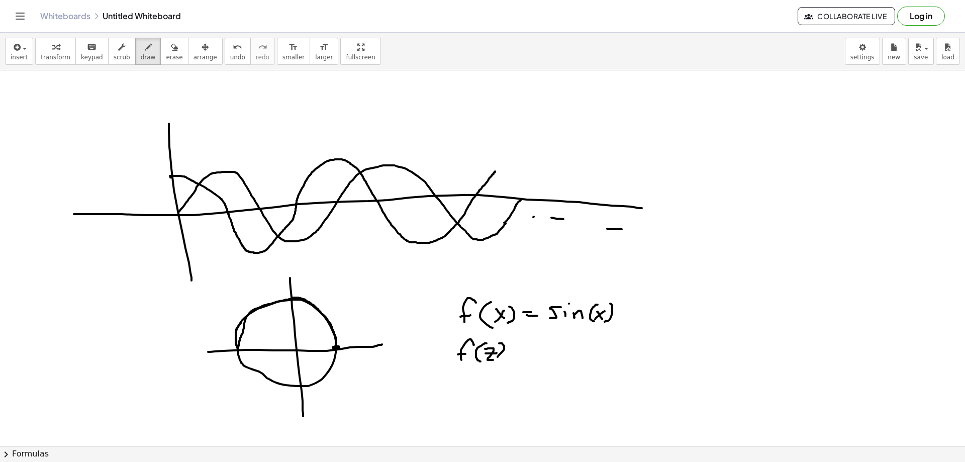
drag, startPoint x: 502, startPoint y: 343, endPoint x: 496, endPoint y: 357, distance: 14.9
click at [496, 357] on div at bounding box center [482, 445] width 965 height 751
click at [520, 348] on div at bounding box center [482, 445] width 965 height 751
drag, startPoint x: 515, startPoint y: 352, endPoint x: 527, endPoint y: 352, distance: 12.6
click at [523, 353] on div at bounding box center [482, 445] width 965 height 751
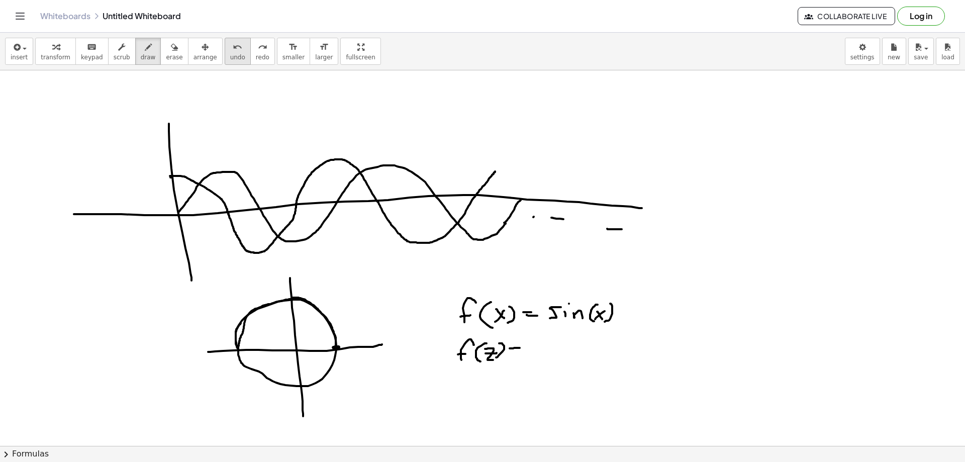
click at [230, 60] on span "undo" at bounding box center [237, 57] width 15 height 7
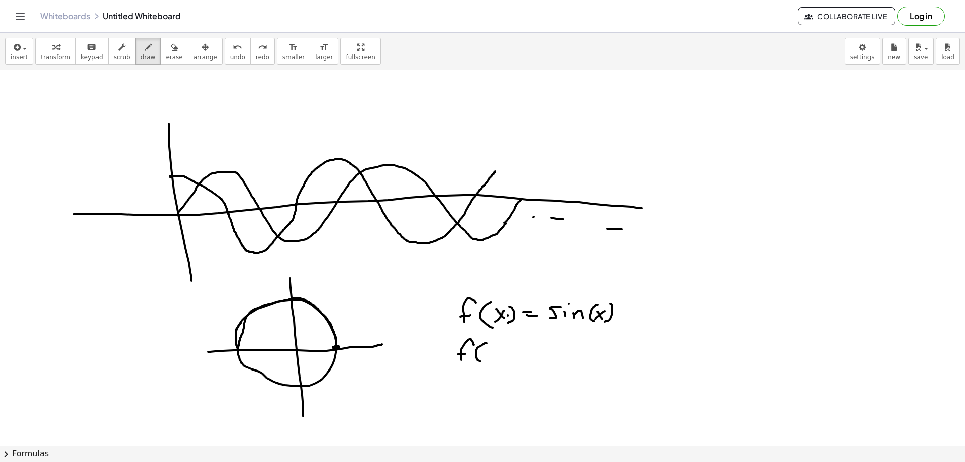
drag, startPoint x: 508, startPoint y: 316, endPoint x: 507, endPoint y: 321, distance: 5.1
click at [507, 321] on div at bounding box center [482, 445] width 965 height 751
drag, startPoint x: 486, startPoint y: 349, endPoint x: 495, endPoint y: 363, distance: 16.7
click at [495, 363] on div at bounding box center [482, 445] width 965 height 751
drag, startPoint x: 496, startPoint y: 355, endPoint x: 489, endPoint y: 361, distance: 9.1
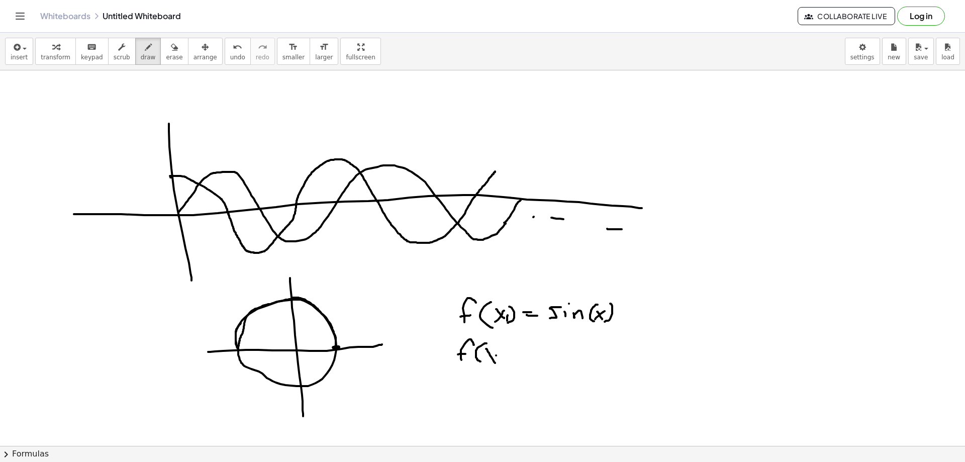
click at [489, 361] on div at bounding box center [482, 445] width 965 height 751
click at [506, 363] on div at bounding box center [482, 445] width 965 height 751
click at [518, 362] on div at bounding box center [482, 445] width 965 height 751
click at [535, 360] on div at bounding box center [482, 445] width 965 height 751
click at [541, 352] on div at bounding box center [482, 445] width 965 height 751
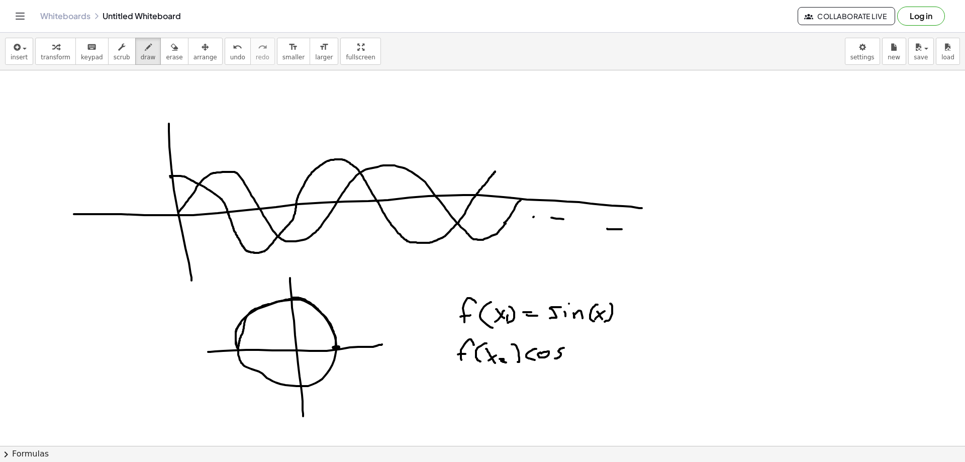
click at [555, 358] on div at bounding box center [482, 445] width 965 height 751
click at [574, 361] on div at bounding box center [482, 445] width 965 height 751
click at [582, 358] on div at bounding box center [482, 445] width 965 height 751
click at [576, 356] on div at bounding box center [482, 445] width 965 height 751
click at [587, 358] on div at bounding box center [482, 445] width 965 height 751
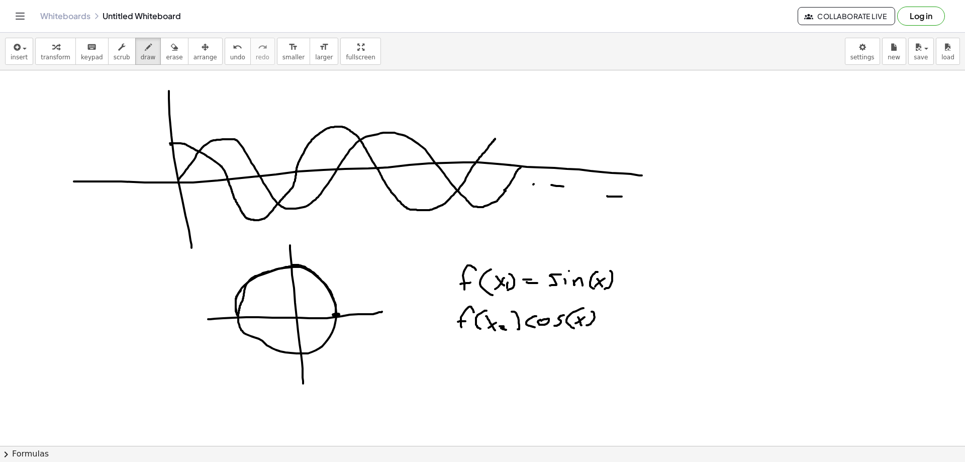
scroll to position [50, 0]
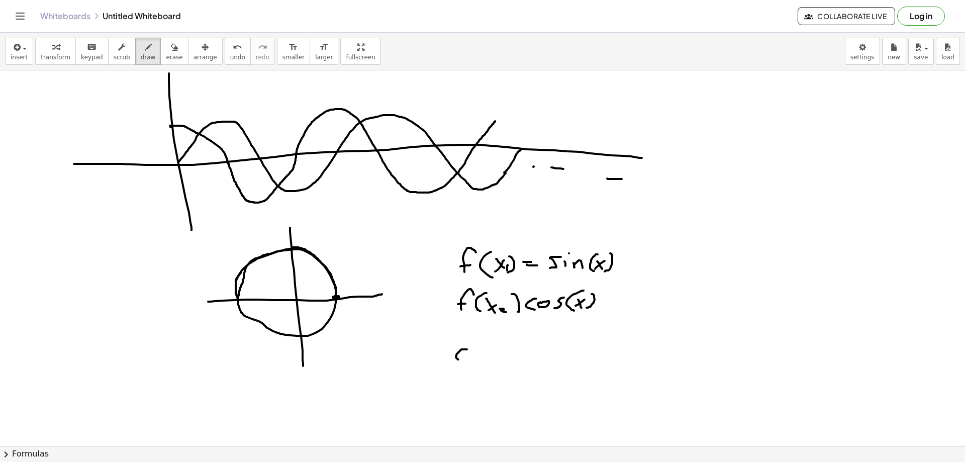
click at [466, 361] on div at bounding box center [482, 395] width 965 height 751
click at [475, 356] on div at bounding box center [482, 395] width 965 height 751
click at [488, 365] on div at bounding box center [482, 395] width 965 height 751
click at [512, 366] on div at bounding box center [482, 395] width 965 height 751
click at [524, 365] on div at bounding box center [482, 395] width 965 height 751
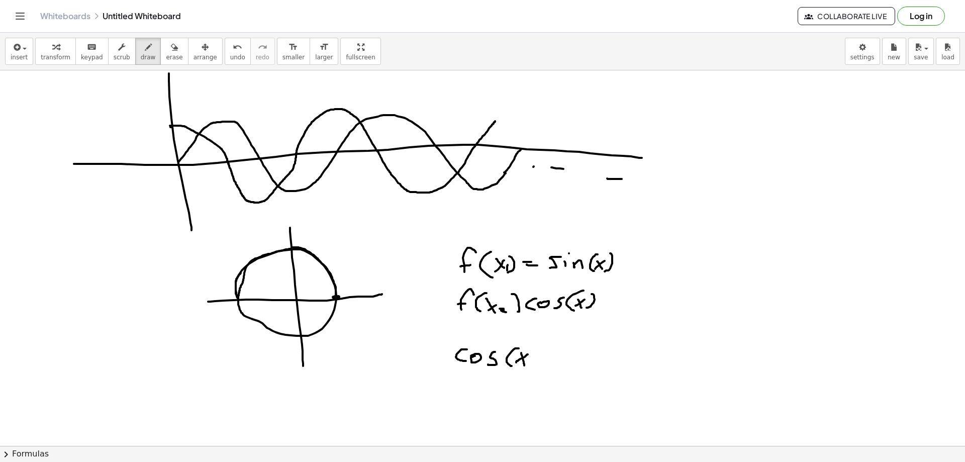
click at [516, 363] on div at bounding box center [482, 395] width 965 height 751
click at [542, 357] on div at bounding box center [482, 395] width 965 height 751
click at [549, 353] on div at bounding box center [482, 395] width 965 height 751
click at [553, 365] on div at bounding box center [482, 395] width 965 height 751
click at [560, 353] on div at bounding box center [482, 395] width 965 height 751
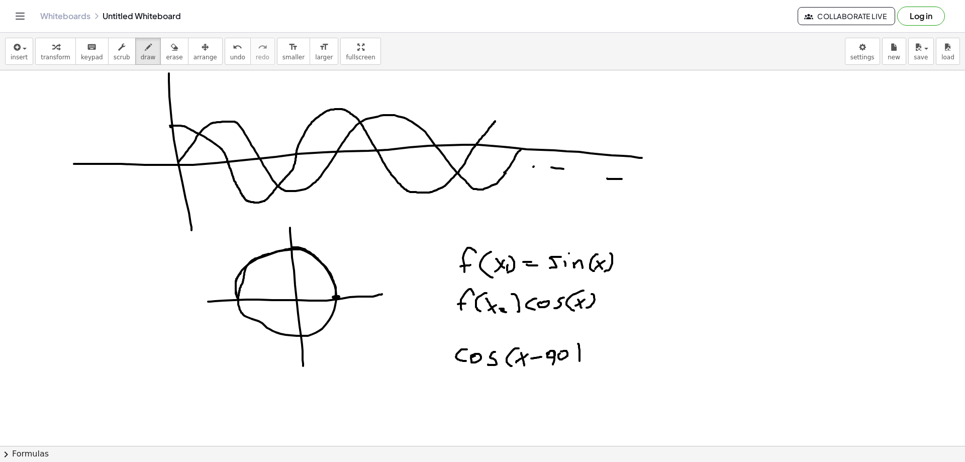
click at [576, 366] on div at bounding box center [482, 395] width 965 height 751
click at [595, 354] on div at bounding box center [482, 395] width 965 height 751
click at [599, 357] on div at bounding box center [482, 395] width 965 height 751
click at [605, 364] on div at bounding box center [482, 395] width 965 height 751
click at [618, 359] on div at bounding box center [482, 395] width 965 height 751
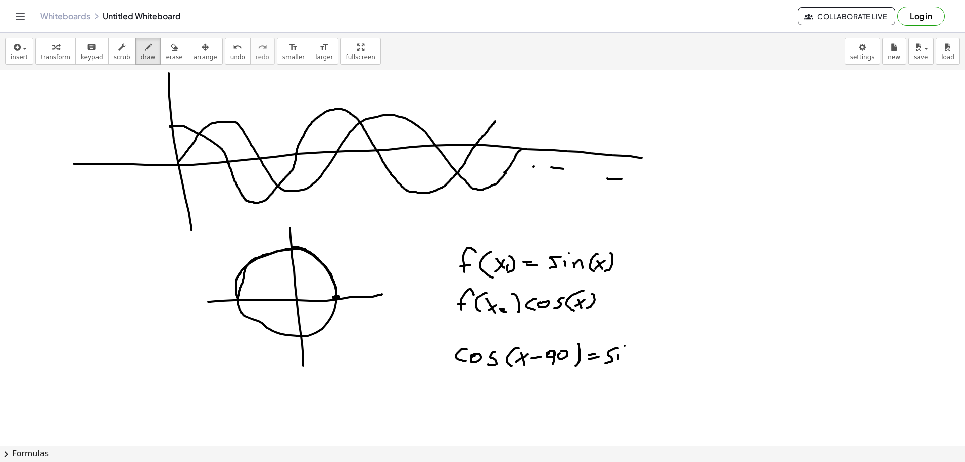
click at [625, 346] on div at bounding box center [482, 395] width 965 height 751
click at [627, 365] on div at bounding box center [482, 395] width 965 height 751
click at [637, 365] on div at bounding box center [482, 395] width 965 height 751
click at [645, 361] on div at bounding box center [482, 395] width 965 height 751
click at [638, 359] on div at bounding box center [482, 395] width 965 height 751
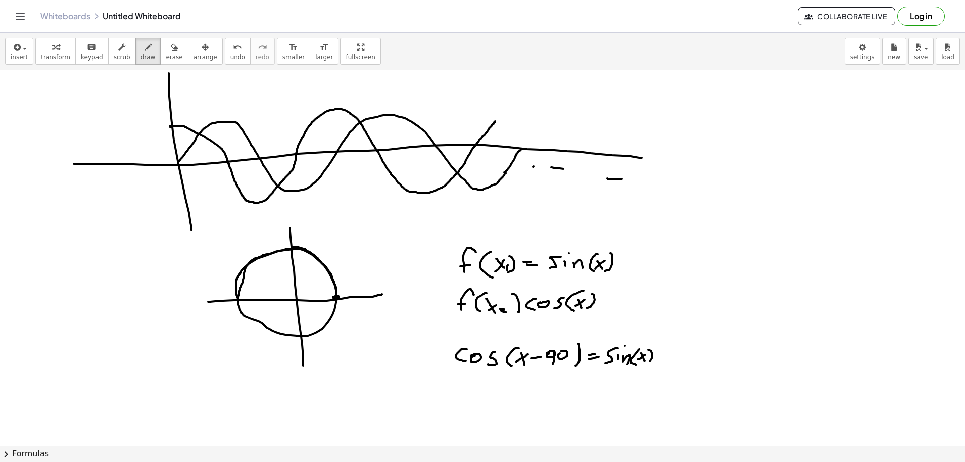
click at [647, 365] on div at bounding box center [482, 395] width 965 height 751
click at [569, 346] on div at bounding box center [482, 395] width 965 height 751
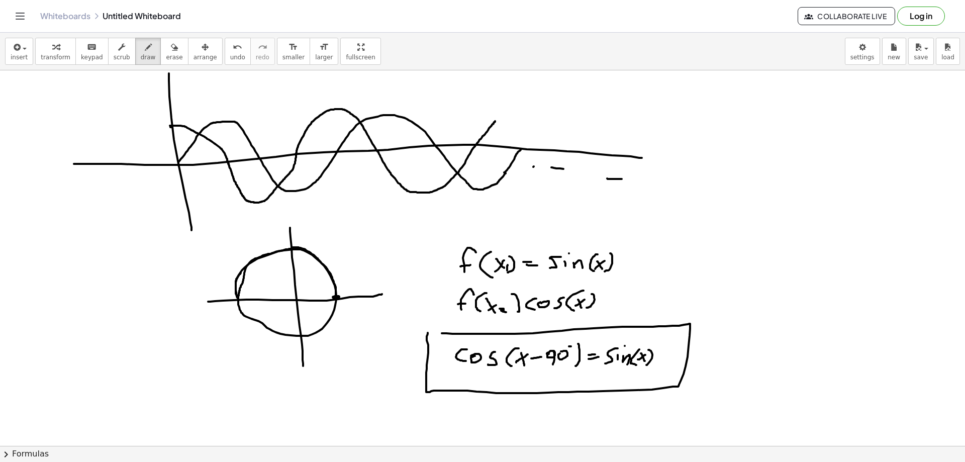
click at [459, 332] on div at bounding box center [482, 395] width 965 height 751
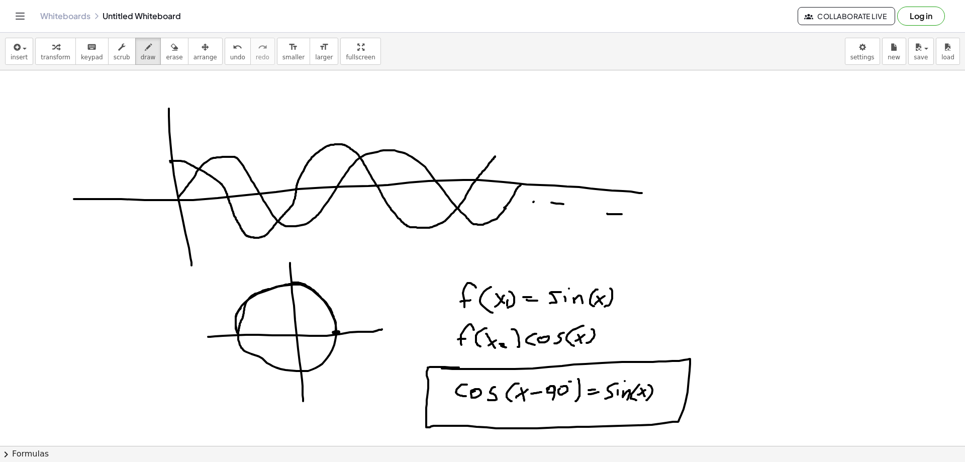
scroll to position [0, 0]
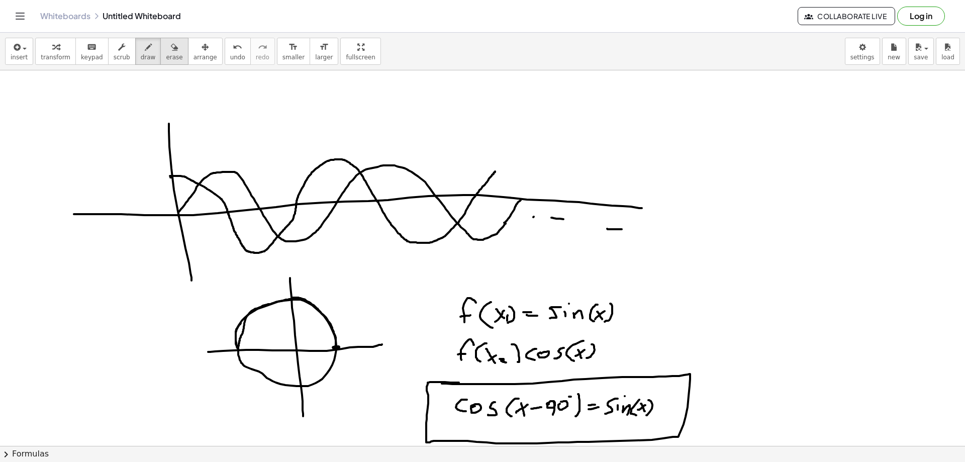
click at [171, 50] on icon "button" at bounding box center [174, 47] width 7 height 12
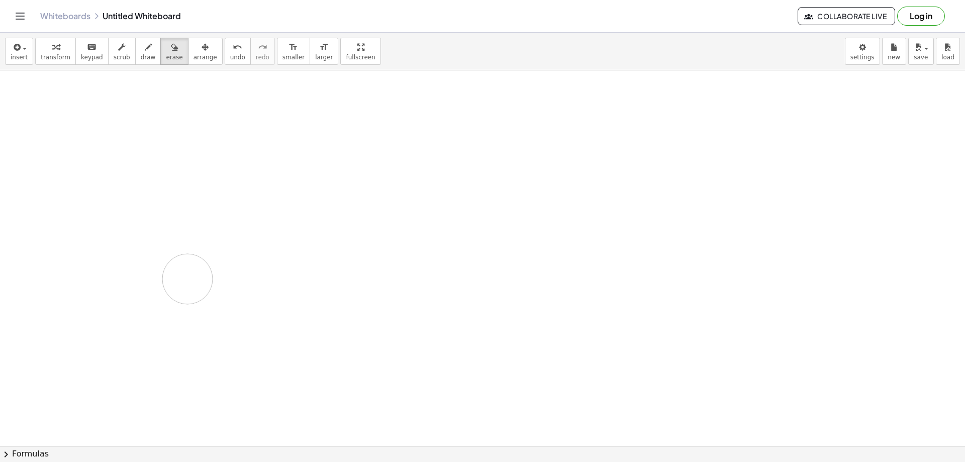
click at [127, 245] on div at bounding box center [482, 445] width 965 height 751
click at [143, 52] on button "draw" at bounding box center [148, 51] width 26 height 27
click at [203, 328] on div at bounding box center [482, 445] width 965 height 751
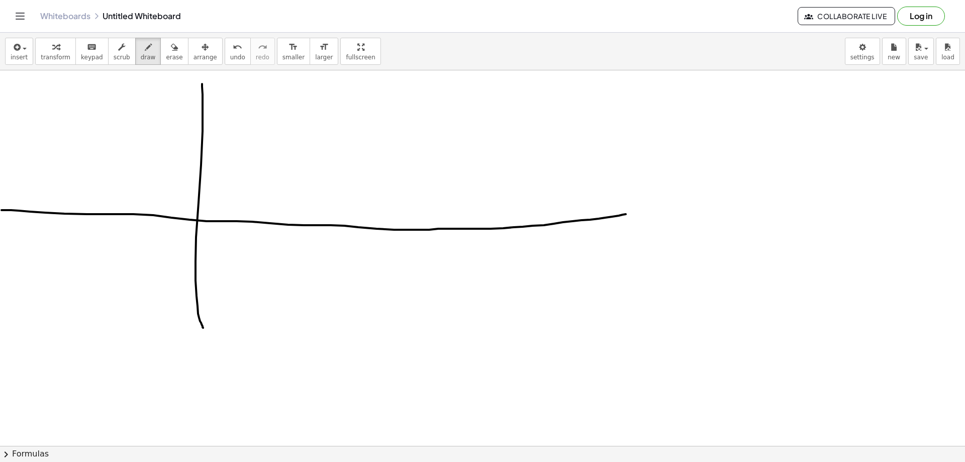
click at [636, 214] on div at bounding box center [482, 445] width 965 height 751
click at [160, 42] on button "erase" at bounding box center [174, 51] width 28 height 27
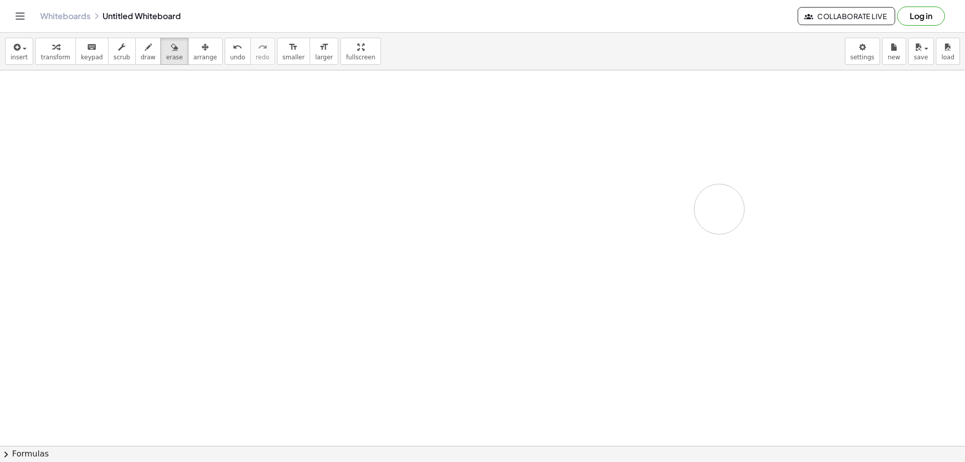
drag, startPoint x: 167, startPoint y: 153, endPoint x: 700, endPoint y: 195, distance: 534.6
click at [718, 209] on div at bounding box center [482, 445] width 965 height 751
click at [141, 48] on div "button" at bounding box center [148, 47] width 15 height 12
drag, startPoint x: 187, startPoint y: 115, endPoint x: 198, endPoint y: 115, distance: 11.6
click at [198, 115] on div at bounding box center [482, 445] width 965 height 751
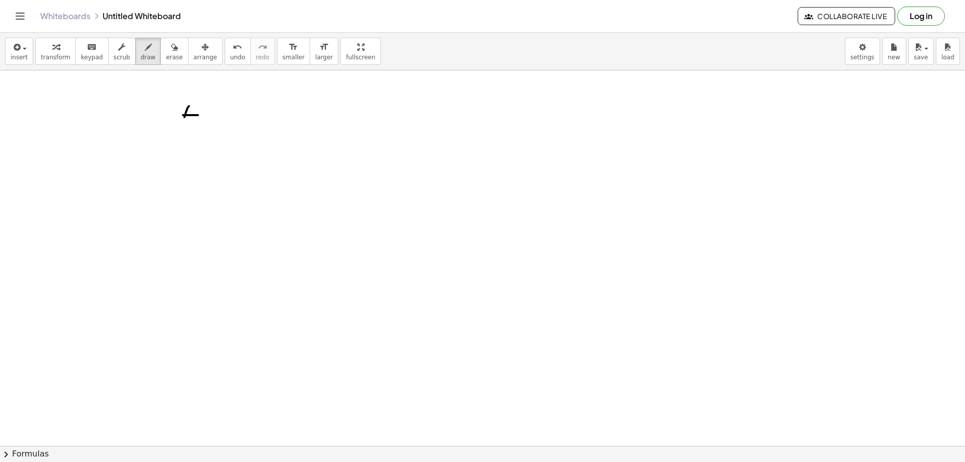
drag, startPoint x: 189, startPoint y: 106, endPoint x: 182, endPoint y: 128, distance: 23.2
click at [182, 128] on div at bounding box center [482, 445] width 965 height 751
drag, startPoint x: 201, startPoint y: 115, endPoint x: 217, endPoint y: 131, distance: 22.0
click at [213, 134] on div at bounding box center [482, 445] width 965 height 751
drag, startPoint x: 223, startPoint y: 120, endPoint x: 226, endPoint y: 136, distance: 16.3
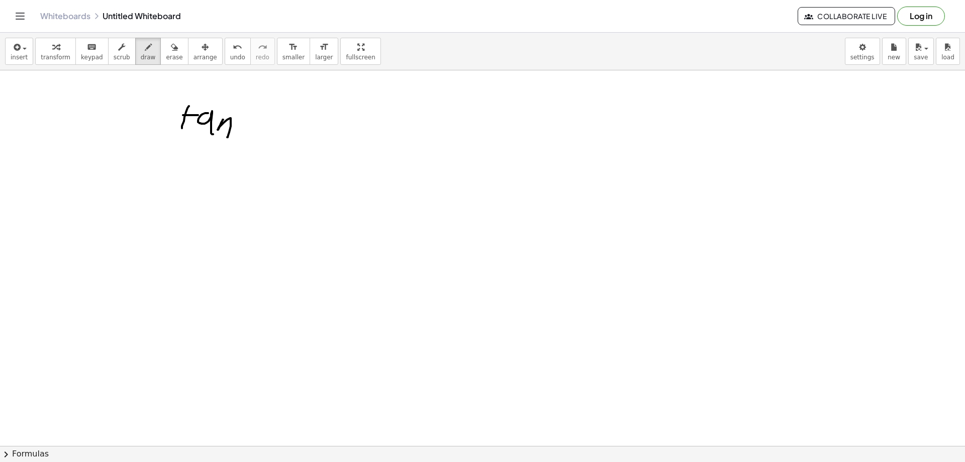
click at [225, 137] on div at bounding box center [482, 445] width 965 height 751
drag, startPoint x: 250, startPoint y: 115, endPoint x: 247, endPoint y: 137, distance: 22.4
click at [246, 137] on div at bounding box center [482, 445] width 965 height 751
drag, startPoint x: 252, startPoint y: 120, endPoint x: 261, endPoint y: 128, distance: 12.1
click at [258, 138] on div at bounding box center [482, 445] width 965 height 751
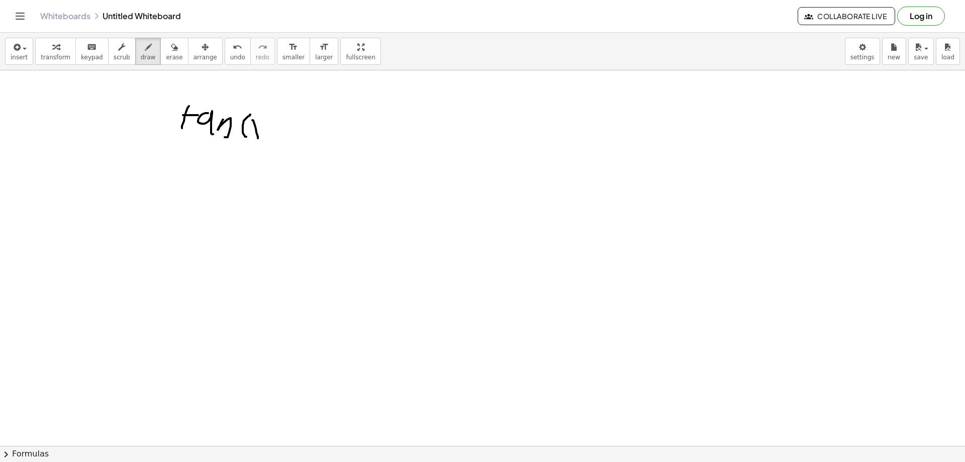
click at [252, 133] on div at bounding box center [482, 445] width 965 height 751
drag, startPoint x: 275, startPoint y: 119, endPoint x: 265, endPoint y: 142, distance: 25.5
click at [265, 142] on div at bounding box center [482, 445] width 965 height 751
drag, startPoint x: 297, startPoint y: 120, endPoint x: 315, endPoint y: 120, distance: 18.1
click at [315, 120] on div at bounding box center [482, 445] width 965 height 751
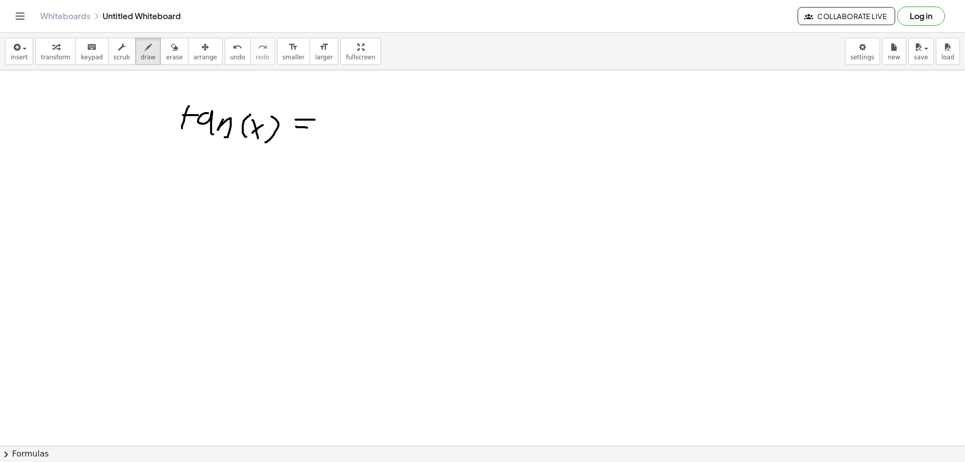
drag, startPoint x: 301, startPoint y: 127, endPoint x: 310, endPoint y: 128, distance: 9.6
click at [309, 128] on div at bounding box center [482, 445] width 965 height 751
drag, startPoint x: 360, startPoint y: 96, endPoint x: 340, endPoint y: 111, distance: 24.8
click at [340, 111] on div at bounding box center [482, 445] width 965 height 751
click at [359, 113] on div at bounding box center [482, 445] width 965 height 751
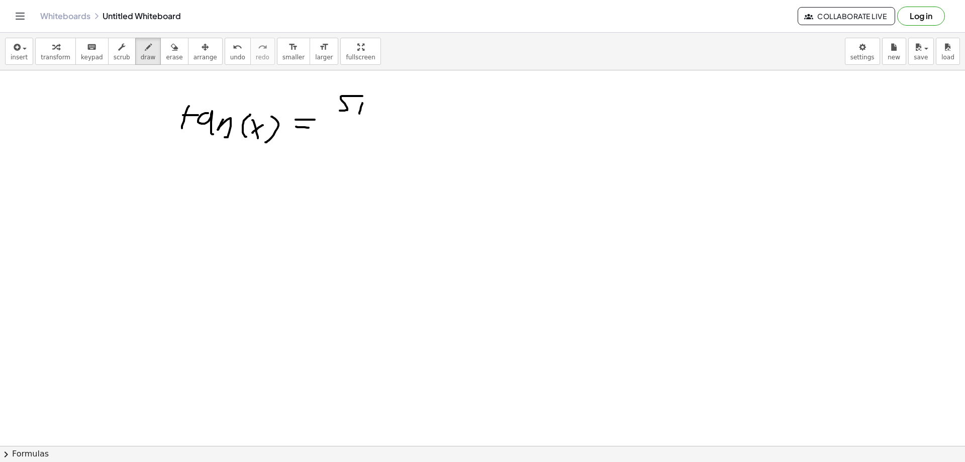
click at [372, 95] on div at bounding box center [482, 445] width 965 height 751
drag, startPoint x: 366, startPoint y: 115, endPoint x: 375, endPoint y: 117, distance: 8.7
click at [375, 117] on div at bounding box center [482, 445] width 965 height 751
drag, startPoint x: 395, startPoint y: 101, endPoint x: 396, endPoint y: 120, distance: 18.6
click at [395, 120] on div at bounding box center [482, 445] width 965 height 751
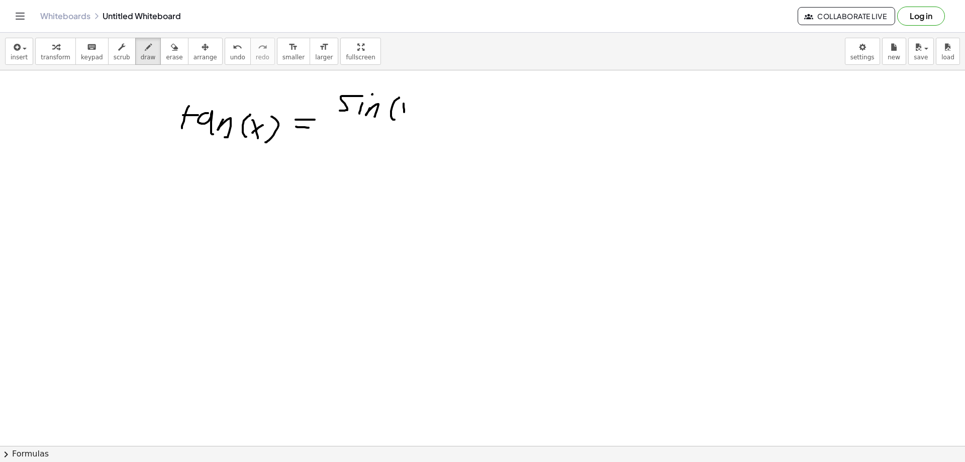
drag, startPoint x: 404, startPoint y: 104, endPoint x: 405, endPoint y: 116, distance: 12.6
click at [405, 116] on div at bounding box center [482, 445] width 965 height 751
click at [396, 115] on div at bounding box center [482, 445] width 965 height 751
drag, startPoint x: 417, startPoint y: 103, endPoint x: 401, endPoint y: 122, distance: 25.0
click at [406, 120] on div at bounding box center [482, 445] width 965 height 751
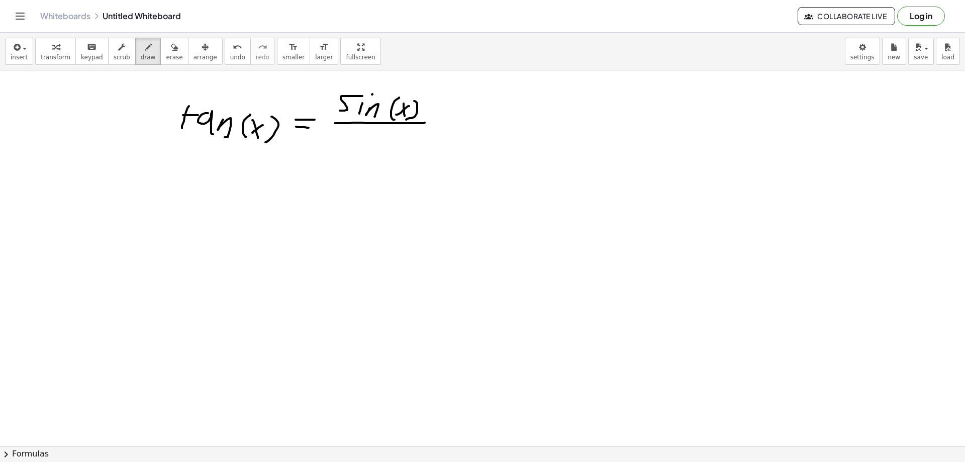
drag, startPoint x: 335, startPoint y: 123, endPoint x: 425, endPoint y: 123, distance: 90.0
click at [425, 123] on div at bounding box center [482, 445] width 965 height 751
drag, startPoint x: 351, startPoint y: 134, endPoint x: 351, endPoint y: 145, distance: 10.6
click at [351, 145] on div at bounding box center [482, 445] width 965 height 751
drag, startPoint x: 362, startPoint y: 139, endPoint x: 370, endPoint y: 135, distance: 8.8
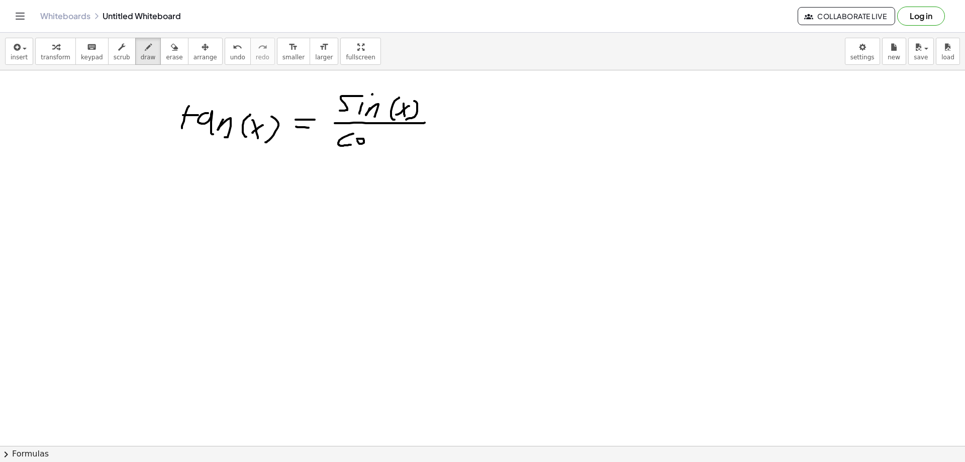
click at [361, 136] on div at bounding box center [482, 445] width 965 height 751
drag, startPoint x: 374, startPoint y: 136, endPoint x: 372, endPoint y: 146, distance: 10.7
click at [370, 148] on div at bounding box center [482, 445] width 965 height 751
drag, startPoint x: 396, startPoint y: 130, endPoint x: 392, endPoint y: 149, distance: 20.0
click at [392, 149] on div at bounding box center [482, 445] width 965 height 751
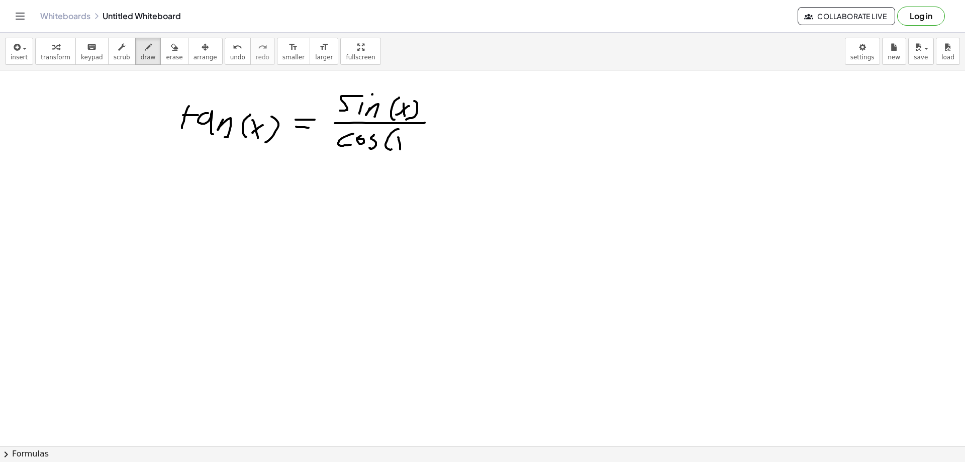
drag, startPoint x: 398, startPoint y: 137, endPoint x: 403, endPoint y: 144, distance: 8.2
click at [400, 149] on div at bounding box center [482, 445] width 965 height 751
drag, startPoint x: 403, startPoint y: 141, endPoint x: 395, endPoint y: 148, distance: 10.0
click at [395, 148] on div at bounding box center [482, 445] width 965 height 751
drag, startPoint x: 409, startPoint y: 135, endPoint x: 403, endPoint y: 153, distance: 19.1
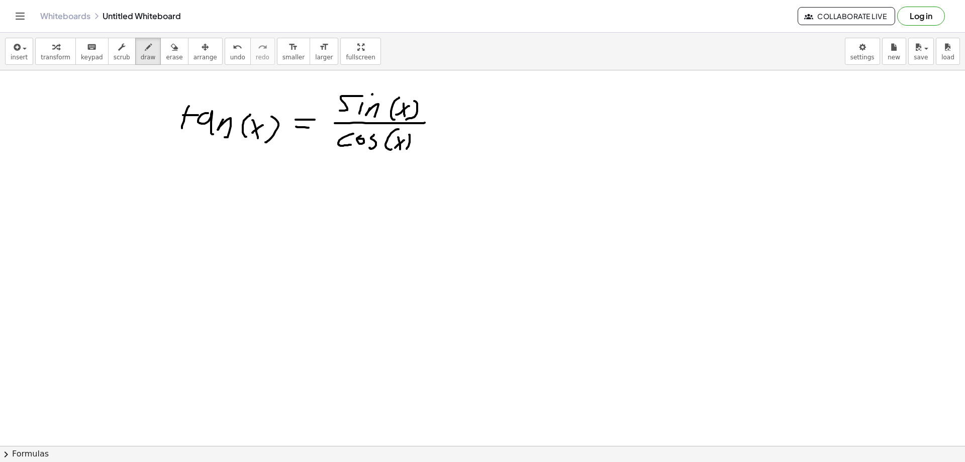
click at [403, 153] on div at bounding box center [482, 445] width 965 height 751
click at [225, 227] on div at bounding box center [482, 445] width 965 height 751
drag, startPoint x: 226, startPoint y: 217, endPoint x: 209, endPoint y: 241, distance: 30.3
click at [208, 243] on div at bounding box center [482, 445] width 965 height 751
drag, startPoint x: 232, startPoint y: 216, endPoint x: 253, endPoint y: 216, distance: 21.6
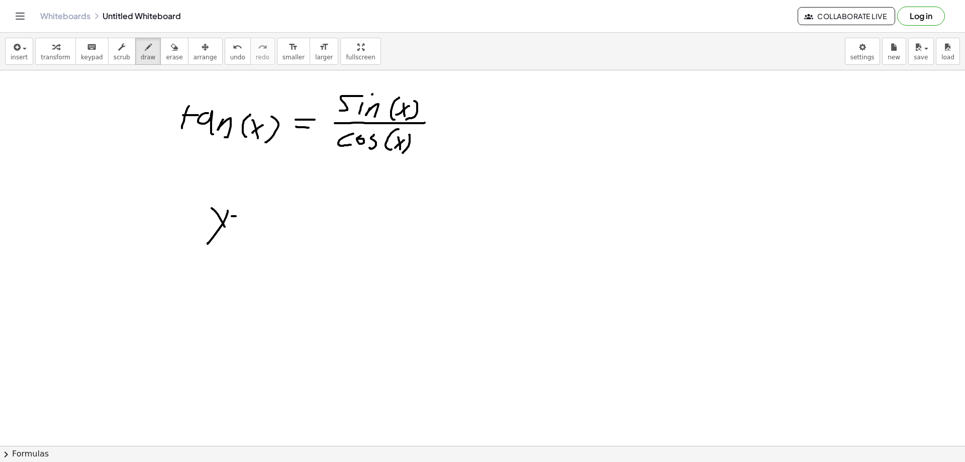
click at [253, 216] on div at bounding box center [482, 445] width 965 height 751
click at [254, 223] on div at bounding box center [482, 445] width 965 height 751
drag, startPoint x: 280, startPoint y: 200, endPoint x: 278, endPoint y: 223, distance: 23.2
click at [283, 223] on div at bounding box center [482, 445] width 965 height 751
click at [304, 224] on div at bounding box center [482, 445] width 965 height 751
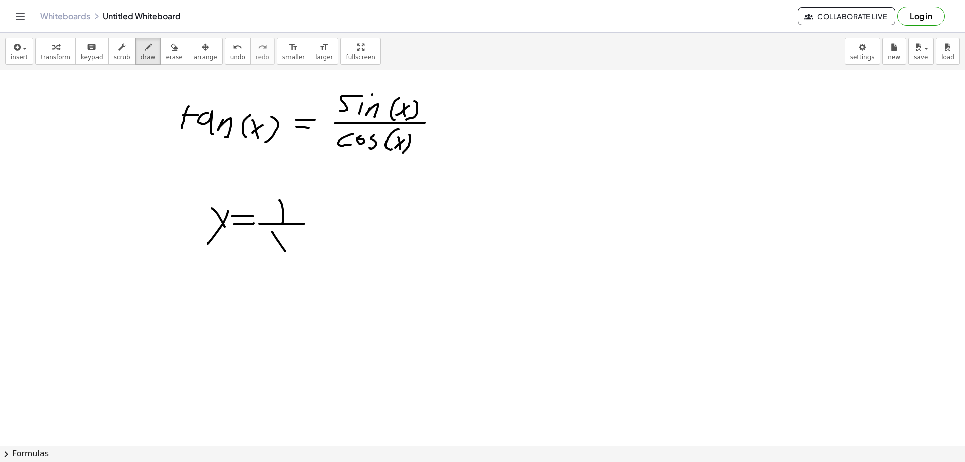
drag, startPoint x: 272, startPoint y: 232, endPoint x: 290, endPoint y: 240, distance: 19.3
click at [290, 256] on div at bounding box center [482, 445] width 965 height 751
drag, startPoint x: 283, startPoint y: 245, endPoint x: 266, endPoint y: 255, distance: 19.4
click at [267, 255] on div at bounding box center [482, 445] width 965 height 751
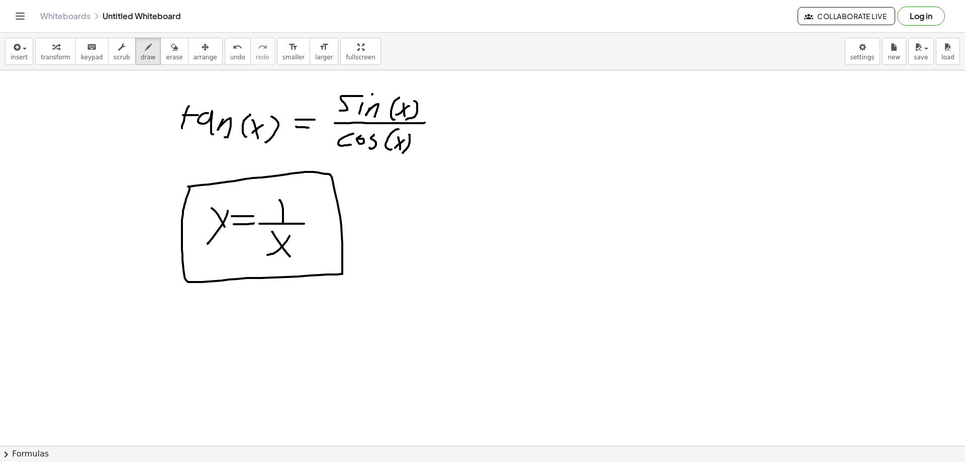
drag, startPoint x: 197, startPoint y: 186, endPoint x: 190, endPoint y: 187, distance: 7.6
click at [190, 187] on div at bounding box center [482, 445] width 965 height 751
drag, startPoint x: 367, startPoint y: 234, endPoint x: 512, endPoint y: 234, distance: 144.8
click at [512, 234] on div at bounding box center [482, 445] width 965 height 751
drag, startPoint x: 438, startPoint y: 188, endPoint x: 444, endPoint y: 304, distance: 116.3
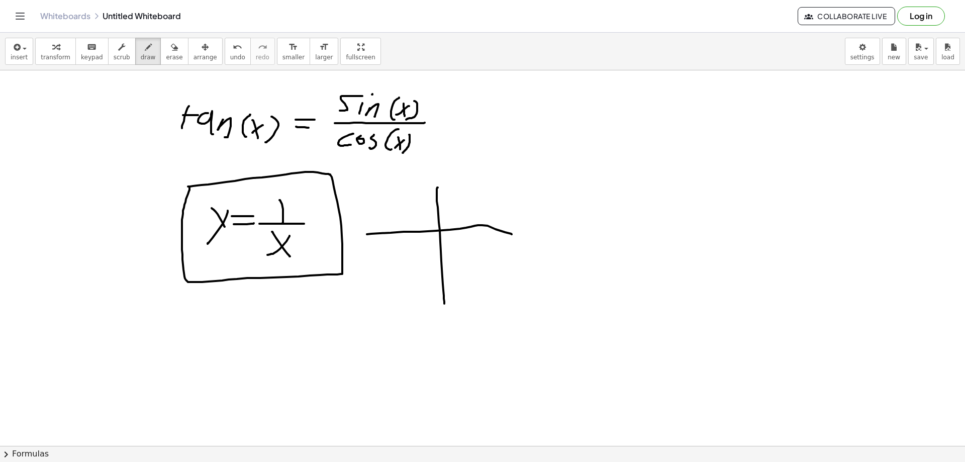
click at [444, 304] on div at bounding box center [482, 445] width 965 height 751
drag, startPoint x: 435, startPoint y: 154, endPoint x: 436, endPoint y: 162, distance: 7.6
click at [436, 162] on div at bounding box center [482, 445] width 965 height 751
click at [438, 174] on div at bounding box center [482, 445] width 965 height 751
drag, startPoint x: 437, startPoint y: 212, endPoint x: 437, endPoint y: 218, distance: 6.0
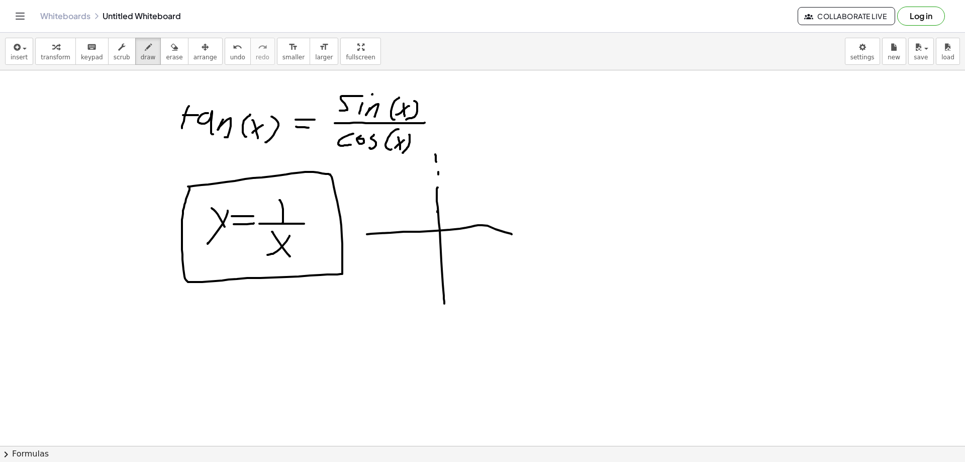
click at [437, 214] on div at bounding box center [482, 445] width 965 height 751
drag, startPoint x: 440, startPoint y: 235, endPoint x: 442, endPoint y: 246, distance: 11.2
click at [440, 238] on div at bounding box center [482, 445] width 965 height 751
click at [442, 254] on div at bounding box center [482, 445] width 965 height 751
click at [443, 275] on div at bounding box center [482, 445] width 965 height 751
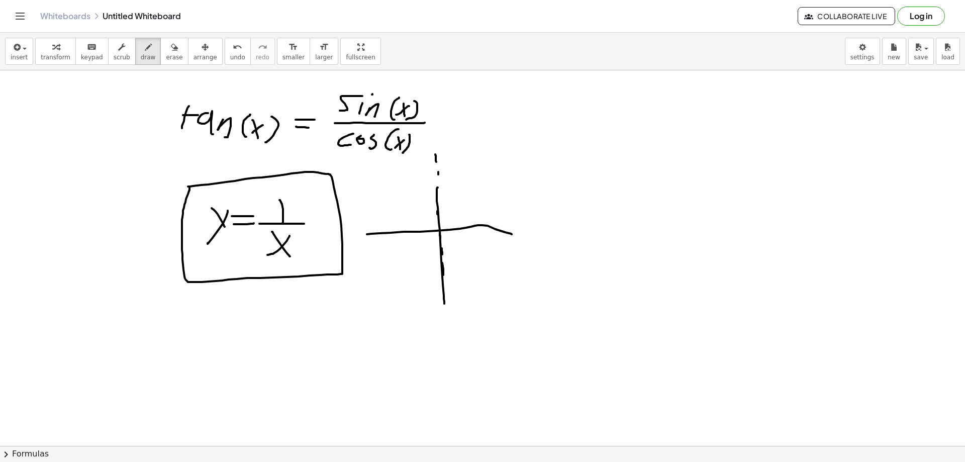
click at [441, 287] on div at bounding box center [482, 445] width 965 height 751
click at [441, 300] on div at bounding box center [482, 445] width 965 height 751
click at [444, 319] on div at bounding box center [482, 445] width 965 height 751
drag, startPoint x: 445, startPoint y: 327, endPoint x: 446, endPoint y: 334, distance: 7.6
click at [446, 334] on div at bounding box center [482, 445] width 965 height 751
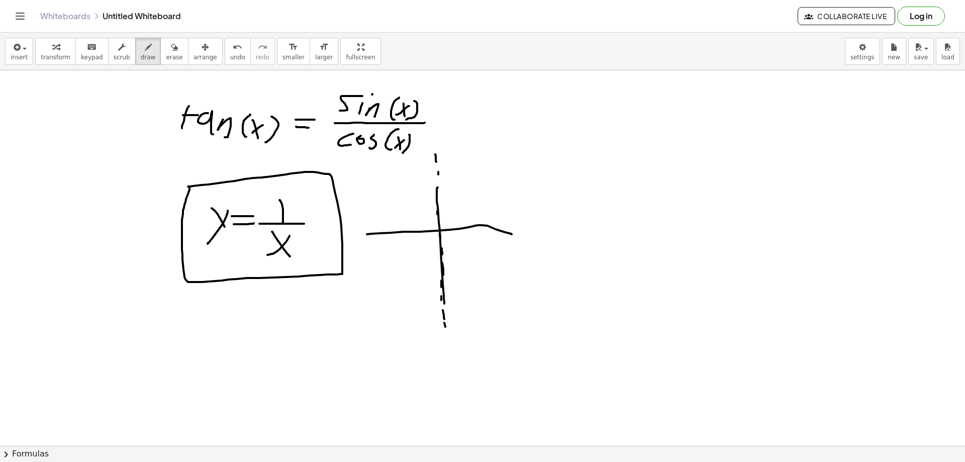
click at [446, 335] on div at bounding box center [482, 445] width 965 height 751
drag, startPoint x: 442, startPoint y: 155, endPoint x: 508, endPoint y: 219, distance: 92.4
click at [508, 219] on div at bounding box center [482, 445] width 965 height 751
drag, startPoint x: 441, startPoint y: 154, endPoint x: 441, endPoint y: 160, distance: 6.5
click at [441, 160] on div at bounding box center [482, 445] width 965 height 751
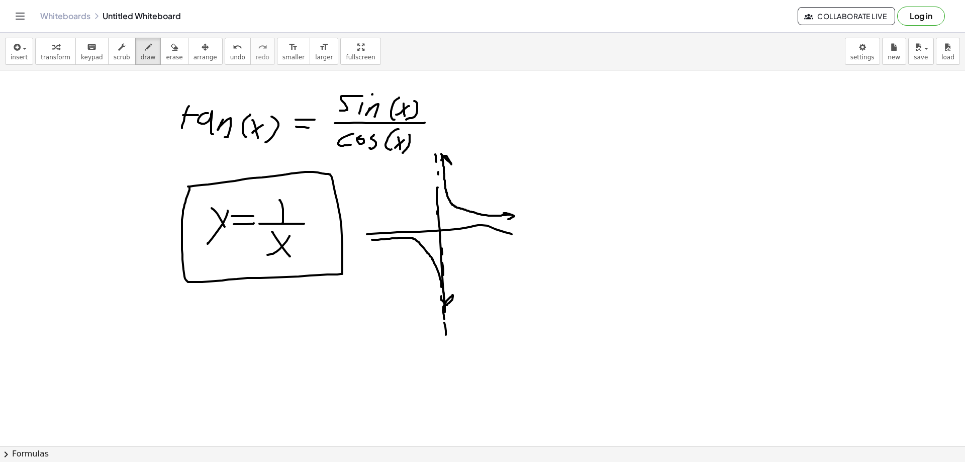
drag, startPoint x: 372, startPoint y: 240, endPoint x: 420, endPoint y: 280, distance: 62.1
click at [439, 299] on div at bounding box center [482, 445] width 965 height 751
drag, startPoint x: 380, startPoint y: 235, endPoint x: 386, endPoint y: 251, distance: 17.5
click at [384, 250] on div at bounding box center [482, 445] width 965 height 751
click at [171, 52] on icon "button" at bounding box center [174, 47] width 7 height 12
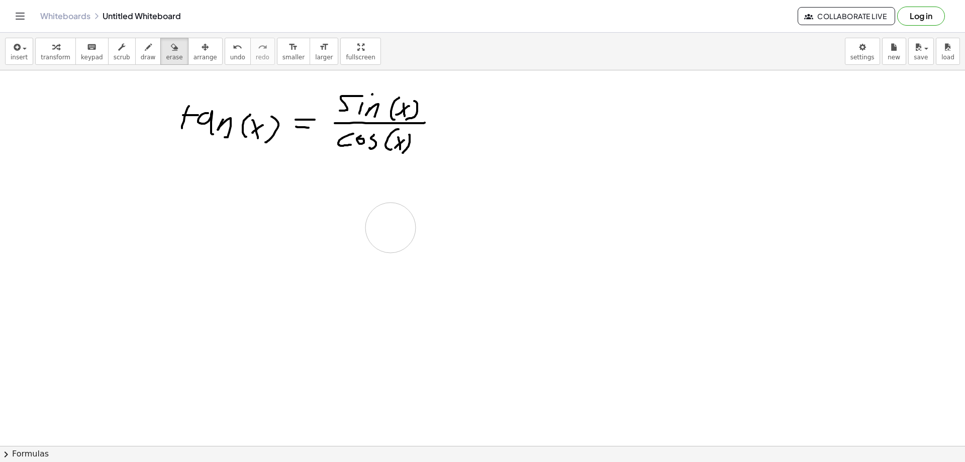
drag, startPoint x: 199, startPoint y: 205, endPoint x: 343, endPoint y: 219, distance: 144.5
click at [387, 228] on div at bounding box center [482, 445] width 965 height 751
click at [145, 50] on icon "button" at bounding box center [148, 47] width 7 height 12
drag, startPoint x: 210, startPoint y: 181, endPoint x: 227, endPoint y: 181, distance: 17.6
click at [227, 181] on div at bounding box center [482, 445] width 965 height 751
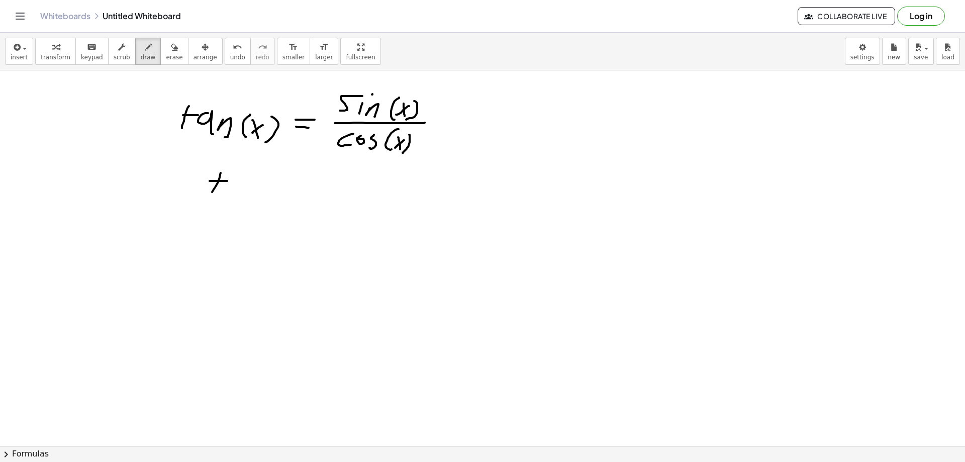
drag, startPoint x: 221, startPoint y: 173, endPoint x: 212, endPoint y: 194, distance: 22.5
click at [212, 194] on div at bounding box center [482, 445] width 965 height 751
drag, startPoint x: 229, startPoint y: 181, endPoint x: 239, endPoint y: 193, distance: 15.4
click at [239, 193] on div at bounding box center [482, 445] width 965 height 751
drag, startPoint x: 244, startPoint y: 184, endPoint x: 252, endPoint y: 191, distance: 10.4
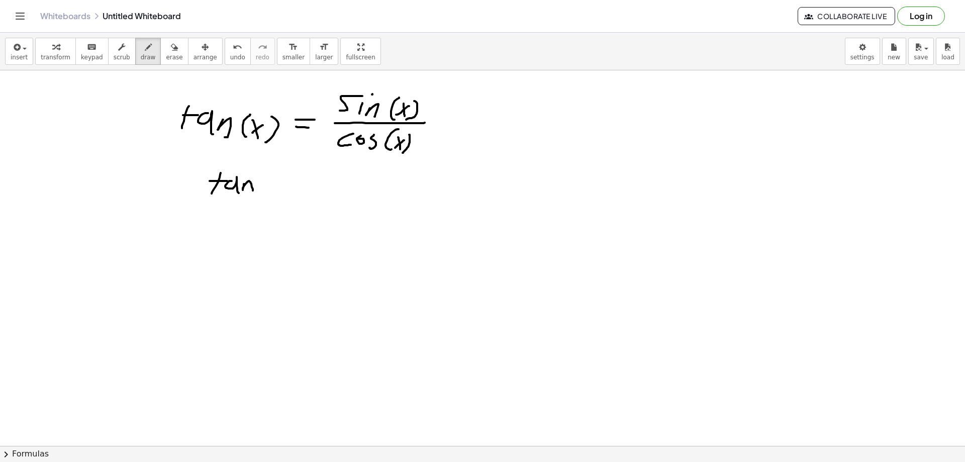
click at [253, 191] on div at bounding box center [482, 445] width 965 height 751
drag, startPoint x: 262, startPoint y: 179, endPoint x: 266, endPoint y: 190, distance: 11.5
click at [259, 196] on div at bounding box center [482, 445] width 965 height 751
drag, startPoint x: 269, startPoint y: 181, endPoint x: 275, endPoint y: 177, distance: 6.1
click at [268, 181] on div at bounding box center [482, 445] width 965 height 751
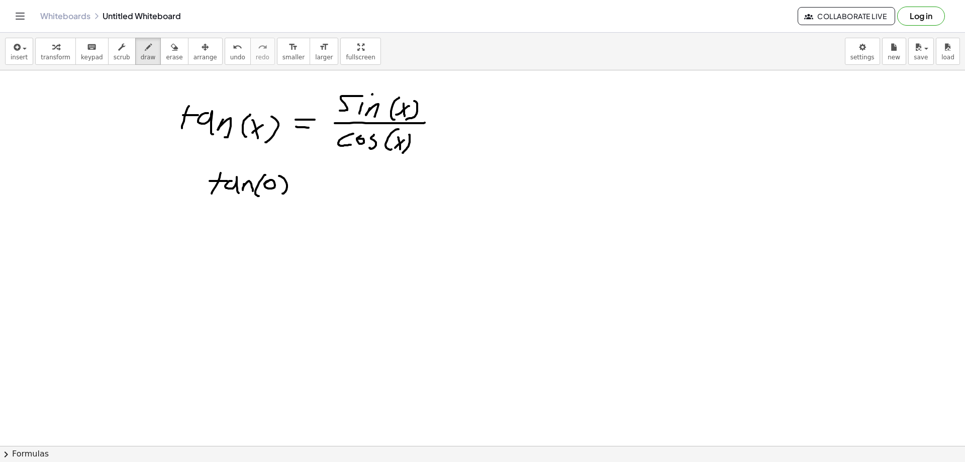
drag, startPoint x: 283, startPoint y: 177, endPoint x: 283, endPoint y: 194, distance: 16.1
click at [283, 194] on div at bounding box center [482, 445] width 965 height 751
drag, startPoint x: 299, startPoint y: 183, endPoint x: 311, endPoint y: 183, distance: 12.1
click at [311, 183] on div at bounding box center [482, 445] width 965 height 751
drag, startPoint x: 299, startPoint y: 187, endPoint x: 313, endPoint y: 185, distance: 13.7
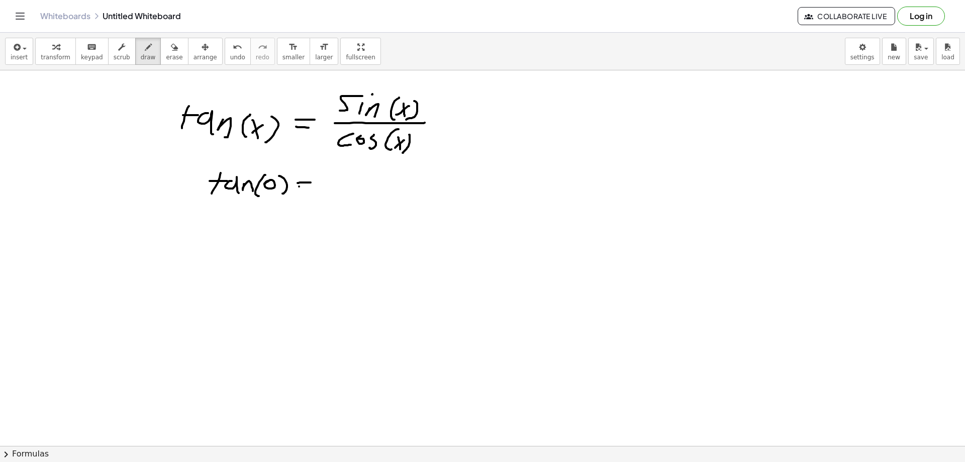
click at [313, 185] on div at bounding box center [482, 445] width 965 height 751
drag, startPoint x: 339, startPoint y: 173, endPoint x: 335, endPoint y: 185, distance: 11.8
click at [335, 185] on div at bounding box center [482, 445] width 965 height 751
click at [345, 184] on div at bounding box center [482, 445] width 965 height 751
click at [347, 168] on div at bounding box center [482, 445] width 965 height 751
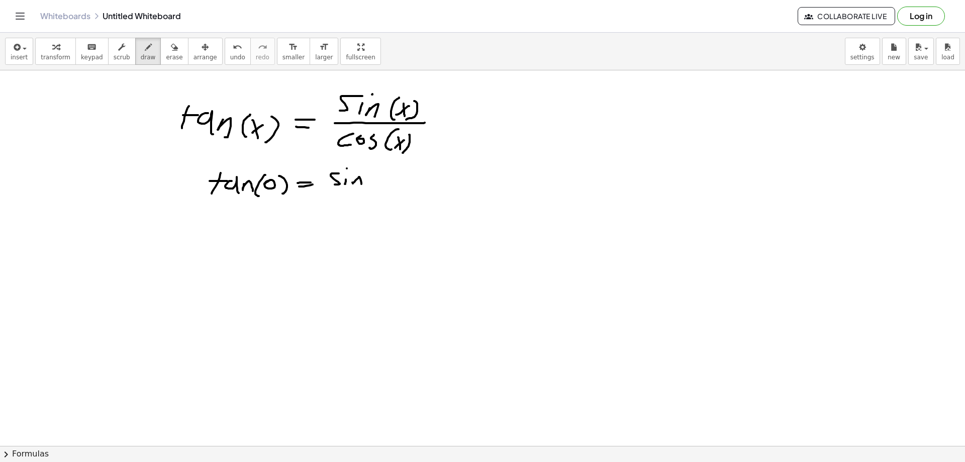
drag, startPoint x: 353, startPoint y: 184, endPoint x: 366, endPoint y: 182, distance: 13.2
click at [362, 185] on div at bounding box center [482, 445] width 965 height 751
drag, startPoint x: 374, startPoint y: 171, endPoint x: 376, endPoint y: 185, distance: 13.3
click at [369, 189] on div at bounding box center [482, 445] width 965 height 751
drag, startPoint x: 376, startPoint y: 181, endPoint x: 385, endPoint y: 174, distance: 10.8
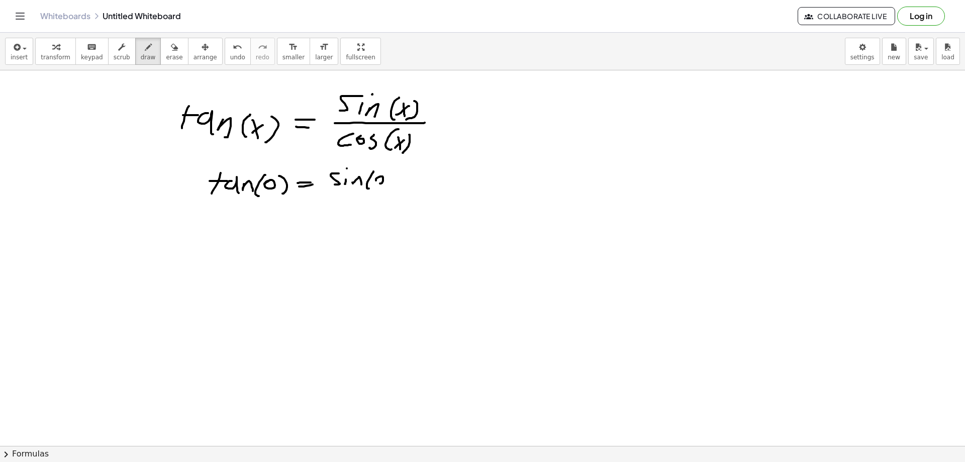
click at [378, 178] on div at bounding box center [482, 445] width 965 height 751
drag, startPoint x: 390, startPoint y: 172, endPoint x: 354, endPoint y: 193, distance: 41.2
click at [385, 186] on div at bounding box center [482, 445] width 965 height 751
drag, startPoint x: 364, startPoint y: 191, endPoint x: 375, endPoint y: 192, distance: 11.7
click at [395, 189] on div at bounding box center [482, 445] width 965 height 751
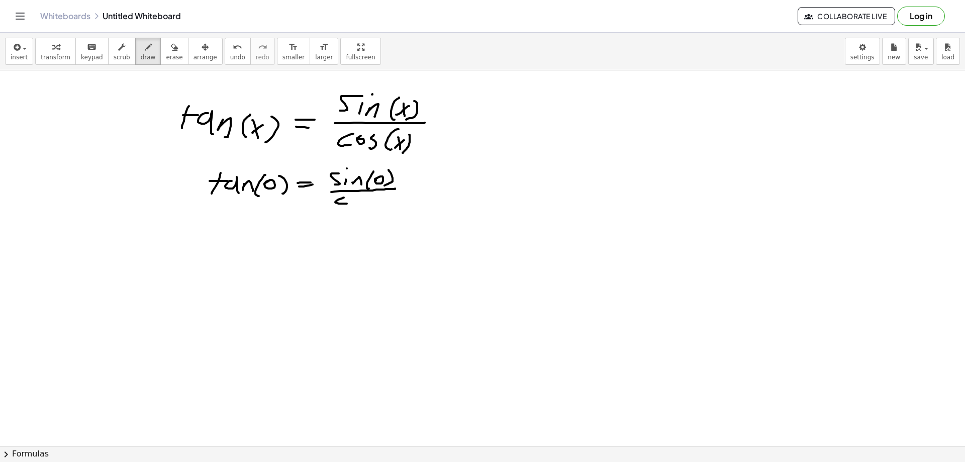
drag, startPoint x: 337, startPoint y: 201, endPoint x: 347, endPoint y: 204, distance: 11.0
click at [347, 204] on div at bounding box center [482, 445] width 965 height 751
click at [351, 200] on div at bounding box center [482, 445] width 965 height 751
drag, startPoint x: 365, startPoint y: 198, endPoint x: 378, endPoint y: 198, distance: 13.1
click at [363, 206] on div at bounding box center [482, 445] width 965 height 751
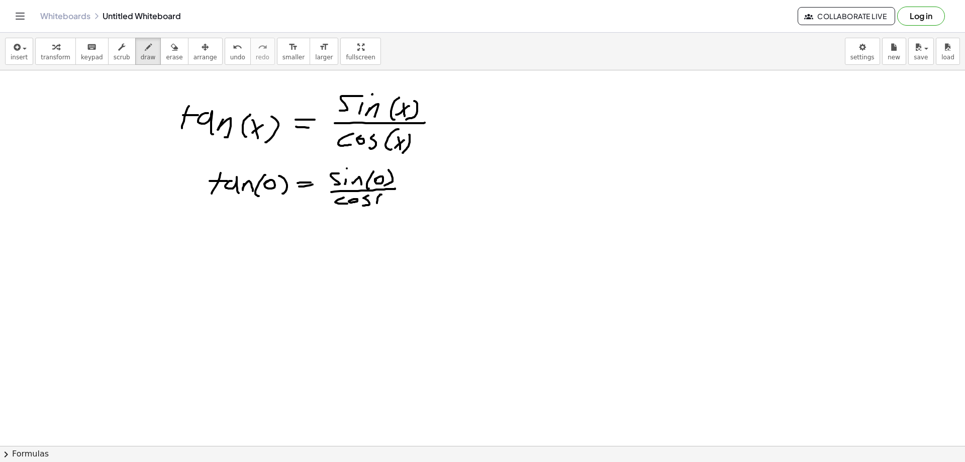
drag, startPoint x: 380, startPoint y: 196, endPoint x: 383, endPoint y: 203, distance: 8.1
click at [380, 205] on div at bounding box center [482, 445] width 965 height 751
click at [384, 199] on div at bounding box center [482, 445] width 965 height 751
drag, startPoint x: 394, startPoint y: 197, endPoint x: 393, endPoint y: 205, distance: 8.7
click at [394, 205] on div at bounding box center [482, 445] width 965 height 751
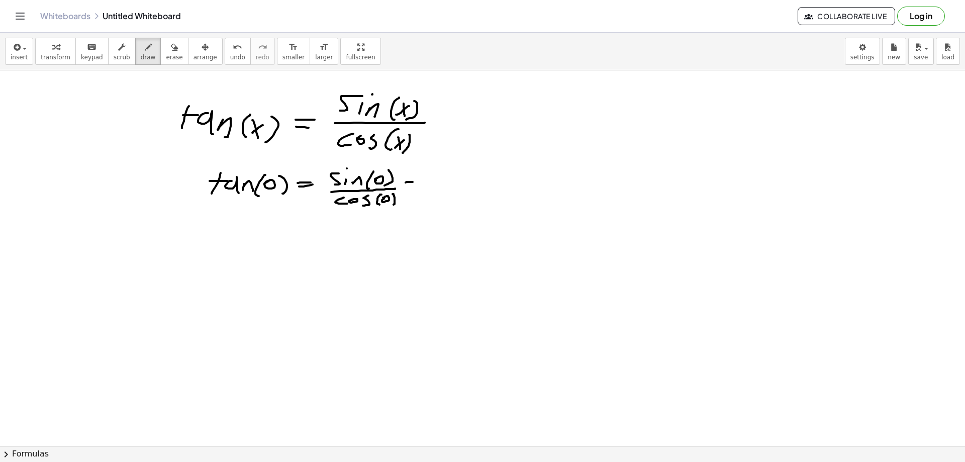
drag, startPoint x: 406, startPoint y: 183, endPoint x: 418, endPoint y: 182, distance: 12.6
click at [417, 182] on div at bounding box center [482, 445] width 965 height 751
drag, startPoint x: 416, startPoint y: 188, endPoint x: 454, endPoint y: 201, distance: 39.9
click at [420, 188] on div at bounding box center [482, 445] width 965 height 751
click at [449, 172] on div at bounding box center [482, 445] width 965 height 751
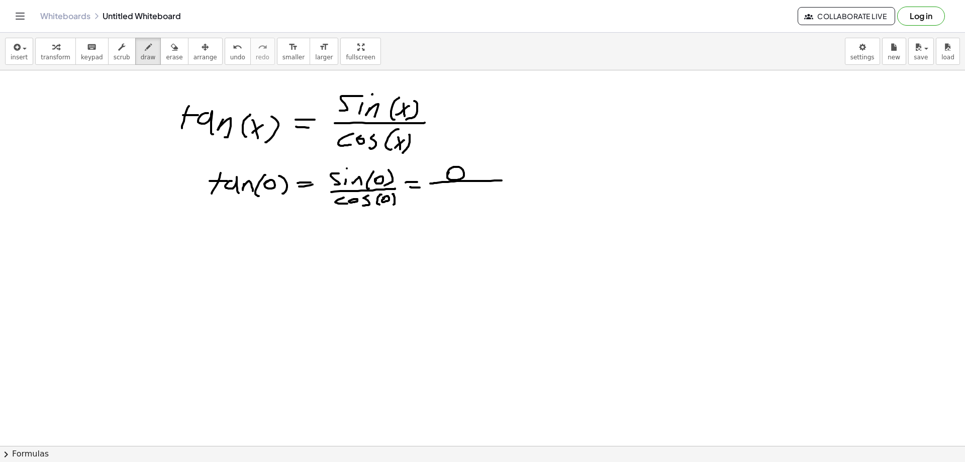
drag, startPoint x: 430, startPoint y: 184, endPoint x: 503, endPoint y: 181, distance: 73.0
click at [503, 181] on div at bounding box center [482, 445] width 965 height 751
drag, startPoint x: 454, startPoint y: 195, endPoint x: 465, endPoint y: 200, distance: 11.5
click at [465, 200] on div at bounding box center [482, 445] width 965 height 751
drag, startPoint x: 459, startPoint y: 200, endPoint x: 473, endPoint y: 199, distance: 14.6
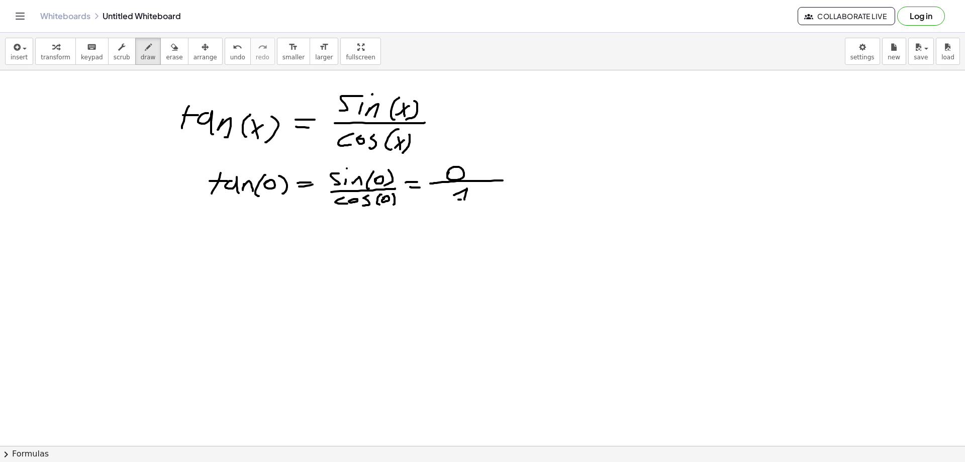
click at [473, 199] on div at bounding box center [482, 445] width 965 height 751
drag, startPoint x: 509, startPoint y: 184, endPoint x: 521, endPoint y: 183, distance: 12.6
click at [521, 183] on div at bounding box center [482, 445] width 965 height 751
drag, startPoint x: 512, startPoint y: 187, endPoint x: 530, endPoint y: 187, distance: 18.1
click at [529, 187] on div at bounding box center [482, 445] width 965 height 751
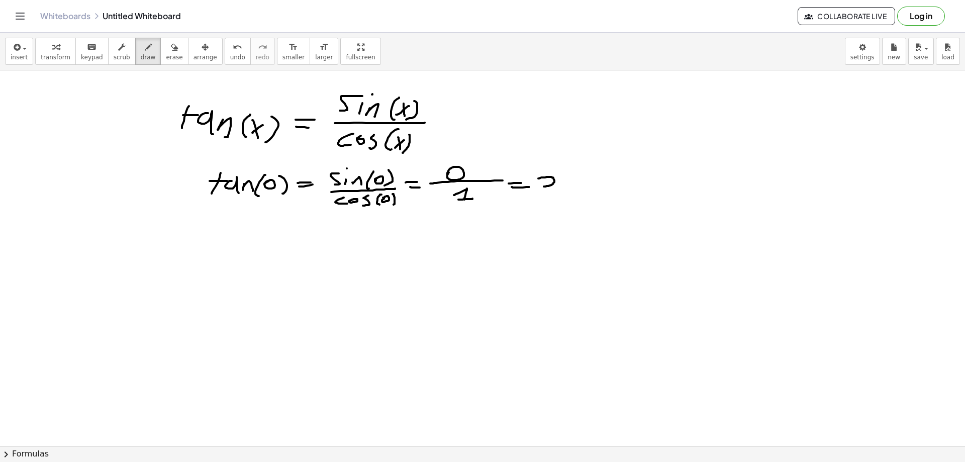
click at [538, 178] on div at bounding box center [482, 445] width 965 height 751
drag, startPoint x: 564, startPoint y: 177, endPoint x: 605, endPoint y: 149, distance: 49.9
click at [602, 151] on div at bounding box center [482, 445] width 965 height 751
drag, startPoint x: 198, startPoint y: 240, endPoint x: 212, endPoint y: 240, distance: 14.1
click at [212, 240] on div at bounding box center [482, 445] width 965 height 751
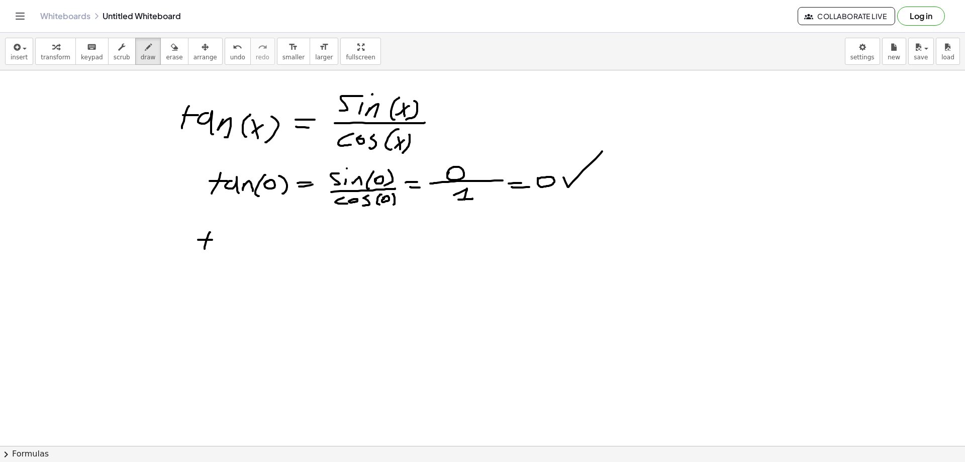
drag, startPoint x: 206, startPoint y: 243, endPoint x: 205, endPoint y: 249, distance: 5.6
click at [205, 249] on div at bounding box center [482, 445] width 965 height 751
click at [225, 248] on div at bounding box center [482, 445] width 965 height 751
click at [238, 247] on div at bounding box center [482, 445] width 965 height 751
click at [246, 252] on div at bounding box center [482, 445] width 965 height 751
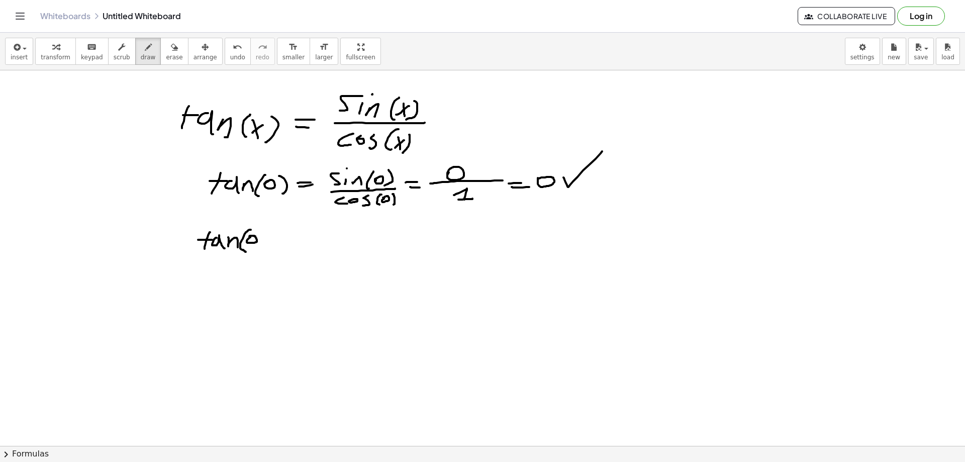
click at [251, 237] on div at bounding box center [482, 445] width 965 height 751
click at [260, 250] on div at bounding box center [482, 445] width 965 height 751
click at [265, 238] on div at bounding box center [482, 445] width 965 height 751
click at [282, 232] on div at bounding box center [482, 445] width 965 height 751
click at [288, 248] on div at bounding box center [482, 445] width 965 height 751
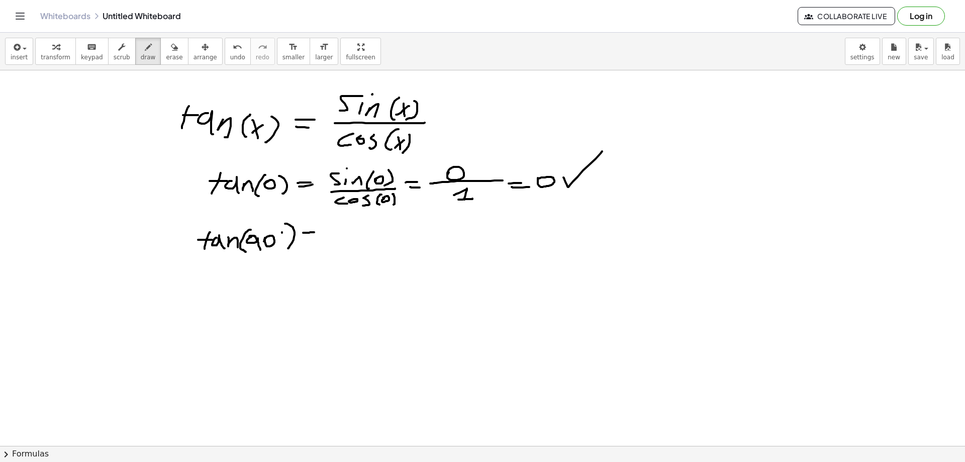
click at [314, 232] on div at bounding box center [482, 445] width 965 height 751
click at [314, 236] on div at bounding box center [482, 445] width 965 height 751
click at [336, 242] on div at bounding box center [482, 445] width 965 height 751
click at [351, 239] on div at bounding box center [482, 445] width 965 height 751
click at [351, 227] on div at bounding box center [482, 445] width 965 height 751
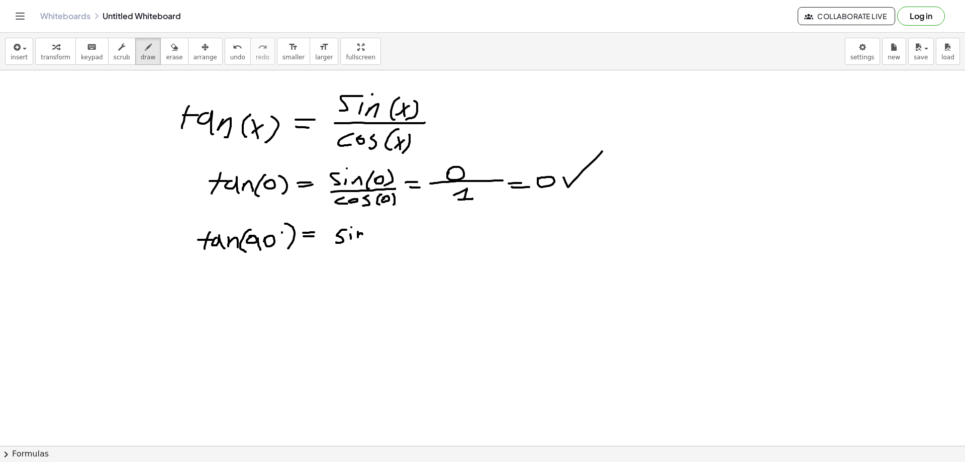
click at [363, 239] on div at bounding box center [482, 445] width 965 height 751
click at [371, 244] on div at bounding box center [482, 445] width 965 height 751
click at [378, 228] on div at bounding box center [482, 445] width 965 height 751
click at [380, 242] on div at bounding box center [482, 445] width 965 height 751
click at [389, 231] on div at bounding box center [482, 445] width 965 height 751
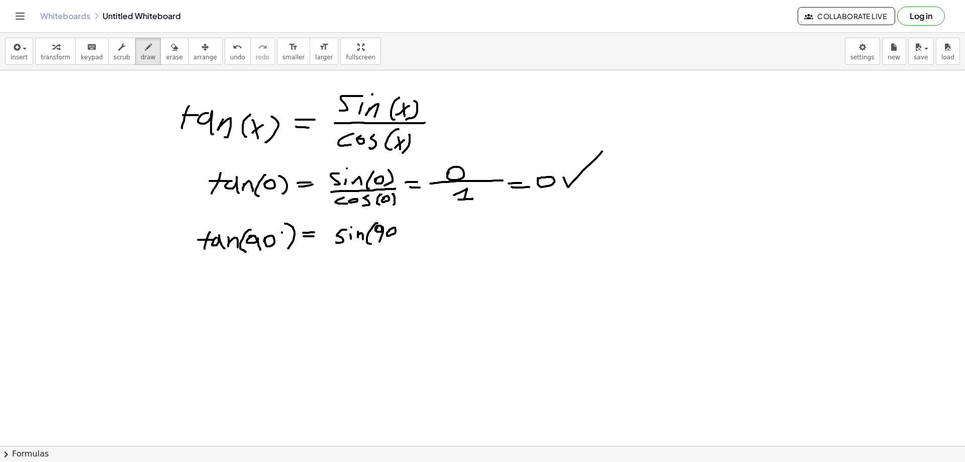
click at [399, 226] on div at bounding box center [482, 445] width 965 height 751
drag, startPoint x: 408, startPoint y: 227, endPoint x: 367, endPoint y: 246, distance: 45.9
click at [401, 238] on div at bounding box center [482, 445] width 965 height 751
click at [419, 235] on div at bounding box center [482, 445] width 965 height 751
drag, startPoint x: 350, startPoint y: 255, endPoint x: 359, endPoint y: 258, distance: 10.2
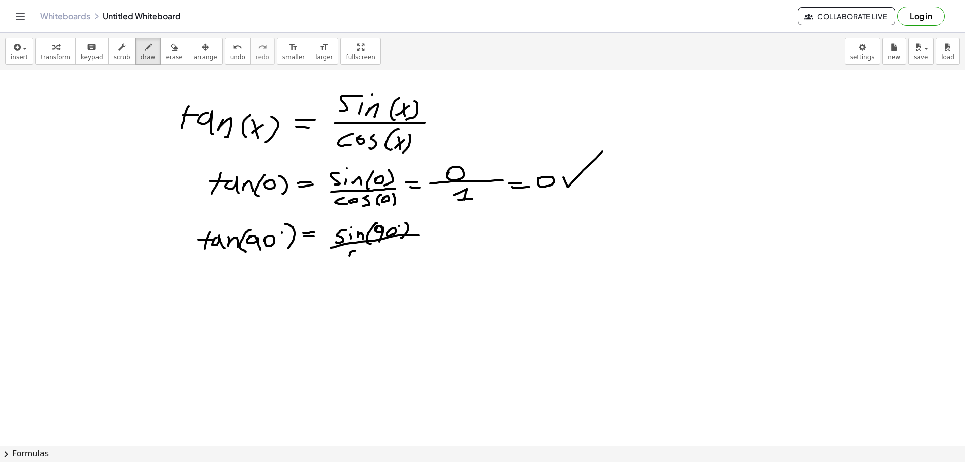
click at [358, 259] on div at bounding box center [482, 445] width 965 height 751
drag, startPoint x: 369, startPoint y: 252, endPoint x: 374, endPoint y: 249, distance: 6.3
click at [368, 250] on div at bounding box center [482, 445] width 965 height 751
drag, startPoint x: 388, startPoint y: 247, endPoint x: 383, endPoint y: 259, distance: 13.1
click at [383, 259] on div at bounding box center [482, 445] width 965 height 751
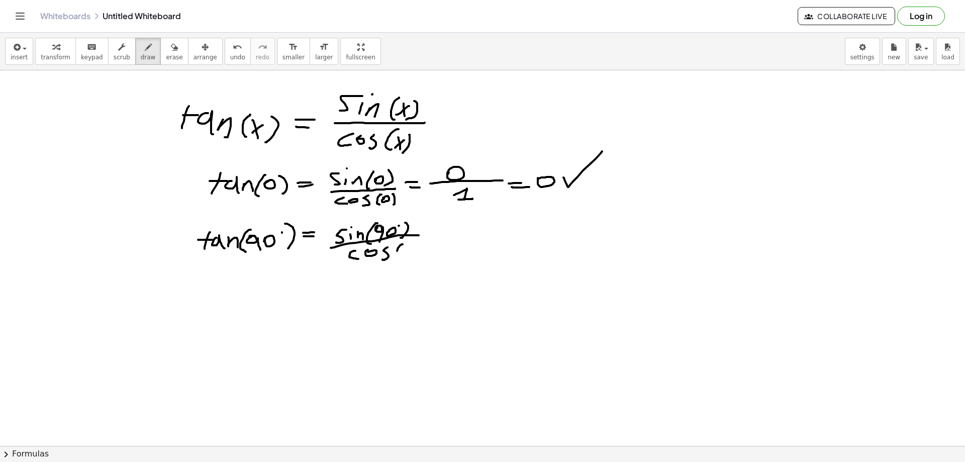
click at [402, 260] on div at bounding box center [482, 445] width 965 height 751
click at [404, 248] on div at bounding box center [482, 445] width 965 height 751
click at [409, 256] on div at bounding box center [482, 445] width 965 height 751
click at [414, 248] on div at bounding box center [482, 445] width 965 height 751
click at [421, 244] on div at bounding box center [482, 445] width 965 height 751
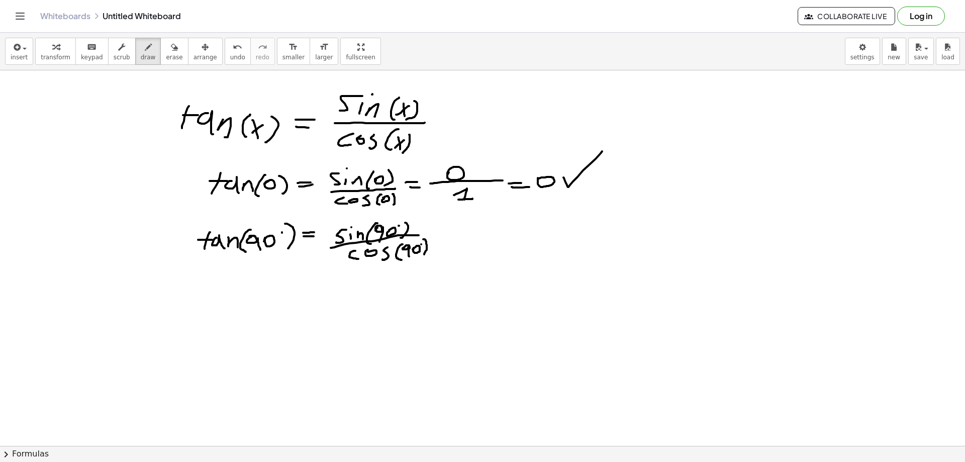
drag, startPoint x: 426, startPoint y: 240, endPoint x: 422, endPoint y: 254, distance: 14.5
click at [422, 256] on div at bounding box center [482, 445] width 965 height 751
click at [447, 232] on div at bounding box center [482, 445] width 965 height 751
drag, startPoint x: 440, startPoint y: 237, endPoint x: 459, endPoint y: 237, distance: 19.1
click at [450, 237] on div at bounding box center [482, 445] width 965 height 751
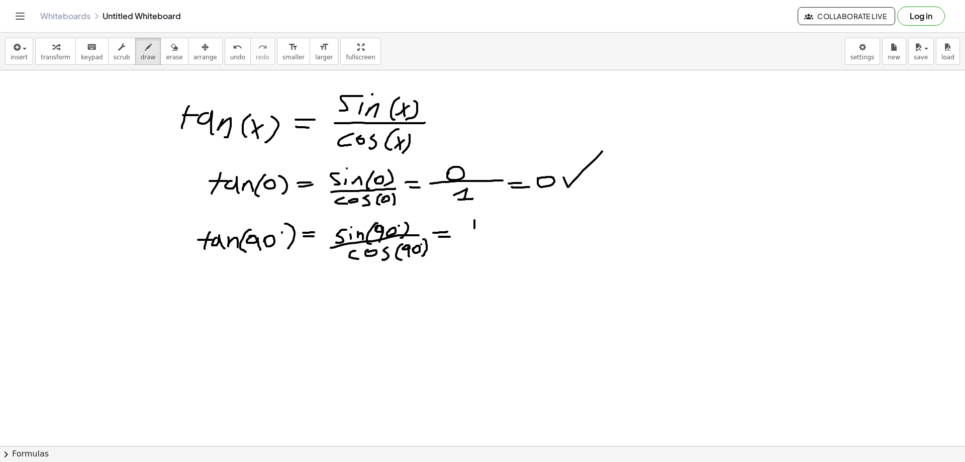
drag, startPoint x: 475, startPoint y: 221, endPoint x: 475, endPoint y: 243, distance: 22.6
click at [475, 243] on div at bounding box center [482, 445] width 965 height 751
click at [520, 240] on div at bounding box center [482, 445] width 965 height 751
click at [479, 248] on div at bounding box center [482, 445] width 965 height 751
drag, startPoint x: 536, startPoint y: 239, endPoint x: 553, endPoint y: 239, distance: 16.6
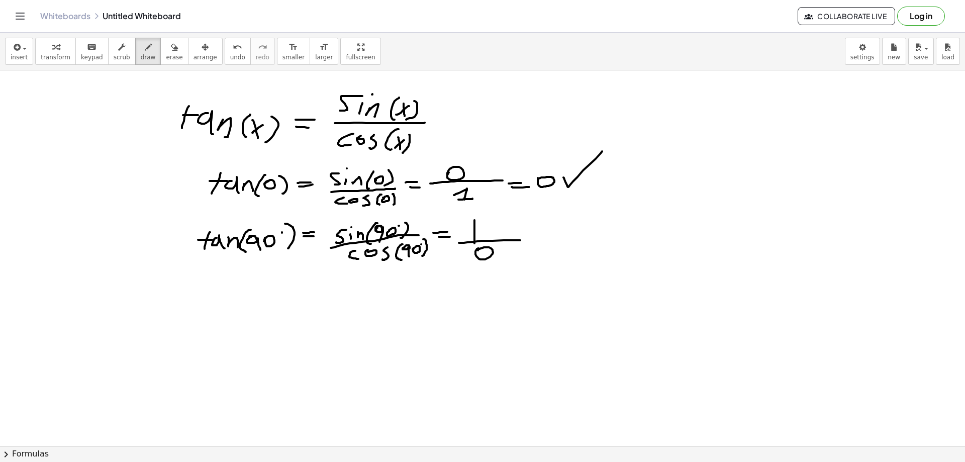
click at [553, 239] on div at bounding box center [482, 445] width 965 height 751
drag, startPoint x: 552, startPoint y: 230, endPoint x: 558, endPoint y: 244, distance: 15.1
click at [558, 244] on div at bounding box center [482, 445] width 965 height 751
drag, startPoint x: 570, startPoint y: 238, endPoint x: 579, endPoint y: 229, distance: 12.8
click at [579, 229] on div at bounding box center [482, 445] width 965 height 751
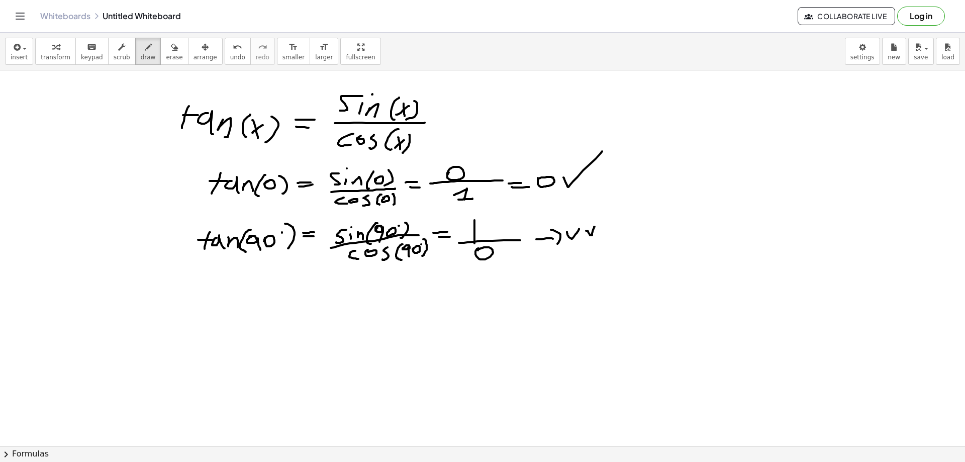
drag, startPoint x: 592, startPoint y: 233, endPoint x: 582, endPoint y: 238, distance: 11.2
click at [582, 238] on div at bounding box center [482, 445] width 965 height 751
drag, startPoint x: 595, startPoint y: 229, endPoint x: 596, endPoint y: 236, distance: 7.1
click at [596, 236] on div at bounding box center [482, 445] width 965 height 751
drag, startPoint x: 343, startPoint y: 291, endPoint x: 344, endPoint y: 311, distance: 20.6
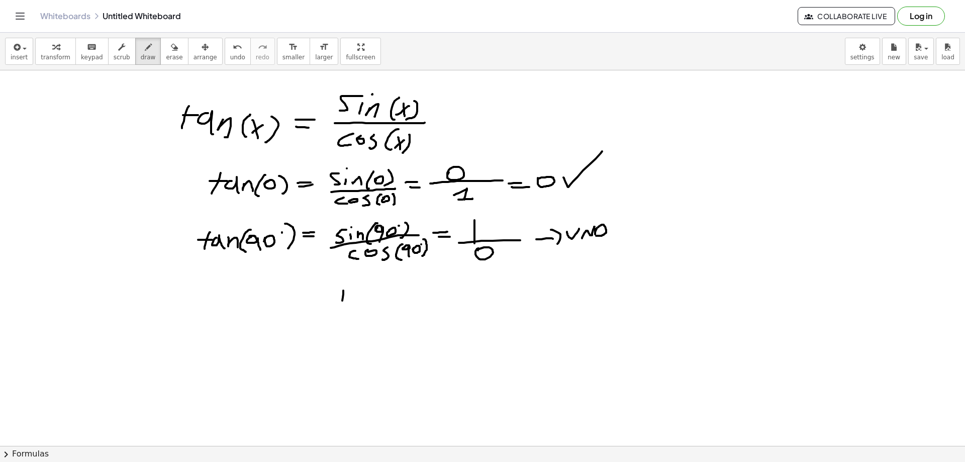
click at [344, 311] on div at bounding box center [482, 445] width 965 height 751
drag, startPoint x: 354, startPoint y: 304, endPoint x: 347, endPoint y: 301, distance: 7.7
click at [353, 308] on div at bounding box center [482, 445] width 965 height 751
drag, startPoint x: 327, startPoint y: 288, endPoint x: 366, endPoint y: 286, distance: 38.8
click at [365, 286] on div at bounding box center [482, 445] width 965 height 751
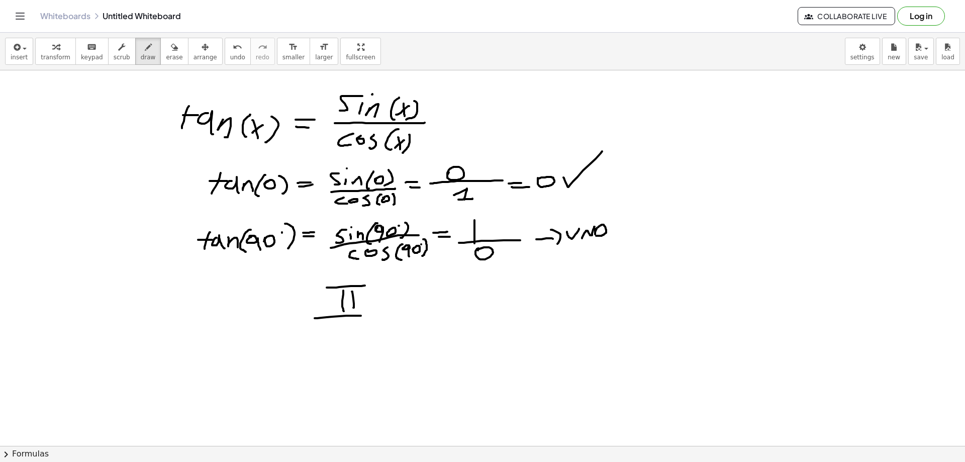
drag, startPoint x: 354, startPoint y: 316, endPoint x: 374, endPoint y: 318, distance: 19.7
click at [372, 317] on div at bounding box center [482, 445] width 965 height 751
click at [370, 336] on div at bounding box center [482, 445] width 965 height 751
drag, startPoint x: 271, startPoint y: 374, endPoint x: 264, endPoint y: 388, distance: 15.5
click at [264, 389] on div at bounding box center [482, 445] width 965 height 751
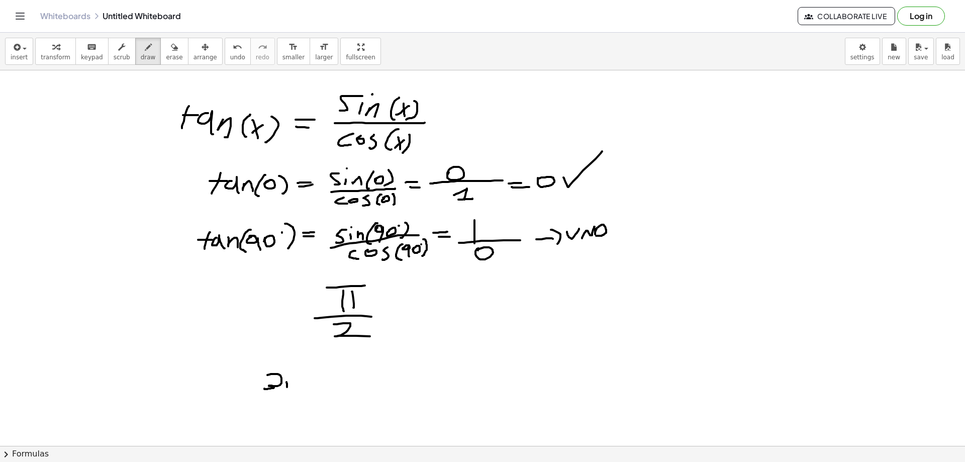
click at [287, 389] on div at bounding box center [482, 445] width 965 height 751
drag, startPoint x: 297, startPoint y: 380, endPoint x: 295, endPoint y: 388, distance: 8.7
click at [296, 389] on div at bounding box center [482, 445] width 965 height 751
drag, startPoint x: 281, startPoint y: 381, endPoint x: 303, endPoint y: 379, distance: 21.7
click at [303, 379] on div at bounding box center [482, 445] width 965 height 751
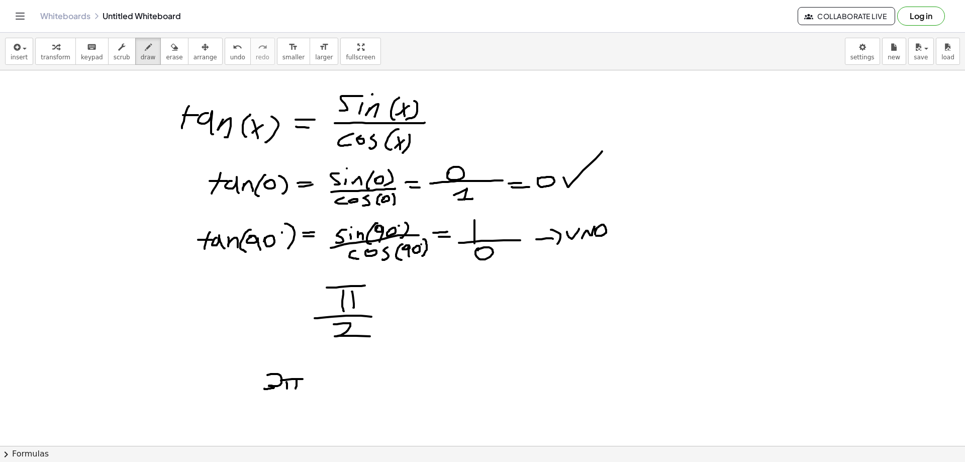
drag, startPoint x: 256, startPoint y: 392, endPoint x: 315, endPoint y: 392, distance: 59.3
click at [308, 392] on div at bounding box center [482, 445] width 965 height 751
drag, startPoint x: 277, startPoint y: 396, endPoint x: 368, endPoint y: 415, distance: 92.5
click at [311, 407] on div at bounding box center [482, 445] width 965 height 751
click at [166, 58] on span "erase" at bounding box center [174, 57] width 17 height 7
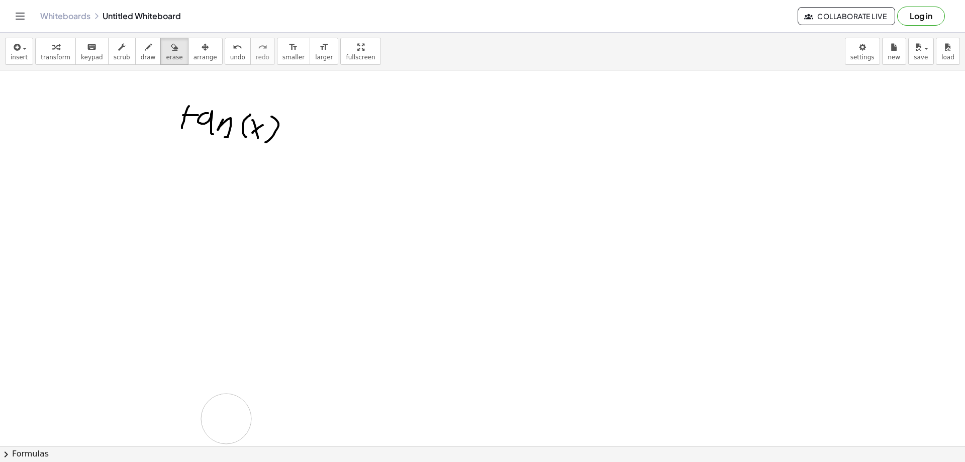
drag, startPoint x: 319, startPoint y: 106, endPoint x: 359, endPoint y: 372, distance: 269.0
click at [278, 404] on div at bounding box center [482, 445] width 965 height 751
click at [141, 52] on div "button" at bounding box center [148, 47] width 15 height 12
drag, startPoint x: 133, startPoint y: 180, endPoint x: 150, endPoint y: 204, distance: 29.6
click at [150, 204] on div at bounding box center [482, 445] width 965 height 751
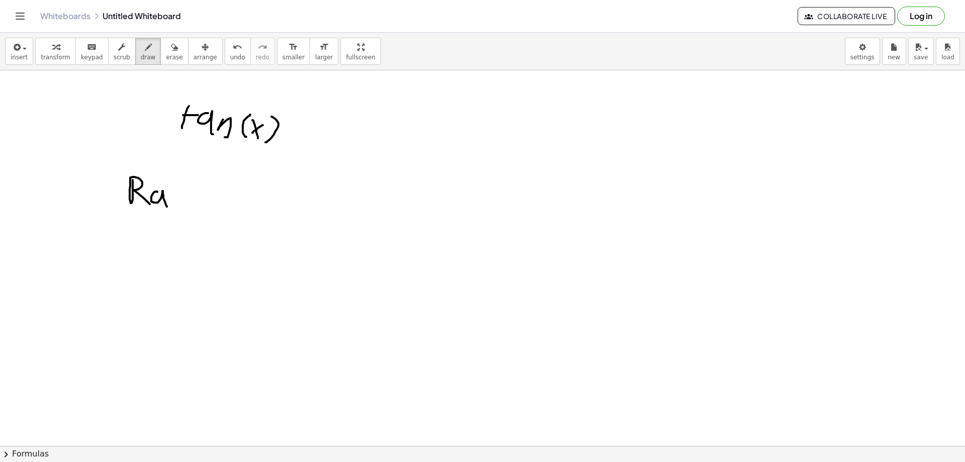
drag, startPoint x: 156, startPoint y: 192, endPoint x: 168, endPoint y: 208, distance: 20.5
click at [168, 208] on div at bounding box center [482, 445] width 965 height 751
drag, startPoint x: 175, startPoint y: 195, endPoint x: 183, endPoint y: 201, distance: 9.6
click at [182, 202] on div at bounding box center [482, 445] width 965 height 751
drag, startPoint x: 195, startPoint y: 196, endPoint x: 181, endPoint y: 213, distance: 21.8
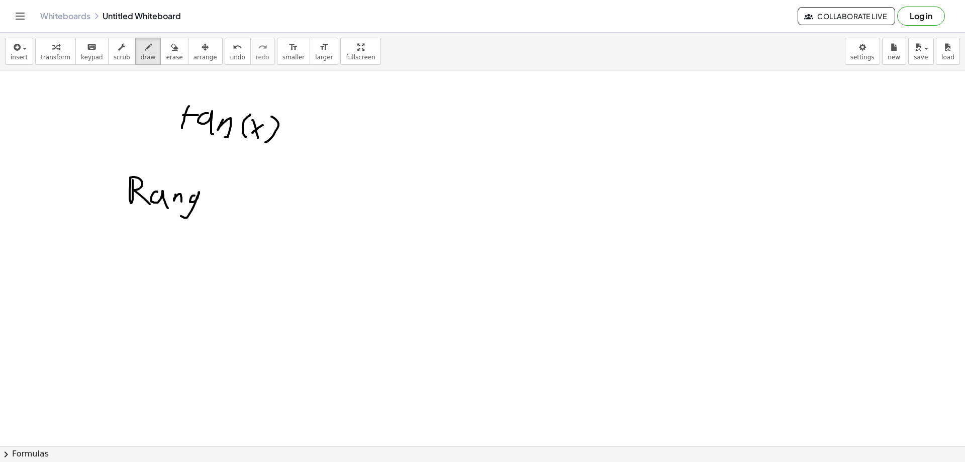
click at [179, 214] on div at bounding box center [482, 445] width 965 height 751
click at [216, 194] on div at bounding box center [482, 445] width 965 height 751
drag, startPoint x: 205, startPoint y: 199, endPoint x: 224, endPoint y: 207, distance: 20.5
click at [224, 208] on div at bounding box center [482, 445] width 965 height 751
click at [254, 194] on div at bounding box center [482, 445] width 965 height 751
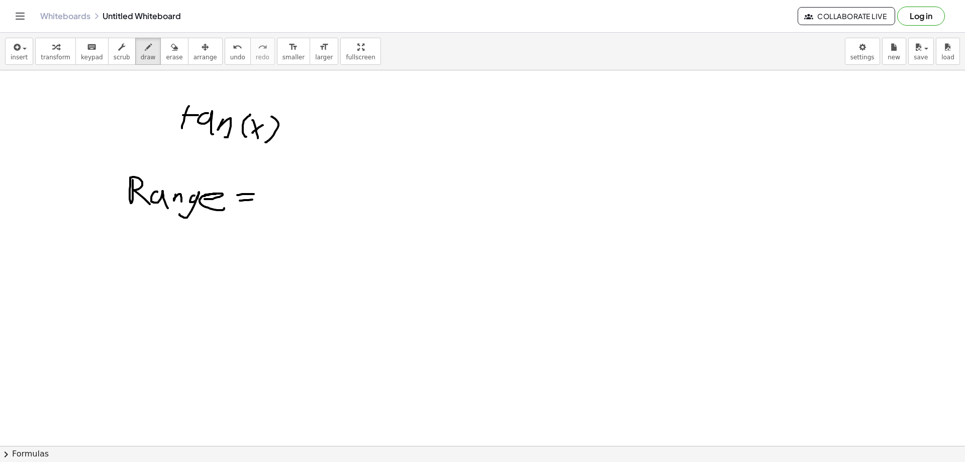
drag, startPoint x: 244, startPoint y: 200, endPoint x: 263, endPoint y: 200, distance: 19.1
click at [257, 200] on div at bounding box center [482, 445] width 965 height 751
drag, startPoint x: 286, startPoint y: 190, endPoint x: 276, endPoint y: 208, distance: 21.0
click at [276, 208] on div at bounding box center [482, 445] width 965 height 751
drag, startPoint x: 306, startPoint y: 186, endPoint x: 308, endPoint y: 196, distance: 10.3
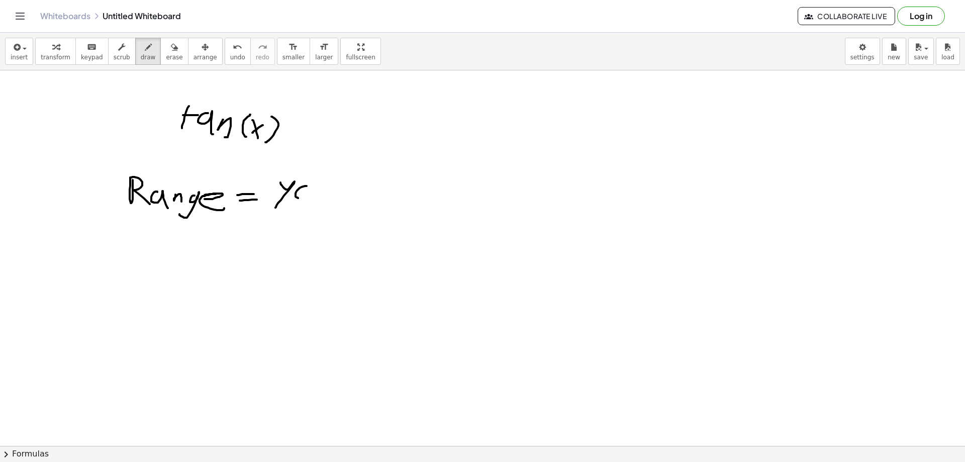
click at [310, 196] on div at bounding box center [482, 445] width 965 height 751
drag, startPoint x: 302, startPoint y: 193, endPoint x: 314, endPoint y: 190, distance: 12.4
click at [313, 190] on div at bounding box center [482, 445] width 965 height 751
drag, startPoint x: 324, startPoint y: 183, endPoint x: 321, endPoint y: 195, distance: 12.9
click at [321, 195] on div at bounding box center [482, 445] width 965 height 751
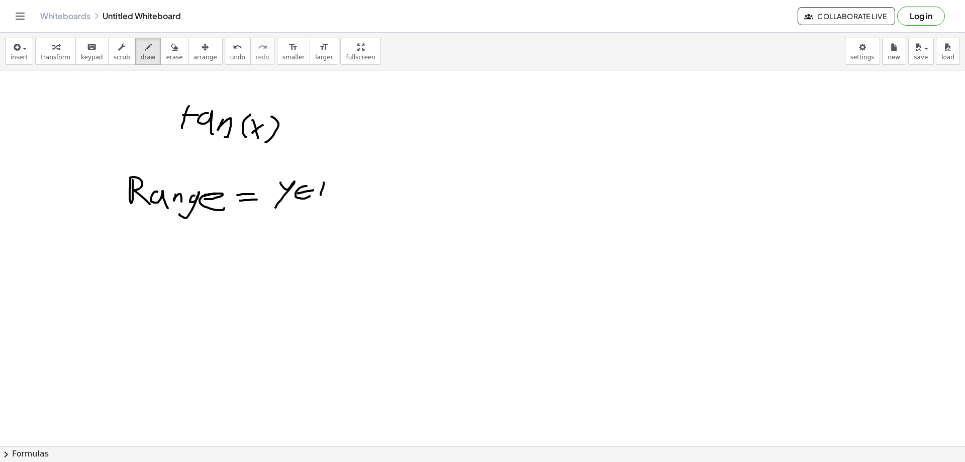
drag, startPoint x: 328, startPoint y: 184, endPoint x: 322, endPoint y: 200, distance: 16.9
click at [322, 200] on div at bounding box center [482, 445] width 965 height 751
drag, startPoint x: 325, startPoint y: 180, endPoint x: 378, endPoint y: 218, distance: 65.2
click at [375, 217] on div at bounding box center [482, 445] width 965 height 751
drag, startPoint x: 138, startPoint y: 250, endPoint x: 149, endPoint y: 264, distance: 18.6
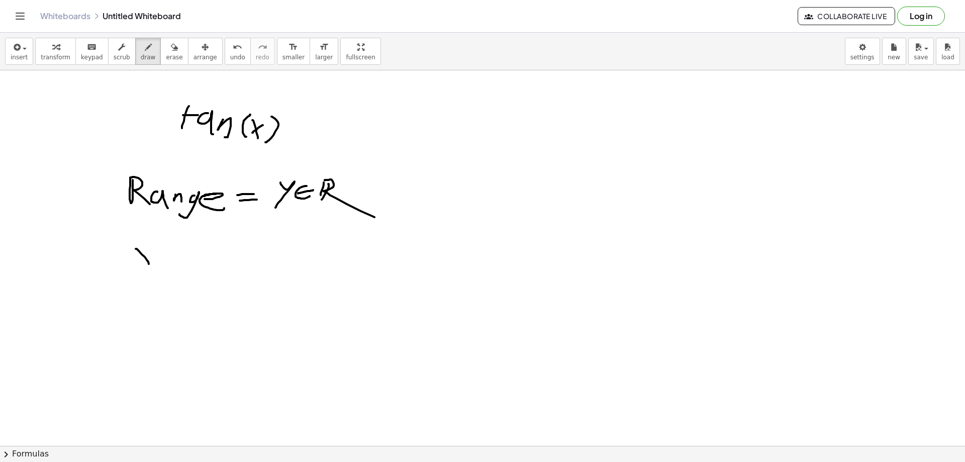
click at [149, 264] on div at bounding box center [482, 445] width 965 height 751
drag, startPoint x: 146, startPoint y: 245, endPoint x: 131, endPoint y: 261, distance: 22.1
click at [131, 261] on div at bounding box center [482, 445] width 965 height 751
drag, startPoint x: 166, startPoint y: 47, endPoint x: 161, endPoint y: 86, distance: 40.0
click at [166, 47] on div "button" at bounding box center [174, 47] width 17 height 12
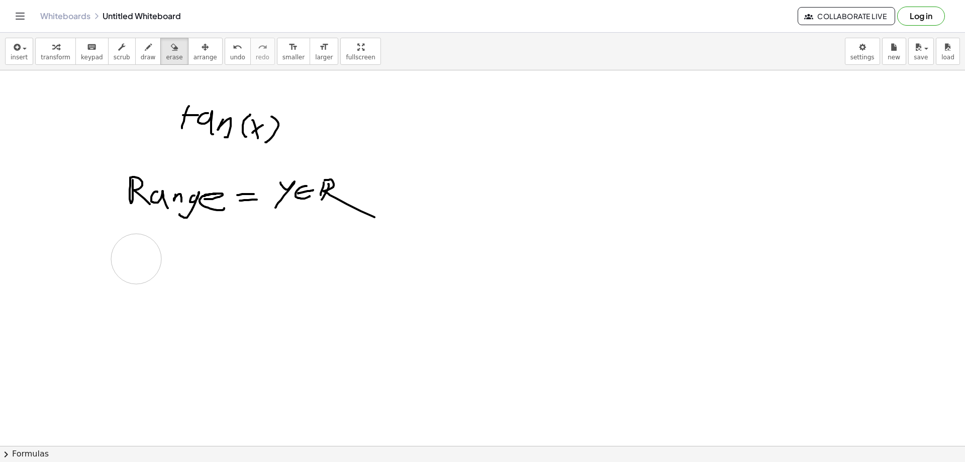
drag, startPoint x: 135, startPoint y: 278, endPoint x: 136, endPoint y: 259, distance: 19.2
click at [136, 259] on div at bounding box center [482, 445] width 965 height 751
click at [141, 54] on span "draw" at bounding box center [148, 57] width 15 height 7
drag, startPoint x: 125, startPoint y: 259, endPoint x: 124, endPoint y: 249, distance: 10.1
click at [124, 259] on div at bounding box center [482, 445] width 965 height 751
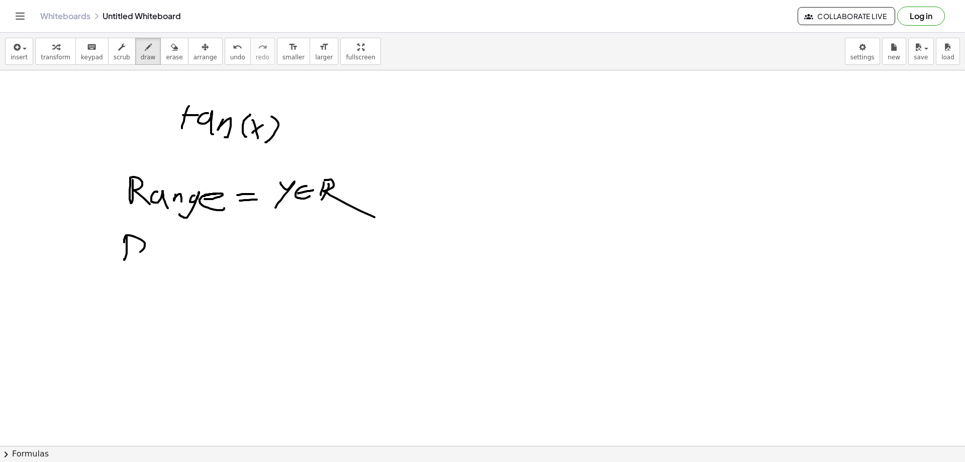
drag, startPoint x: 126, startPoint y: 236, endPoint x: 126, endPoint y: 257, distance: 21.6
click at [126, 257] on div at bounding box center [482, 445] width 965 height 751
click at [144, 251] on div at bounding box center [482, 445] width 965 height 751
drag, startPoint x: 162, startPoint y: 251, endPoint x: 180, endPoint y: 257, distance: 19.1
click at [180, 257] on div at bounding box center [482, 445] width 965 height 751
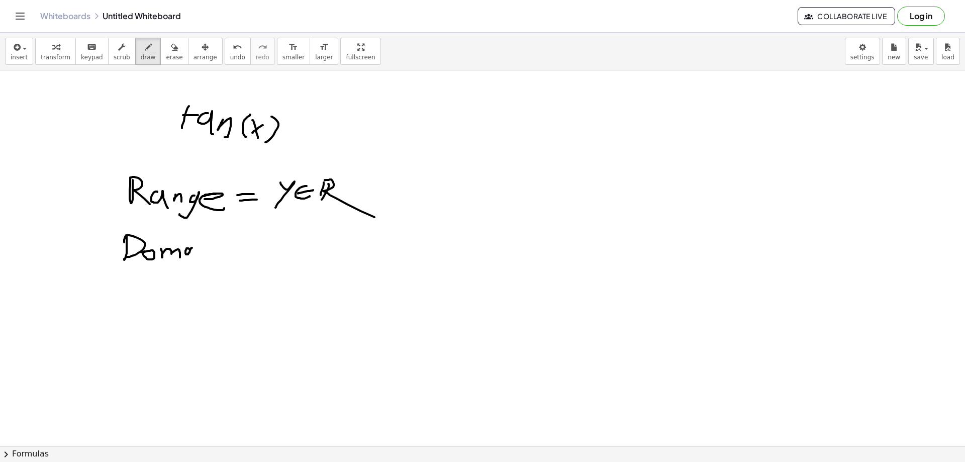
drag, startPoint x: 189, startPoint y: 249, endPoint x: 193, endPoint y: 255, distance: 7.7
click at [193, 255] on div at bounding box center [482, 445] width 965 height 751
click at [198, 257] on div at bounding box center [482, 445] width 965 height 751
click at [204, 243] on div at bounding box center [482, 445] width 965 height 751
drag, startPoint x: 207, startPoint y: 260, endPoint x: 214, endPoint y: 259, distance: 7.6
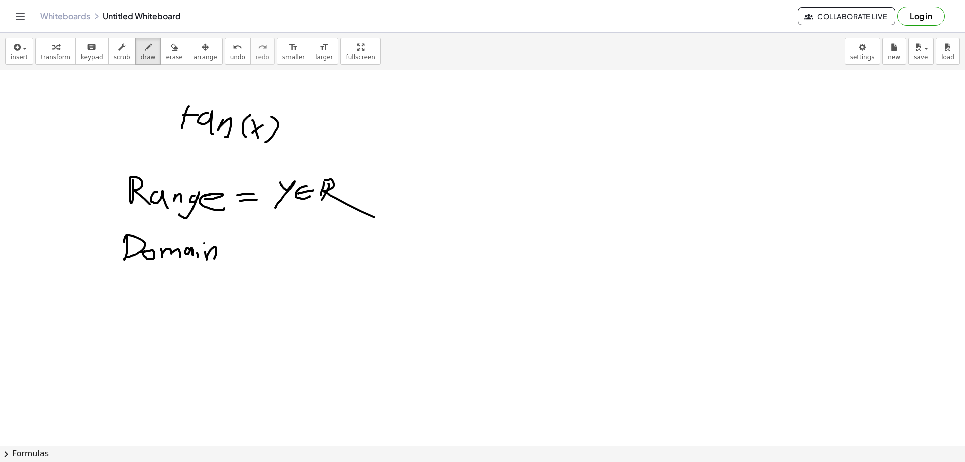
click at [214, 259] on div at bounding box center [482, 445] width 965 height 751
drag, startPoint x: 226, startPoint y: 248, endPoint x: 236, endPoint y: 246, distance: 10.7
click at [236, 246] on div at bounding box center [482, 445] width 965 height 751
drag, startPoint x: 228, startPoint y: 252, endPoint x: 239, endPoint y: 250, distance: 10.7
click at [236, 251] on div at bounding box center [482, 445] width 965 height 751
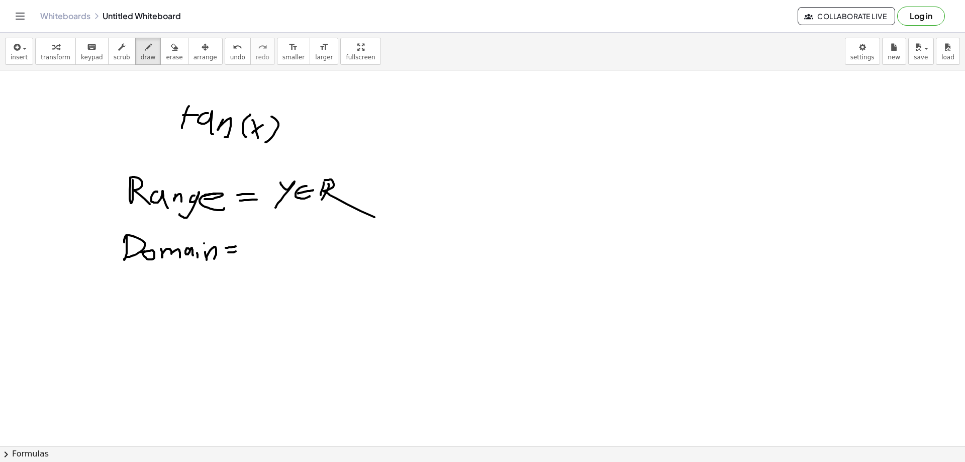
drag, startPoint x: 210, startPoint y: 295, endPoint x: 206, endPoint y: 313, distance: 18.4
click at [206, 313] on div at bounding box center [482, 445] width 965 height 751
click at [215, 313] on div at bounding box center [482, 445] width 965 height 751
drag, startPoint x: 203, startPoint y: 293, endPoint x: 233, endPoint y: 300, distance: 31.1
click at [230, 297] on div at bounding box center [482, 445] width 965 height 751
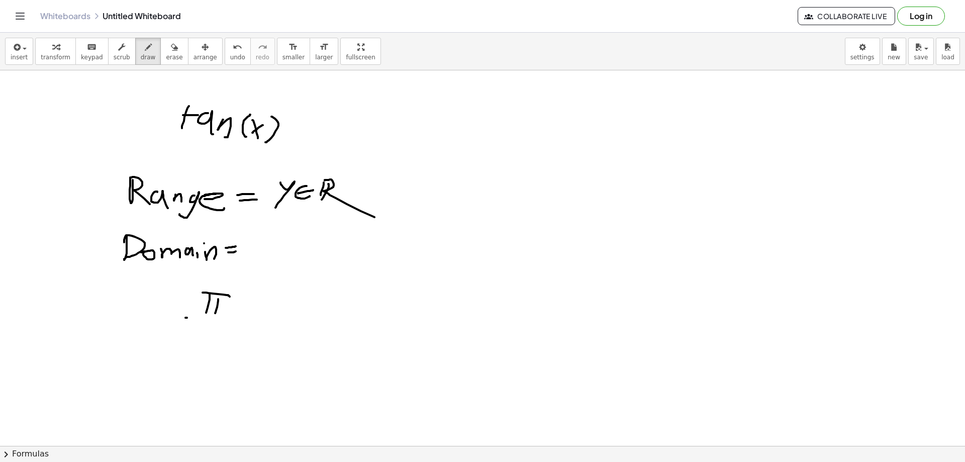
drag, startPoint x: 187, startPoint y: 318, endPoint x: 233, endPoint y: 321, distance: 45.9
click at [233, 321] on div at bounding box center [482, 445] width 965 height 751
drag, startPoint x: 203, startPoint y: 328, endPoint x: 223, endPoint y: 339, distance: 23.0
click at [209, 339] on div at bounding box center [482, 445] width 965 height 751
click at [232, 344] on div at bounding box center [482, 445] width 965 height 751
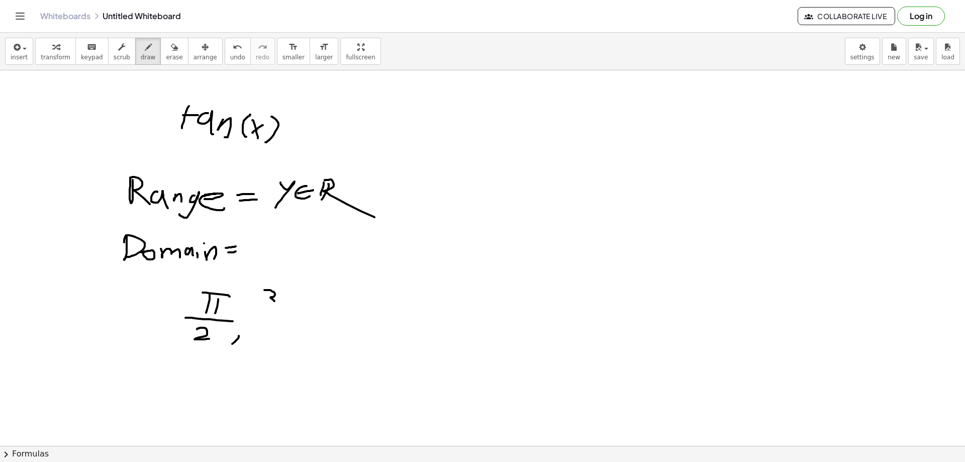
drag, startPoint x: 271, startPoint y: 290, endPoint x: 269, endPoint y: 304, distance: 13.6
click at [263, 308] on div at bounding box center [482, 445] width 965 height 751
drag, startPoint x: 287, startPoint y: 299, endPoint x: 287, endPoint y: 308, distance: 9.1
click at [287, 308] on div at bounding box center [482, 445] width 965 height 751
click at [294, 311] on div at bounding box center [482, 445] width 965 height 751
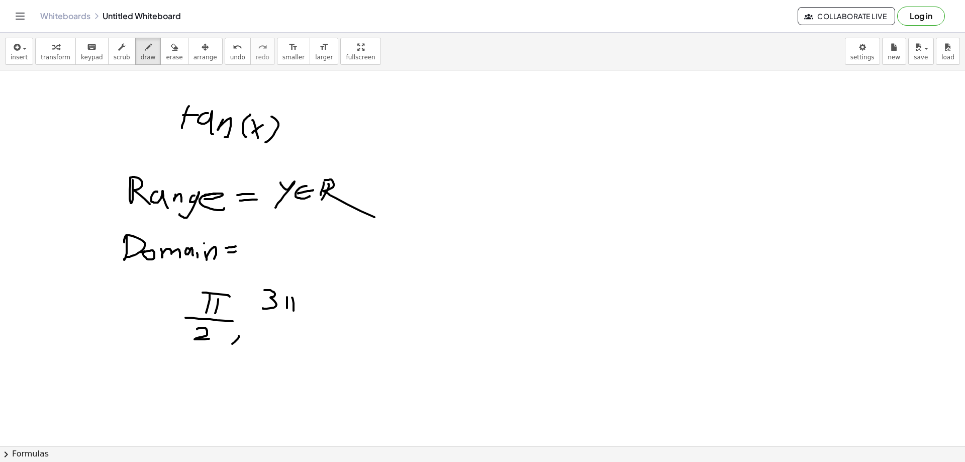
click at [306, 292] on div at bounding box center [482, 445] width 965 height 751
click at [300, 314] on div at bounding box center [482, 445] width 965 height 751
click at [295, 339] on div at bounding box center [482, 445] width 965 height 751
click at [302, 341] on div at bounding box center [482, 445] width 965 height 751
click at [354, 290] on div at bounding box center [482, 445] width 965 height 751
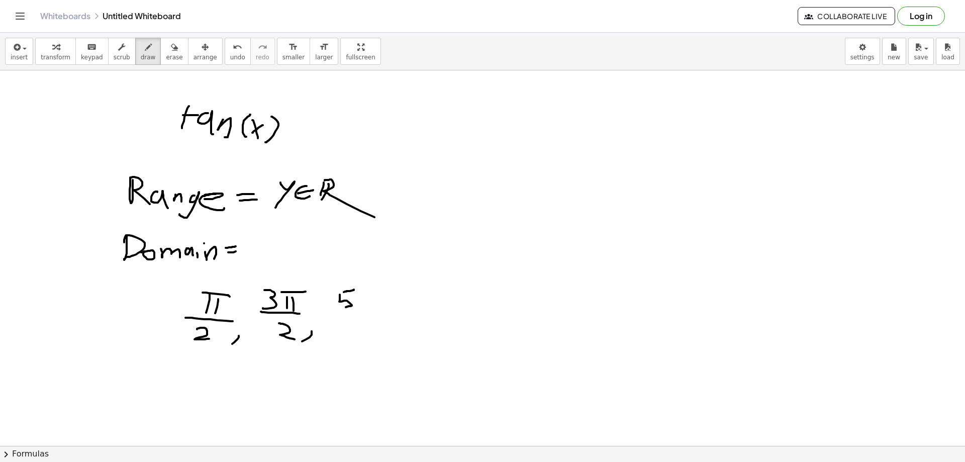
click at [344, 307] on div at bounding box center [482, 445] width 965 height 751
click at [358, 308] on div at bounding box center [482, 445] width 965 height 751
click at [366, 304] on div at bounding box center [482, 445] width 965 height 751
click at [371, 296] on div at bounding box center [482, 445] width 965 height 751
click at [365, 314] on div at bounding box center [482, 445] width 965 height 751
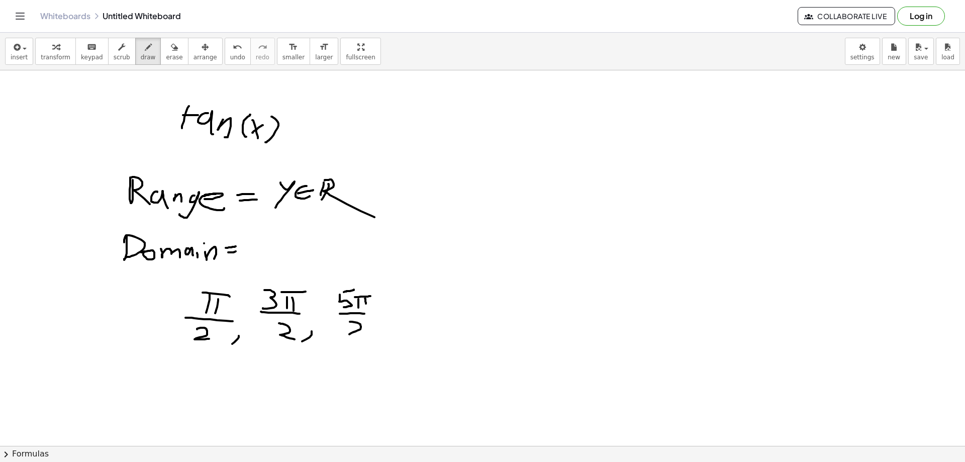
click at [371, 334] on div at bounding box center [482, 445] width 965 height 751
click at [382, 326] on div at bounding box center [482, 445] width 965 height 751
click at [397, 325] on div at bounding box center [482, 445] width 965 height 751
click at [416, 325] on div at bounding box center [482, 445] width 965 height 751
click at [436, 326] on div at bounding box center [482, 445] width 965 height 751
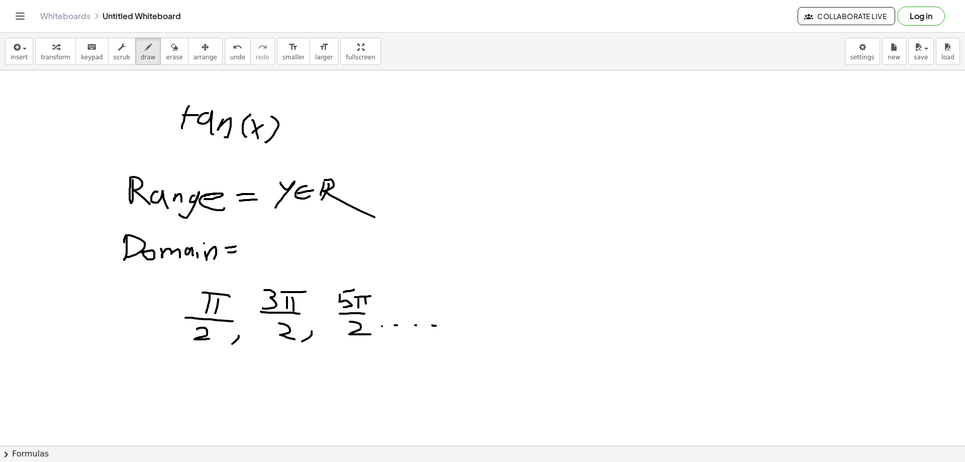
click at [470, 325] on div at bounding box center [482, 445] width 965 height 751
click at [175, 324] on div at bounding box center [482, 445] width 965 height 751
click at [148, 327] on div at bounding box center [482, 445] width 965 height 751
click at [129, 327] on div at bounding box center [482, 445] width 965 height 751
click at [92, 323] on div at bounding box center [482, 445] width 965 height 751
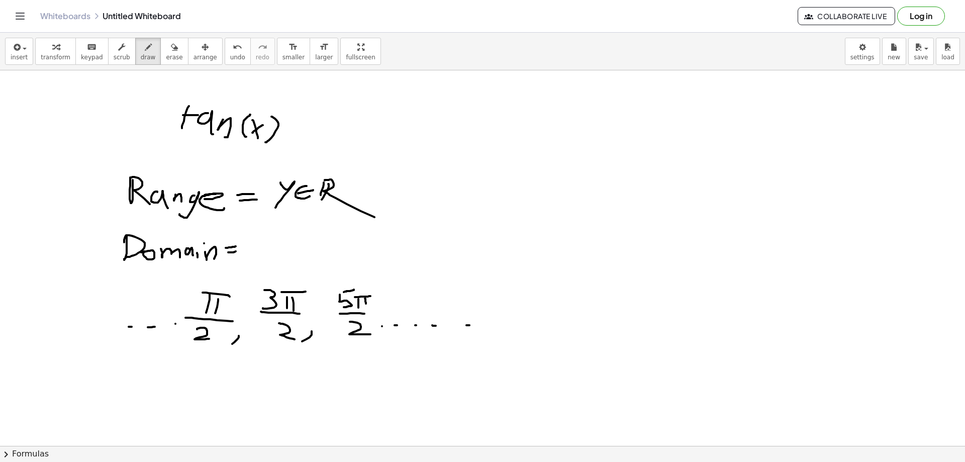
click at [73, 321] on div at bounding box center [482, 445] width 965 height 751
drag, startPoint x: 230, startPoint y: 369, endPoint x: 220, endPoint y: 393, distance: 25.7
click at [220, 393] on div at bounding box center [482, 445] width 965 height 751
drag, startPoint x: 217, startPoint y: 386, endPoint x: 227, endPoint y: 383, distance: 10.9
click at [227, 383] on div at bounding box center [482, 445] width 965 height 751
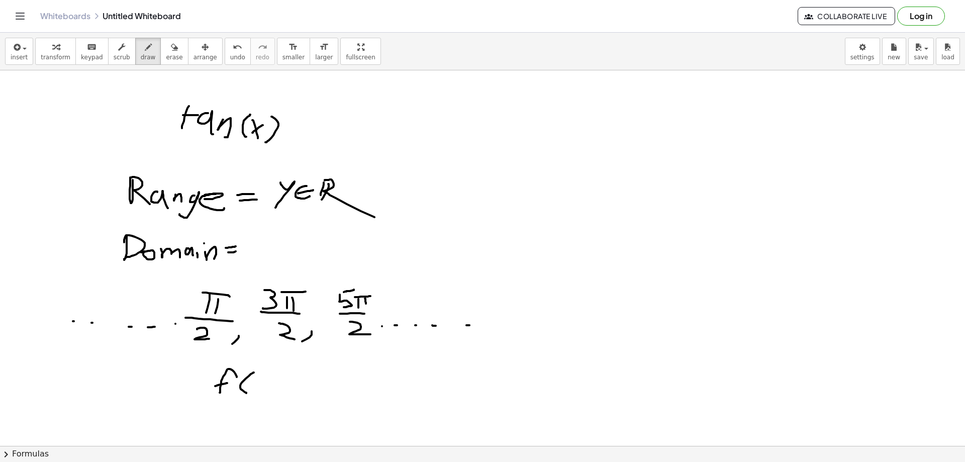
drag, startPoint x: 253, startPoint y: 373, endPoint x: 247, endPoint y: 392, distance: 20.0
click at [247, 393] on div at bounding box center [482, 445] width 965 height 751
click at [260, 392] on div at bounding box center [482, 445] width 965 height 751
drag, startPoint x: 257, startPoint y: 386, endPoint x: 252, endPoint y: 391, distance: 7.5
click at [252, 391] on div at bounding box center [482, 445] width 965 height 751
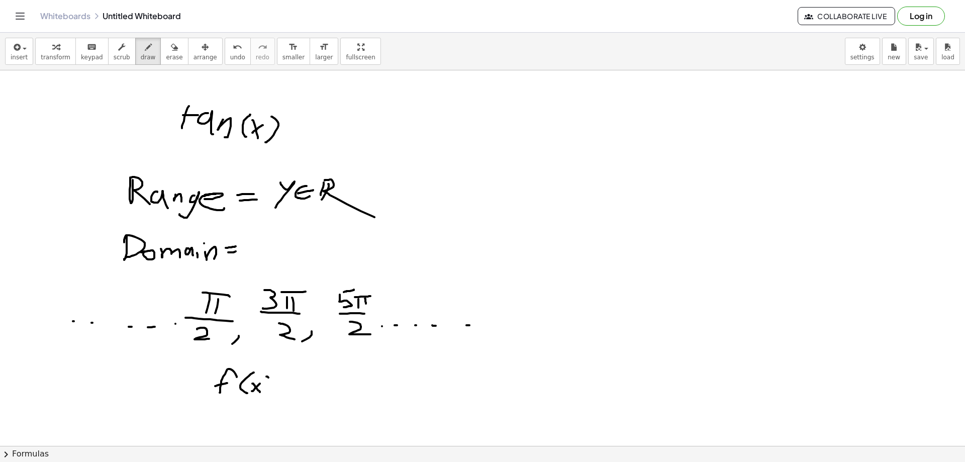
click at [268, 400] on div at bounding box center [482, 445] width 965 height 751
click at [295, 382] on div at bounding box center [482, 445] width 965 height 751
click at [288, 390] on div at bounding box center [482, 445] width 965 height 751
drag, startPoint x: 319, startPoint y: 374, endPoint x: 319, endPoint y: 387, distance: 13.6
click at [319, 387] on div at bounding box center [482, 445] width 965 height 751
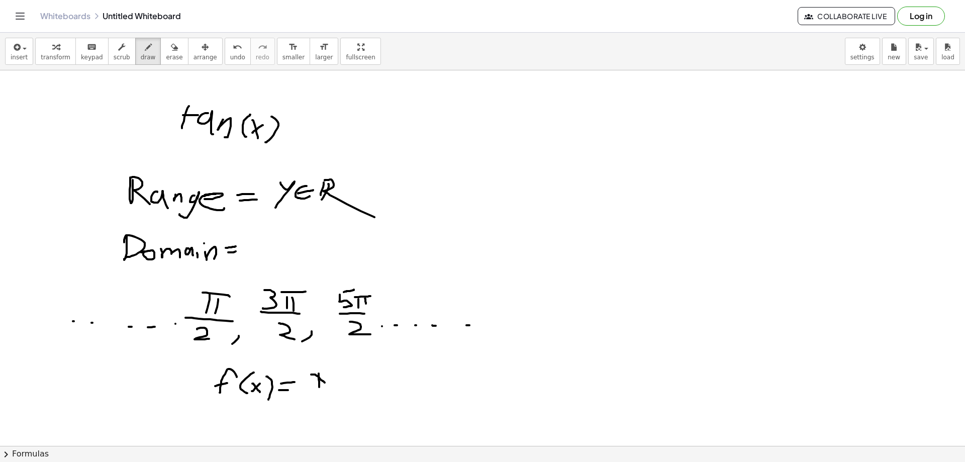
drag, startPoint x: 311, startPoint y: 375, endPoint x: 325, endPoint y: 383, distance: 16.0
click at [325, 383] on div at bounding box center [482, 445] width 965 height 751
drag, startPoint x: 326, startPoint y: 378, endPoint x: 330, endPoint y: 385, distance: 8.5
click at [330, 385] on div at bounding box center [482, 445] width 965 height 751
drag, startPoint x: 335, startPoint y: 375, endPoint x: 336, endPoint y: 386, distance: 11.1
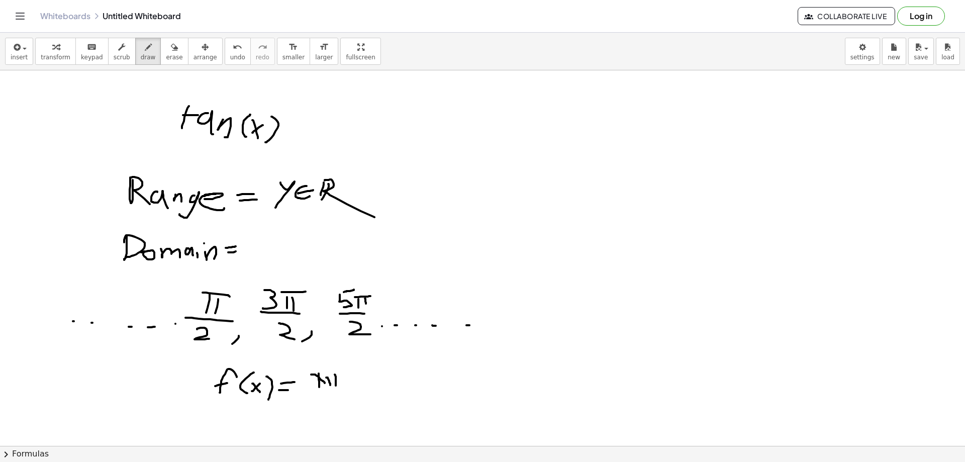
click at [336, 386] on div at bounding box center [482, 445] width 965 height 751
drag, startPoint x: 324, startPoint y: 379, endPoint x: 340, endPoint y: 375, distance: 16.0
click at [340, 375] on div at bounding box center [482, 445] width 965 height 751
drag, startPoint x: 351, startPoint y: 377, endPoint x: 353, endPoint y: 383, distance: 6.5
click at [353, 383] on div at bounding box center [482, 445] width 965 height 751
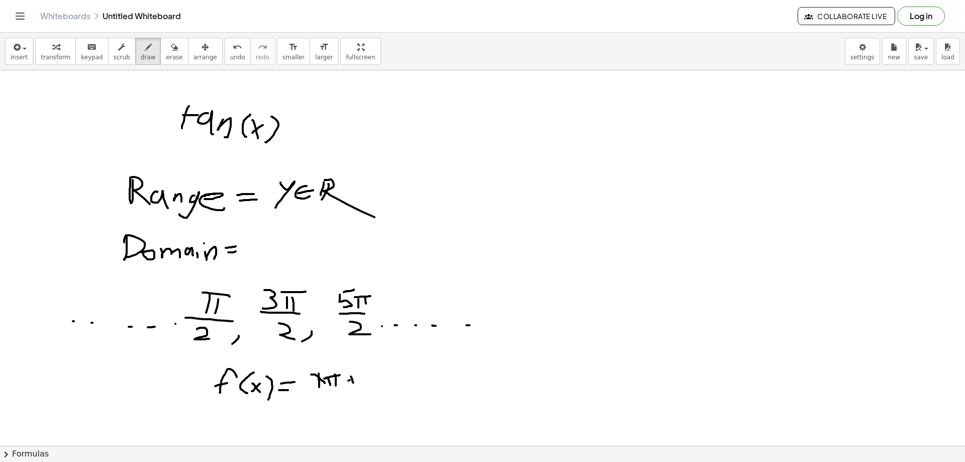
drag, startPoint x: 348, startPoint y: 381, endPoint x: 358, endPoint y: 379, distance: 10.3
click at [358, 379] on div at bounding box center [482, 445] width 965 height 751
drag, startPoint x: 375, startPoint y: 368, endPoint x: 375, endPoint y: 374, distance: 6.6
click at [375, 374] on div at bounding box center [482, 445] width 965 height 751
drag, startPoint x: 382, startPoint y: 364, endPoint x: 382, endPoint y: 374, distance: 10.1
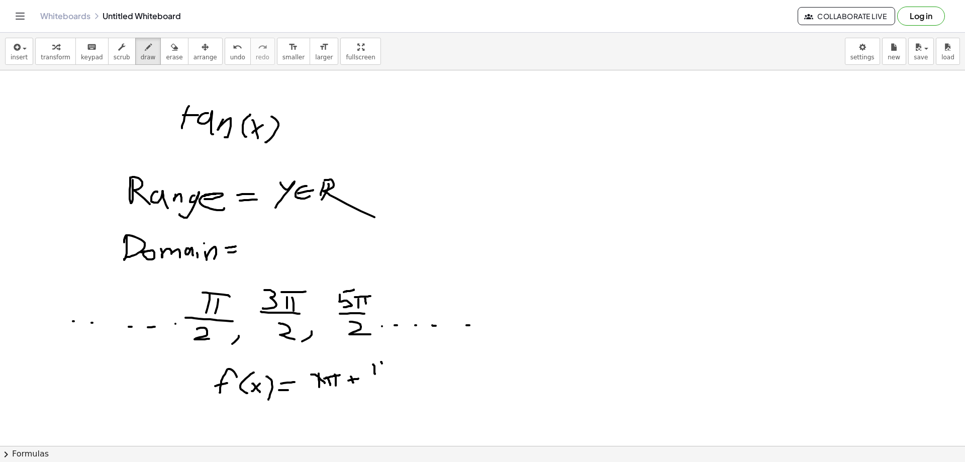
click at [382, 374] on div at bounding box center [482, 445] width 965 height 751
drag, startPoint x: 364, startPoint y: 364, endPoint x: 387, endPoint y: 362, distance: 23.7
click at [387, 361] on div at bounding box center [482, 445] width 965 height 751
drag, startPoint x: 368, startPoint y: 376, endPoint x: 390, endPoint y: 376, distance: 21.6
click at [390, 376] on div at bounding box center [482, 445] width 965 height 751
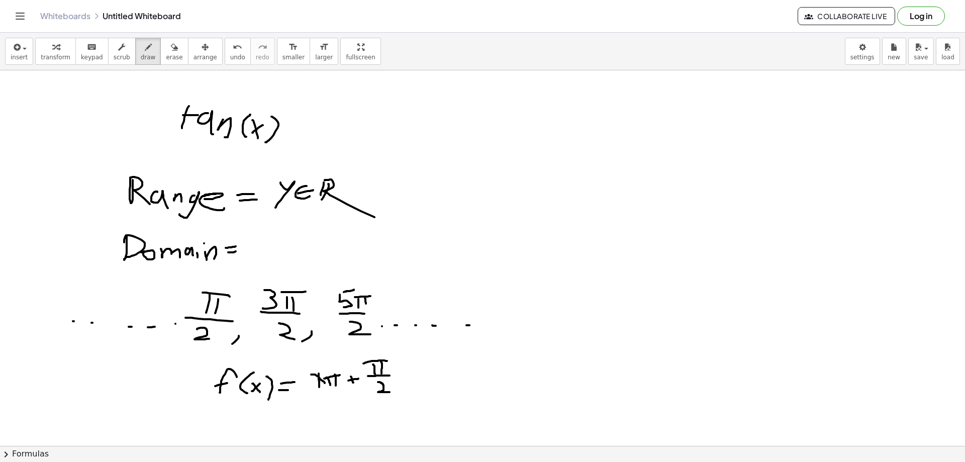
drag, startPoint x: 378, startPoint y: 382, endPoint x: 390, endPoint y: 392, distance: 15.4
click at [390, 392] on div at bounding box center [482, 445] width 965 height 751
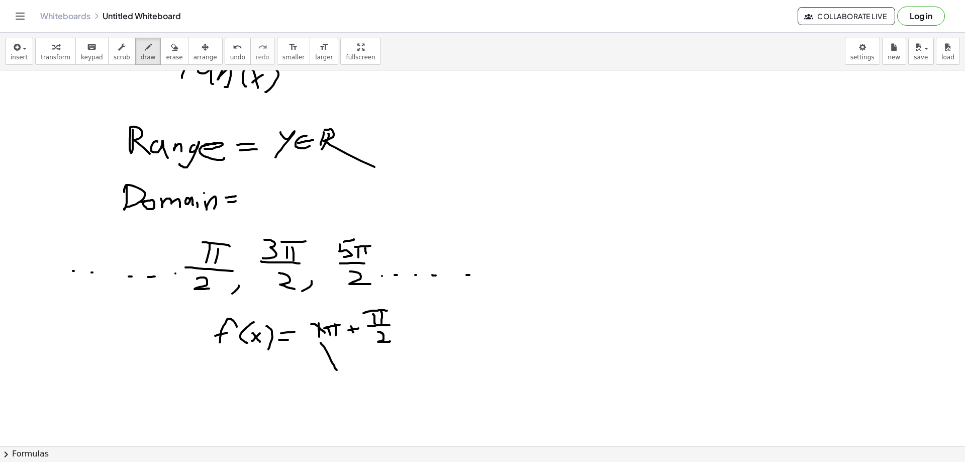
drag, startPoint x: 321, startPoint y: 343, endPoint x: 350, endPoint y: 367, distance: 38.2
click at [350, 367] on div at bounding box center [482, 395] width 965 height 751
drag, startPoint x: 349, startPoint y: 366, endPoint x: 349, endPoint y: 375, distance: 9.6
click at [348, 375] on div at bounding box center [482, 395] width 965 height 751
click at [367, 382] on div at bounding box center [482, 395] width 965 height 751
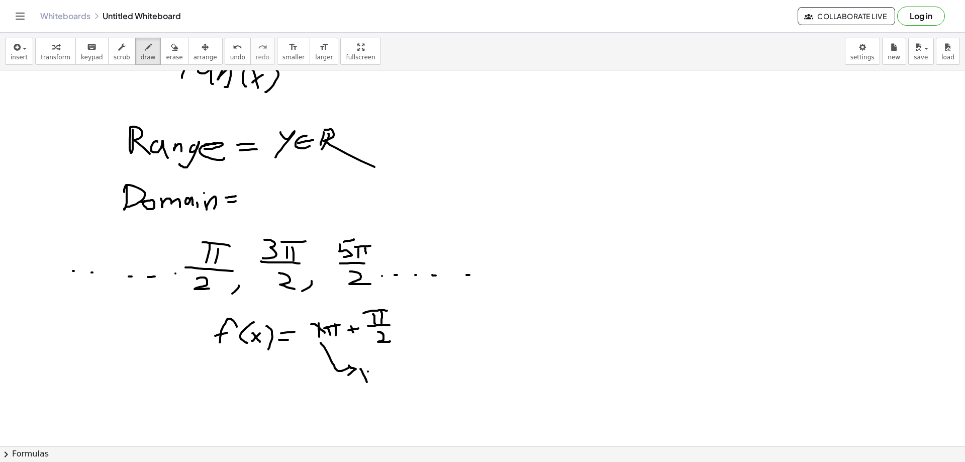
drag, startPoint x: 368, startPoint y: 372, endPoint x: 358, endPoint y: 380, distance: 12.5
click at [358, 380] on div at bounding box center [482, 395] width 965 height 751
drag, startPoint x: 375, startPoint y: 372, endPoint x: 372, endPoint y: 378, distance: 7.0
click at [376, 381] on div at bounding box center [482, 395] width 965 height 751
click at [381, 376] on div at bounding box center [482, 395] width 965 height 751
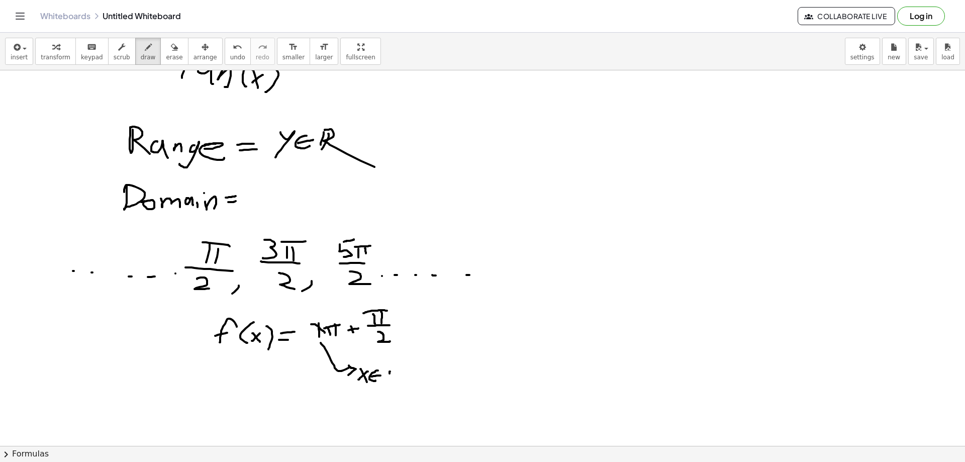
drag, startPoint x: 390, startPoint y: 372, endPoint x: 389, endPoint y: 379, distance: 7.2
click at [389, 384] on div at bounding box center [482, 395] width 965 height 751
drag, startPoint x: 387, startPoint y: 370, endPoint x: 394, endPoint y: 371, distance: 7.1
click at [393, 370] on div at bounding box center [482, 395] width 965 height 751
drag, startPoint x: 381, startPoint y: 384, endPoint x: 399, endPoint y: 384, distance: 18.1
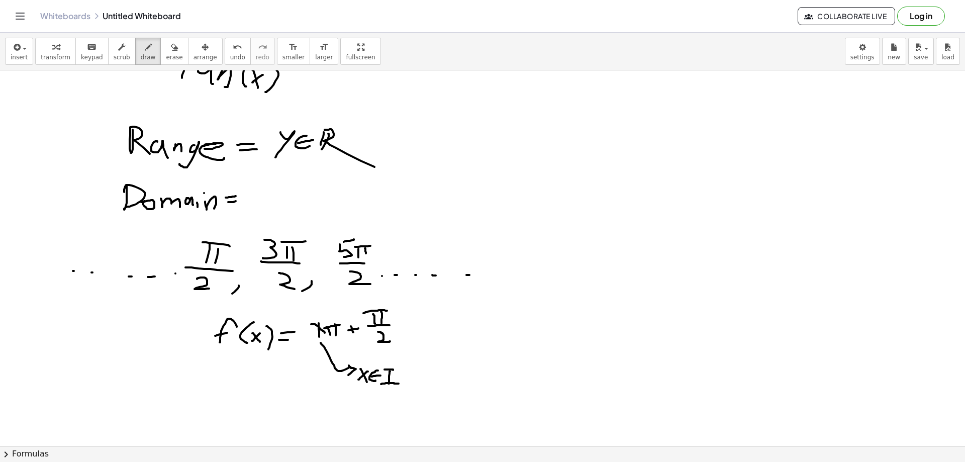
click at [399, 384] on div at bounding box center [482, 395] width 965 height 751
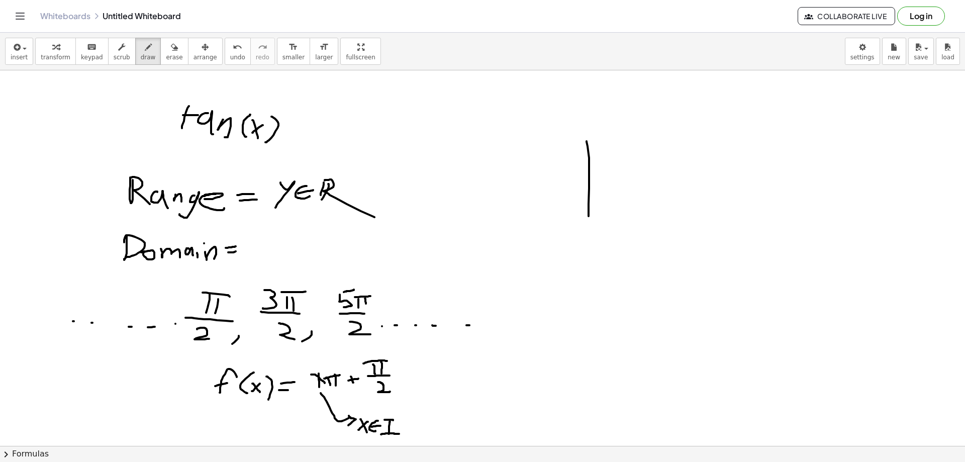
drag, startPoint x: 587, startPoint y: 142, endPoint x: 560, endPoint y: 226, distance: 88.2
click at [590, 236] on div at bounding box center [482, 445] width 965 height 751
drag, startPoint x: 518, startPoint y: 203, endPoint x: 745, endPoint y: 189, distance: 227.7
click at [745, 189] on div at bounding box center [482, 445] width 965 height 751
drag, startPoint x: 625, startPoint y: 143, endPoint x: 576, endPoint y: 228, distance: 97.8
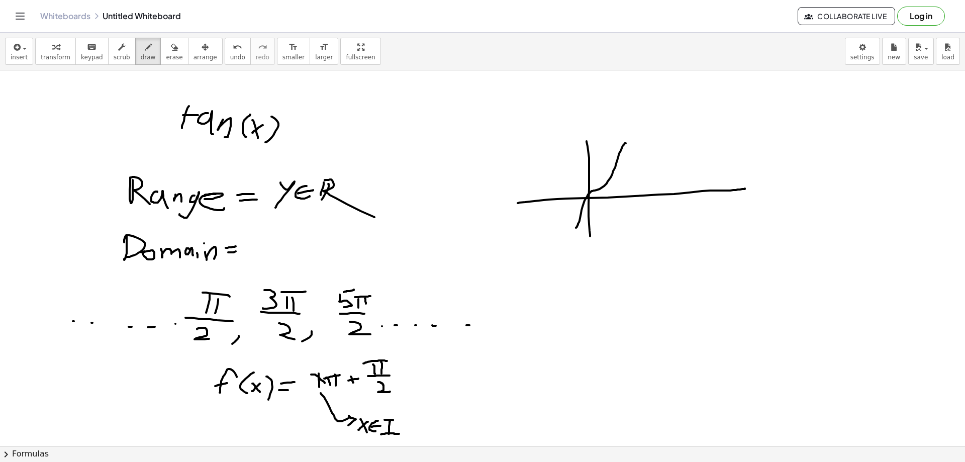
click at [576, 228] on div at bounding box center [482, 445] width 965 height 751
drag, startPoint x: 700, startPoint y: 150, endPoint x: 638, endPoint y: 233, distance: 103.9
click at [638, 235] on div at bounding box center [482, 445] width 965 height 751
drag, startPoint x: 740, startPoint y: 147, endPoint x: 684, endPoint y: 235, distance: 103.5
click at [694, 235] on div at bounding box center [482, 445] width 965 height 751
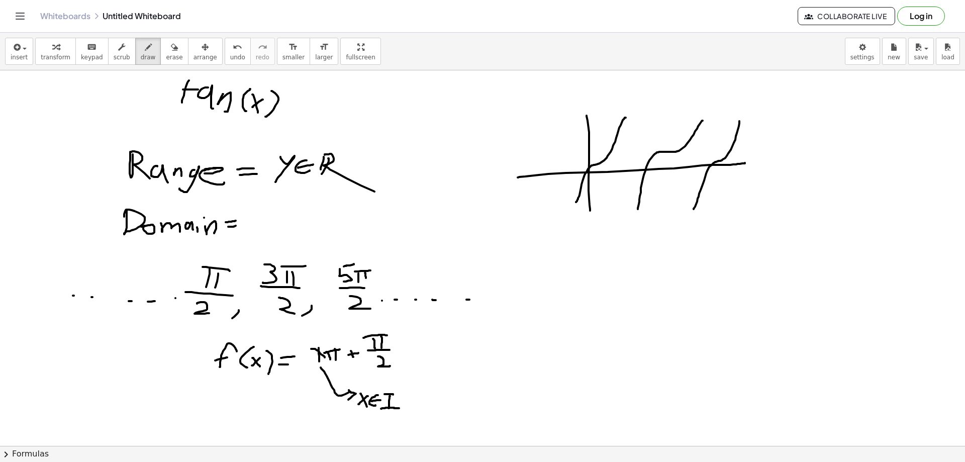
scroll to position [50, 0]
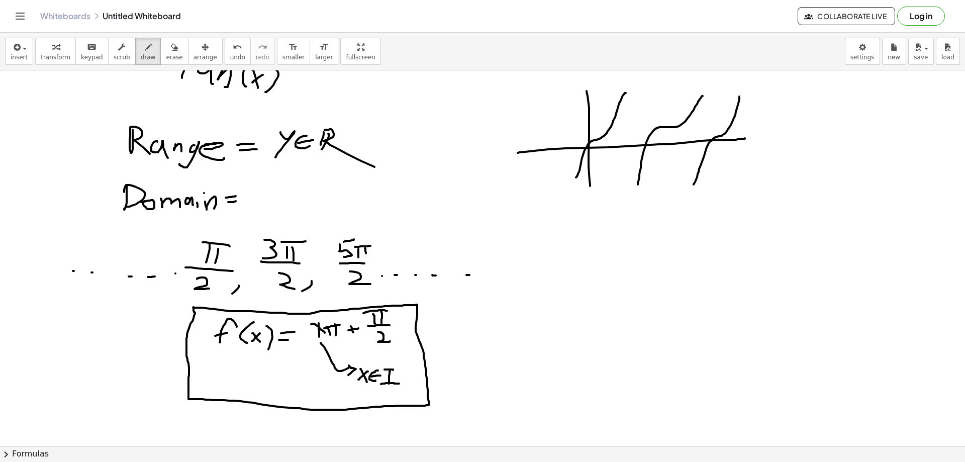
drag, startPoint x: 199, startPoint y: 308, endPoint x: 194, endPoint y: 305, distance: 5.6
click at [194, 305] on div at bounding box center [482, 395] width 965 height 751
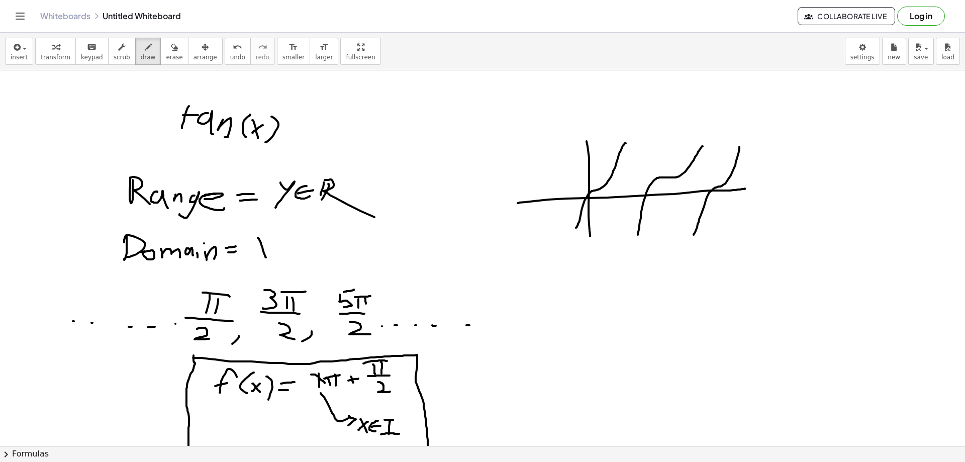
drag, startPoint x: 258, startPoint y: 238, endPoint x: 266, endPoint y: 257, distance: 20.5
click at [266, 257] on div at bounding box center [482, 445] width 965 height 751
drag, startPoint x: 269, startPoint y: 245, endPoint x: 256, endPoint y: 254, distance: 16.6
click at [256, 254] on div at bounding box center [482, 445] width 965 height 751
drag, startPoint x: 274, startPoint y: 246, endPoint x: 290, endPoint y: 244, distance: 16.2
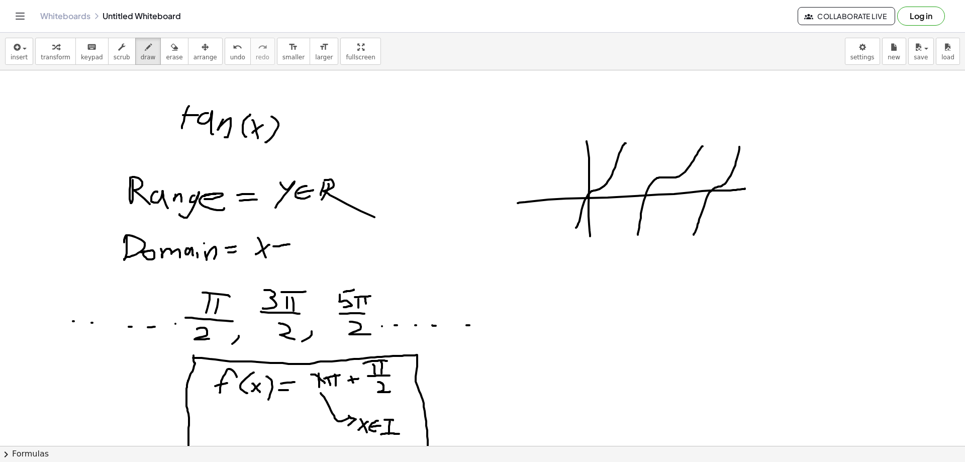
click at [290, 244] on div at bounding box center [482, 445] width 965 height 751
drag, startPoint x: 277, startPoint y: 250, endPoint x: 291, endPoint y: 250, distance: 14.6
click at [291, 250] on div at bounding box center [482, 445] width 965 height 751
drag, startPoint x: 281, startPoint y: 242, endPoint x: 290, endPoint y: 252, distance: 13.5
click at [290, 252] on div at bounding box center [482, 445] width 965 height 751
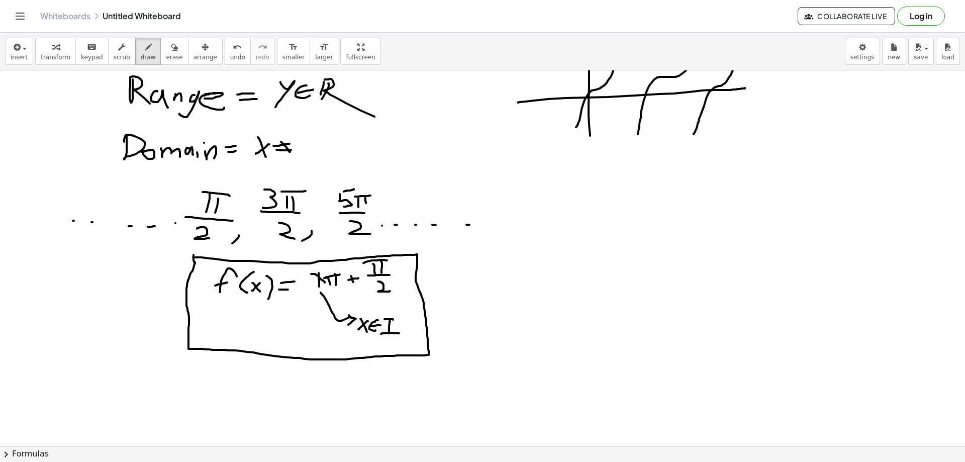
scroll to position [50, 0]
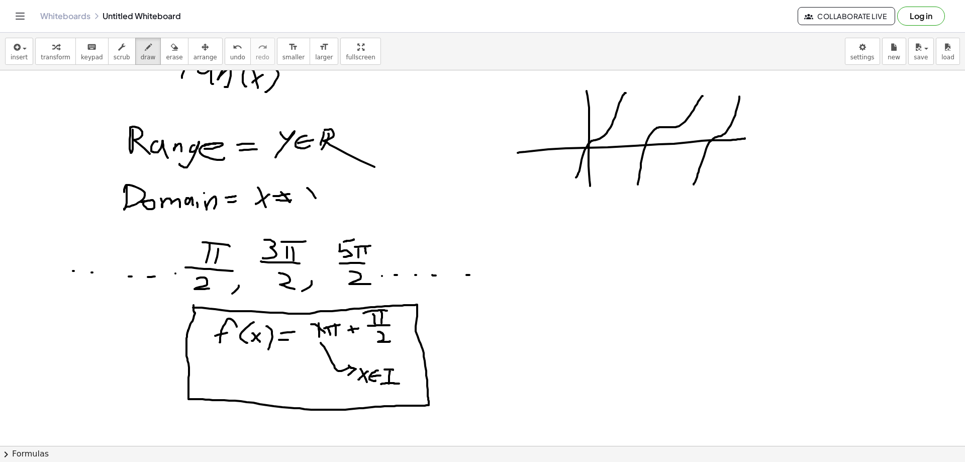
drag, startPoint x: 307, startPoint y: 188, endPoint x: 316, endPoint y: 199, distance: 14.0
click at [316, 199] on div at bounding box center [482, 395] width 965 height 751
click at [305, 201] on div at bounding box center [482, 395] width 965 height 751
drag, startPoint x: 320, startPoint y: 196, endPoint x: 321, endPoint y: 201, distance: 5.1
click at [321, 201] on div at bounding box center [482, 395] width 965 height 751
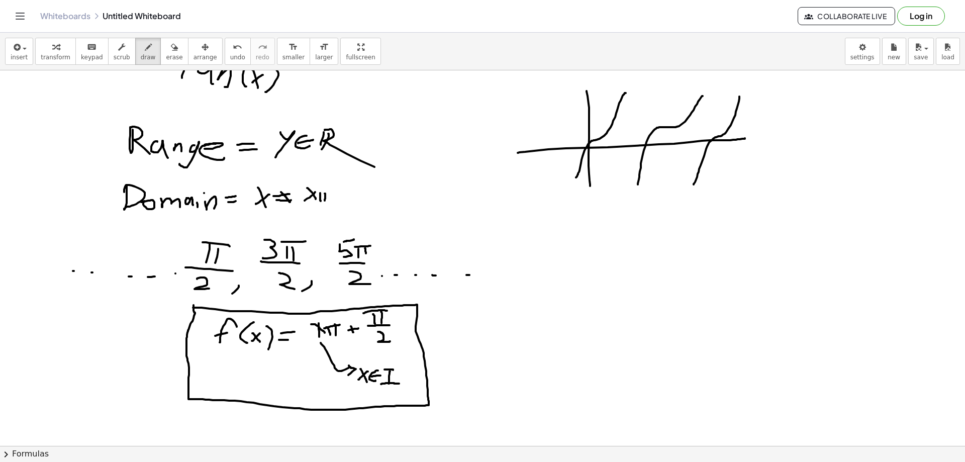
click at [325, 201] on div at bounding box center [482, 395] width 965 height 751
click at [333, 191] on div at bounding box center [482, 395] width 965 height 751
click at [339, 202] on div at bounding box center [482, 395] width 965 height 751
click at [347, 197] on div at bounding box center [482, 395] width 965 height 751
click at [355, 193] on div at bounding box center [482, 395] width 965 height 751
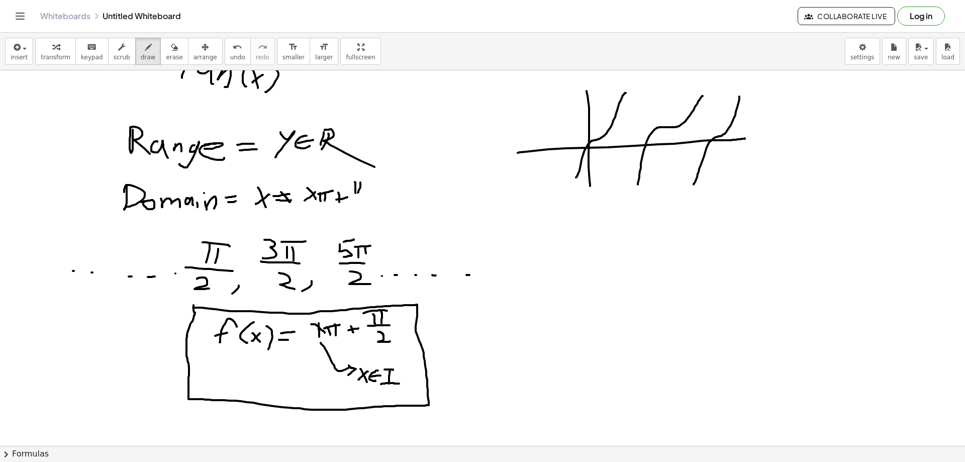
click at [358, 193] on div at bounding box center [482, 395] width 965 height 751
click at [366, 179] on div at bounding box center [482, 395] width 965 height 751
click at [369, 196] on div at bounding box center [482, 395] width 965 height 751
click at [364, 200] on div at bounding box center [482, 395] width 965 height 751
click at [166, 59] on span "erase" at bounding box center [174, 57] width 17 height 7
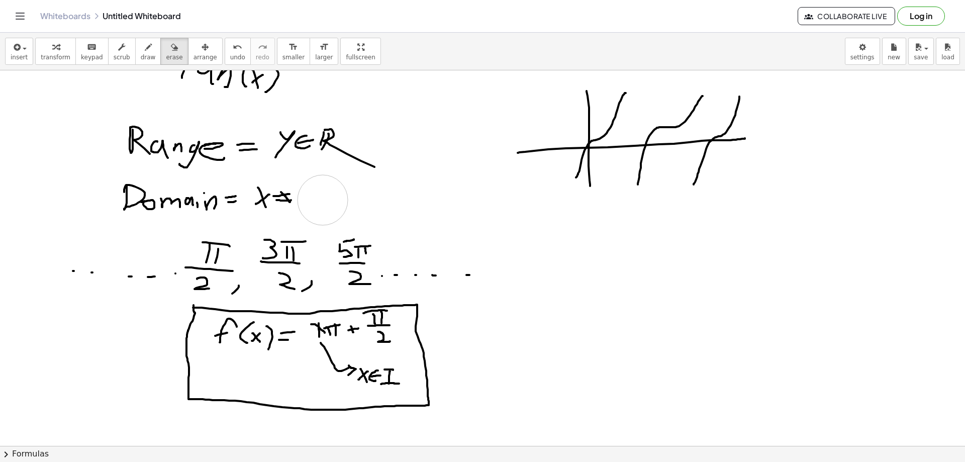
drag, startPoint x: 371, startPoint y: 201, endPoint x: 323, endPoint y: 200, distance: 47.8
click at [323, 200] on div at bounding box center [482, 395] width 965 height 751
click at [141, 59] on span "draw" at bounding box center [148, 57] width 15 height 7
drag, startPoint x: 304, startPoint y: 187, endPoint x: 320, endPoint y: 185, distance: 15.8
click at [317, 185] on div at bounding box center [482, 395] width 965 height 751
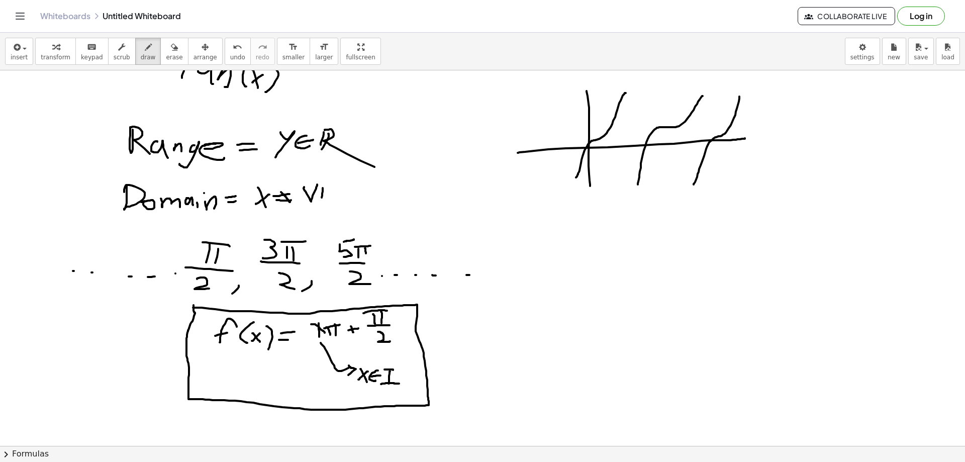
click at [321, 201] on div at bounding box center [482, 395] width 965 height 751
click at [327, 200] on div at bounding box center [482, 395] width 965 height 751
click at [332, 189] on div at bounding box center [482, 395] width 965 height 751
click at [344, 201] on div at bounding box center [482, 395] width 965 height 751
click at [354, 194] on div at bounding box center [482, 395] width 965 height 751
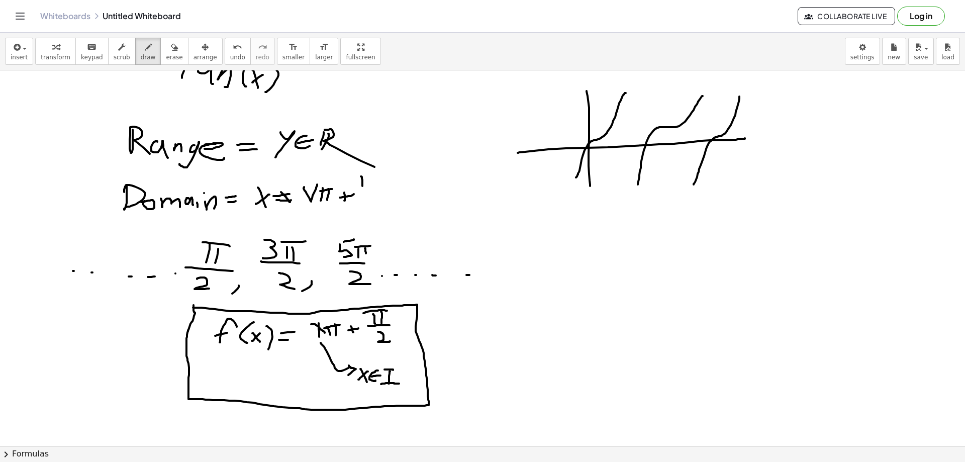
click at [363, 187] on div at bounding box center [482, 395] width 965 height 751
click at [371, 185] on div at bounding box center [482, 395] width 965 height 751
click at [371, 177] on div at bounding box center [482, 395] width 965 height 751
click at [386, 193] on div at bounding box center [482, 395] width 965 height 751
click at [381, 204] on div at bounding box center [482, 395] width 965 height 751
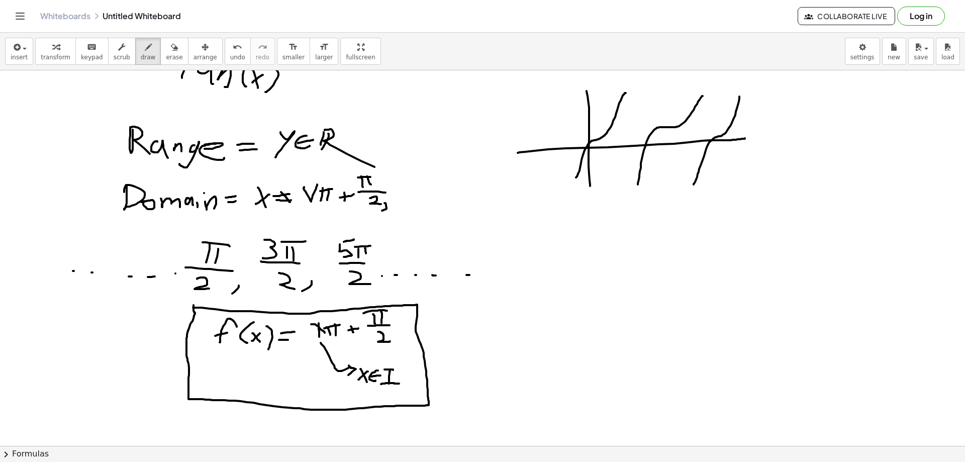
click at [381, 211] on div at bounding box center [482, 395] width 965 height 751
click at [415, 188] on div at bounding box center [482, 395] width 965 height 751
click at [424, 200] on div at bounding box center [482, 395] width 965 height 751
click at [428, 194] on div at bounding box center [482, 395] width 965 height 751
click at [436, 203] on div at bounding box center [482, 395] width 965 height 751
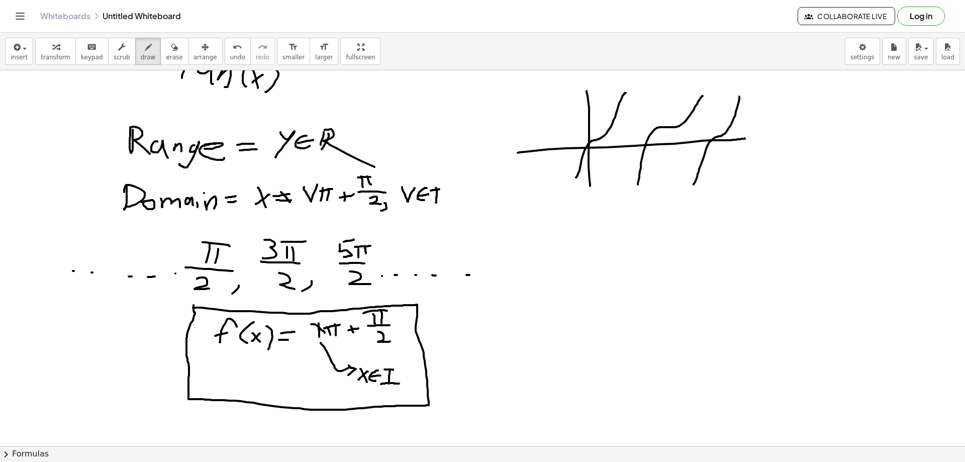
click at [441, 189] on div at bounding box center [482, 395] width 965 height 751
click at [444, 201] on div at bounding box center [482, 395] width 965 height 751
click at [202, 49] on icon "button" at bounding box center [205, 47] width 7 height 12
click at [111, 198] on div at bounding box center [482, 395] width 965 height 751
click at [100, 199] on div at bounding box center [482, 395] width 965 height 751
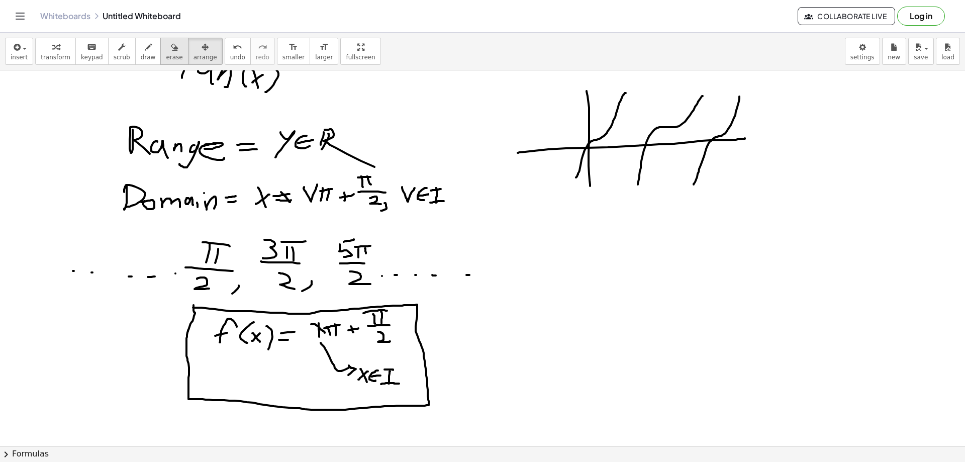
click at [171, 50] on icon "button" at bounding box center [174, 47] width 7 height 12
click at [226, 202] on div at bounding box center [482, 395] width 965 height 751
click at [141, 55] on span "draw" at bounding box center [148, 57] width 15 height 7
click at [185, 207] on div at bounding box center [482, 395] width 965 height 751
click at [171, 205] on div at bounding box center [482, 395] width 965 height 751
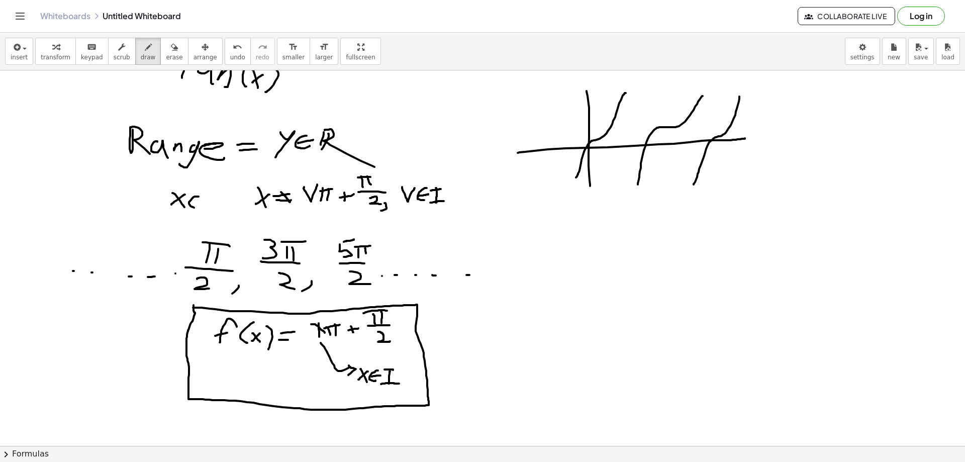
click at [199, 208] on div at bounding box center [482, 395] width 965 height 751
click at [204, 201] on div at bounding box center [482, 395] width 965 height 751
click at [207, 209] on div at bounding box center [482, 395] width 965 height 751
click at [210, 211] on div at bounding box center [482, 395] width 965 height 751
click at [220, 211] on div at bounding box center [482, 395] width 965 height 751
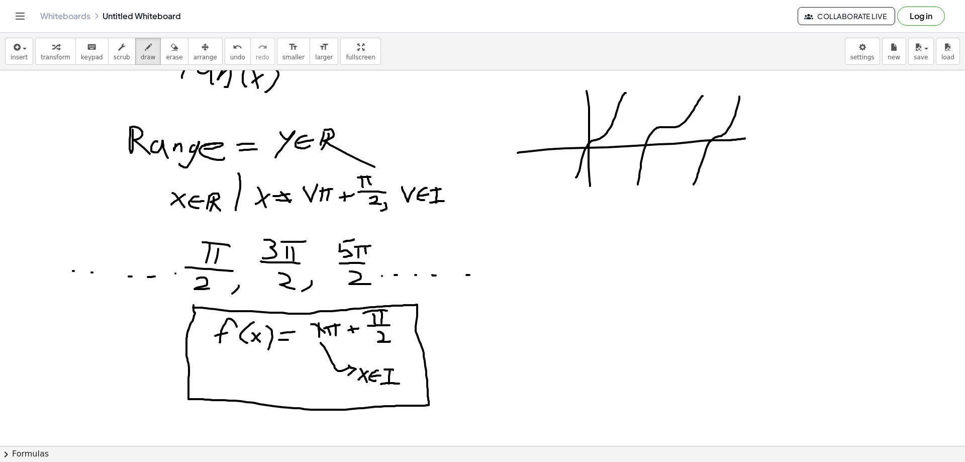
click at [236, 210] on div at bounding box center [482, 395] width 965 height 751
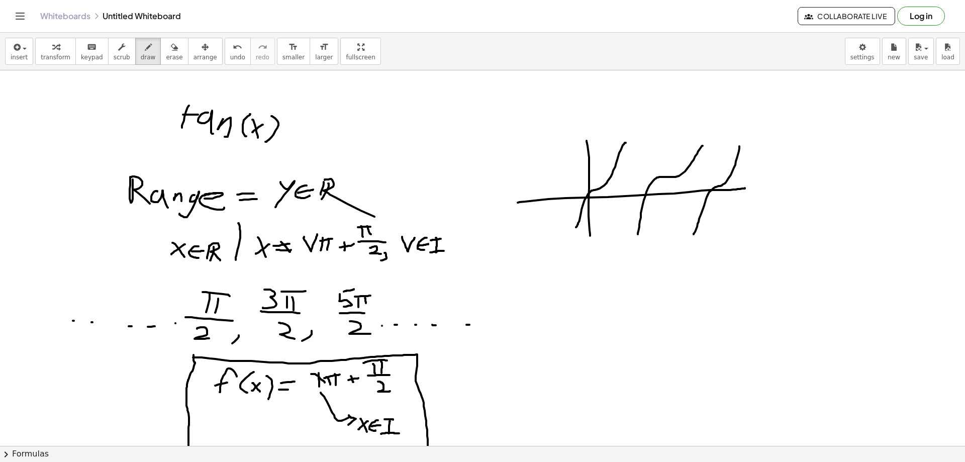
scroll to position [0, 0]
click at [171, 52] on icon "button" at bounding box center [174, 47] width 7 height 12
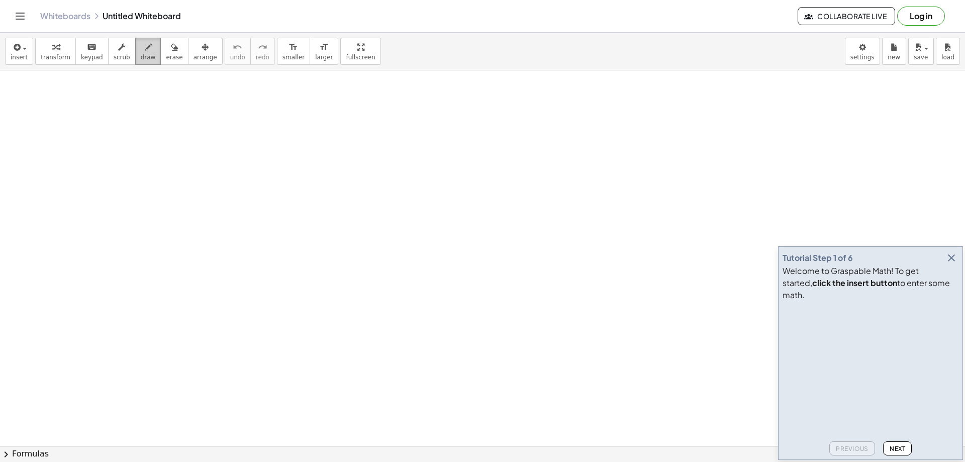
click at [141, 49] on div "button" at bounding box center [148, 47] width 15 height 12
click at [948, 264] on icon "button" at bounding box center [952, 258] width 12 height 12
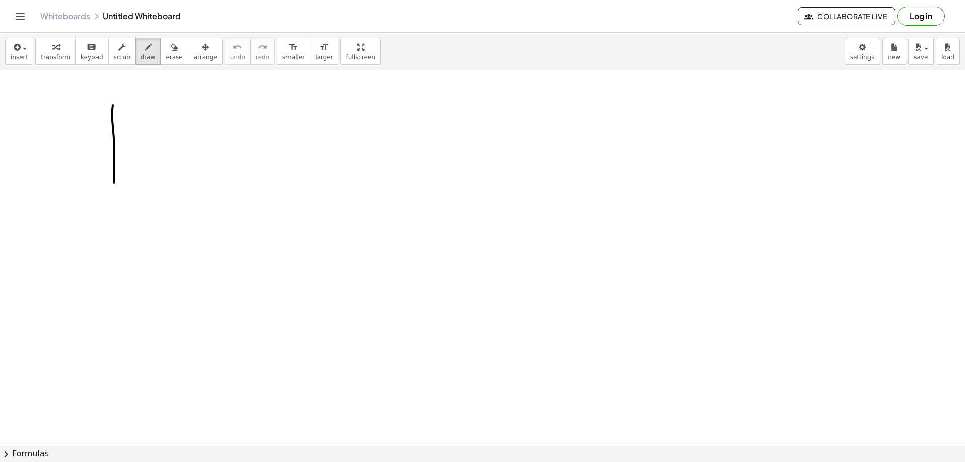
drag, startPoint x: 112, startPoint y: 109, endPoint x: 114, endPoint y: 218, distance: 108.6
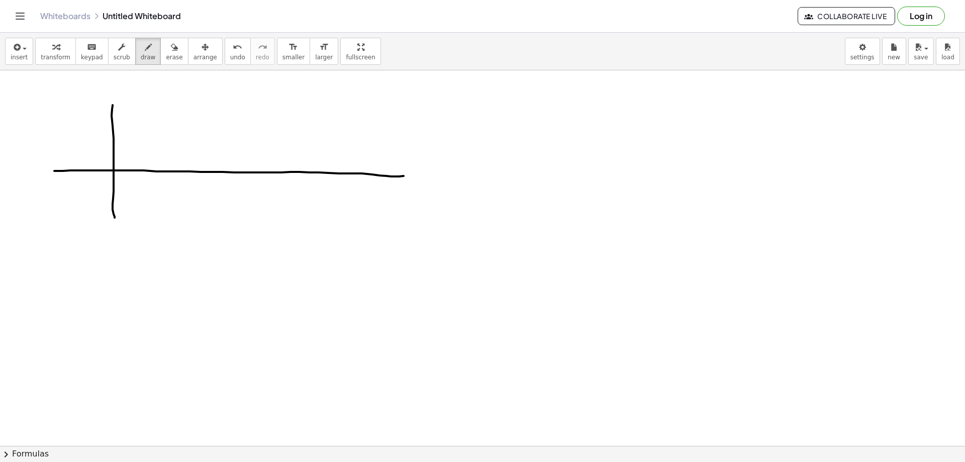
drag, startPoint x: 54, startPoint y: 171, endPoint x: 442, endPoint y: 175, distance: 387.7
drag, startPoint x: 113, startPoint y: 171, endPoint x: 359, endPoint y: 151, distance: 247.2
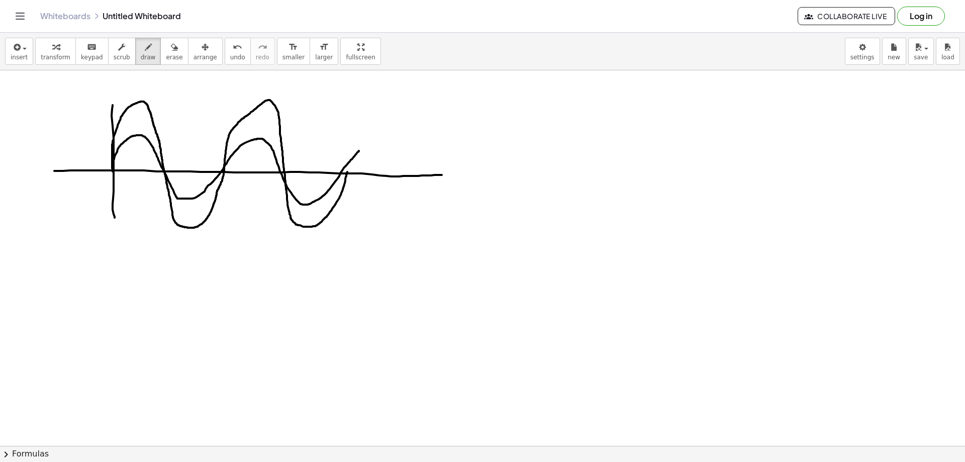
drag, startPoint x: 112, startPoint y: 168, endPoint x: 348, endPoint y: 165, distance: 236.3
click at [171, 50] on icon "button" at bounding box center [174, 47] width 7 height 12
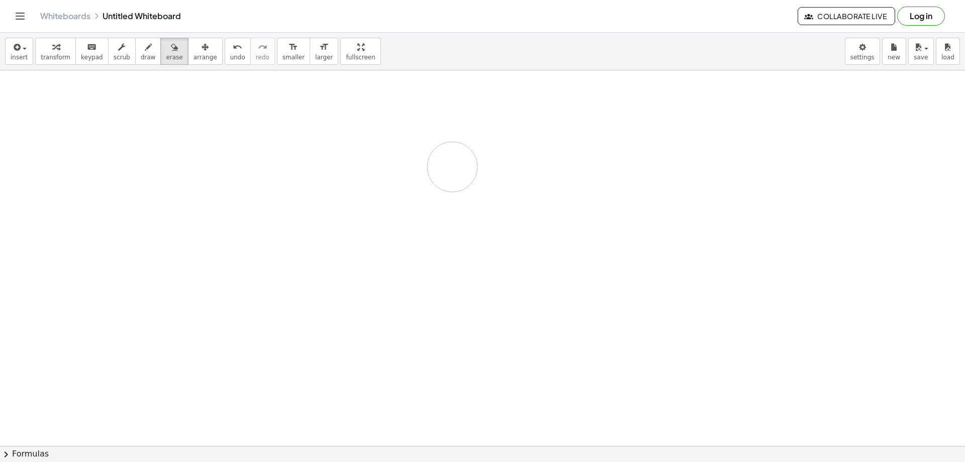
drag, startPoint x: 114, startPoint y: 92, endPoint x: 302, endPoint y: 144, distance: 195.2
click at [145, 43] on icon "button" at bounding box center [148, 47] width 7 height 12
drag, startPoint x: 120, startPoint y: 100, endPoint x: 112, endPoint y: 200, distance: 100.4
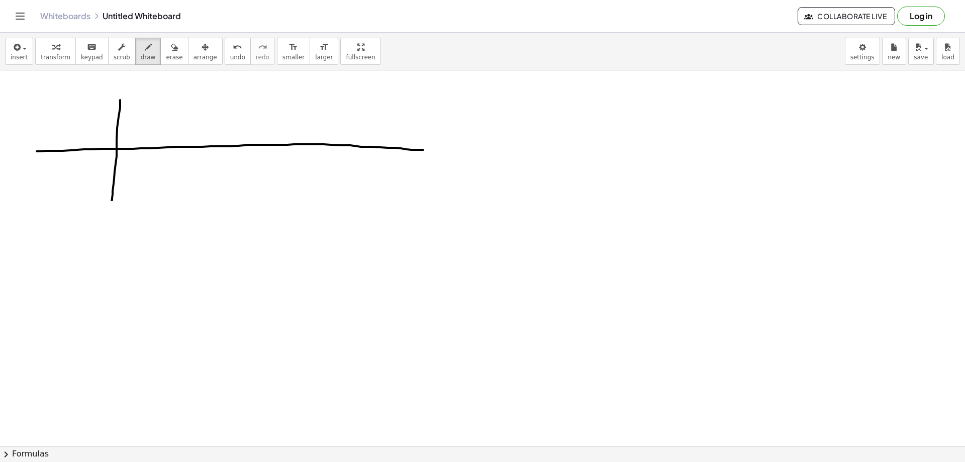
drag, startPoint x: 37, startPoint y: 151, endPoint x: 456, endPoint y: 150, distance: 419.3
drag, startPoint x: 118, startPoint y: 114, endPoint x: 300, endPoint y: 161, distance: 187.7
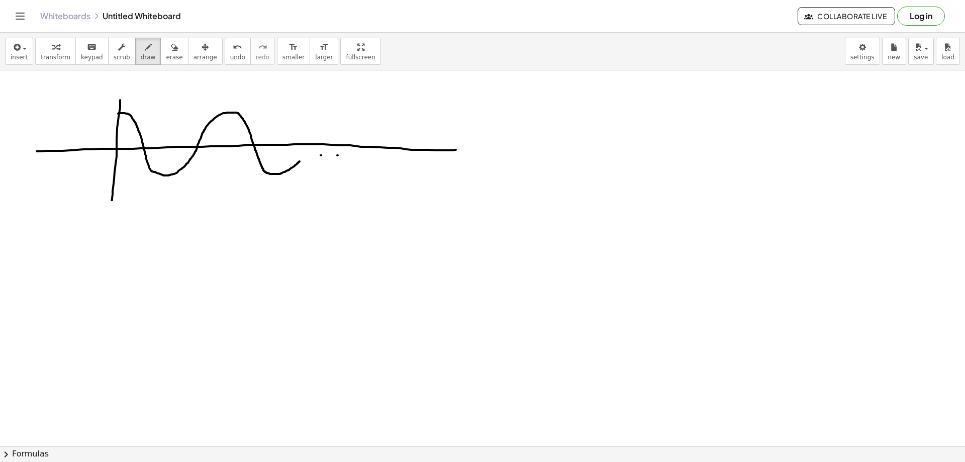
drag, startPoint x: 338, startPoint y: 155, endPoint x: 347, endPoint y: 156, distance: 9.6
drag, startPoint x: 352, startPoint y: 157, endPoint x: 361, endPoint y: 157, distance: 9.1
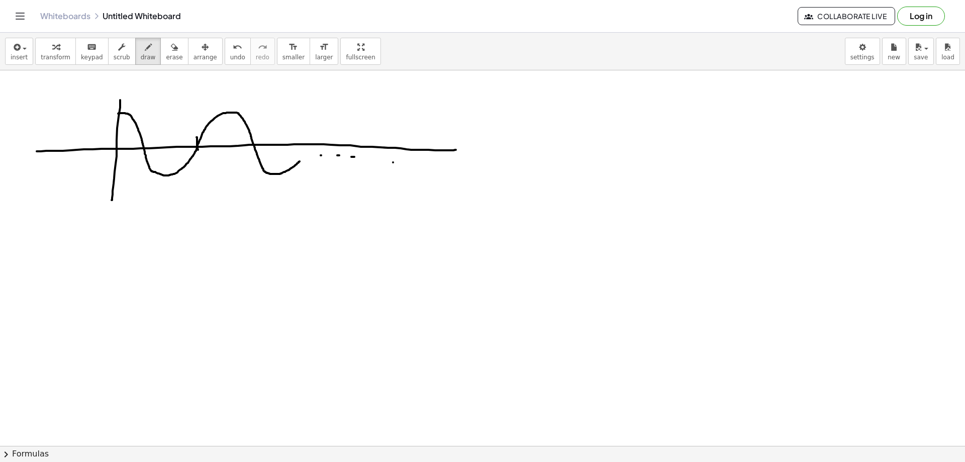
drag, startPoint x: 197, startPoint y: 137, endPoint x: 199, endPoint y: 153, distance: 16.2
drag, startPoint x: 195, startPoint y: 163, endPoint x: 203, endPoint y: 170, distance: 10.3
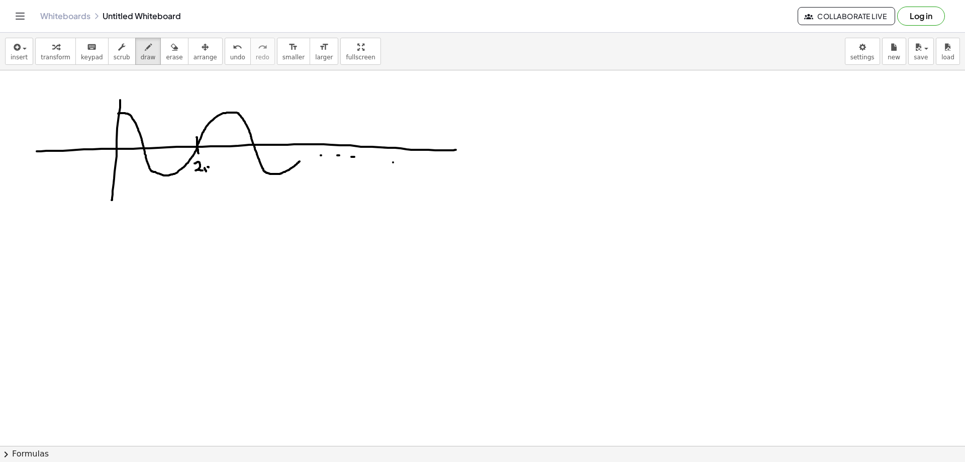
drag, startPoint x: 204, startPoint y: 167, endPoint x: 217, endPoint y: 164, distance: 13.5
drag, startPoint x: 157, startPoint y: 243, endPoint x: 154, endPoint y: 257, distance: 14.9
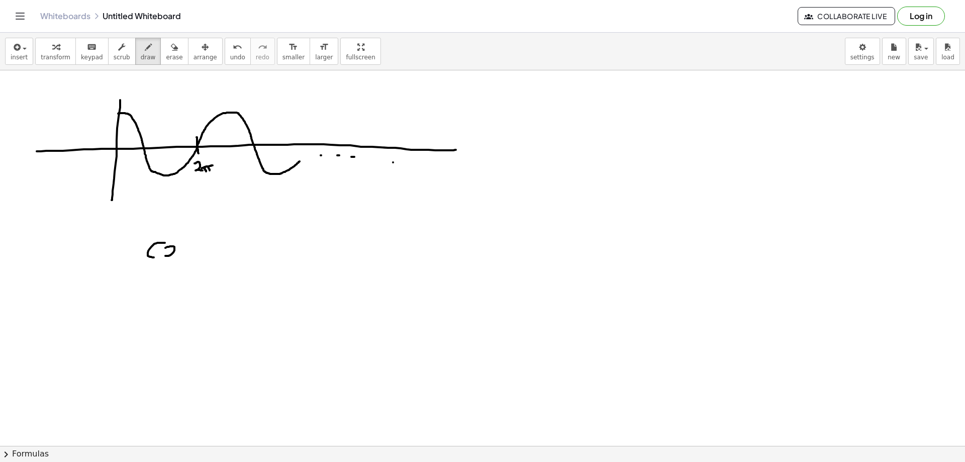
drag, startPoint x: 170, startPoint y: 246, endPoint x: 176, endPoint y: 246, distance: 6.6
drag, startPoint x: 185, startPoint y: 245, endPoint x: 184, endPoint y: 253, distance: 8.2
drag, startPoint x: 190, startPoint y: 246, endPoint x: 198, endPoint y: 263, distance: 18.2
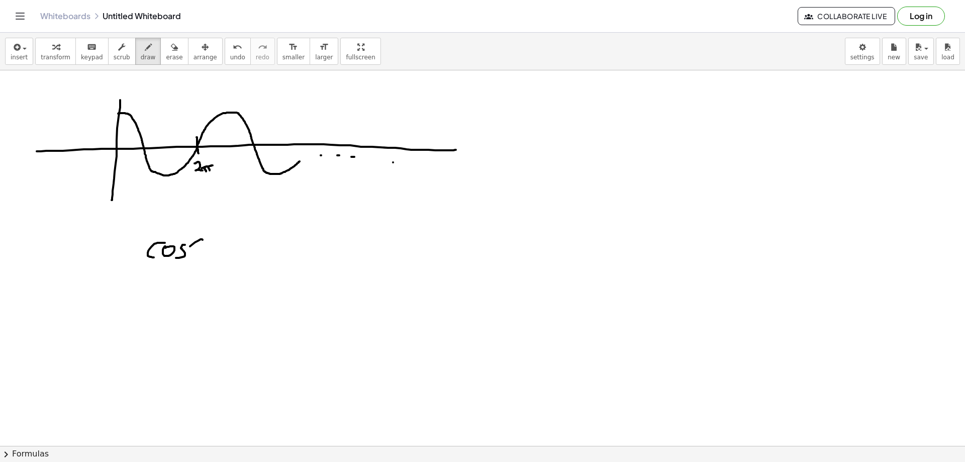
drag, startPoint x: 204, startPoint y: 247, endPoint x: 210, endPoint y: 256, distance: 10.5
drag, startPoint x: 214, startPoint y: 243, endPoint x: 200, endPoint y: 255, distance: 18.2
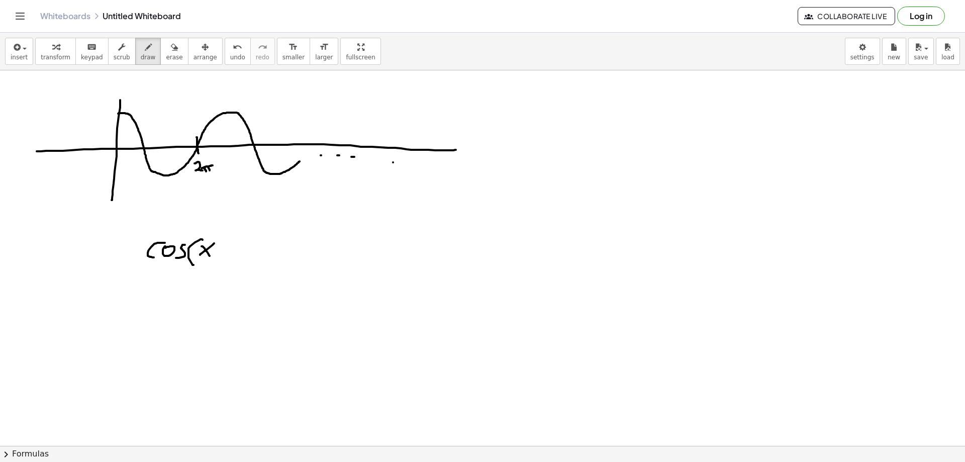
drag, startPoint x: 221, startPoint y: 247, endPoint x: 215, endPoint y: 251, distance: 7.3
drag, startPoint x: 221, startPoint y: 250, endPoint x: 227, endPoint y: 249, distance: 5.6
click at [233, 49] on icon "undo" at bounding box center [238, 47] width 10 height 12
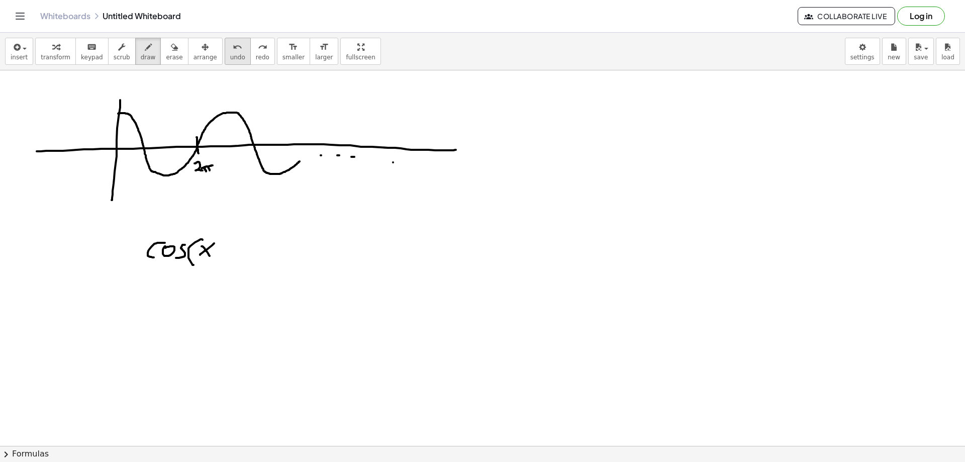
click at [233, 49] on icon "undo" at bounding box center [238, 47] width 10 height 12
drag, startPoint x: 222, startPoint y: 245, endPoint x: 231, endPoint y: 245, distance: 9.6
drag, startPoint x: 245, startPoint y: 242, endPoint x: 249, endPoint y: 238, distance: 5.7
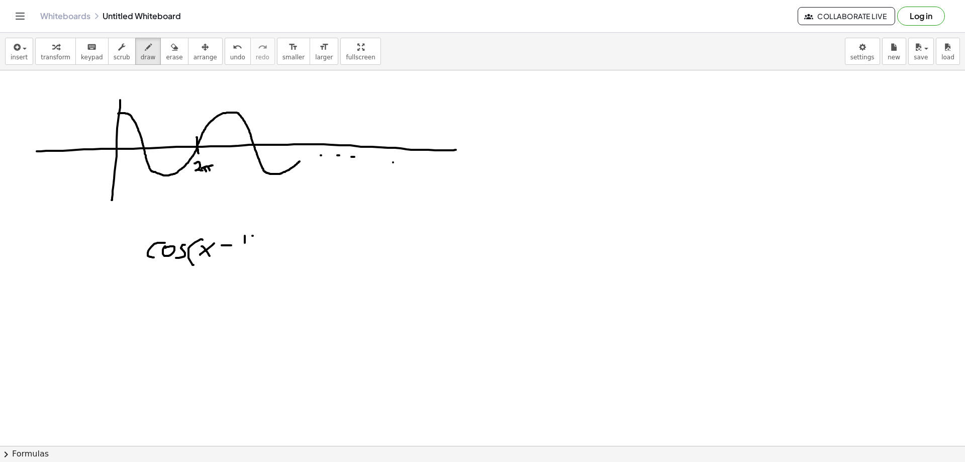
drag, startPoint x: 245, startPoint y: 233, endPoint x: 259, endPoint y: 233, distance: 14.1
drag, startPoint x: 241, startPoint y: 247, endPoint x: 267, endPoint y: 251, distance: 26.5
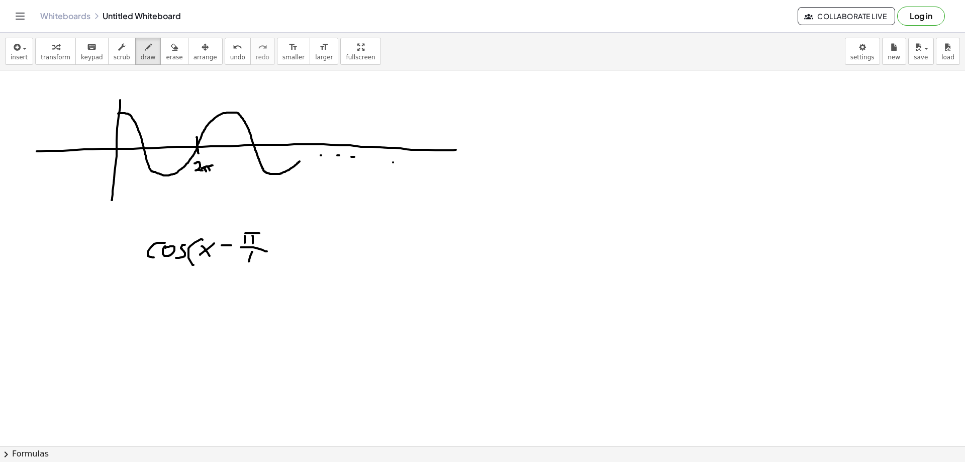
drag, startPoint x: 252, startPoint y: 252, endPoint x: 256, endPoint y: 258, distance: 7.9
drag, startPoint x: 257, startPoint y: 256, endPoint x: 257, endPoint y: 263, distance: 7.1
drag, startPoint x: 267, startPoint y: 233, endPoint x: 273, endPoint y: 265, distance: 33.2
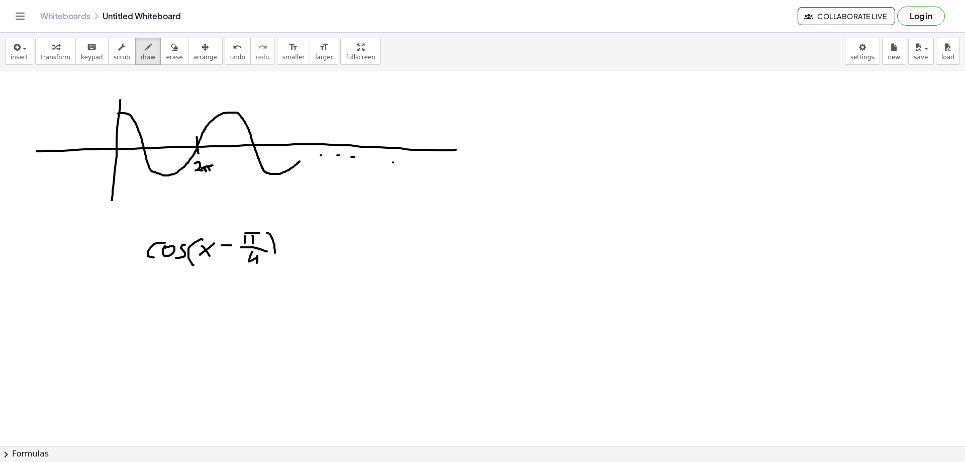
drag, startPoint x: 448, startPoint y: 244, endPoint x: 462, endPoint y: 346, distance: 102.5
drag, startPoint x: 394, startPoint y: 304, endPoint x: 539, endPoint y: 297, distance: 145.0
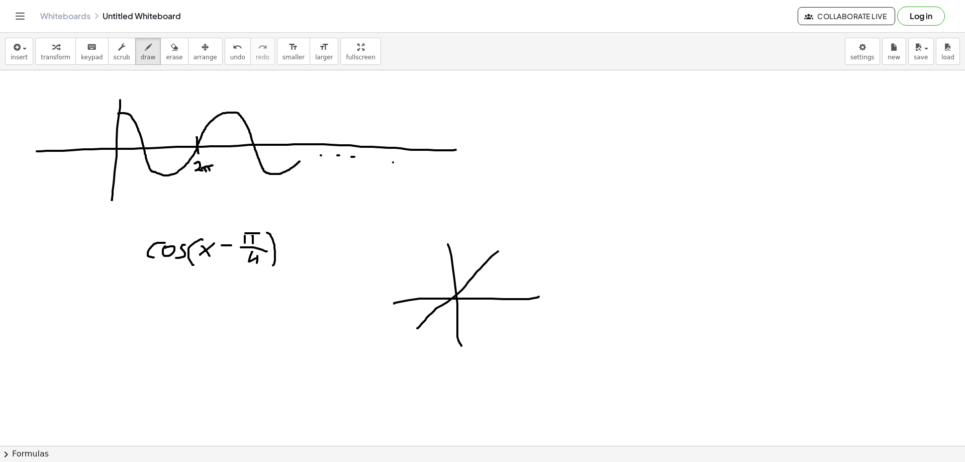
drag, startPoint x: 489, startPoint y: 259, endPoint x: 438, endPoint y: 328, distance: 86.3
drag, startPoint x: 419, startPoint y: 373, endPoint x: 428, endPoint y: 387, distance: 16.9
drag, startPoint x: 433, startPoint y: 381, endPoint x: 422, endPoint y: 398, distance: 20.6
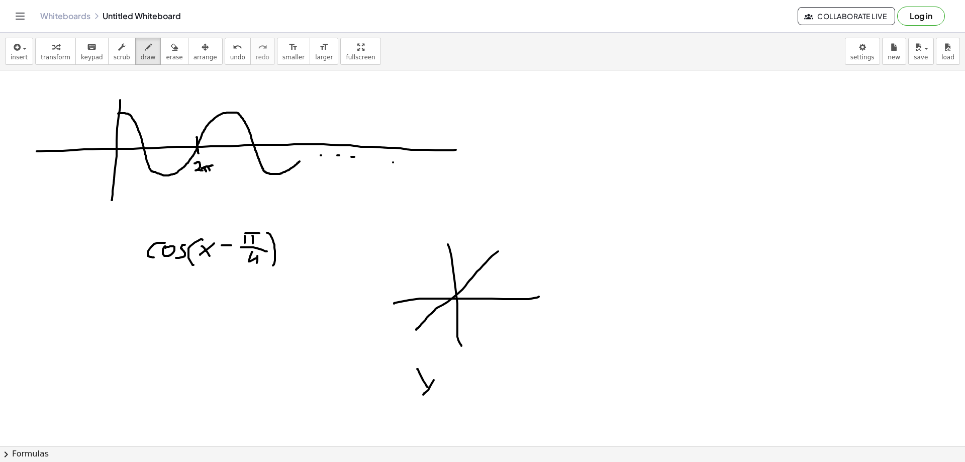
click at [230, 58] on span "undo" at bounding box center [237, 57] width 15 height 7
drag, startPoint x: 419, startPoint y: 373, endPoint x: 402, endPoint y: 401, distance: 33.4
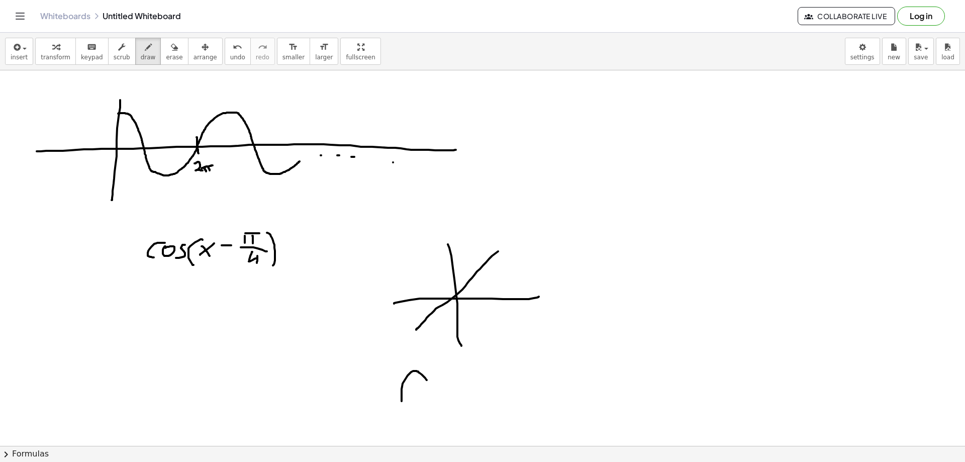
drag, startPoint x: 397, startPoint y: 391, endPoint x: 411, endPoint y: 390, distance: 14.1
drag, startPoint x: 443, startPoint y: 375, endPoint x: 446, endPoint y: 386, distance: 10.9
drag, startPoint x: 457, startPoint y: 390, endPoint x: 463, endPoint y: 395, distance: 7.5
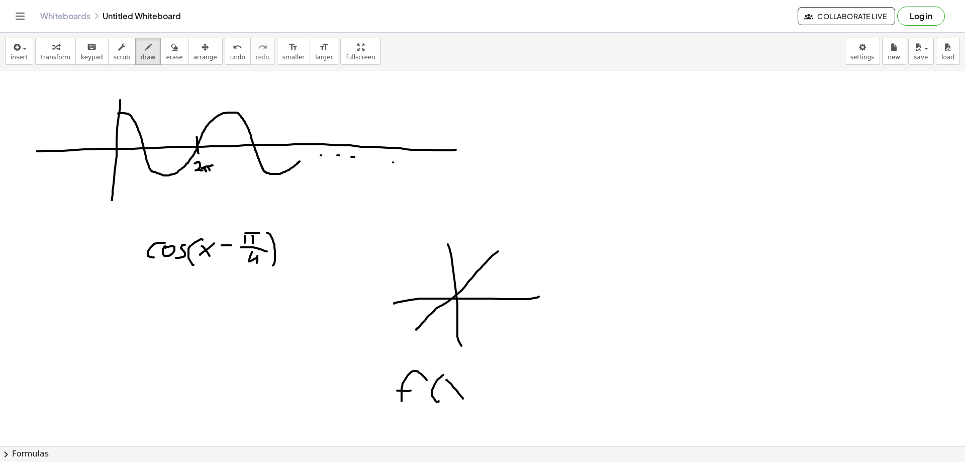
drag, startPoint x: 465, startPoint y: 384, endPoint x: 451, endPoint y: 400, distance: 21.4
drag, startPoint x: 473, startPoint y: 379, endPoint x: 473, endPoint y: 400, distance: 21.6
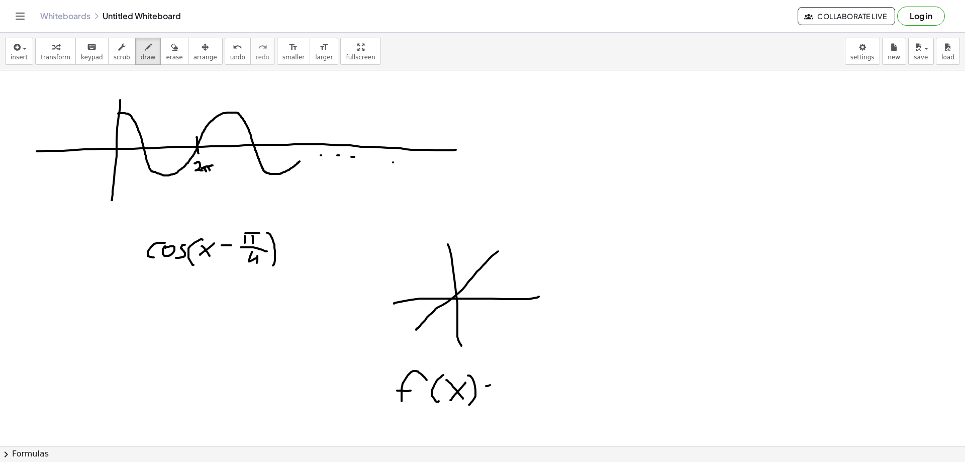
drag, startPoint x: 490, startPoint y: 385, endPoint x: 499, endPoint y: 384, distance: 9.2
drag, startPoint x: 490, startPoint y: 390, endPoint x: 512, endPoint y: 390, distance: 22.1
drag, startPoint x: 513, startPoint y: 378, endPoint x: 533, endPoint y: 400, distance: 30.3
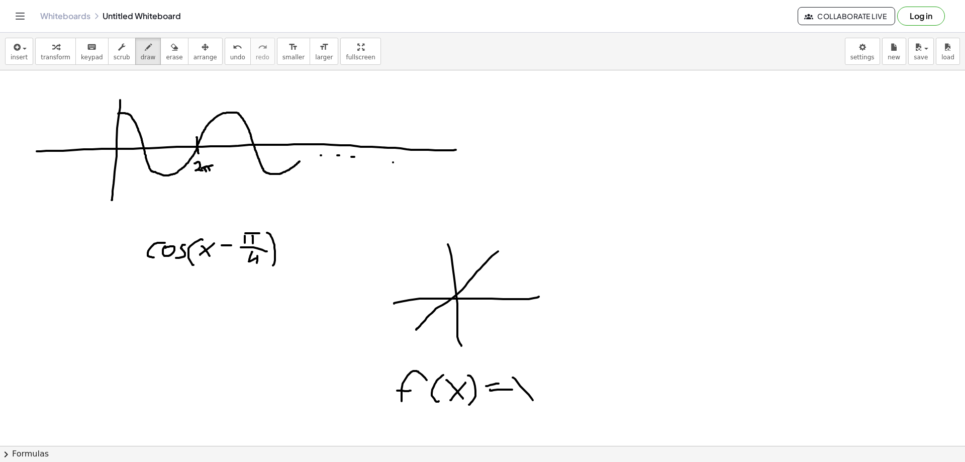
drag, startPoint x: 533, startPoint y: 384, endPoint x: 498, endPoint y: 411, distance: 44.9
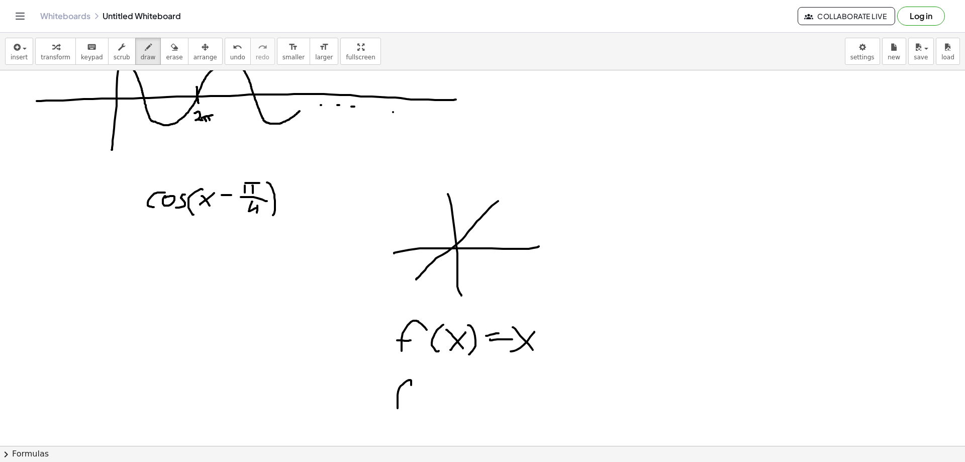
drag
click at [398, 417] on div at bounding box center [482, 428] width 965 height 817
click at [407, 400] on div at bounding box center [482, 428] width 965 height 817
click at [429, 415] on div at bounding box center [482, 428] width 965 height 817
click at [444, 408] on div at bounding box center [482, 428] width 965 height 817
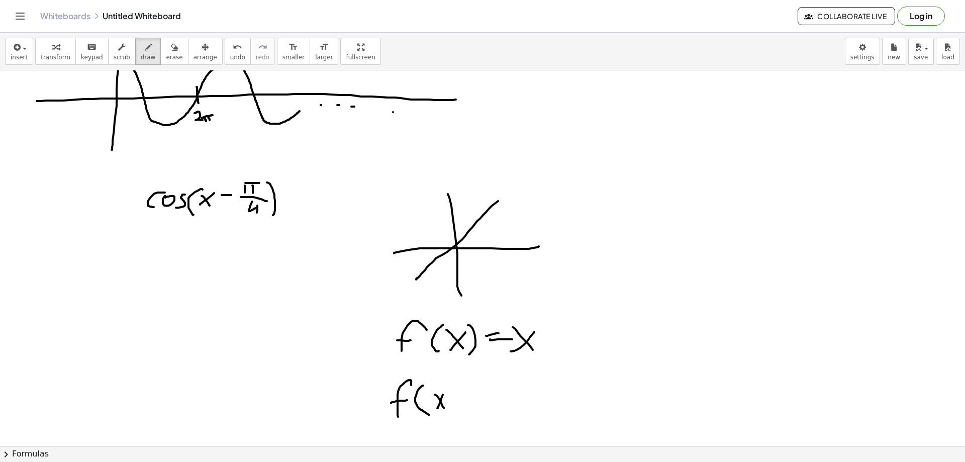
click at [437, 409] on div at bounding box center [482, 428] width 965 height 817
click at [458, 407] on div at bounding box center [482, 428] width 965 height 817
click at [466, 398] on div at bounding box center [482, 428] width 965 height 817
click at [479, 399] on div at bounding box center [482, 428] width 965 height 817
click at [480, 411] on div at bounding box center [482, 428] width 965 height 817
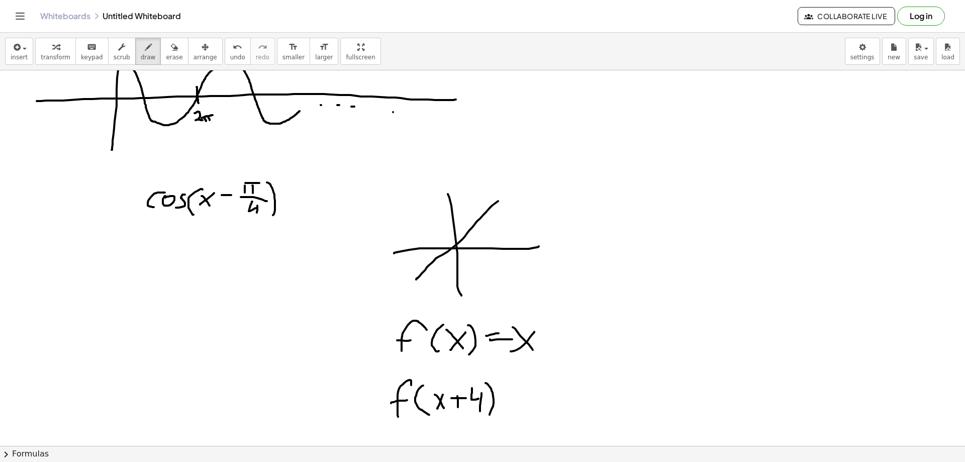
click at [490, 415] on div at bounding box center [482, 428] width 965 height 817
click at [500, 208] on div at bounding box center [482, 428] width 965 height 817
click at [426, 284] on div at bounding box center [482, 428] width 965 height 817
click at [418, 241] on div at bounding box center [482, 428] width 965 height 817
click at [421, 243] on div at bounding box center [482, 428] width 965 height 817
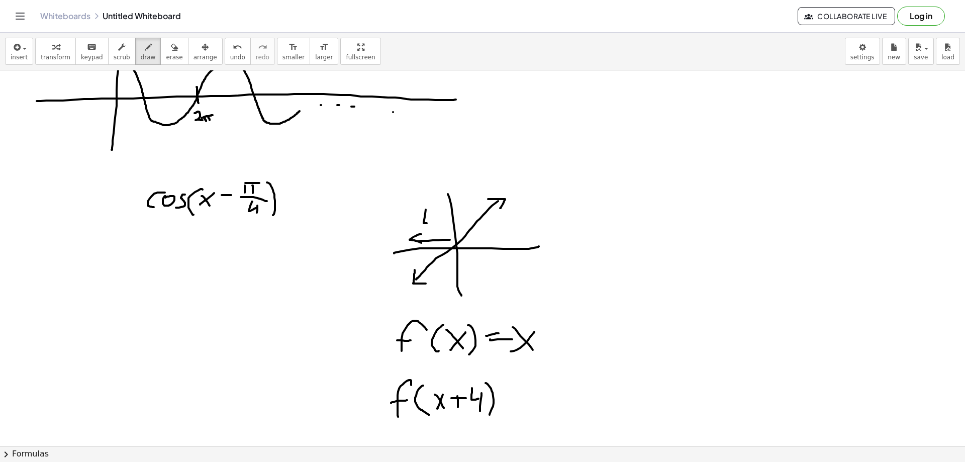
click at [431, 223] on div at bounding box center [482, 428] width 965 height 817
click at [431, 235] on div at bounding box center [482, 428] width 965 height 817
click at [96, 257] on div at bounding box center [482, 428] width 965 height 817
click at [103, 251] on div at bounding box center [482, 428] width 965 height 817
click at [122, 260] on div at bounding box center [482, 428] width 965 height 817
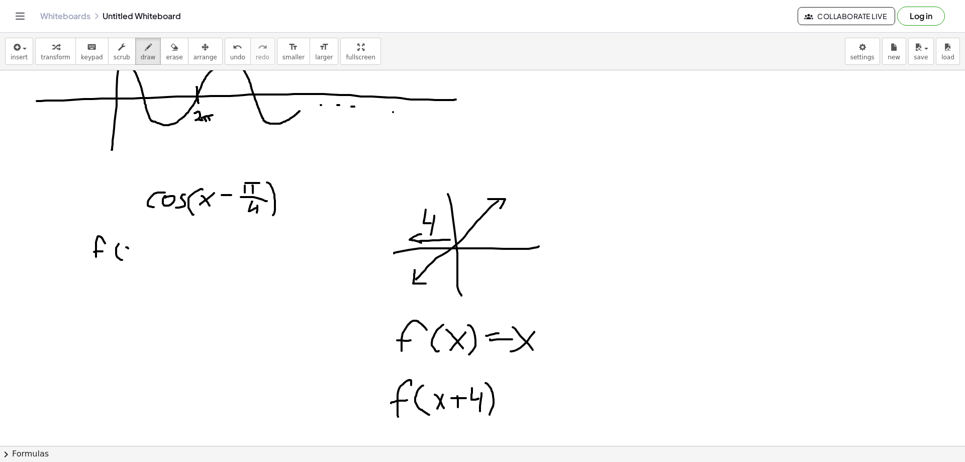
click at [135, 259] on div at bounding box center [482, 428] width 965 height 817
click at [128, 259] on div at bounding box center [482, 428] width 965 height 817
click at [145, 260] on div at bounding box center [482, 428] width 965 height 817
click at [168, 250] on div at bounding box center [482, 428] width 965 height 817
click at [165, 253] on div at bounding box center [482, 428] width 965 height 817
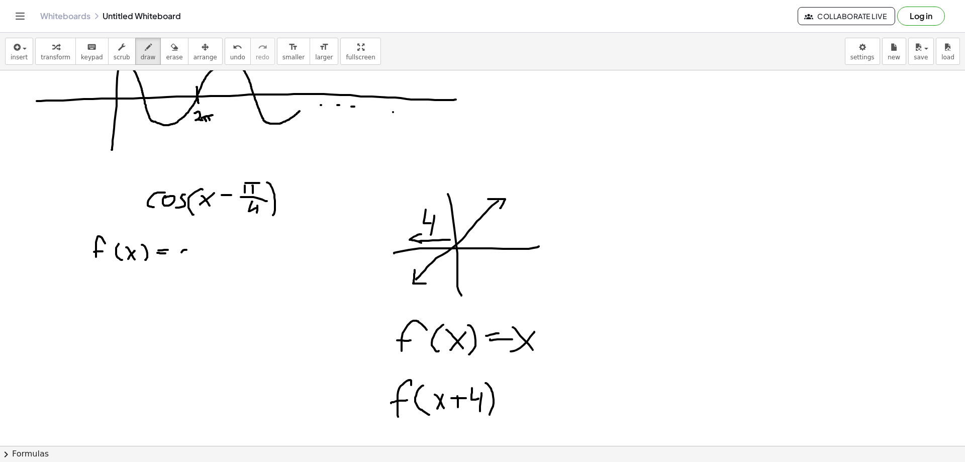
click at [187, 261] on div at bounding box center [482, 428] width 965 height 817
click at [200, 251] on div at bounding box center [482, 428] width 965 height 817
click at [206, 259] on div at bounding box center [482, 428] width 965 height 817
click at [223, 264] on div at bounding box center [482, 428] width 965 height 817
click at [236, 263] on div at bounding box center [482, 428] width 965 height 817
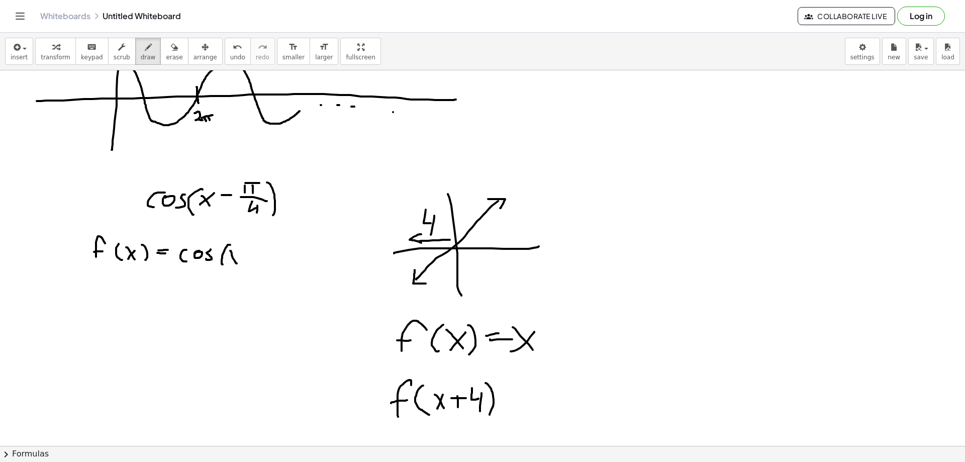
click at [226, 262] on div at bounding box center [482, 428] width 965 height 817
click at [238, 265] on div at bounding box center [482, 428] width 965 height 817
click at [103, 296] on div at bounding box center [482, 428] width 965 height 817
click at [109, 289] on div at bounding box center [482, 428] width 965 height 817
click at [119, 300] on div at bounding box center [482, 428] width 965 height 817
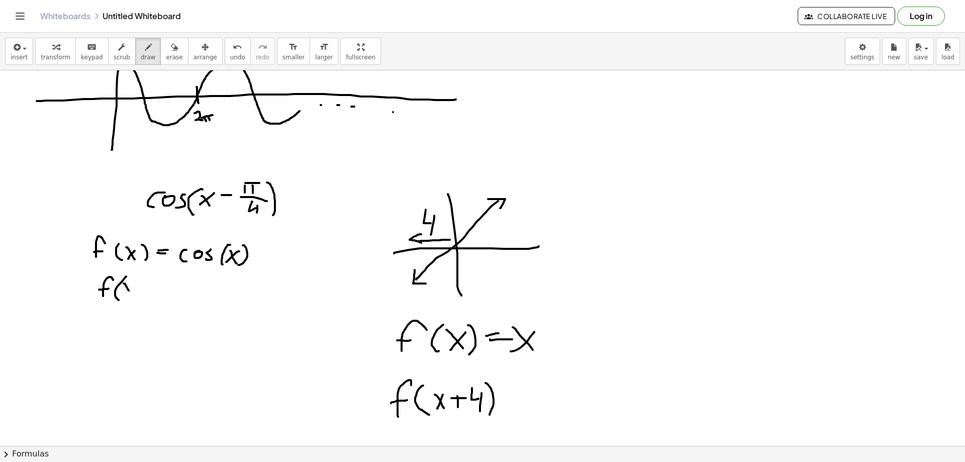
click at [131, 294] on div at bounding box center [482, 428] width 965 height 817
click at [121, 292] on div at bounding box center [482, 428] width 965 height 817
click at [150, 288] on div at bounding box center [482, 428] width 965 height 817
click at [163, 290] on div at bounding box center [482, 428] width 965 height 817
click at [169, 288] on div at bounding box center [482, 428] width 965 height 817
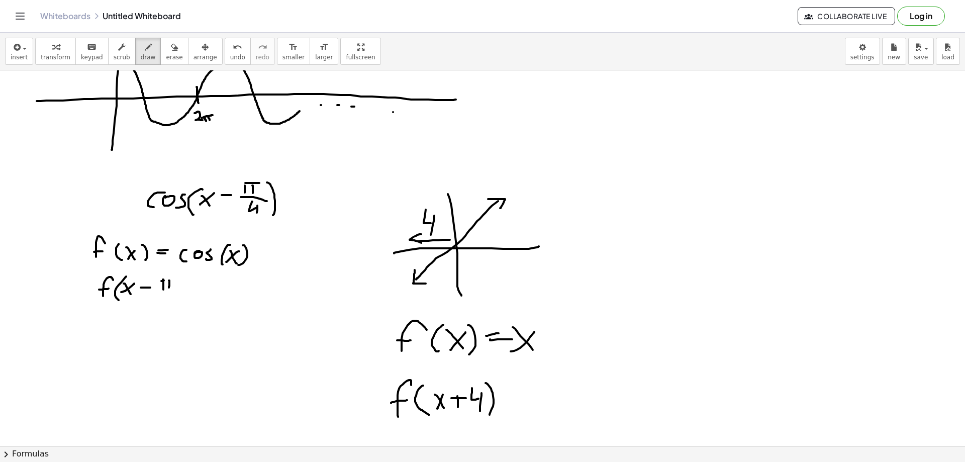
click at [176, 280] on div at bounding box center [482, 428] width 965 height 817
click at [175, 290] on div at bounding box center [482, 428] width 965 height 817
click at [170, 304] on div at bounding box center [482, 428] width 965 height 817
click at [177, 299] on div at bounding box center [482, 428] width 965 height 817
click at [204, 287] on div at bounding box center [482, 428] width 965 height 817
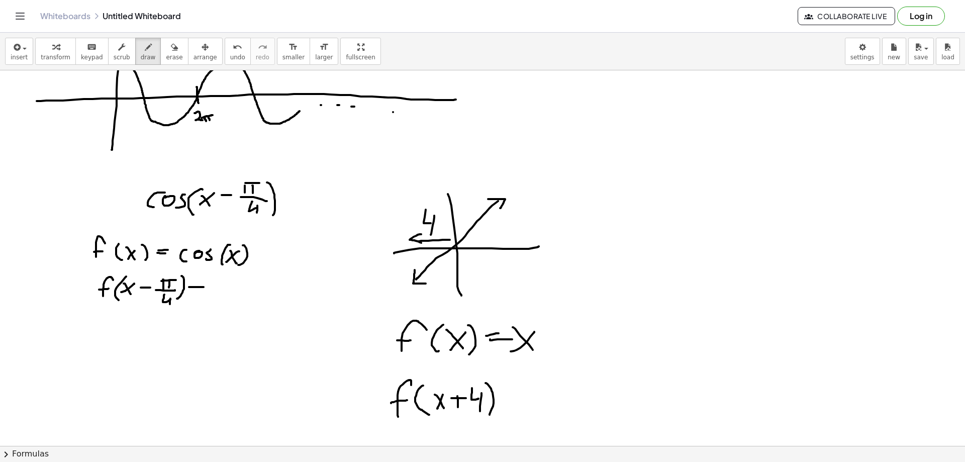
click at [207, 289] on div at bounding box center [482, 428] width 965 height 817
click at [230, 56] on span "undo" at bounding box center [237, 57] width 15 height 7
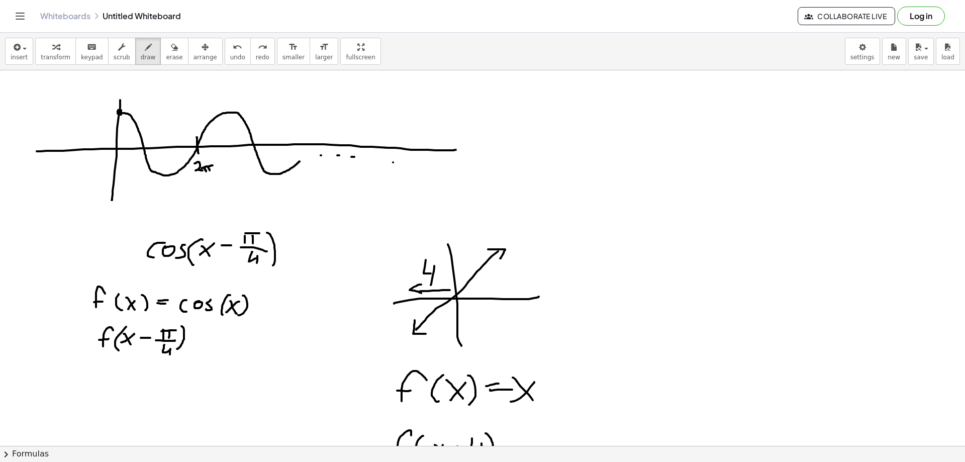
click at [230, 49] on div "undo" at bounding box center [237, 47] width 15 height 12
drag, startPoint x: 133, startPoint y: 110, endPoint x: 302, endPoint y: 168, distance: 178.9
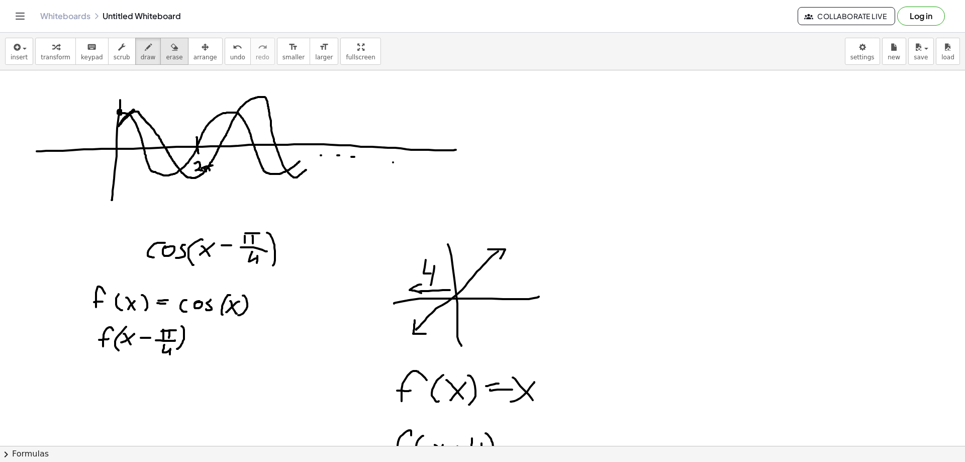
click at [171, 51] on icon "button" at bounding box center [174, 47] width 7 height 12
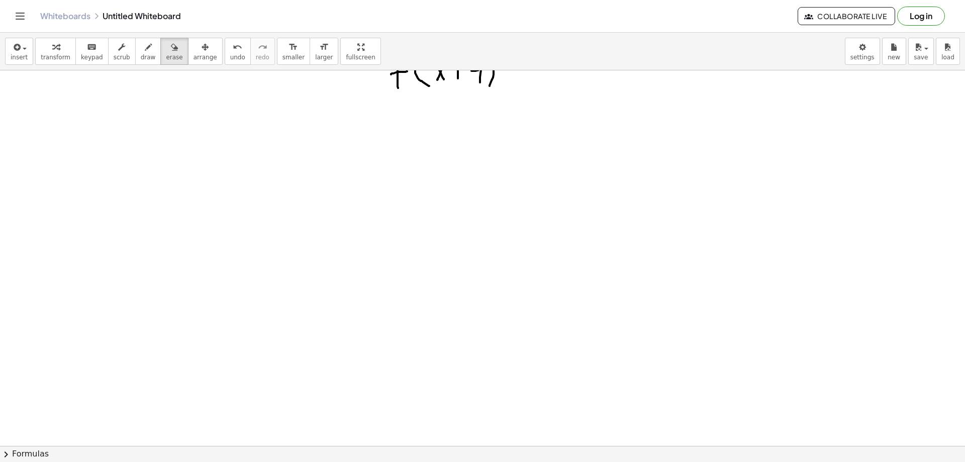
scroll to position [402, 0]
click at [141, 49] on div "button" at bounding box center [148, 47] width 15 height 12
drag, startPoint x: 122, startPoint y: 98, endPoint x: 124, endPoint y: 126, distance: 28.2
click at [123, 127] on div at bounding box center [482, 76] width 965 height 817
drag, startPoint x: 140, startPoint y: 108, endPoint x: 143, endPoint y: 124, distance: 16.5
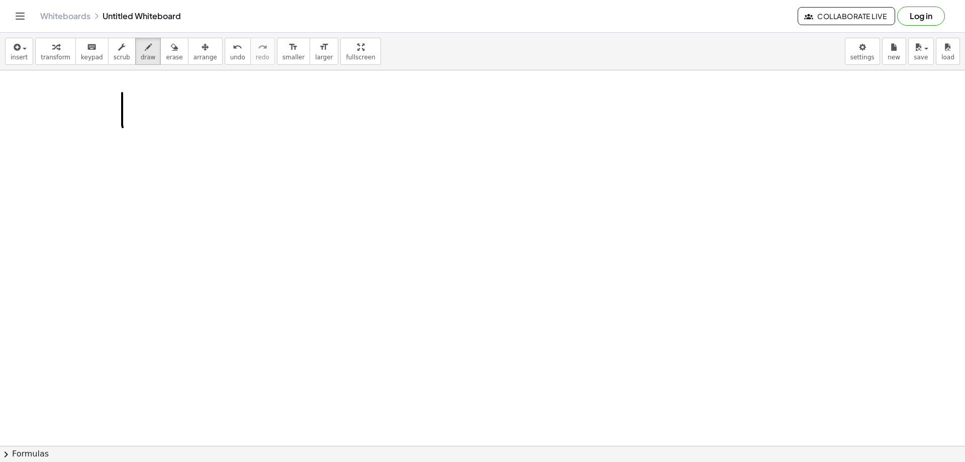
click at [143, 124] on div at bounding box center [482, 76] width 965 height 817
drag, startPoint x: 134, startPoint y: 114, endPoint x: 162, endPoint y: 112, distance: 28.7
click at [162, 113] on div at bounding box center [482, 76] width 965 height 817
click at [190, 106] on div at bounding box center [482, 76] width 965 height 817
click at [186, 124] on div at bounding box center [482, 76] width 965 height 817
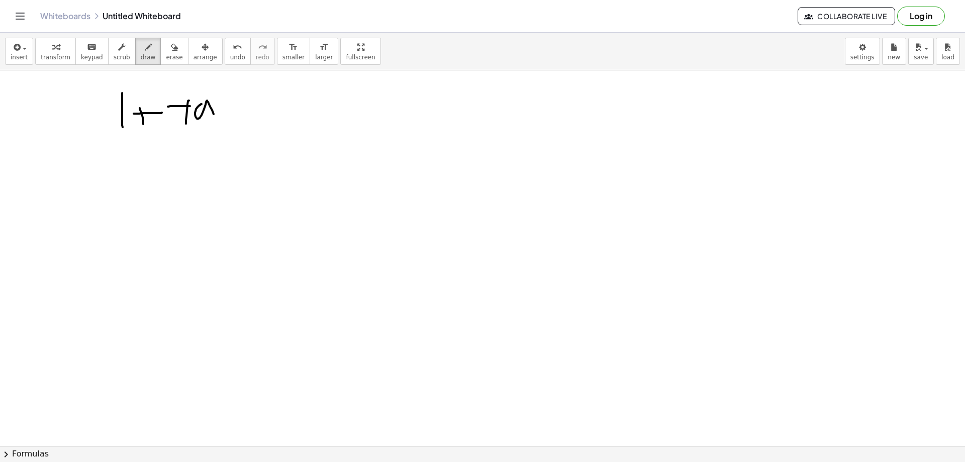
drag, startPoint x: 202, startPoint y: 104, endPoint x: 218, endPoint y: 121, distance: 23.5
click at [218, 123] on div at bounding box center [482, 76] width 965 height 817
drag, startPoint x: 222, startPoint y: 120, endPoint x: 231, endPoint y: 123, distance: 9.4
click at [231, 123] on div at bounding box center [482, 76] width 965 height 817
drag, startPoint x: 239, startPoint y: 92, endPoint x: 260, endPoint y: 100, distance: 22.4
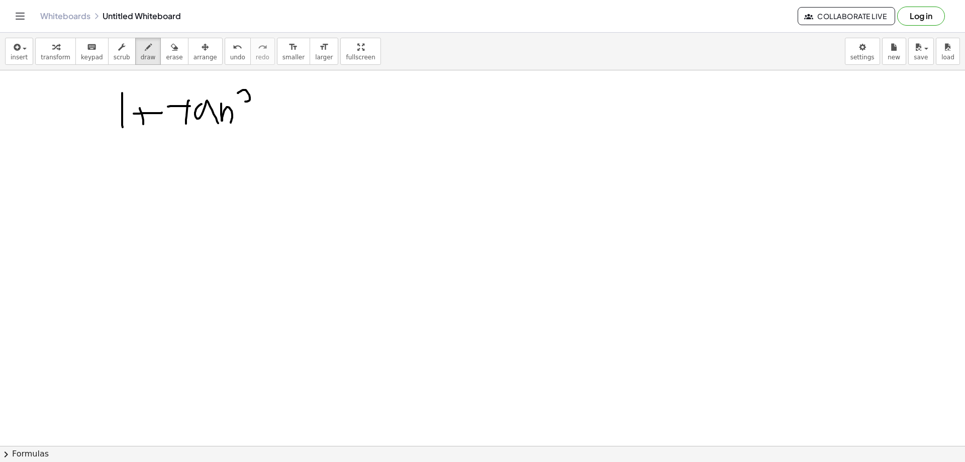
click at [260, 100] on div at bounding box center [482, 76] width 965 height 817
drag, startPoint x: 274, startPoint y: 103, endPoint x: 290, endPoint y: 105, distance: 16.7
click at [288, 107] on div at bounding box center [482, 76] width 965 height 817
drag, startPoint x: 305, startPoint y: 102, endPoint x: 325, endPoint y: 107, distance: 21.1
click at [325, 107] on div at bounding box center [482, 76] width 965 height 817
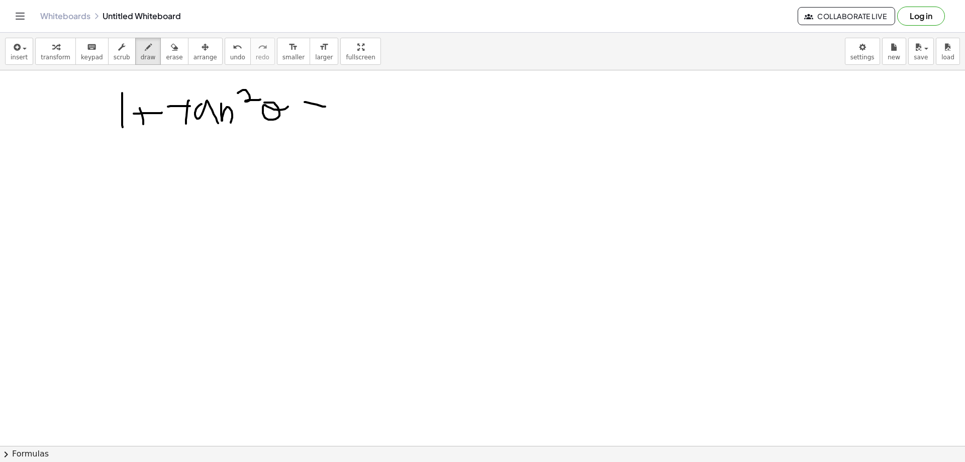
drag, startPoint x: 305, startPoint y: 109, endPoint x: 325, endPoint y: 109, distance: 20.6
click at [318, 109] on div at bounding box center [482, 76] width 965 height 817
drag, startPoint x: 345, startPoint y: 104, endPoint x: 334, endPoint y: 120, distance: 19.5
click at [334, 120] on div at bounding box center [482, 76] width 965 height 817
drag, startPoint x: 352, startPoint y: 112, endPoint x: 373, endPoint y: 118, distance: 21.0
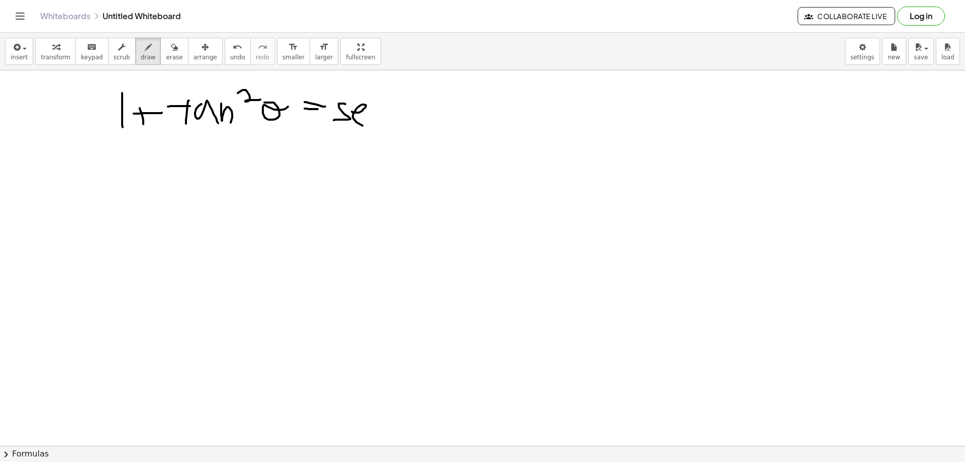
click at [370, 122] on div at bounding box center [482, 76] width 965 height 817
drag, startPoint x: 382, startPoint y: 108, endPoint x: 390, endPoint y: 118, distance: 13.2
click at [389, 126] on div at bounding box center [482, 76] width 965 height 817
drag, startPoint x: 396, startPoint y: 96, endPoint x: 407, endPoint y: 107, distance: 15.3
click at [407, 107] on div at bounding box center [482, 76] width 965 height 817
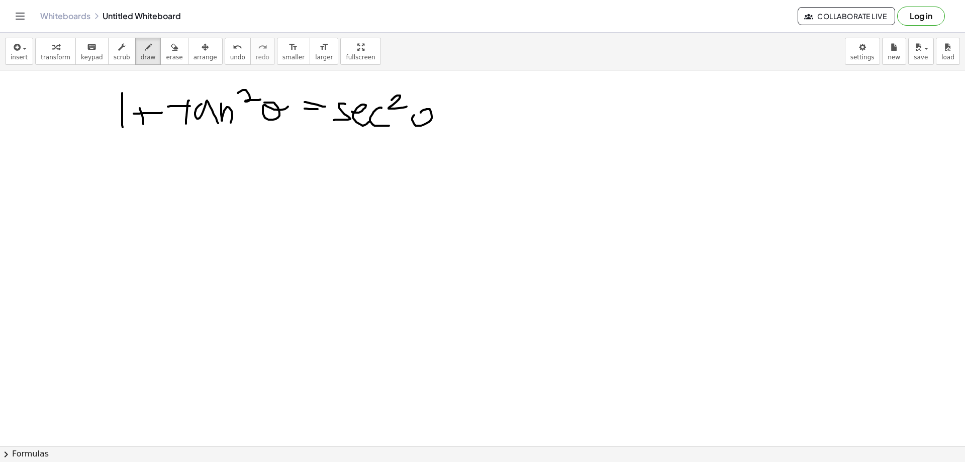
drag, startPoint x: 421, startPoint y: 113, endPoint x: 537, endPoint y: 101, distance: 116.8
click at [450, 119] on div at bounding box center [482, 76] width 965 height 817
drag, startPoint x: 122, startPoint y: 160, endPoint x: 121, endPoint y: 197, distance: 36.7
click at [121, 197] on div at bounding box center [482, 76] width 965 height 817
drag, startPoint x: 139, startPoint y: 171, endPoint x: 138, endPoint y: 191, distance: 19.1
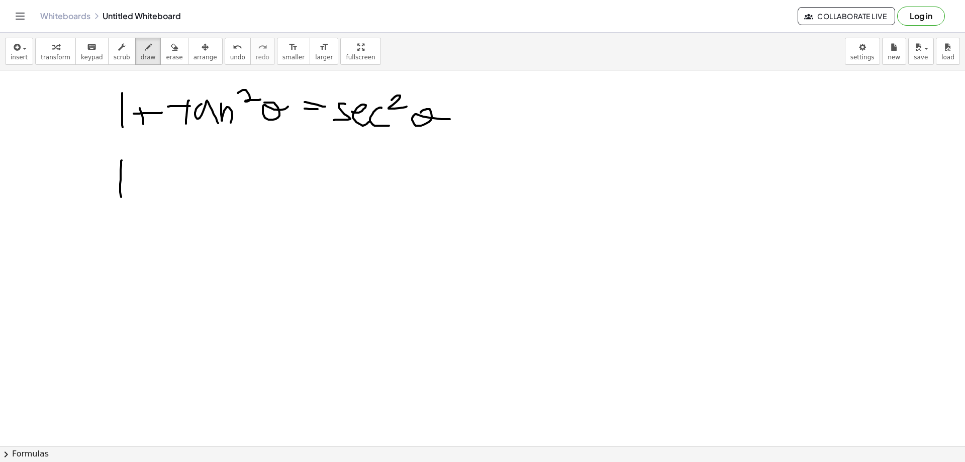
click at [138, 191] on div at bounding box center [482, 76] width 965 height 817
drag, startPoint x: 131, startPoint y: 182, endPoint x: 148, endPoint y: 179, distance: 17.2
click at [146, 179] on div at bounding box center [482, 76] width 965 height 817
drag, startPoint x: 190, startPoint y: 150, endPoint x: 181, endPoint y: 169, distance: 20.7
click at [178, 174] on div at bounding box center [482, 76] width 965 height 817
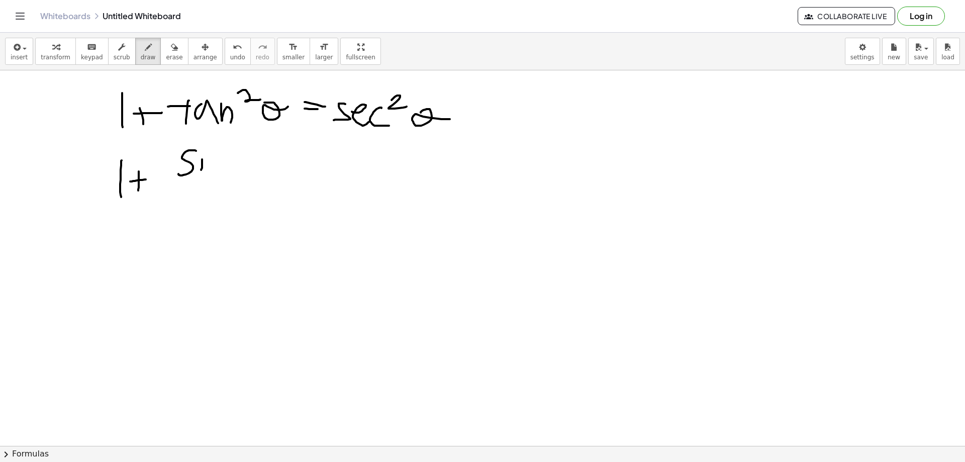
drag, startPoint x: 202, startPoint y: 166, endPoint x: 201, endPoint y: 174, distance: 8.2
click at [201, 174] on div at bounding box center [482, 76] width 965 height 817
click at [204, 155] on div at bounding box center [482, 76] width 965 height 817
drag, startPoint x: 208, startPoint y: 166, endPoint x: 214, endPoint y: 177, distance: 12.8
click at [214, 177] on div at bounding box center [482, 76] width 965 height 817
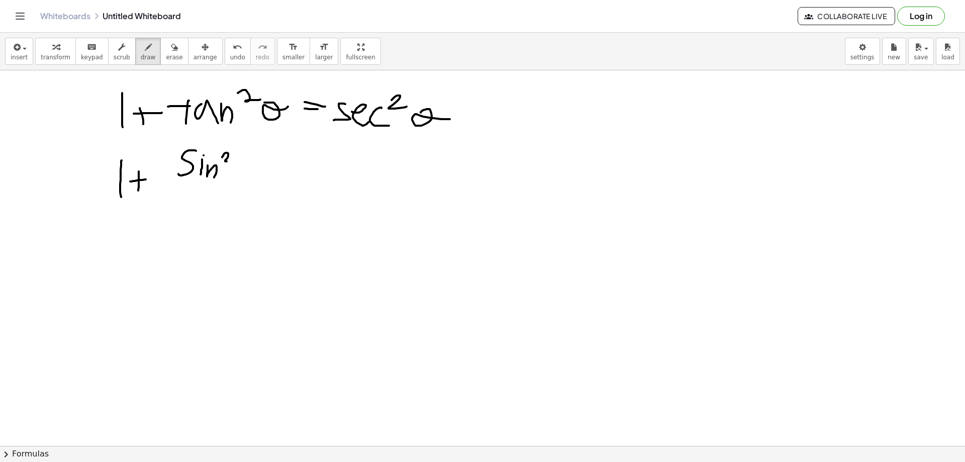
drag, startPoint x: 227, startPoint y: 153, endPoint x: 233, endPoint y: 161, distance: 10.1
click at [230, 161] on div at bounding box center [482, 76] width 965 height 817
drag, startPoint x: 245, startPoint y: 161, endPoint x: 266, endPoint y: 163, distance: 21.2
click at [264, 165] on div at bounding box center [482, 76] width 965 height 817
drag, startPoint x: 173, startPoint y: 179, endPoint x: 257, endPoint y: 183, distance: 84.0
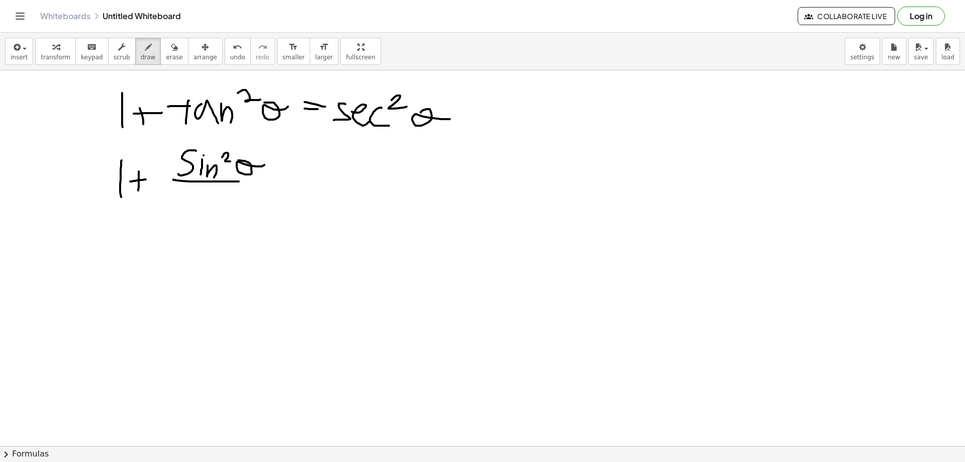
click at [258, 181] on div at bounding box center [482, 76] width 965 height 817
drag, startPoint x: 183, startPoint y: 196, endPoint x: 192, endPoint y: 204, distance: 11.7
click at [191, 205] on div at bounding box center [482, 76] width 965 height 817
drag, startPoint x: 199, startPoint y: 198, endPoint x: 210, endPoint y: 197, distance: 11.2
click at [194, 199] on div at bounding box center [482, 76] width 965 height 817
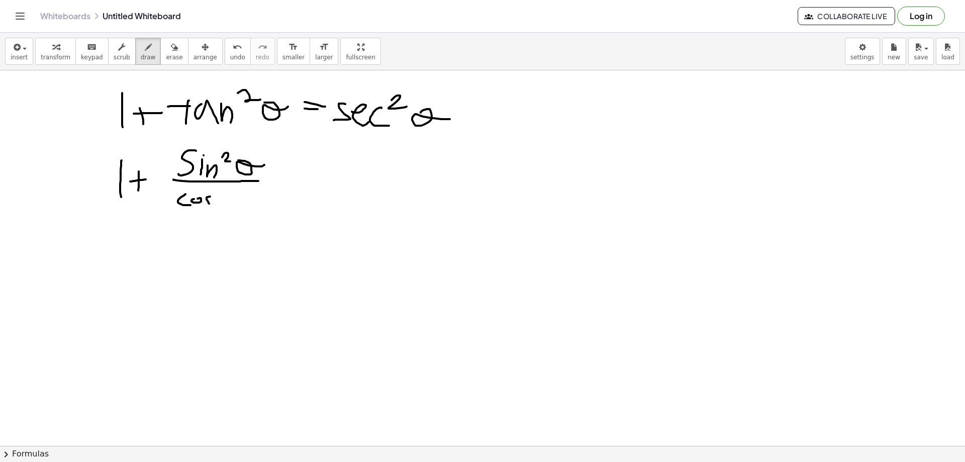
click at [204, 206] on div at bounding box center [482, 76] width 965 height 817
drag, startPoint x: 221, startPoint y: 192, endPoint x: 230, endPoint y: 197, distance: 9.7
click at [228, 198] on div at bounding box center [482, 76] width 965 height 817
drag, startPoint x: 237, startPoint y: 197, endPoint x: 290, endPoint y: 203, distance: 53.6
click at [266, 204] on div at bounding box center [482, 76] width 965 height 817
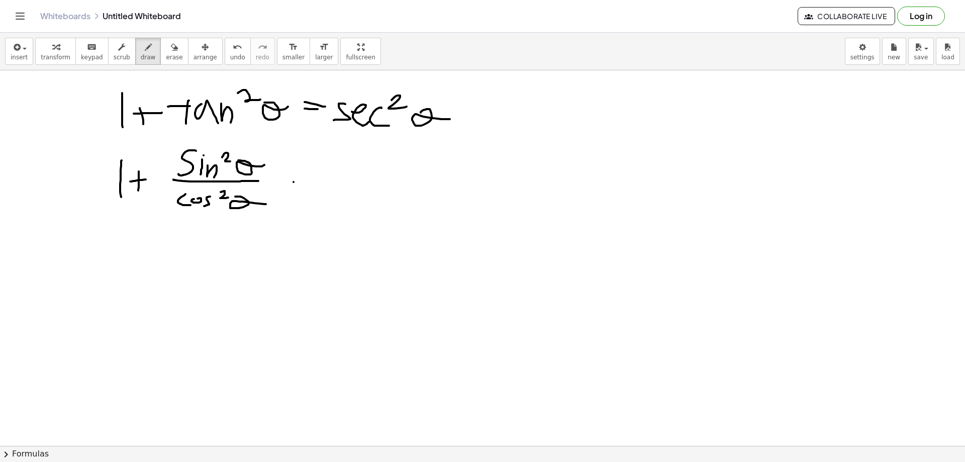
drag, startPoint x: 294, startPoint y: 182, endPoint x: 306, endPoint y: 182, distance: 12.6
click at [302, 182] on div at bounding box center [482, 76] width 965 height 817
drag, startPoint x: 299, startPoint y: 190, endPoint x: 329, endPoint y: 184, distance: 30.7
click at [314, 188] on div at bounding box center [482, 76] width 965 height 817
drag, startPoint x: 388, startPoint y: 153, endPoint x: 389, endPoint y: 174, distance: 21.1
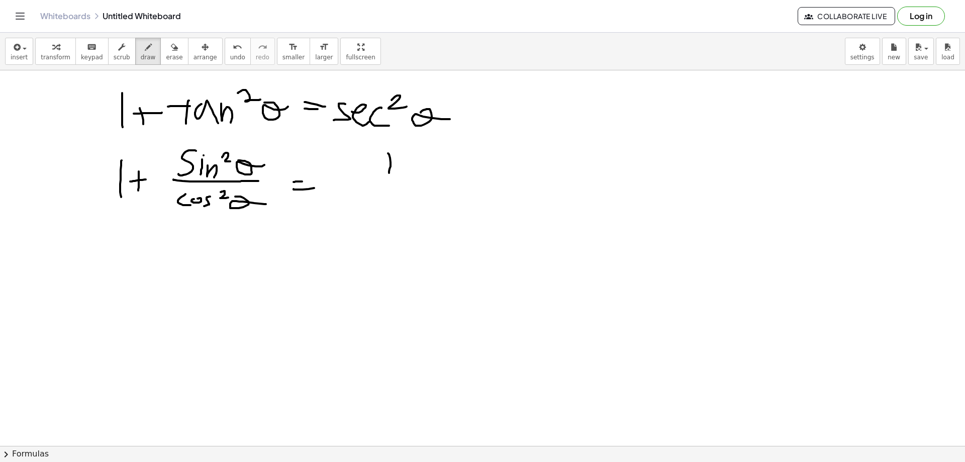
click at [389, 174] on div at bounding box center [482, 76] width 965 height 817
click at [433, 182] on div at bounding box center [482, 76] width 965 height 817
click at [358, 215] on div at bounding box center [482, 76] width 965 height 817
click at [375, 208] on div at bounding box center [482, 76] width 965 height 817
click at [382, 213] on div at bounding box center [482, 76] width 965 height 817
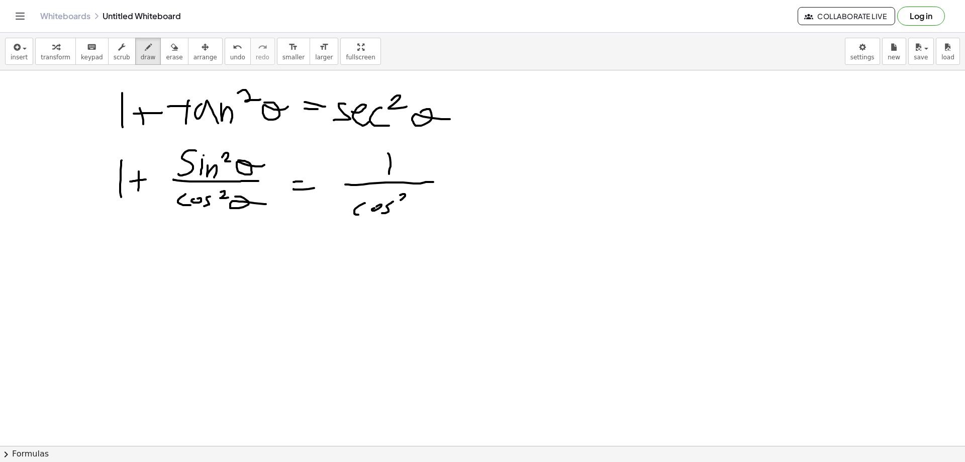
click at [410, 200] on div at bounding box center [482, 76] width 965 height 817
click at [450, 211] on div at bounding box center [482, 76] width 965 height 817
click at [86, 265] on div at bounding box center [482, 76] width 965 height 817
click at [104, 265] on div at bounding box center [482, 76] width 965 height 817
click at [110, 248] on div at bounding box center [482, 76] width 965 height 817
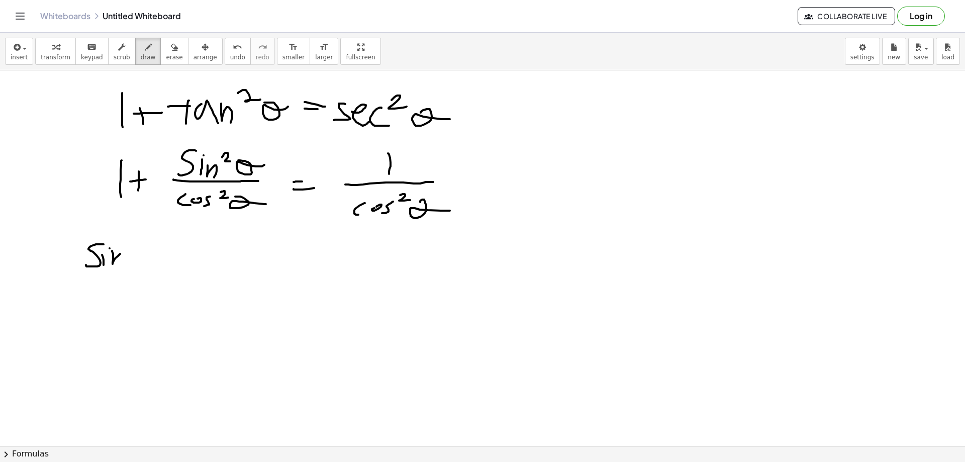
click at [123, 266] on div at bounding box center [482, 76] width 965 height 817
click at [140, 252] on div at bounding box center [482, 76] width 965 height 817
click at [157, 256] on div at bounding box center [482, 76] width 965 height 817
click at [169, 266] on div at bounding box center [482, 76] width 965 height 817
click at [180, 259] on div at bounding box center [482, 76] width 965 height 817
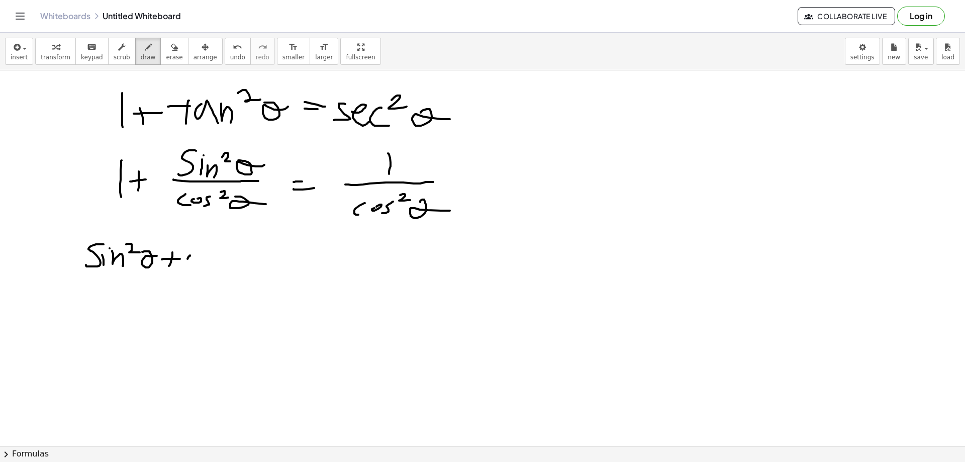
click at [191, 268] on div at bounding box center [482, 76] width 965 height 817
click at [206, 259] on div at bounding box center [482, 76] width 965 height 817
click at [214, 271] on div at bounding box center [482, 76] width 965 height 817
click at [229, 254] on div at bounding box center [482, 76] width 965 height 817
click at [255, 263] on div at bounding box center [482, 76] width 965 height 817
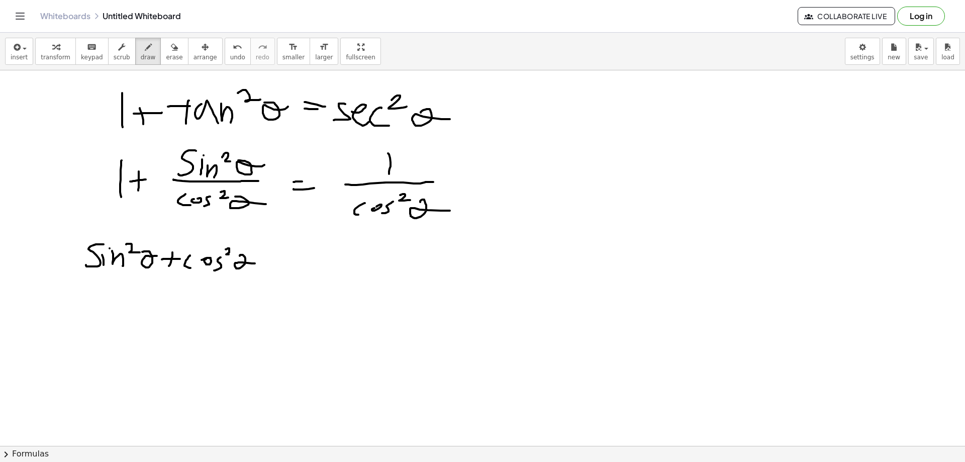
click at [268, 272] on div at bounding box center [482, 76] width 965 height 817
click at [272, 264] on div at bounding box center [482, 76] width 965 height 817
click at [289, 258] on div at bounding box center [482, 76] width 965 height 817
click at [300, 256] on div at bounding box center [482, 76] width 965 height 817
click at [306, 248] on div at bounding box center [482, 76] width 965 height 817
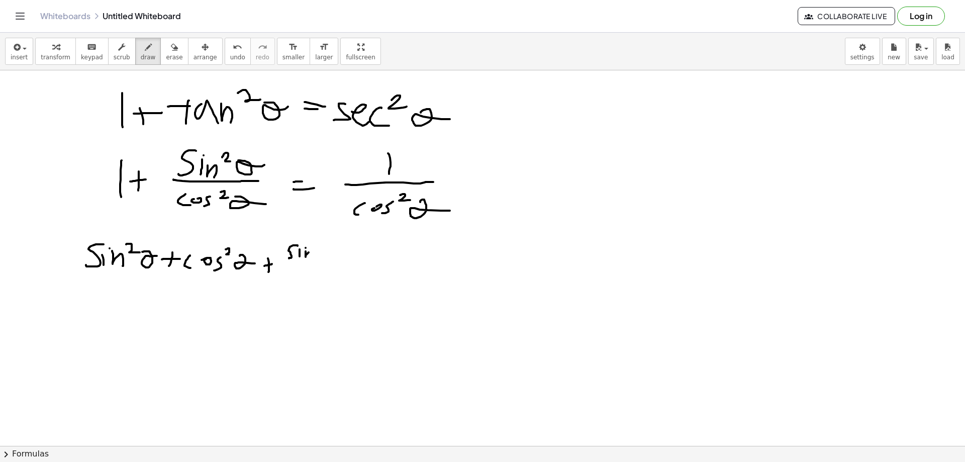
click at [310, 257] on div at bounding box center [482, 76] width 965 height 817
click at [327, 250] on div at bounding box center [482, 76] width 965 height 817
click at [342, 255] on div at bounding box center [482, 76] width 965 height 817
click at [355, 266] on div at bounding box center [482, 76] width 965 height 817
click at [308, 281] on div at bounding box center [482, 76] width 965 height 817
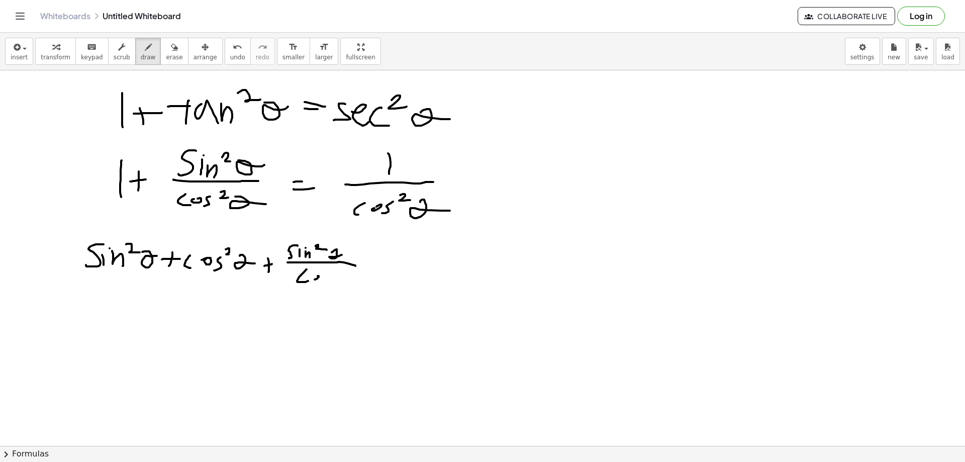
click at [317, 275] on div at bounding box center [482, 76] width 965 height 817
click at [319, 283] on div at bounding box center [482, 76] width 965 height 817
click at [337, 273] on div at bounding box center [482, 76] width 965 height 817
click at [357, 277] on div at bounding box center [482, 76] width 965 height 817
click at [392, 262] on div at bounding box center [482, 76] width 965 height 817
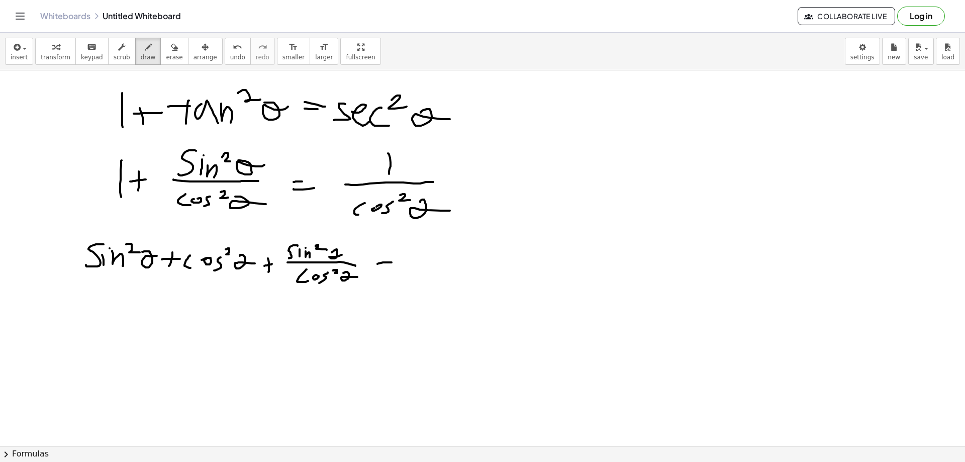
click at [399, 267] on div at bounding box center [482, 76] width 965 height 817
click at [461, 263] on div at bounding box center [482, 76] width 965 height 817
click at [504, 269] on div at bounding box center [482, 76] width 965 height 817
click at [454, 291] on div at bounding box center [482, 76] width 965 height 817
click at [461, 285] on div at bounding box center [482, 76] width 965 height 817
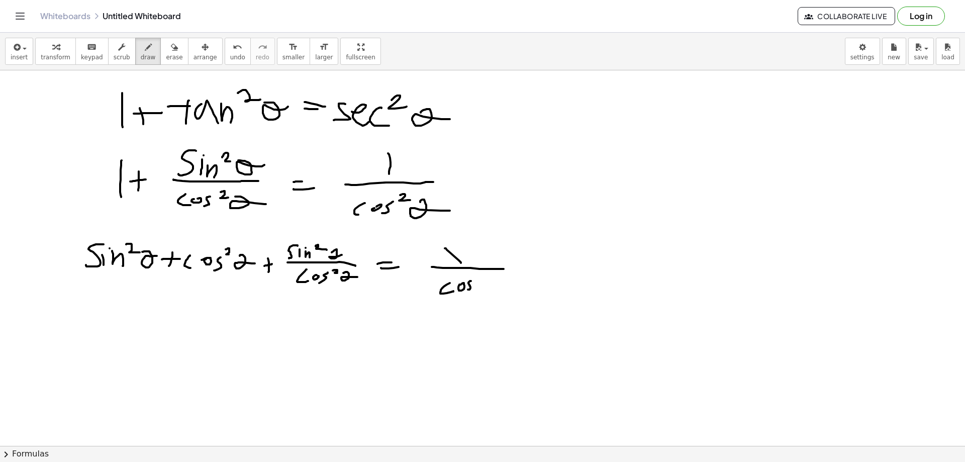
click at [467, 290] on div at bounding box center [482, 76] width 965 height 817
click at [485, 284] on div at bounding box center [482, 76] width 965 height 817
click at [513, 287] on div at bounding box center [482, 76] width 965 height 817
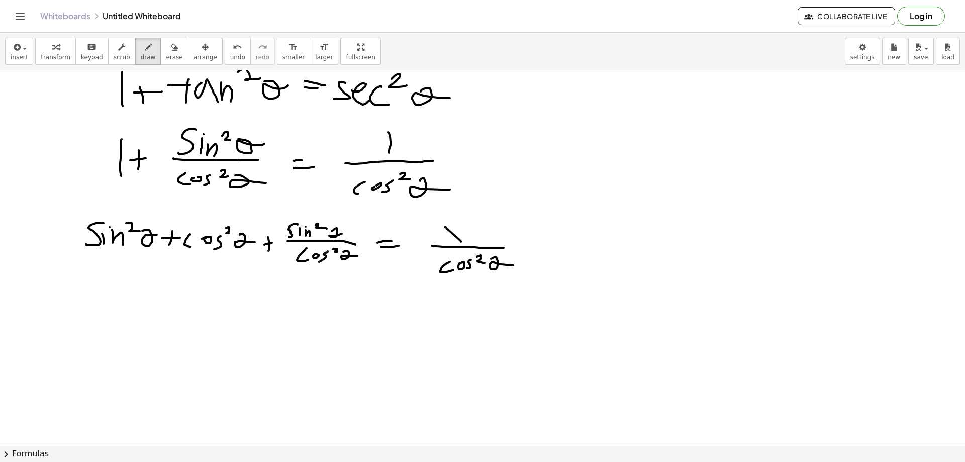
scroll to position [441, 0]
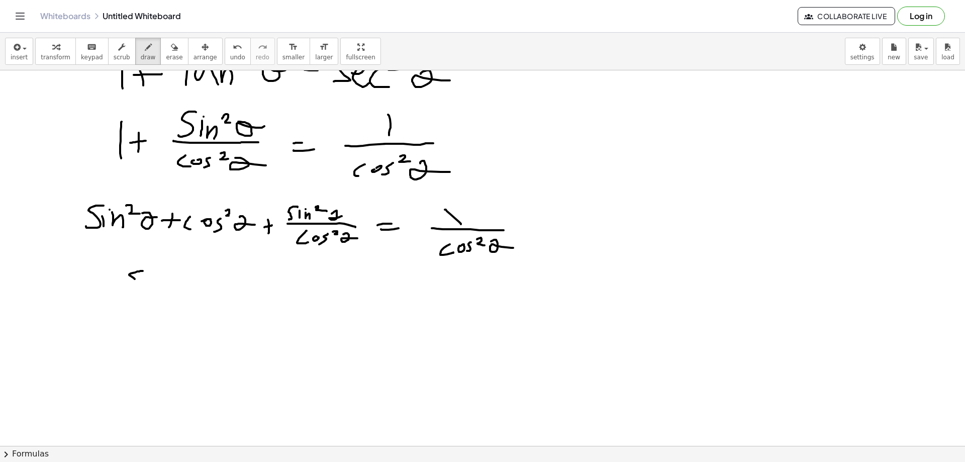
drag, startPoint x: 143, startPoint y: 271, endPoint x: 125, endPoint y: 287, distance: 23.9
click at [125, 287] on div at bounding box center [482, 192] width 965 height 1127
click at [140, 288] on div at bounding box center [482, 192] width 965 height 1127
click at [145, 279] on div at bounding box center [482, 192] width 965 height 1127
drag, startPoint x: 148, startPoint y: 288, endPoint x: 156, endPoint y: 290, distance: 8.7
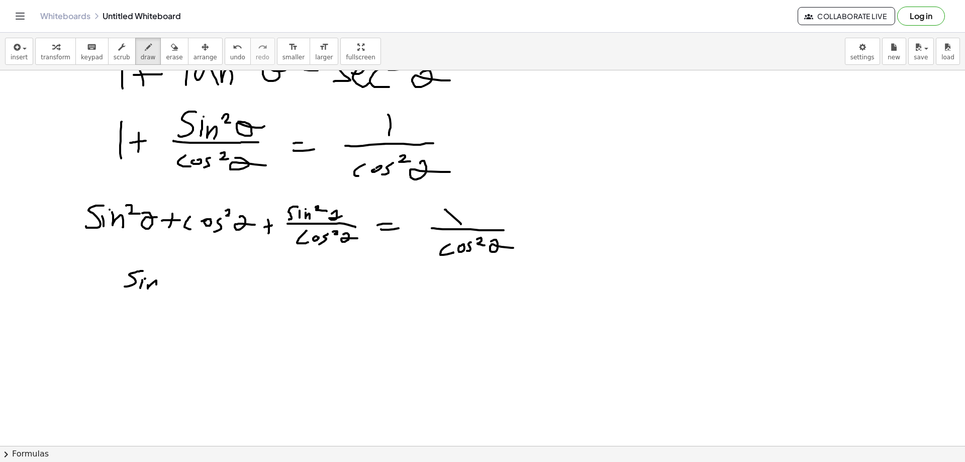
click at [156, 290] on div at bounding box center [482, 192] width 965 height 1127
drag, startPoint x: 164, startPoint y: 269, endPoint x: 168, endPoint y: 277, distance: 8.3
click at [167, 277] on div at bounding box center [482, 192] width 965 height 1127
drag, startPoint x: 181, startPoint y: 275, endPoint x: 227, endPoint y: 269, distance: 46.5
click at [194, 281] on div at bounding box center [482, 192] width 965 height 1127
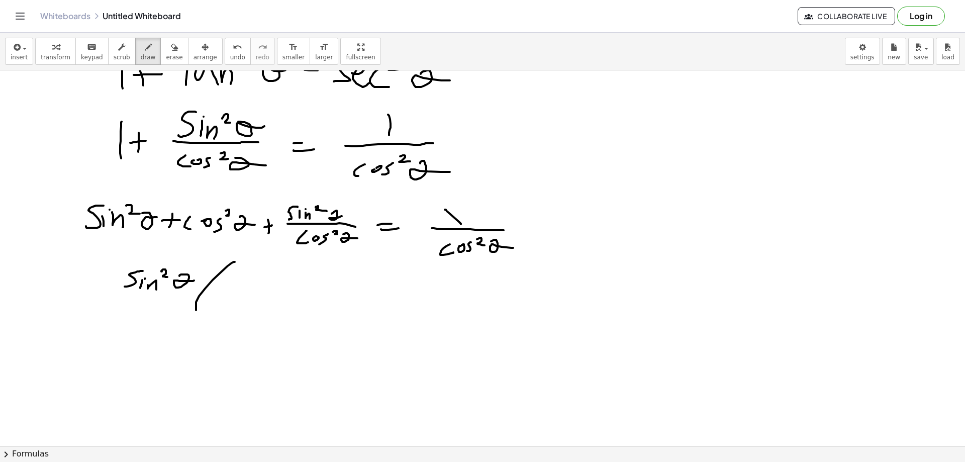
drag, startPoint x: 235, startPoint y: 262, endPoint x: 222, endPoint y: 332, distance: 71.6
click at [215, 333] on div at bounding box center [482, 192] width 965 height 1127
drag, startPoint x: 232, startPoint y: 282, endPoint x: 226, endPoint y: 305, distance: 23.9
click at [226, 305] on div at bounding box center [482, 192] width 965 height 1127
click at [246, 307] on div at bounding box center [482, 192] width 965 height 1127
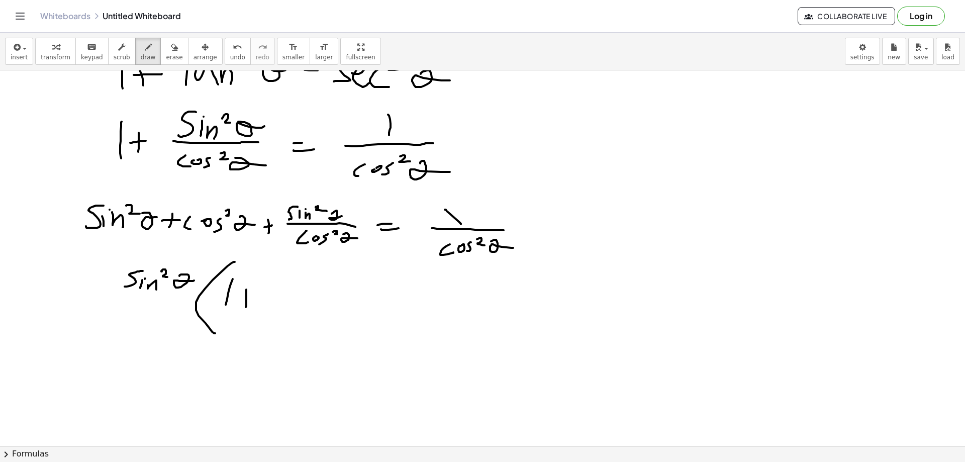
drag, startPoint x: 248, startPoint y: 296, endPoint x: 256, endPoint y: 295, distance: 8.7
click at [254, 295] on div at bounding box center [482, 192] width 965 height 1127
drag, startPoint x: 288, startPoint y: 273, endPoint x: 275, endPoint y: 293, distance: 24.4
click at [285, 289] on div at bounding box center [482, 192] width 965 height 1127
drag, startPoint x: 276, startPoint y: 293, endPoint x: 310, endPoint y: 293, distance: 34.7
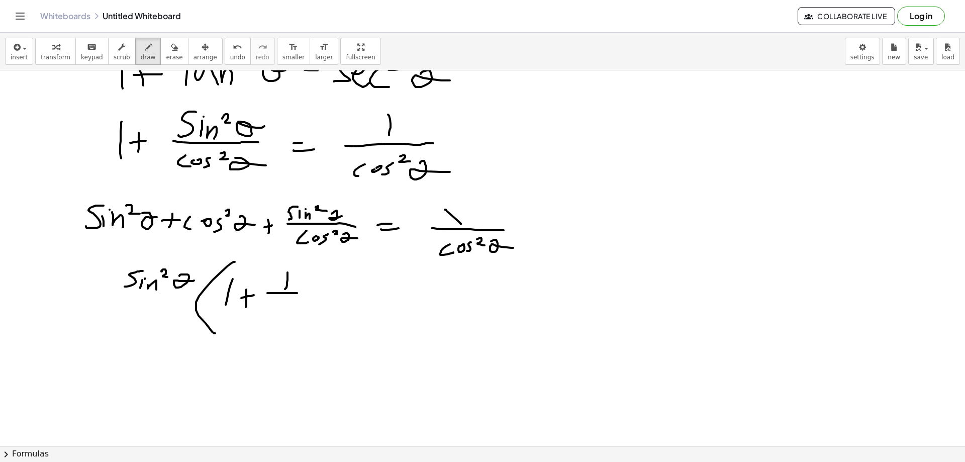
click at [310, 293] on div at bounding box center [482, 192] width 965 height 1127
drag, startPoint x: 276, startPoint y: 307, endPoint x: 280, endPoint y: 320, distance: 13.5
click at [267, 322] on div at bounding box center [482, 192] width 965 height 1127
click at [286, 312] on div at bounding box center [482, 192] width 965 height 1127
drag, startPoint x: 300, startPoint y: 309, endPoint x: 298, endPoint y: 316, distance: 7.5
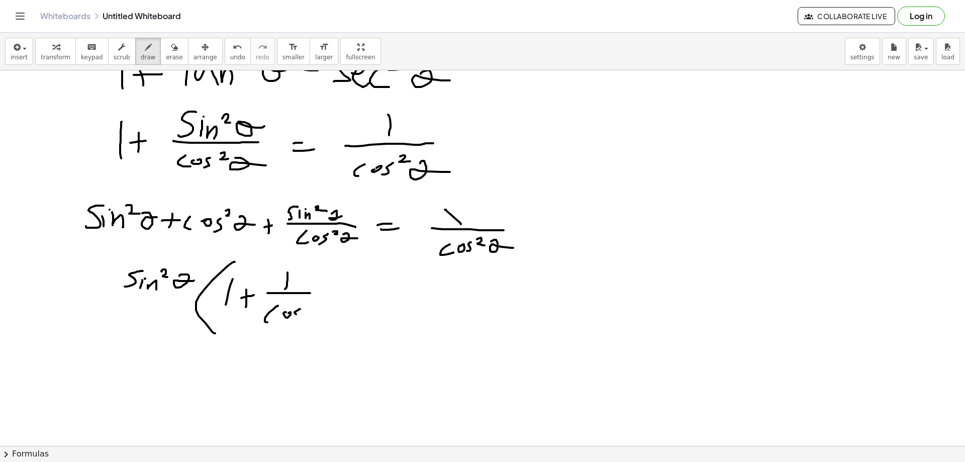
click at [294, 321] on div at bounding box center [482, 192] width 965 height 1127
drag, startPoint x: 309, startPoint y: 303, endPoint x: 317, endPoint y: 307, distance: 8.8
click at [313, 307] on div at bounding box center [482, 192] width 965 height 1127
drag, startPoint x: 325, startPoint y: 310, endPoint x: 337, endPoint y: 313, distance: 12.1
click at [334, 313] on div at bounding box center [482, 192] width 965 height 1127
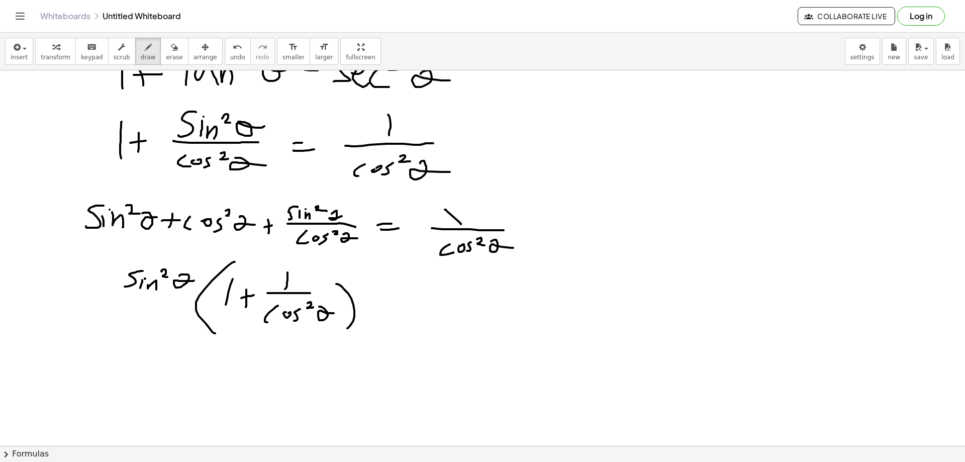
drag, startPoint x: 336, startPoint y: 284, endPoint x: 345, endPoint y: 327, distance: 43.7
click at [346, 329] on div at bounding box center [482, 192] width 965 height 1127
drag, startPoint x: 370, startPoint y: 301, endPoint x: 370, endPoint y: 311, distance: 9.6
click at [370, 311] on div at bounding box center [482, 192] width 965 height 1127
click at [371, 301] on div at bounding box center [482, 192] width 965 height 1127
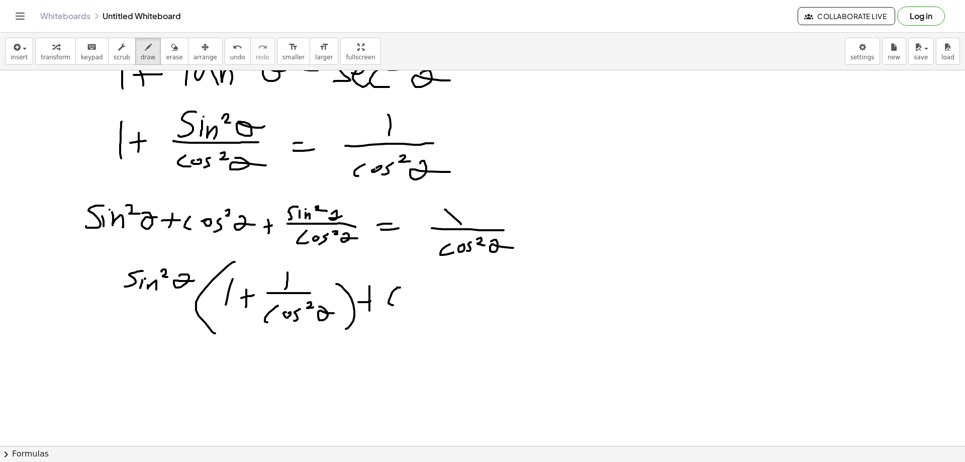
drag, startPoint x: 399, startPoint y: 288, endPoint x: 405, endPoint y: 298, distance: 11.5
click at [396, 305] on div at bounding box center [482, 192] width 965 height 1127
click at [408, 295] on div at bounding box center [482, 192] width 965 height 1127
drag, startPoint x: 423, startPoint y: 288, endPoint x: 419, endPoint y: 308, distance: 20.5
click at [419, 308] on div at bounding box center [482, 192] width 965 height 1127
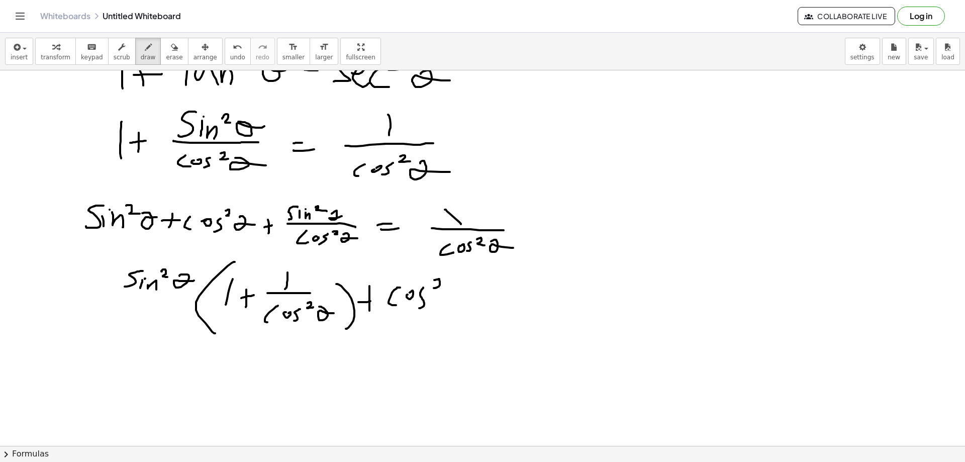
drag, startPoint x: 434, startPoint y: 280, endPoint x: 446, endPoint y: 289, distance: 14.8
click at [437, 288] on div at bounding box center [482, 192] width 965 height 1127
drag, startPoint x: 446, startPoint y: 289, endPoint x: 472, endPoint y: 296, distance: 26.6
click at [459, 298] on div at bounding box center [482, 192] width 965 height 1127
drag, startPoint x: 475, startPoint y: 292, endPoint x: 484, endPoint y: 291, distance: 8.6
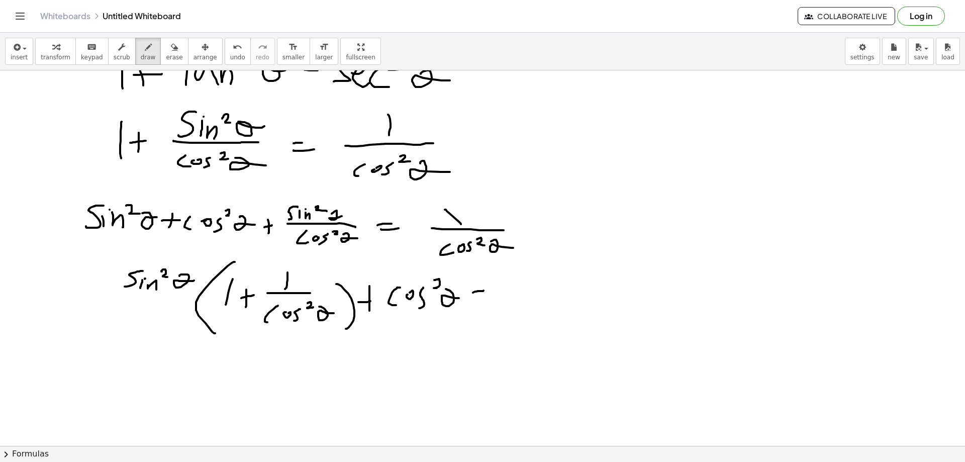
click at [484, 291] on div at bounding box center [482, 192] width 965 height 1127
drag, startPoint x: 476, startPoint y: 297, endPoint x: 503, endPoint y: 299, distance: 27.7
click at [499, 299] on div at bounding box center [482, 192] width 965 height 1127
drag, startPoint x: 539, startPoint y: 275, endPoint x: 531, endPoint y: 290, distance: 16.9
click at [540, 286] on div at bounding box center [482, 192] width 965 height 1127
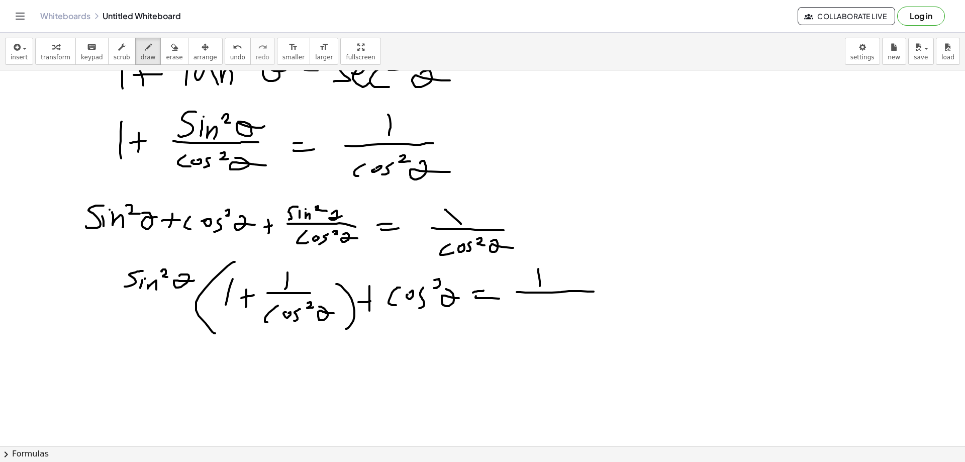
drag, startPoint x: 517, startPoint y: 292, endPoint x: 594, endPoint y: 292, distance: 76.9
click at [594, 292] on div at bounding box center [482, 192] width 965 height 1127
drag, startPoint x: 528, startPoint y: 307, endPoint x: 538, endPoint y: 316, distance: 13.9
click at [538, 318] on div at bounding box center [482, 192] width 965 height 1127
drag, startPoint x: 546, startPoint y: 311, endPoint x: 554, endPoint y: 310, distance: 8.2
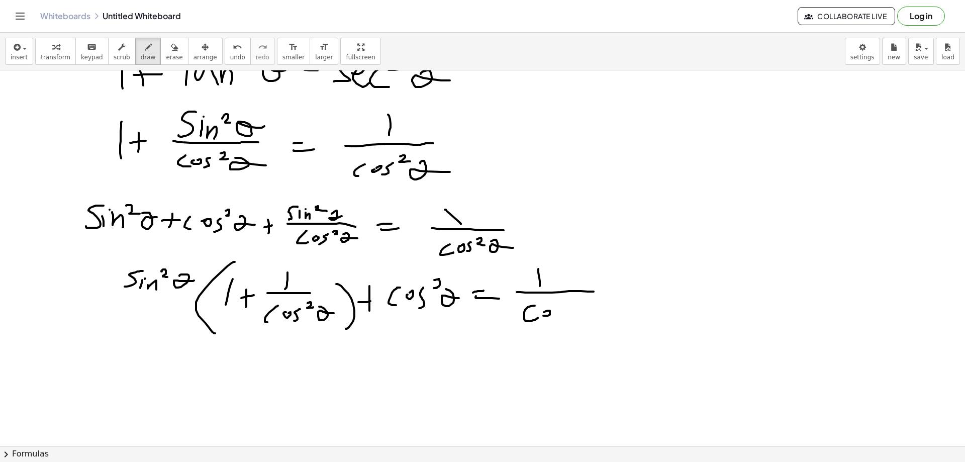
click at [546, 311] on div at bounding box center [482, 192] width 965 height 1127
drag, startPoint x: 558, startPoint y: 311, endPoint x: 555, endPoint y: 320, distance: 10.2
click at [555, 320] on div at bounding box center [482, 192] width 965 height 1127
drag, startPoint x: 572, startPoint y: 301, endPoint x: 582, endPoint y: 306, distance: 10.8
click at [582, 306] on div at bounding box center [482, 192] width 965 height 1127
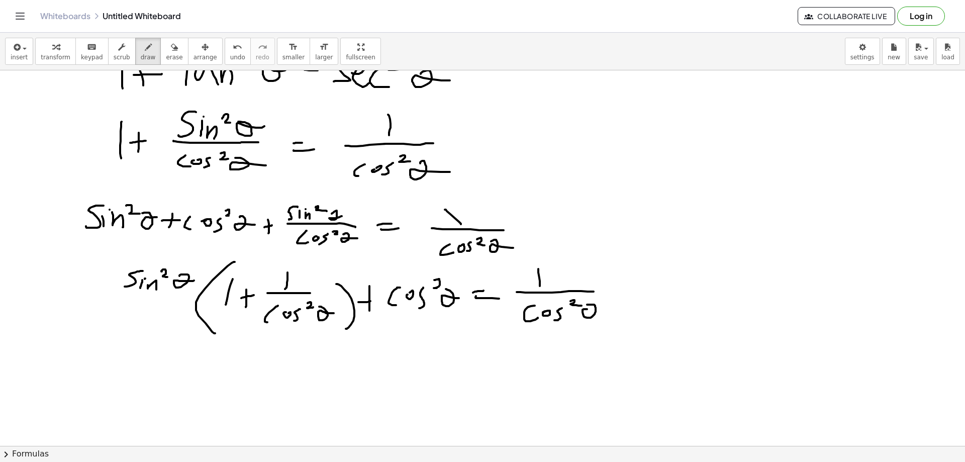
drag, startPoint x: 592, startPoint y: 305, endPoint x: 629, endPoint y: 315, distance: 38.1
click at [605, 311] on div at bounding box center [482, 192] width 965 height 1127
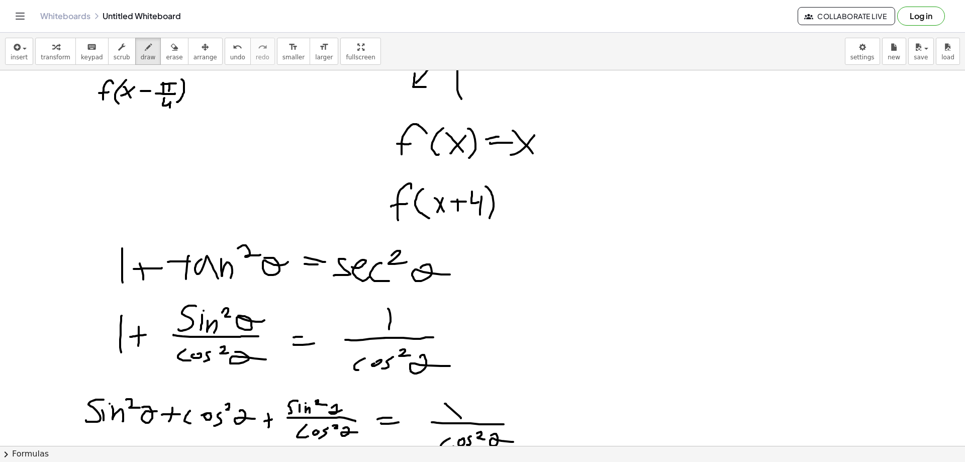
scroll to position [89, 0]
